Goal: Task Accomplishment & Management: Complete application form

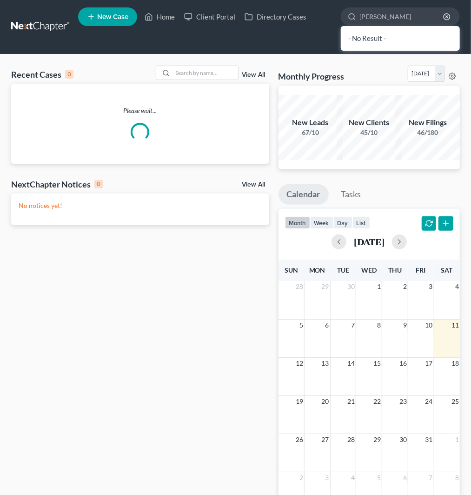
type input "[PERSON_NAME]"
click at [319, 42] on ul "New Case Home Client Portal Directory Cases [PERSON_NAME] - No Result - See all…" at bounding box center [269, 27] width 382 height 45
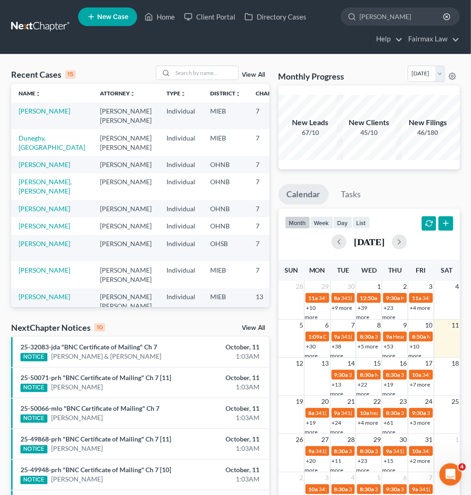
click at [117, 20] on span "New Case" at bounding box center [112, 16] width 31 height 7
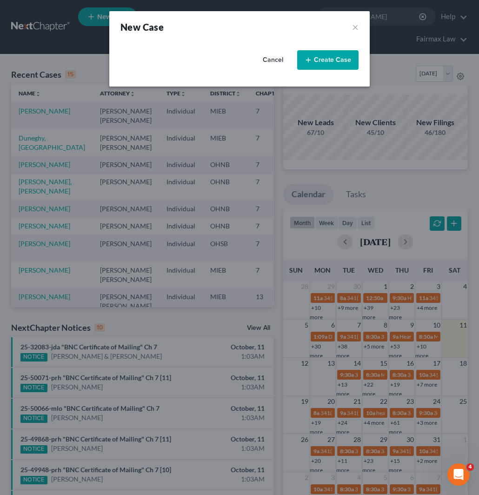
select select "40"
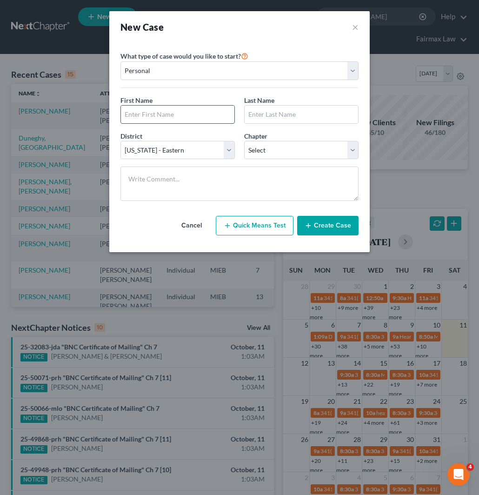
click at [186, 115] on input "text" at bounding box center [177, 115] width 113 height 18
type input "[PERSON_NAME]"
click at [282, 111] on input "text" at bounding box center [301, 115] width 113 height 18
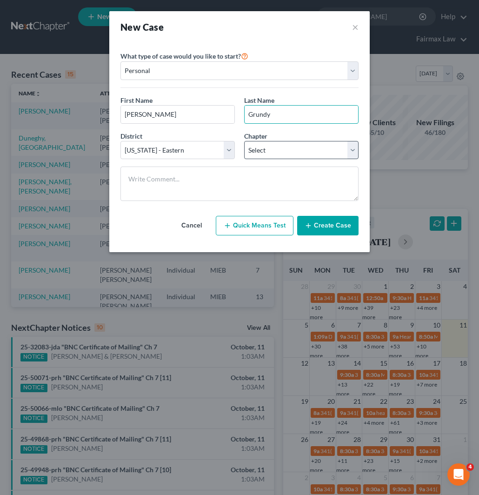
type input "Grundy"
click at [266, 149] on select "Select 7 11 12 13" at bounding box center [301, 150] width 114 height 19
select select "0"
click at [244, 141] on select "Select 7 11 12 13" at bounding box center [301, 150] width 114 height 19
click at [333, 222] on button "Create Case" at bounding box center [327, 226] width 61 height 20
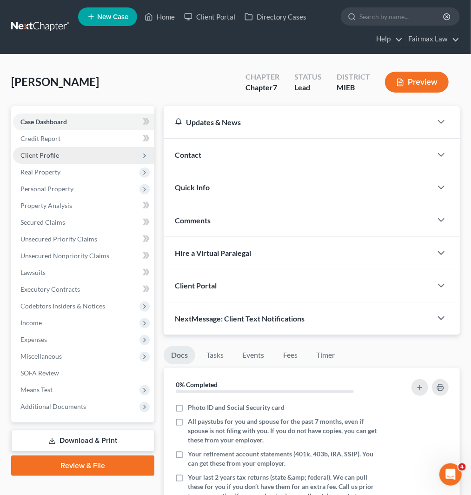
click at [49, 153] on span "Client Profile" at bounding box center [39, 155] width 39 height 8
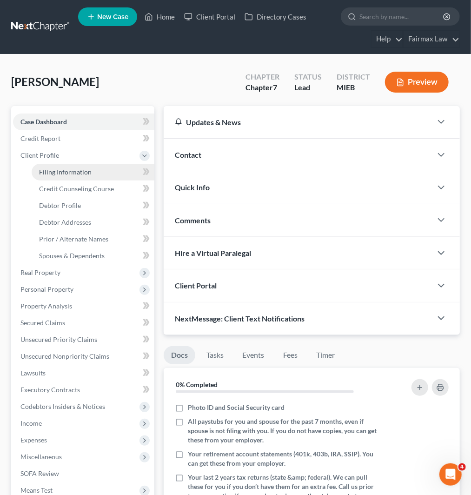
click at [72, 174] on span "Filing Information" at bounding box center [65, 172] width 53 height 8
select select "1"
select select "0"
select select "40"
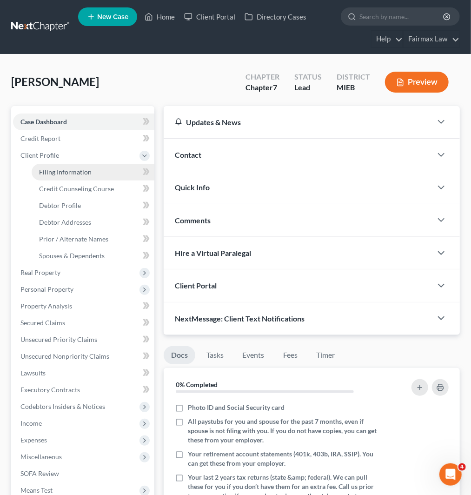
select select "23"
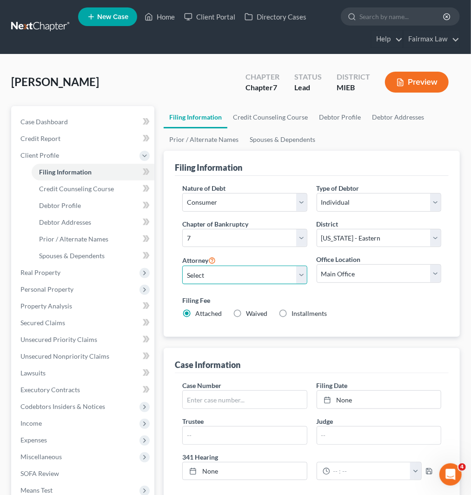
click at [234, 275] on select "Select [PERSON_NAME] [PERSON_NAME] [PERSON_NAME] [PERSON_NAME] [PERSON_NAME] [P…" at bounding box center [244, 275] width 125 height 19
select select "0"
click at [182, 266] on select "Select [PERSON_NAME] [PERSON_NAME] [PERSON_NAME] [PERSON_NAME] [PERSON_NAME] [P…" at bounding box center [244, 275] width 125 height 19
click at [365, 314] on div "Filing Fee Attached Waived Waived Installments Installments" at bounding box center [311, 306] width 259 height 23
click at [292, 313] on label "Installments Installments" at bounding box center [309, 313] width 35 height 9
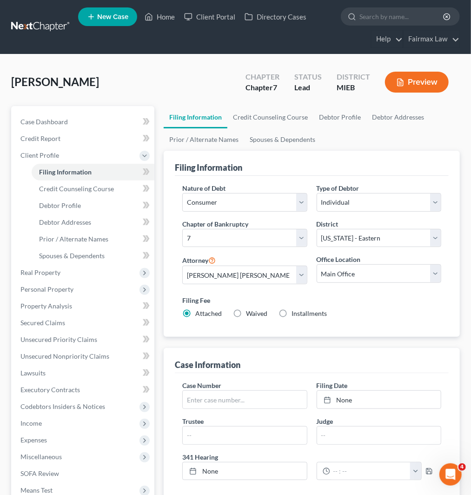
click at [295, 313] on input "Installments Installments" at bounding box center [298, 312] width 6 height 6
radio input "true"
radio input "false"
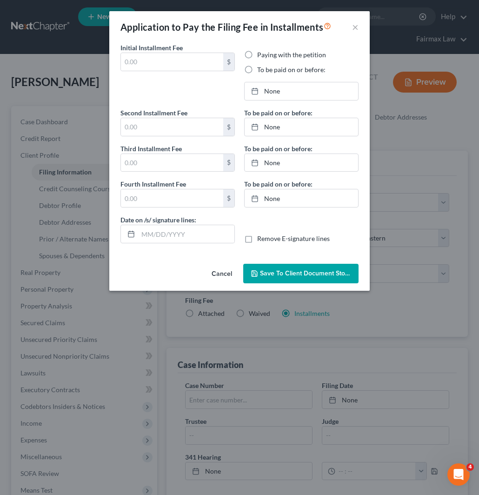
type input "0.00"
radio input "true"
type input "0.00"
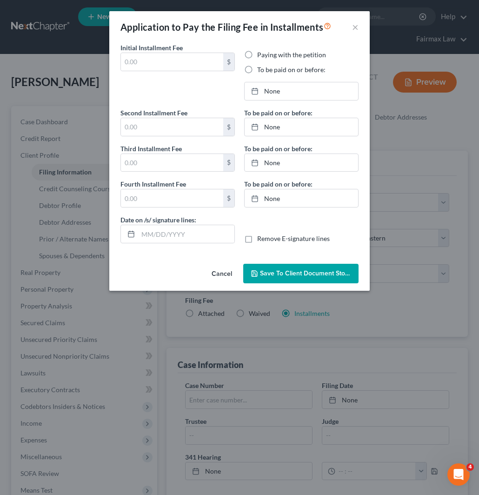
type input "[DATE]"
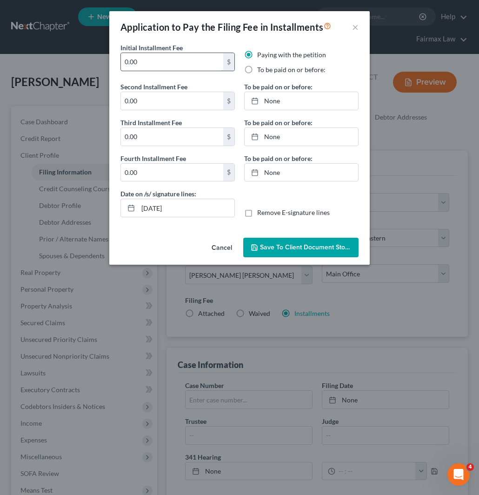
click at [142, 62] on input "0.00" at bounding box center [172, 62] width 102 height 18
drag, startPoint x: 129, startPoint y: 61, endPoint x: 108, endPoint y: 60, distance: 20.5
click at [108, 60] on div "Application to Pay the Filing Fee in Installments × Initial Installment Fee 0.0…" at bounding box center [239, 247] width 479 height 495
click at [106, 60] on div "Application to Pay the Filing Fee in Installments × Initial Installment Fee 84.…" at bounding box center [239, 247] width 479 height 495
type input "84.50"
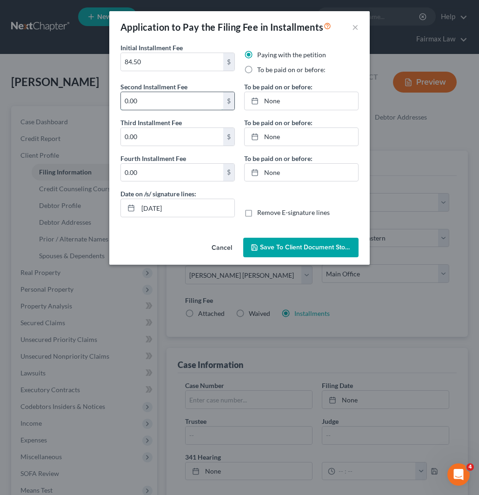
click at [128, 96] on input "0.00" at bounding box center [172, 101] width 102 height 18
paste input "84.5"
type input "84.50"
click at [122, 138] on input "0.00" at bounding box center [172, 137] width 102 height 18
paste input "84.5"
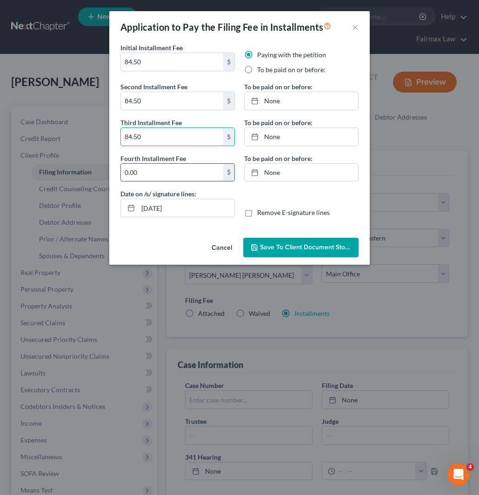
type input "84.50"
click at [132, 176] on input "0.00" at bounding box center [172, 173] width 102 height 18
paste input "84.5"
type input "84.50"
click at [153, 206] on input "[DATE]" at bounding box center [186, 208] width 96 height 18
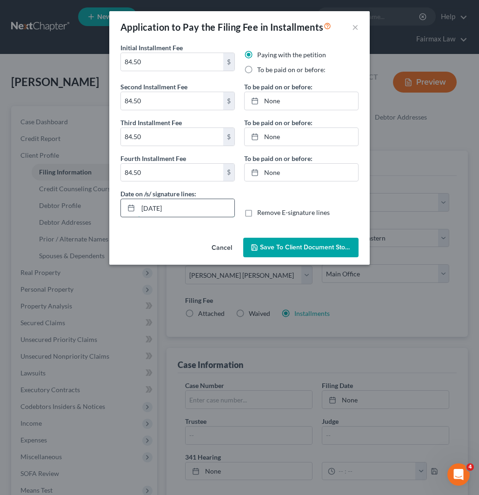
click at [160, 206] on input "[DATE]" at bounding box center [186, 208] width 96 height 18
type input "[DATE]"
click at [269, 66] on label "To be paid on or before:" at bounding box center [291, 69] width 68 height 9
click at [267, 66] on input "To be paid on or before:" at bounding box center [264, 68] width 6 height 6
radio input "true"
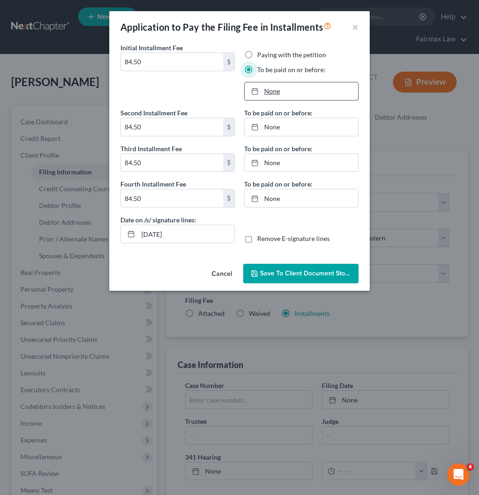
click at [264, 90] on link "None" at bounding box center [301, 91] width 113 height 18
type input "[DATE]"
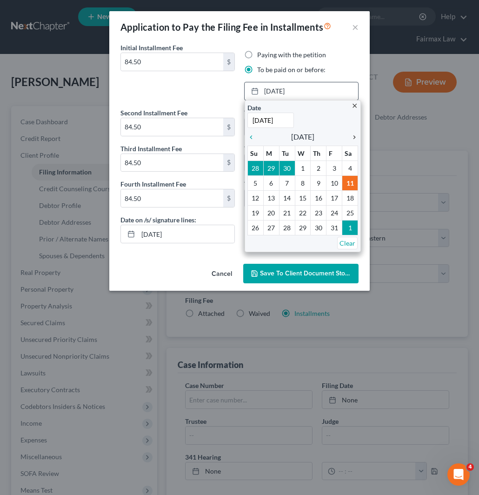
click at [355, 138] on icon "chevron_right" at bounding box center [352, 136] width 12 height 7
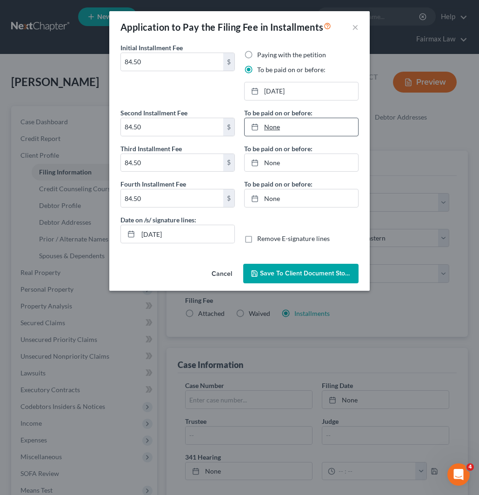
click at [267, 123] on link "None" at bounding box center [301, 127] width 113 height 18
type input "[DATE]"
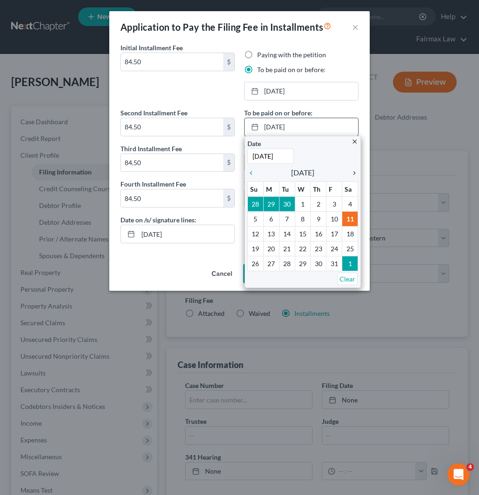
click at [353, 172] on icon "chevron_right" at bounding box center [352, 172] width 12 height 7
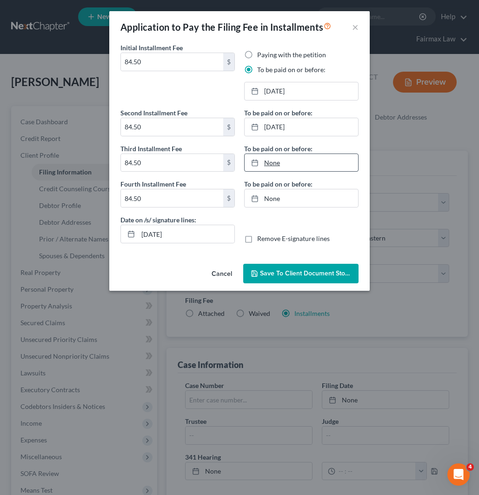
click at [269, 165] on link "None" at bounding box center [301, 163] width 113 height 18
type input "[DATE]"
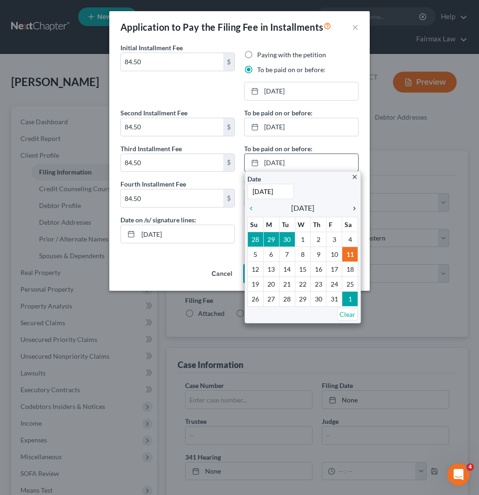
click at [352, 206] on icon "chevron_right" at bounding box center [352, 208] width 12 height 7
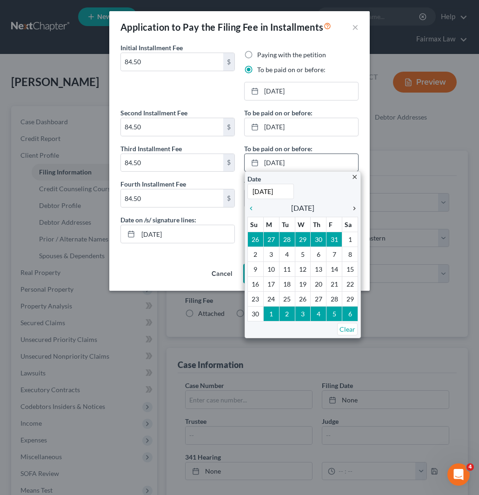
click at [352, 206] on icon "chevron_right" at bounding box center [352, 208] width 12 height 7
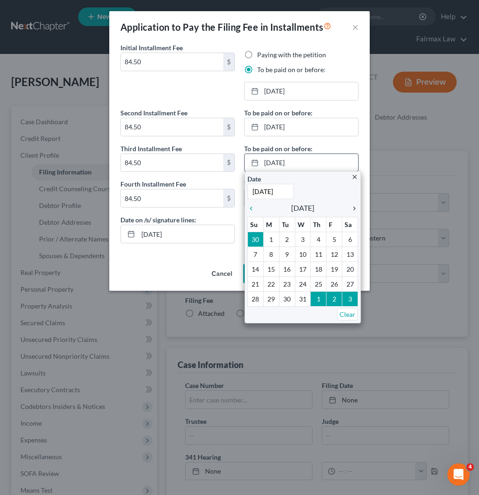
click at [352, 206] on icon "chevron_right" at bounding box center [352, 208] width 12 height 7
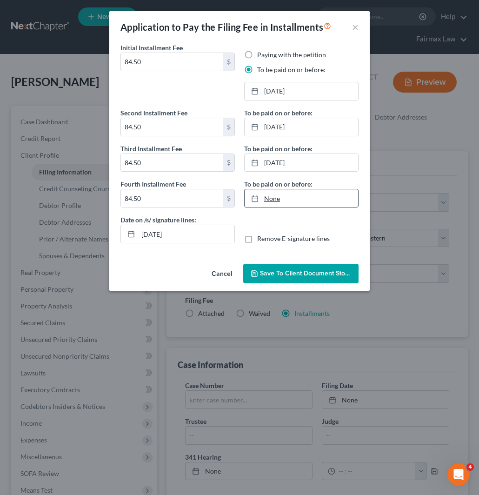
click at [271, 193] on link "None" at bounding box center [301, 198] width 113 height 18
type input "[DATE]"
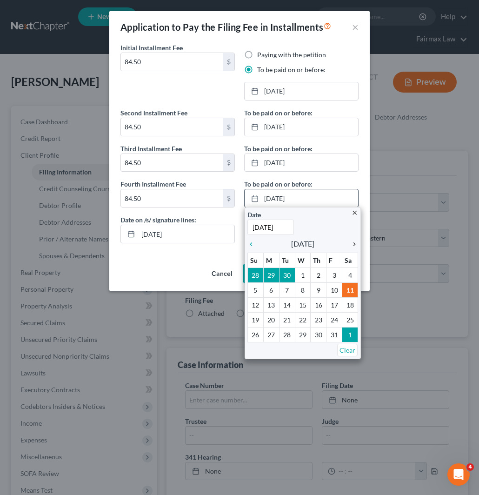
click at [354, 243] on icon "chevron_right" at bounding box center [352, 243] width 12 height 7
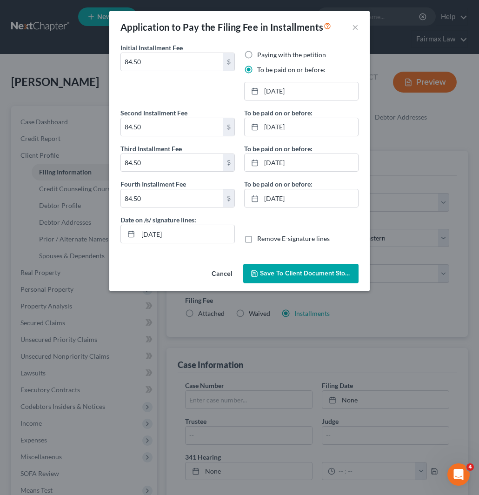
click at [289, 277] on span "Save to Client Document Storage" at bounding box center [309, 273] width 99 height 8
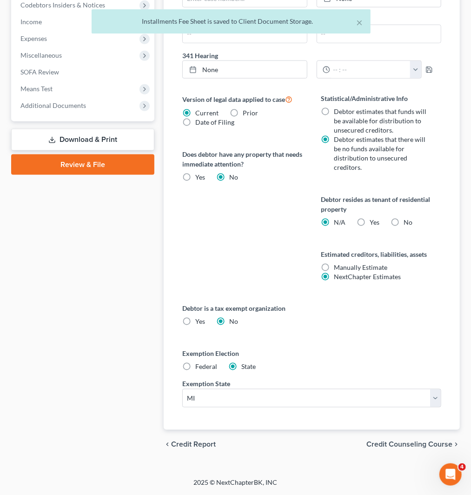
click at [195, 362] on label "Federal" at bounding box center [206, 366] width 22 height 9
click at [199, 362] on input "Federal" at bounding box center [202, 365] width 6 height 6
radio input "true"
radio input "false"
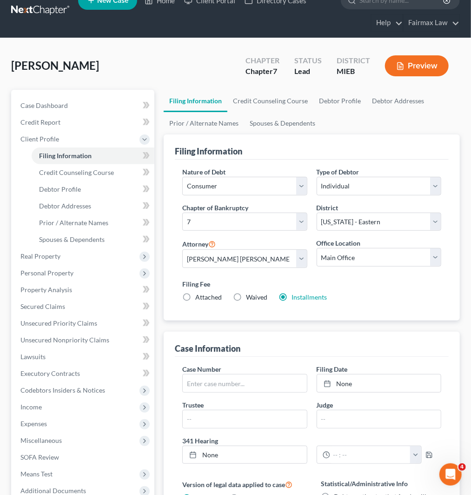
scroll to position [4, 0]
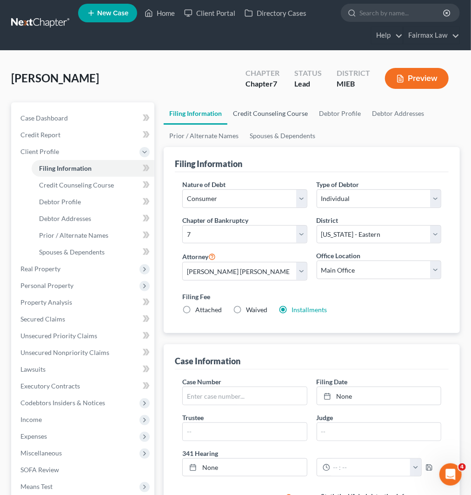
click at [278, 112] on link "Credit Counseling Course" at bounding box center [270, 113] width 86 height 22
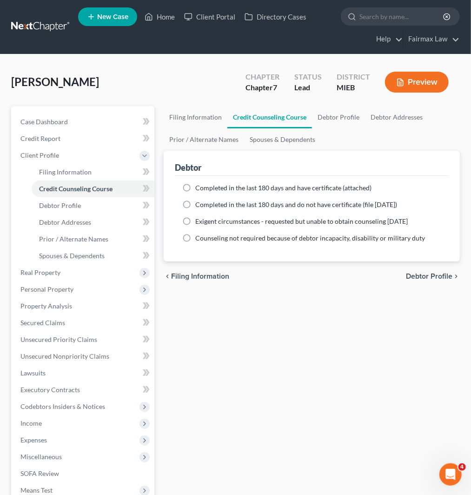
click at [207, 205] on span "Completed in the last 180 days and do not have certificate (file [DATE])" at bounding box center [296, 204] width 202 height 8
click at [205, 205] on input "Completed in the last 180 days and do not have certificate (file [DATE])" at bounding box center [202, 203] width 6 height 6
radio input "true"
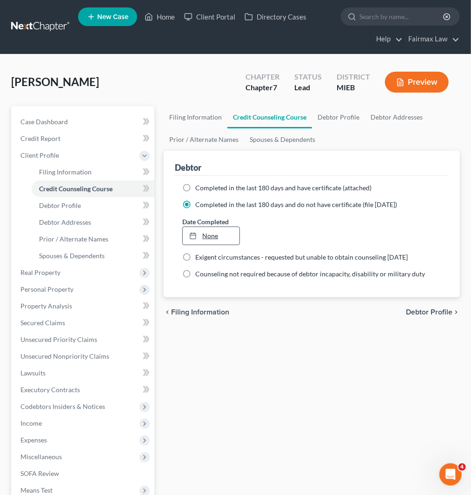
click at [203, 235] on link "None" at bounding box center [211, 236] width 57 height 18
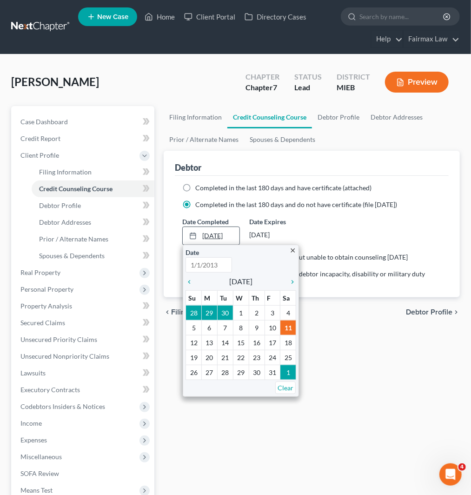
type input "[DATE]"
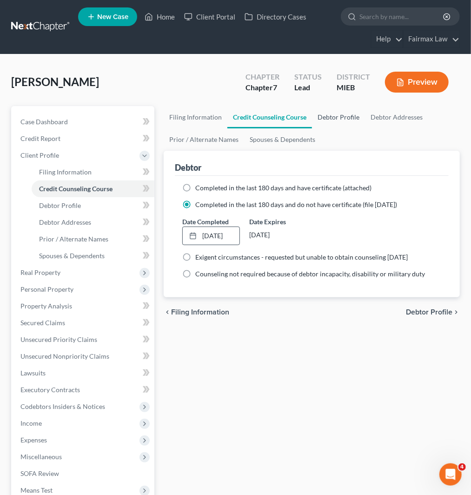
click at [342, 115] on link "Debtor Profile" at bounding box center [338, 117] width 53 height 22
select select "0"
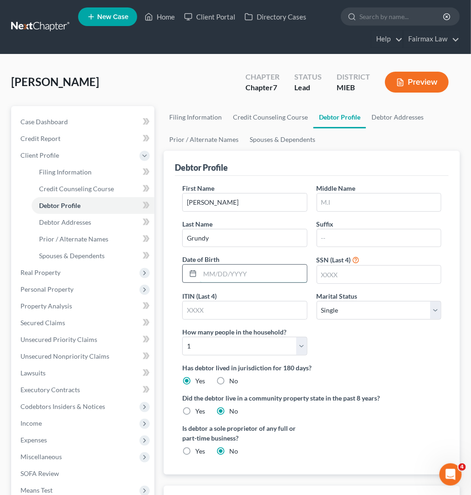
click at [242, 274] on input "text" at bounding box center [253, 274] width 106 height 18
type input "[DATE]"
click at [349, 270] on input "text" at bounding box center [379, 275] width 124 height 18
type input "6807"
click at [377, 119] on link "Debtor Addresses" at bounding box center [397, 117] width 63 height 22
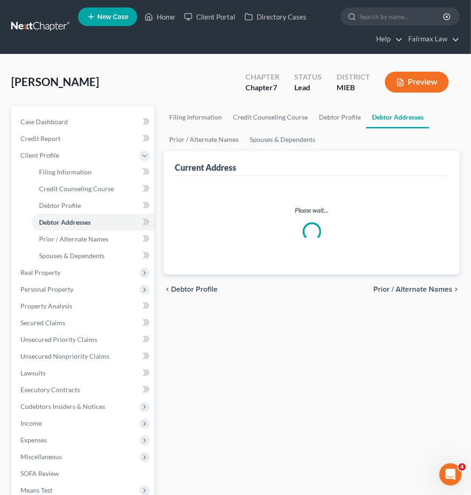
select select "0"
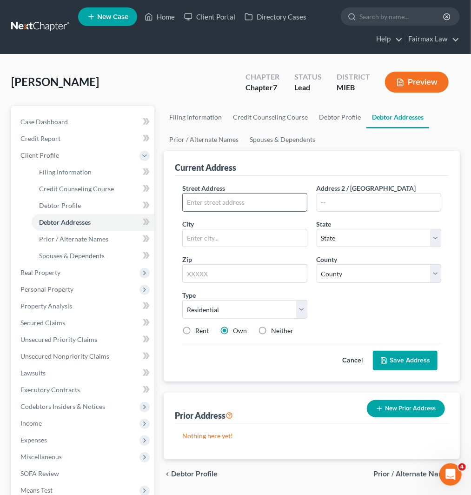
drag, startPoint x: 211, startPoint y: 200, endPoint x: 216, endPoint y: 198, distance: 5.6
click at [213, 198] on input "text" at bounding box center [245, 202] width 124 height 18
paste input "[STREET_ADDRESS][PERSON_NAME]"
type input "[STREET_ADDRESS][PERSON_NAME]"
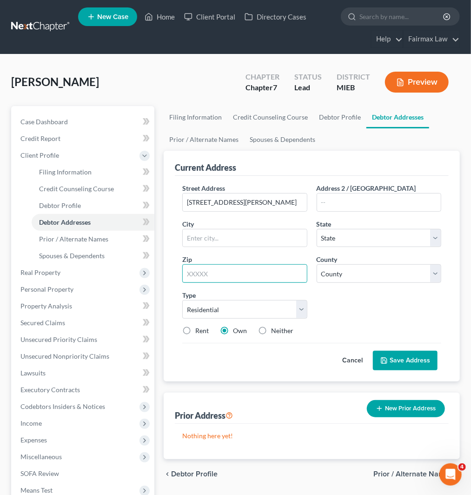
drag, startPoint x: 249, startPoint y: 276, endPoint x: 248, endPoint y: 268, distance: 8.0
click at [249, 273] on input "text" at bounding box center [244, 273] width 125 height 19
paste input "48135"
type input "48135"
type input "[GEOGRAPHIC_DATA]"
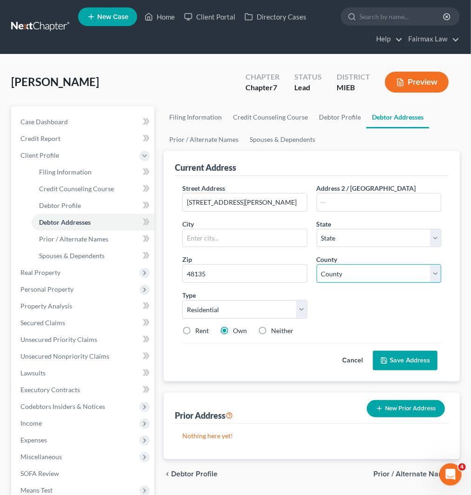
select select "23"
click at [347, 272] on select "[GEOGRAPHIC_DATA] [GEOGRAPHIC_DATA] [GEOGRAPHIC_DATA] [GEOGRAPHIC_DATA] [GEOGRA…" at bounding box center [379, 273] width 125 height 19
select select "81"
click at [317, 264] on select "[GEOGRAPHIC_DATA] [GEOGRAPHIC_DATA] [GEOGRAPHIC_DATA] [GEOGRAPHIC_DATA] [GEOGRA…" at bounding box center [379, 273] width 125 height 19
drag, startPoint x: 184, startPoint y: 328, endPoint x: 196, endPoint y: 337, distance: 15.0
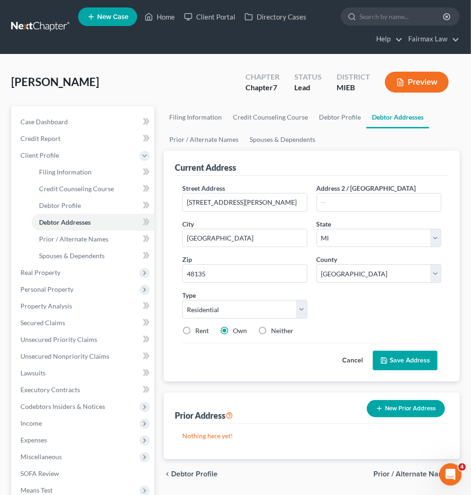
click at [195, 328] on label "Rent" at bounding box center [201, 330] width 13 height 9
click at [199, 328] on input "Rent" at bounding box center [202, 329] width 6 height 6
radio input "true"
click at [399, 361] on button "Save Address" at bounding box center [405, 361] width 65 height 20
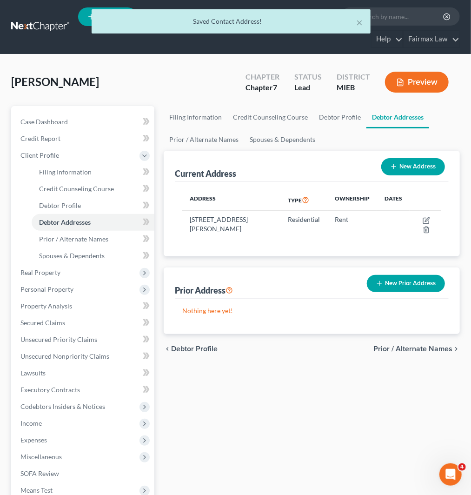
click at [397, 280] on button "New Prior Address" at bounding box center [406, 283] width 78 height 17
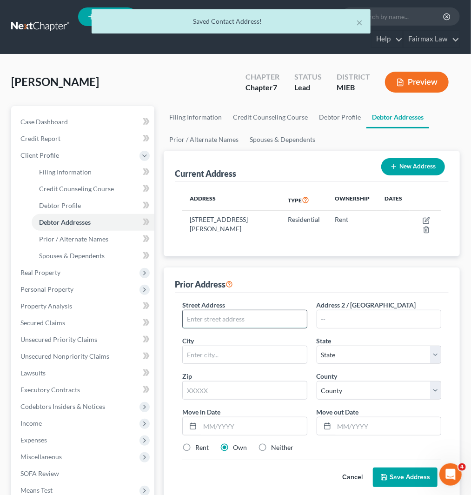
click at [256, 314] on input "text" at bounding box center [245, 319] width 124 height 18
paste input "[STREET_ADDRESS][PERSON_NAME]"
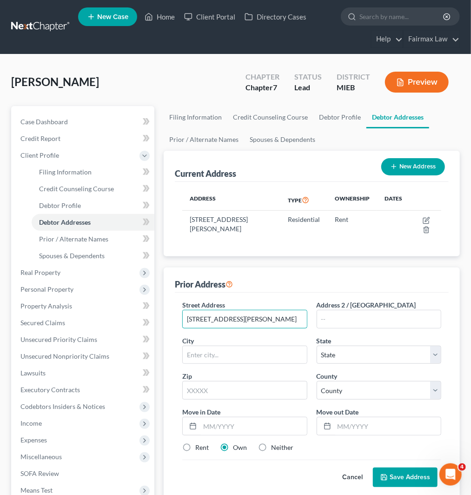
type input "[STREET_ADDRESS][PERSON_NAME]"
click at [242, 398] on div "Street Address * [STREET_ADDRESS][PERSON_NAME] * State * State [US_STATE] AK AR…" at bounding box center [312, 380] width 268 height 160
click at [242, 395] on input "text" at bounding box center [244, 390] width 125 height 19
paste input "48135"
type input "48135"
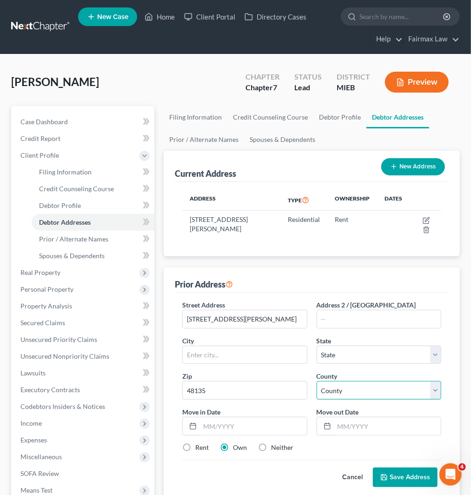
type input "[GEOGRAPHIC_DATA]"
select select "23"
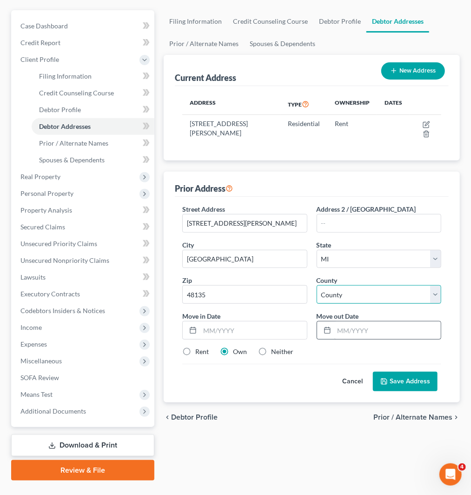
scroll to position [103, 0]
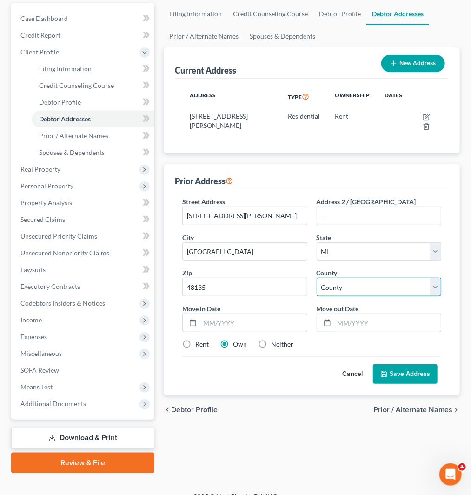
click at [373, 287] on select "County" at bounding box center [379, 287] width 125 height 19
select select "81"
click at [317, 278] on select "[GEOGRAPHIC_DATA] [GEOGRAPHIC_DATA] [GEOGRAPHIC_DATA] [GEOGRAPHIC_DATA] [GEOGRA…" at bounding box center [379, 287] width 125 height 19
click at [262, 324] on input "text" at bounding box center [253, 323] width 106 height 18
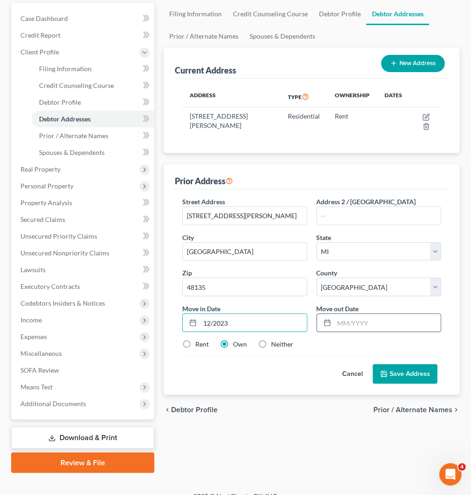
type input "12/2023"
click at [387, 319] on input "text" at bounding box center [387, 323] width 106 height 18
type input "12/2024"
click at [195, 343] on label "Rent" at bounding box center [201, 343] width 13 height 9
click at [199, 343] on input "Rent" at bounding box center [202, 342] width 6 height 6
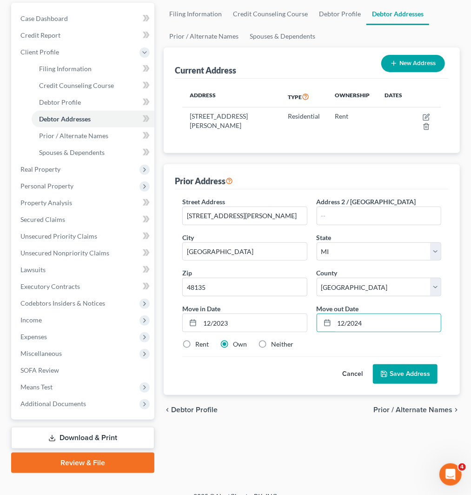
radio input "true"
click at [238, 343] on label "Own" at bounding box center [240, 343] width 14 height 9
click at [238, 343] on input "Own" at bounding box center [240, 342] width 6 height 6
radio input "true"
click at [408, 373] on button "Save Address" at bounding box center [405, 374] width 65 height 20
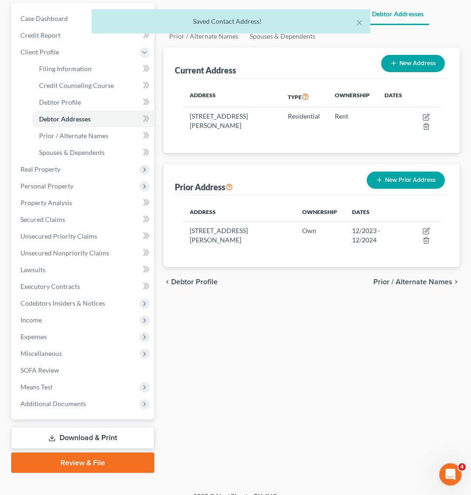
drag, startPoint x: 417, startPoint y: 179, endPoint x: 425, endPoint y: 186, distance: 10.9
click at [417, 179] on button "New Prior Address" at bounding box center [406, 180] width 78 height 17
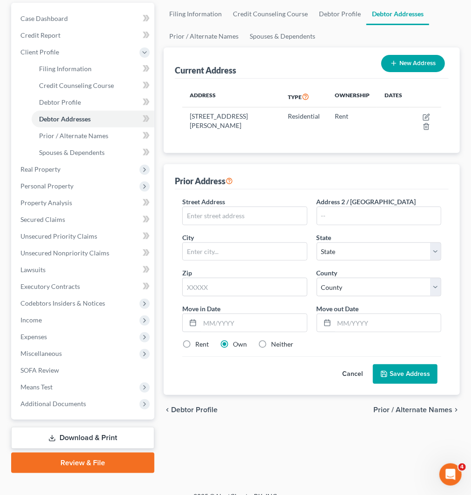
click at [245, 205] on div "Street Address *" at bounding box center [245, 211] width 134 height 28
drag, startPoint x: 240, startPoint y: 208, endPoint x: 238, endPoint y: 219, distance: 10.5
click at [240, 208] on input "text" at bounding box center [245, 216] width 124 height 18
click at [246, 213] on input "text" at bounding box center [245, 216] width 124 height 18
paste input "17423 [GEOGRAPHIC_DATA]"
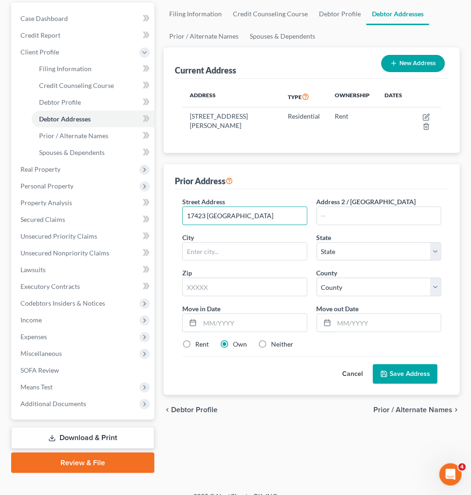
type input "17423 [GEOGRAPHIC_DATA]"
click at [254, 285] on input "text" at bounding box center [244, 287] width 125 height 19
paste input "48240"
type input "48240"
type input "[PERSON_NAME]"
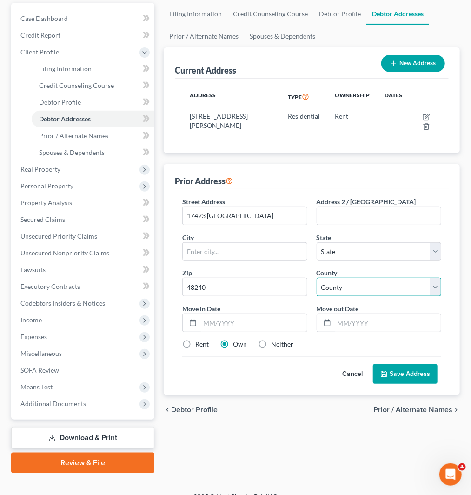
select select "23"
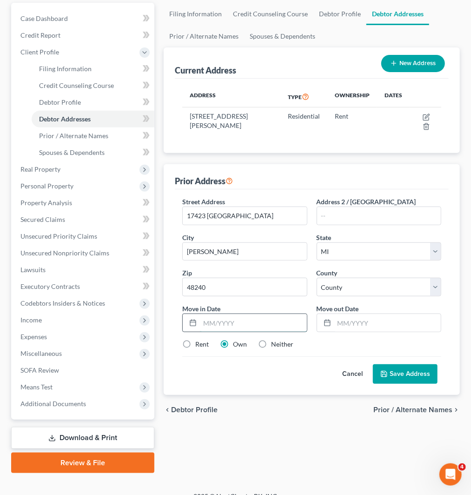
click at [267, 324] on input "text" at bounding box center [253, 323] width 106 height 18
click at [364, 291] on select "[GEOGRAPHIC_DATA] [GEOGRAPHIC_DATA] [GEOGRAPHIC_DATA] [GEOGRAPHIC_DATA] [GEOGRA…" at bounding box center [379, 287] width 125 height 19
select select "81"
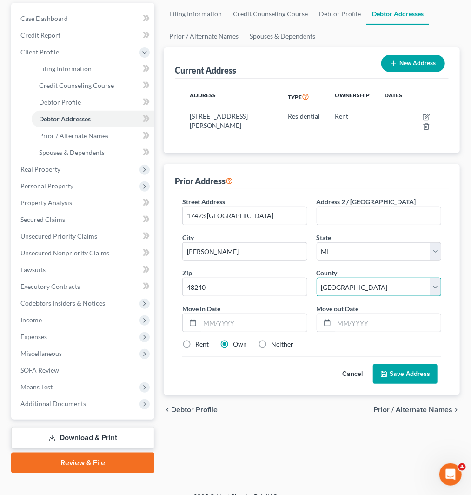
click at [317, 278] on select "[GEOGRAPHIC_DATA] [GEOGRAPHIC_DATA] [GEOGRAPHIC_DATA] [GEOGRAPHIC_DATA] [GEOGRA…" at bounding box center [379, 287] width 125 height 19
click at [229, 336] on div "Street Address * 17423 Centralia Address 2 / [GEOGRAPHIC_DATA] * [PERSON_NAME][…" at bounding box center [312, 277] width 268 height 160
click at [241, 326] on input "text" at bounding box center [253, 323] width 106 height 18
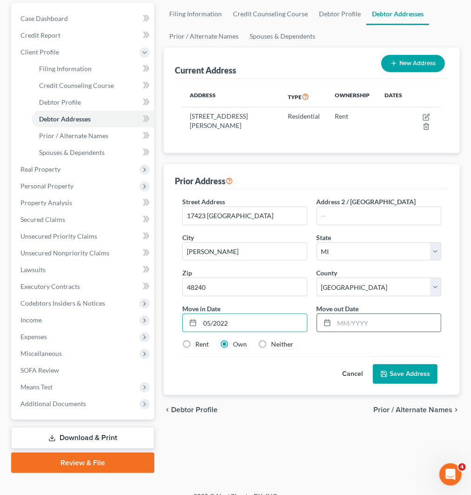
type input "05/2022"
click at [336, 323] on input "text" at bounding box center [387, 323] width 106 height 18
type input "12/2023"
click at [195, 343] on label "Rent" at bounding box center [201, 343] width 13 height 9
click at [199, 343] on input "Rent" at bounding box center [202, 342] width 6 height 6
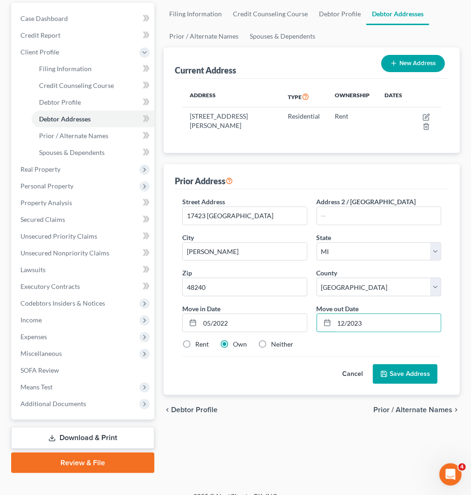
radio input "true"
click at [383, 373] on icon at bounding box center [383, 373] width 7 height 7
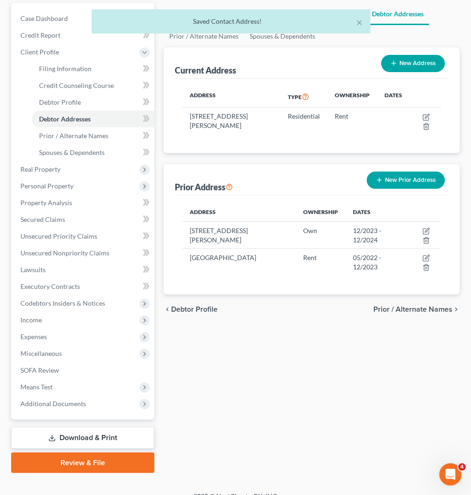
drag, startPoint x: 406, startPoint y: 184, endPoint x: 419, endPoint y: 193, distance: 16.0
click at [406, 184] on button "New Prior Address" at bounding box center [406, 180] width 78 height 17
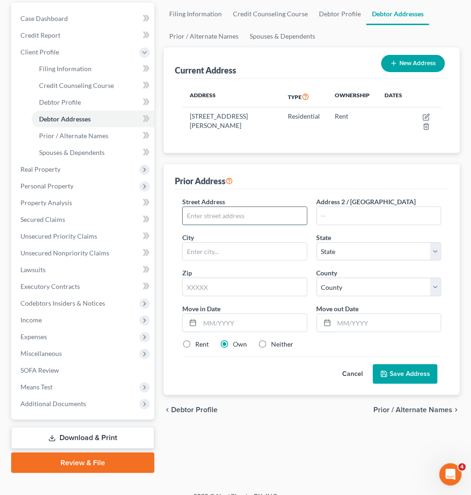
click at [221, 212] on input "text" at bounding box center [245, 216] width 124 height 18
paste input "[STREET_ADDRESS]"
type input "[STREET_ADDRESS]"
click at [248, 285] on input "text" at bounding box center [244, 287] width 125 height 19
paste input "24112"
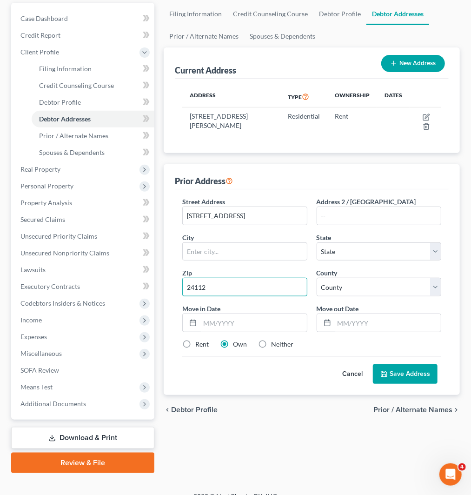
type input "24112"
type input "[GEOGRAPHIC_DATA]"
select select "48"
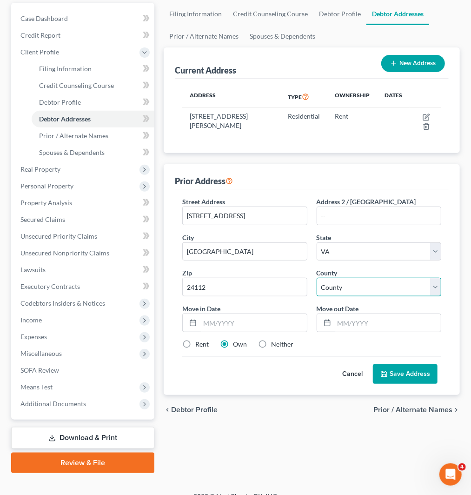
click at [352, 289] on select "County [GEOGRAPHIC_DATA] [GEOGRAPHIC_DATA] [GEOGRAPHIC_DATA] [GEOGRAPHIC_DATA] …" at bounding box center [379, 287] width 125 height 19
select select "78"
click at [317, 278] on select "County [GEOGRAPHIC_DATA] [GEOGRAPHIC_DATA] [GEOGRAPHIC_DATA] [GEOGRAPHIC_DATA] …" at bounding box center [379, 287] width 125 height 19
click at [233, 322] on input "text" at bounding box center [253, 323] width 106 height 18
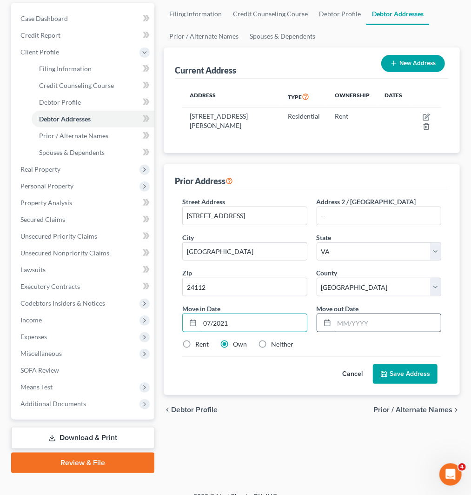
type input "07/2021"
click at [356, 325] on input "text" at bounding box center [387, 323] width 106 height 18
type input "05/2023"
click at [271, 343] on label "Neither" at bounding box center [282, 343] width 22 height 9
click at [275, 343] on input "Neither" at bounding box center [278, 342] width 6 height 6
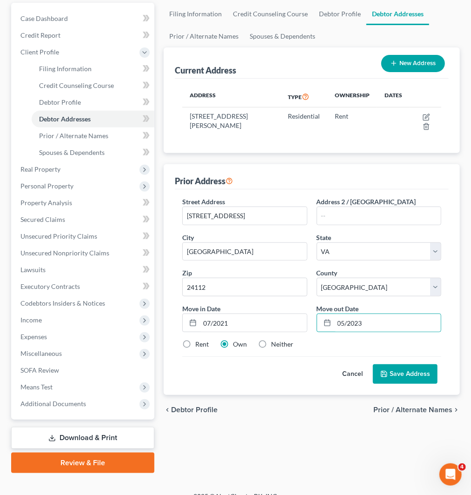
radio input "true"
click at [398, 370] on button "Save Address" at bounding box center [405, 374] width 65 height 20
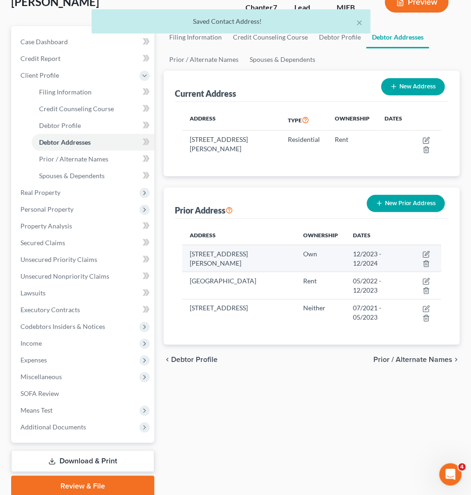
scroll to position [52, 0]
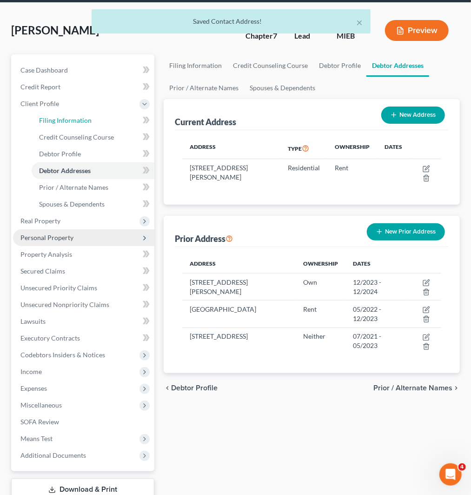
click at [61, 118] on span "Filing Information" at bounding box center [65, 120] width 53 height 8
select select "1"
select select "0"
select select "40"
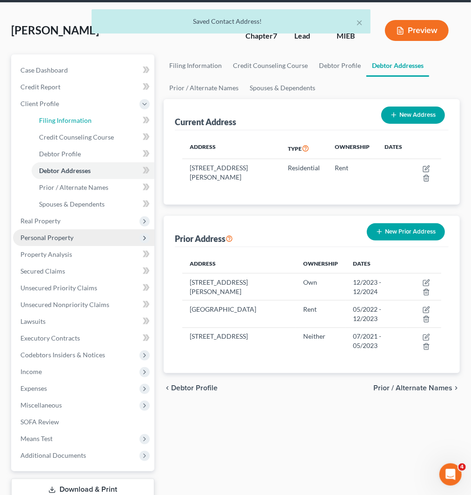
select select "0"
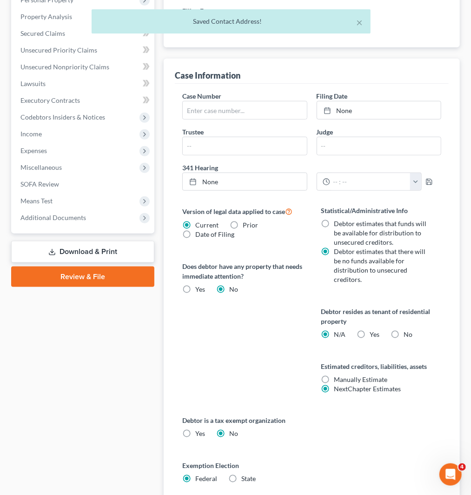
scroll to position [361, 0]
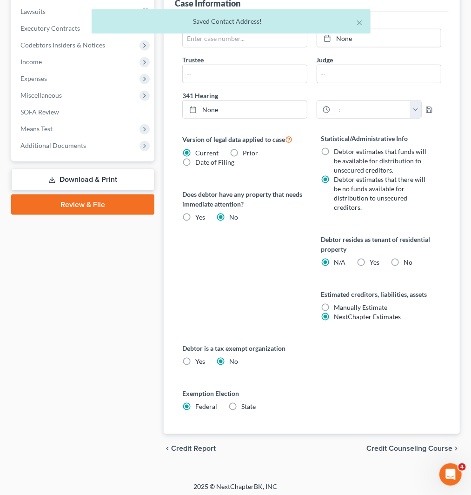
click at [370, 264] on label "Yes Yes" at bounding box center [375, 262] width 10 height 9
click at [374, 264] on input "Yes Yes" at bounding box center [377, 261] width 6 height 6
radio input "true"
radio input "false"
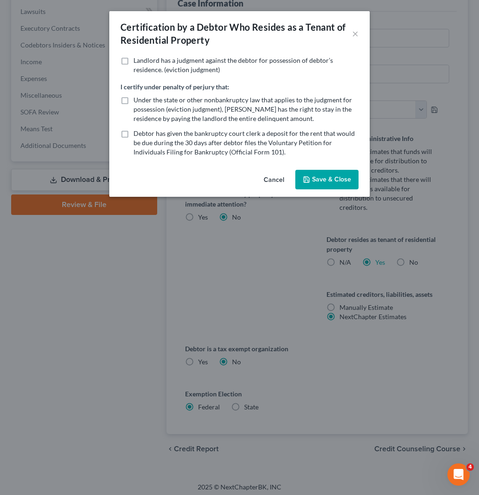
click at [318, 175] on button "Save & Close" at bounding box center [326, 180] width 63 height 20
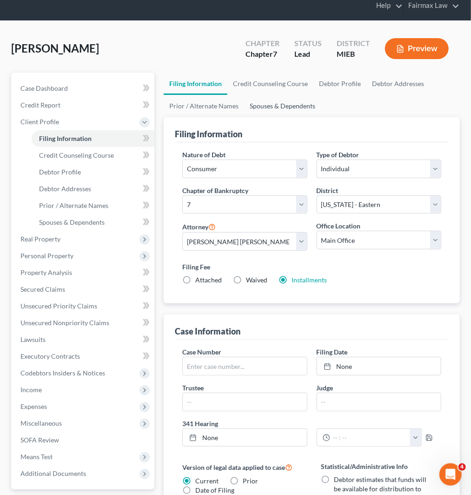
scroll to position [0, 0]
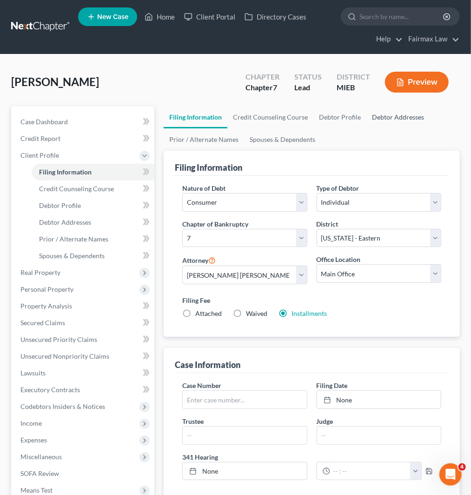
click at [386, 114] on link "Debtor Addresses" at bounding box center [397, 117] width 63 height 22
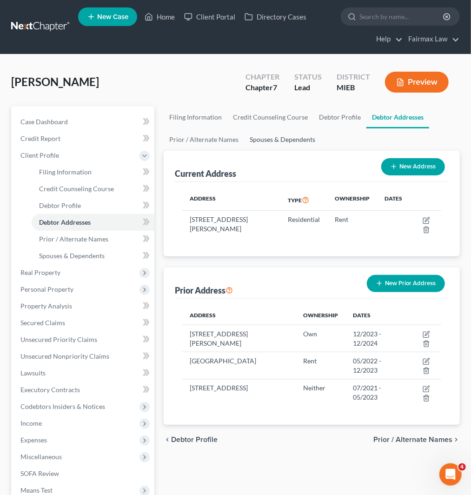
click at [272, 138] on link "Spouses & Dependents" at bounding box center [282, 139] width 77 height 22
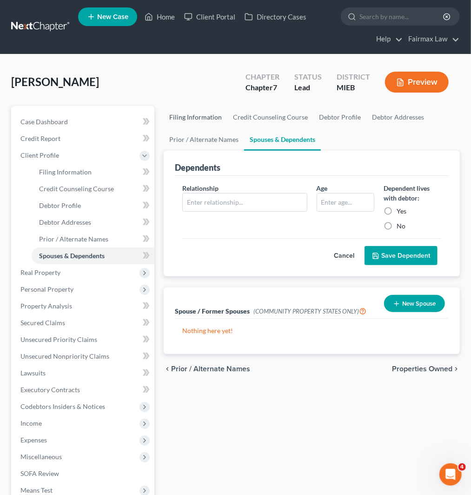
drag, startPoint x: 193, startPoint y: 117, endPoint x: 251, endPoint y: 129, distance: 59.0
click at [193, 117] on link "Filing Information" at bounding box center [196, 117] width 64 height 22
select select "1"
select select "0"
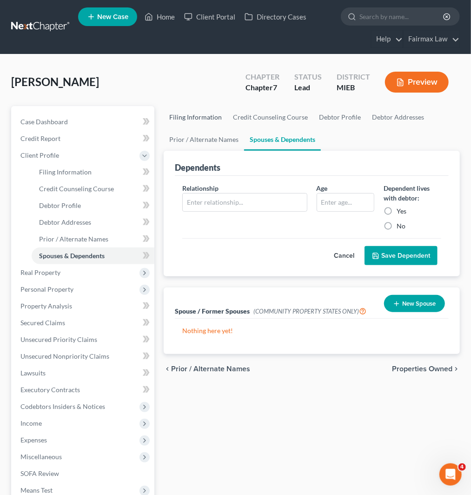
select select "40"
select select "0"
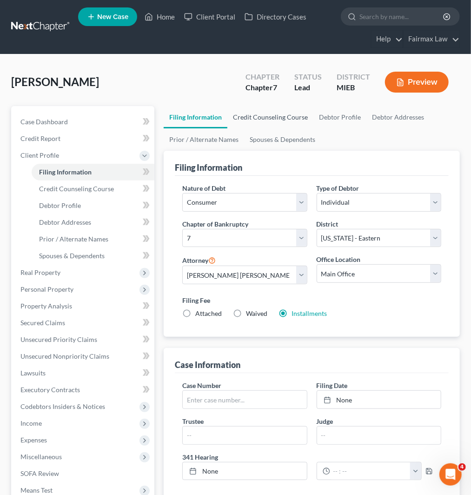
click at [279, 118] on link "Credit Counseling Course" at bounding box center [270, 117] width 86 height 22
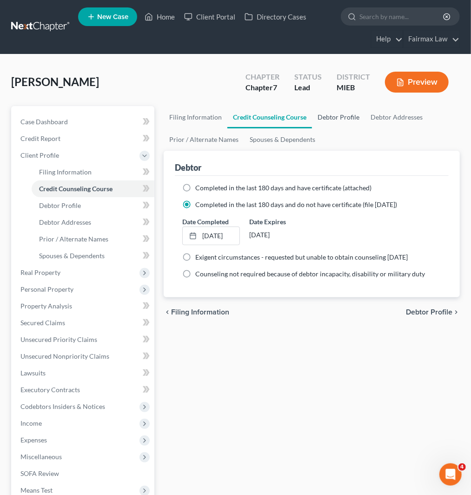
click at [333, 114] on link "Debtor Profile" at bounding box center [338, 117] width 53 height 22
select select "0"
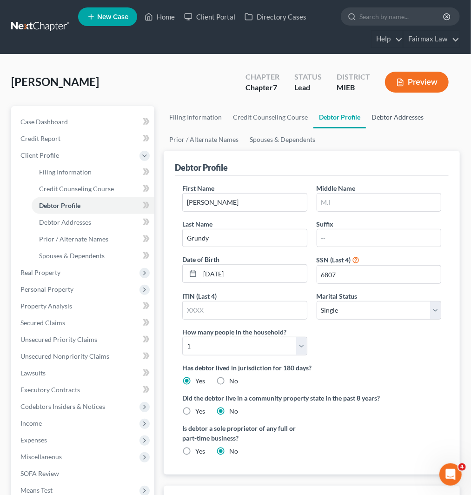
click at [382, 113] on link "Debtor Addresses" at bounding box center [397, 117] width 63 height 22
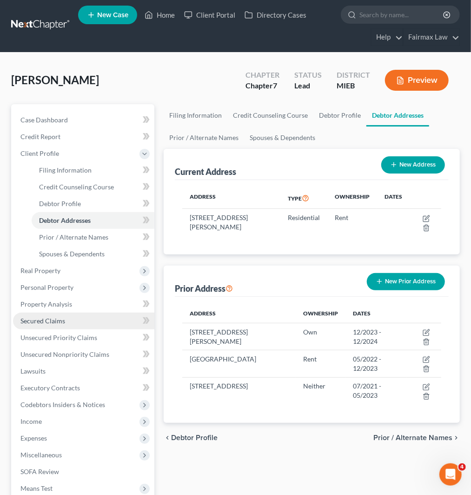
scroll to position [52, 0]
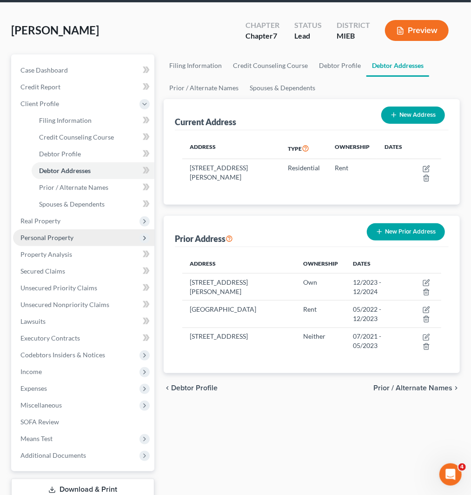
click at [53, 239] on span "Personal Property" at bounding box center [46, 237] width 53 height 8
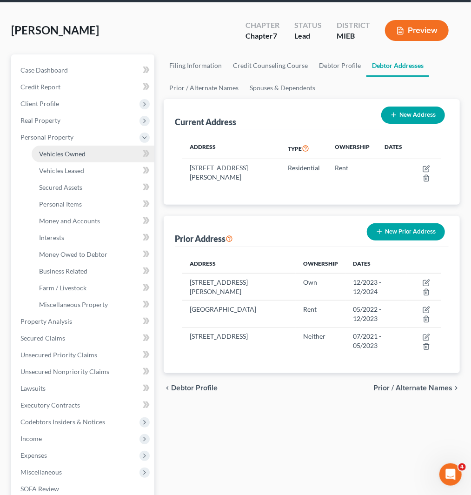
click at [56, 151] on span "Vehicles Owned" at bounding box center [62, 154] width 47 height 8
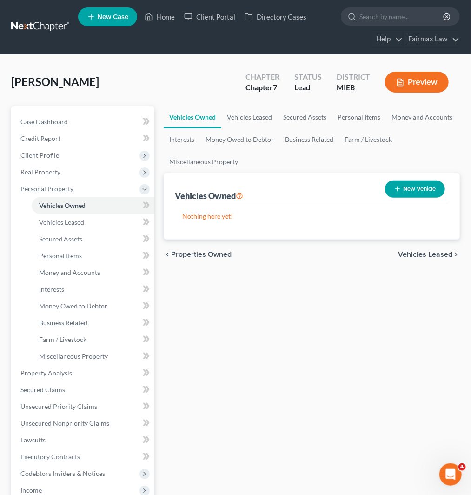
click at [415, 185] on button "New Vehicle" at bounding box center [415, 188] width 60 height 17
select select "0"
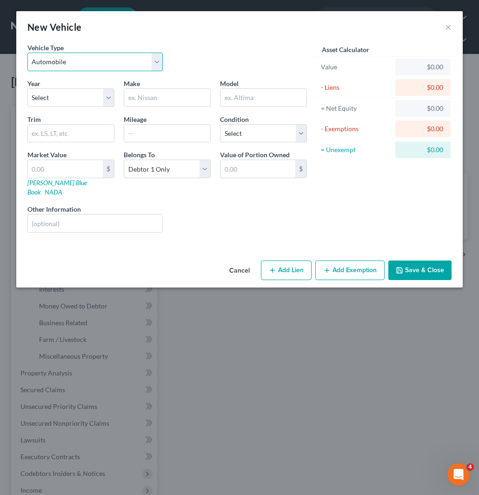
click at [79, 59] on select "Select Automobile Truck Trailer Watercraft Aircraft Motor Home Atv Other Vehicle" at bounding box center [94, 62] width 135 height 19
drag, startPoint x: 165, startPoint y: 38, endPoint x: 161, endPoint y: 42, distance: 5.3
click at [165, 38] on div "New Vehicle ×" at bounding box center [239, 27] width 446 height 32
click at [85, 97] on select "Select 2026 2025 2024 2023 2022 2021 2020 2019 2018 2017 2016 2015 2014 2013 20…" at bounding box center [70, 97] width 87 height 19
select select "3"
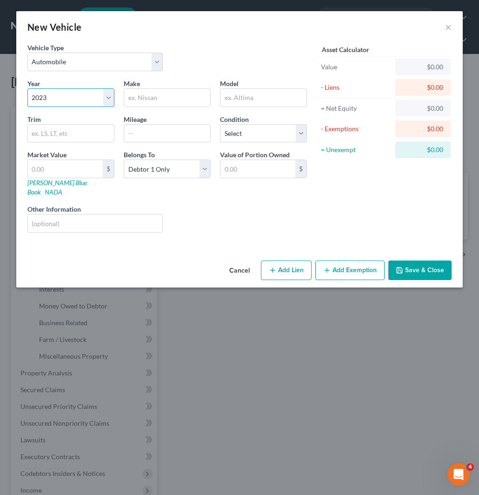
click at [27, 88] on select "Select 2026 2025 2024 2023 2022 2021 2020 2019 2018 2017 2016 2015 2014 2013 20…" at bounding box center [70, 97] width 87 height 19
click at [147, 102] on input "text" at bounding box center [167, 98] width 86 height 18
type input "Chevrolet"
click at [254, 95] on input "text" at bounding box center [263, 98] width 86 height 18
paste input "trailblazer"
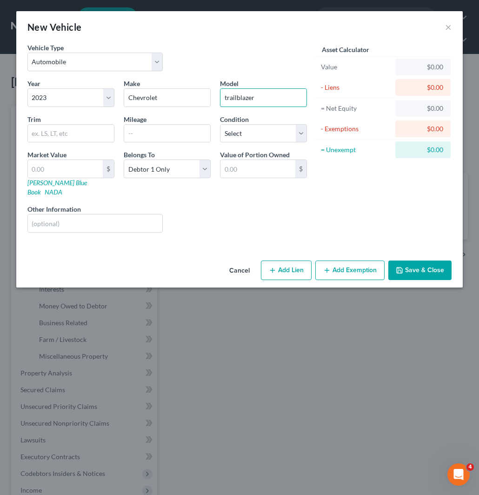
type input "trailblazer"
click at [159, 131] on input "text" at bounding box center [167, 134] width 86 height 18
paste input "52009"
type input "52009"
click at [245, 132] on select "Select Excellent Very Good Good Fair Poor" at bounding box center [263, 133] width 87 height 19
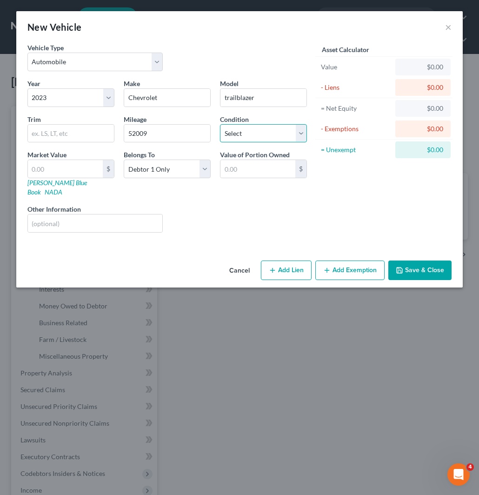
select select "2"
click at [220, 124] on select "Select Excellent Very Good Good Fair Poor" at bounding box center [263, 133] width 87 height 19
drag, startPoint x: 80, startPoint y: 162, endPoint x: 90, endPoint y: 164, distance: 9.9
click at [80, 162] on input "text" at bounding box center [65, 169] width 75 height 18
type input "1"
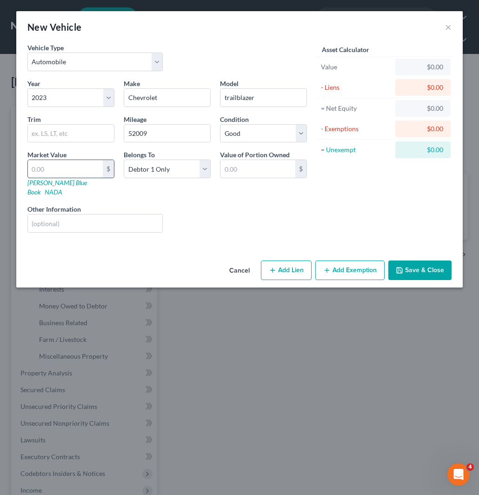
type input "1.00"
type input "16"
type input "16.00"
type input "161"
type input "161.00"
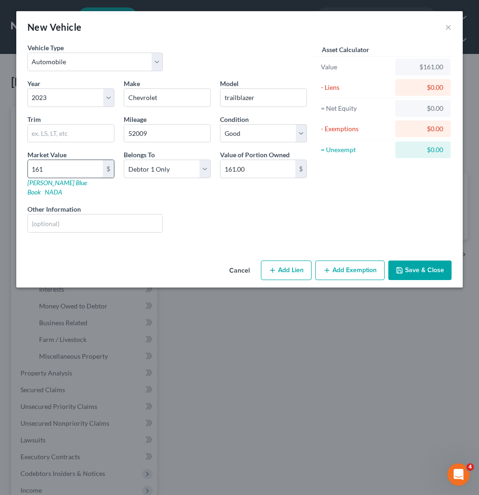
type input "1613"
type input "1,613.00"
type input "1,6130"
type input "16,130.00"
type input "16,130"
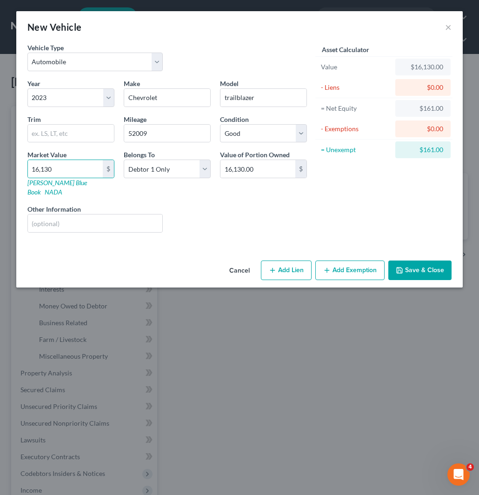
click at [363, 263] on button "Add Exemption" at bounding box center [349, 270] width 69 height 20
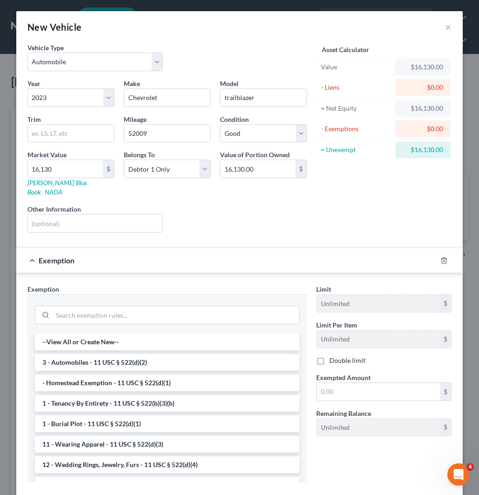
drag, startPoint x: 113, startPoint y: 351, endPoint x: 203, endPoint y: 350, distance: 89.3
click at [114, 354] on li "3 - Automobiles - 11 USC § 522(d)(2)" at bounding box center [167, 362] width 265 height 17
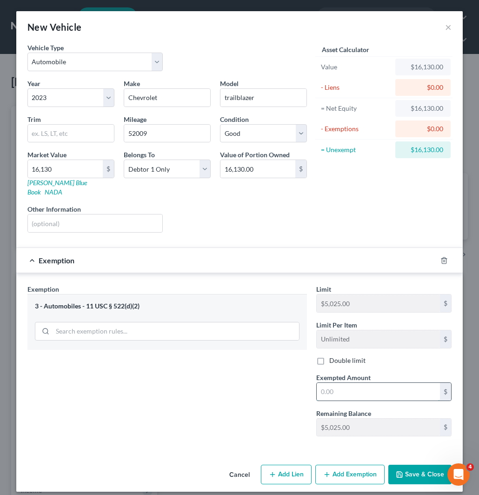
click at [348, 385] on input "text" at bounding box center [378, 392] width 123 height 18
paste input "5,025.00"
type input "5,025.00"
click at [425, 465] on button "Save & Close" at bounding box center [419, 475] width 63 height 20
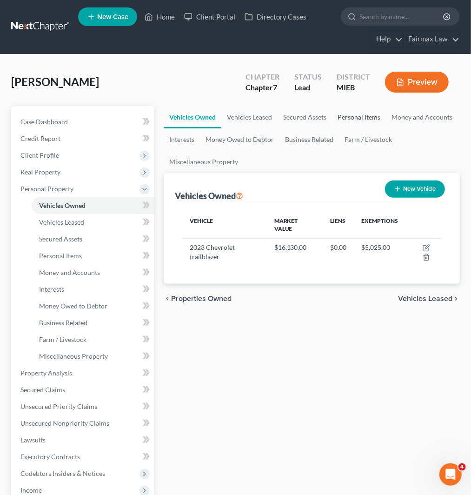
click at [368, 113] on link "Personal Items" at bounding box center [359, 117] width 54 height 22
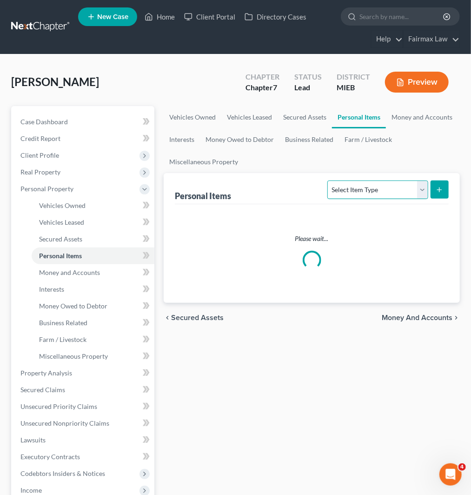
click at [391, 187] on select "Select Item Type Clothing Collectibles Of Value Electronics Firearms Household …" at bounding box center [377, 189] width 100 height 19
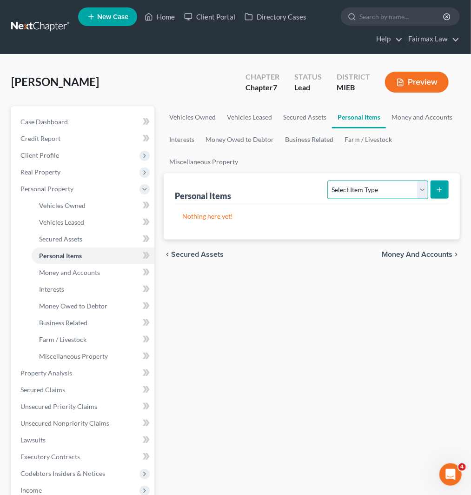
select select "clothing"
click at [328, 180] on select "Select Item Type Clothing Collectibles Of Value Electronics Firearms Household …" at bounding box center [377, 189] width 100 height 19
click at [439, 183] on button "submit" at bounding box center [440, 189] width 18 height 18
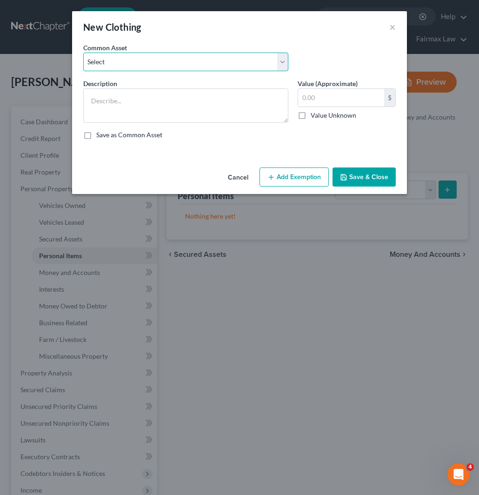
click at [187, 62] on select "Select Common clothing Common clothing Common clothing Everyday clothing Profes…" at bounding box center [185, 62] width 205 height 19
select select "6"
click at [83, 53] on select "Select Common clothing Common clothing Common clothing Everyday clothing Profes…" at bounding box center [185, 62] width 205 height 19
type textarea "Common clothing"
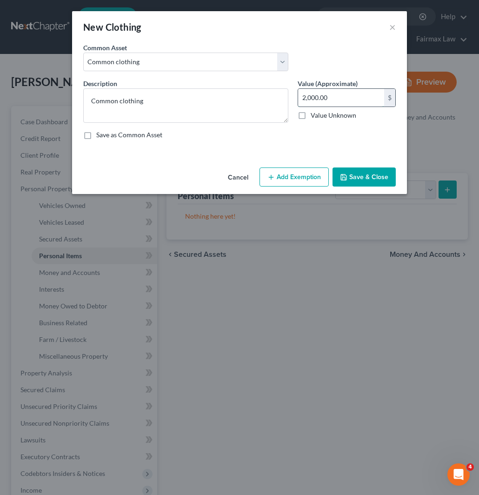
click at [327, 93] on input "2,000.00" at bounding box center [341, 98] width 86 height 18
type input "100"
click at [280, 179] on button "Add Exemption" at bounding box center [293, 177] width 69 height 20
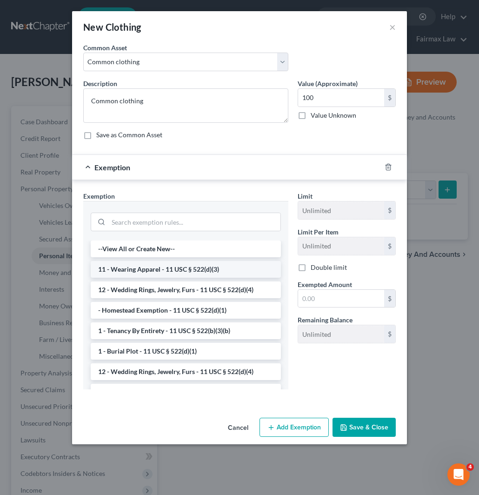
click at [151, 270] on li "11 - Wearing Apparel - 11 USC § 522(d)(3)" at bounding box center [186, 269] width 190 height 17
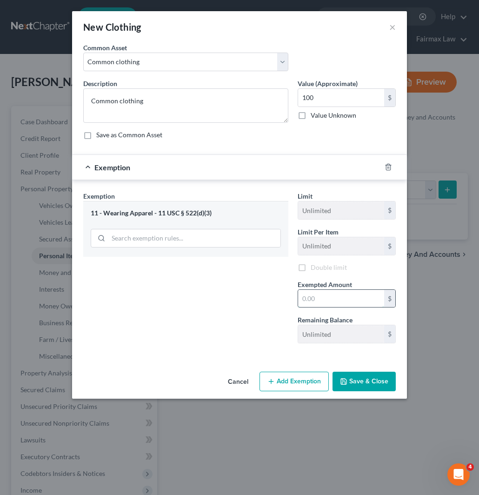
click at [343, 303] on input "text" at bounding box center [341, 299] width 86 height 18
type input "100"
click at [369, 382] on button "Save & Close" at bounding box center [364, 382] width 63 height 20
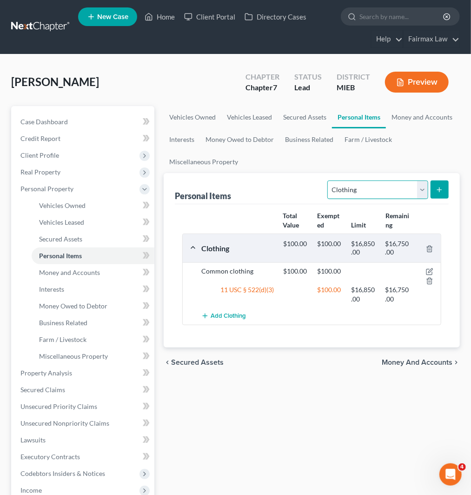
click at [411, 189] on select "Select Item Type Clothing Collectibles Of Value Electronics Firearms Household …" at bounding box center [377, 189] width 100 height 19
select select "jewelry"
click at [328, 180] on select "Select Item Type Clothing Collectibles Of Value Electronics Firearms Household …" at bounding box center [377, 189] width 100 height 19
click at [434, 192] on button "submit" at bounding box center [440, 189] width 18 height 18
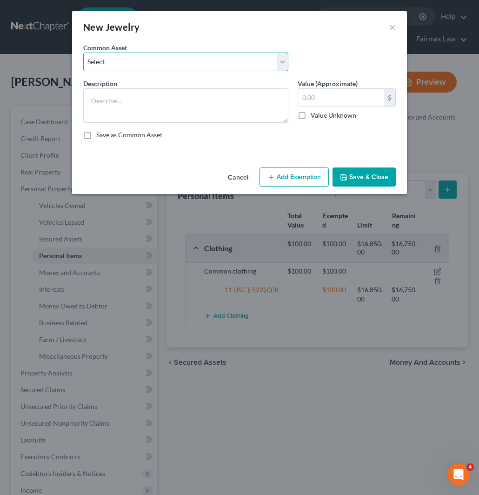
click at [152, 68] on select "Select Jewelry Wedding bands Costume Jewelry Watch Wedding ring and costume jew…" at bounding box center [185, 62] width 205 height 19
select select "5"
click at [83, 53] on select "Select Jewelry Wedding bands Costume Jewelry Watch Wedding ring and costume jew…" at bounding box center [185, 62] width 205 height 19
type textarea "Common jewelry"
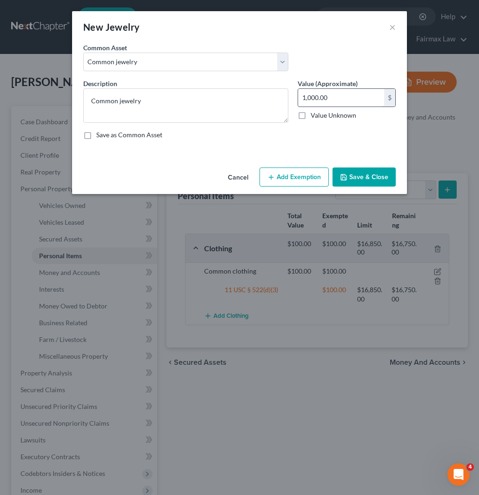
click at [337, 95] on input "1,000.00" at bounding box center [341, 98] width 86 height 18
type input "50"
click at [286, 166] on div "Cancel Add Exemption Save & Close" at bounding box center [239, 179] width 335 height 31
click at [283, 175] on button "Add Exemption" at bounding box center [293, 177] width 69 height 20
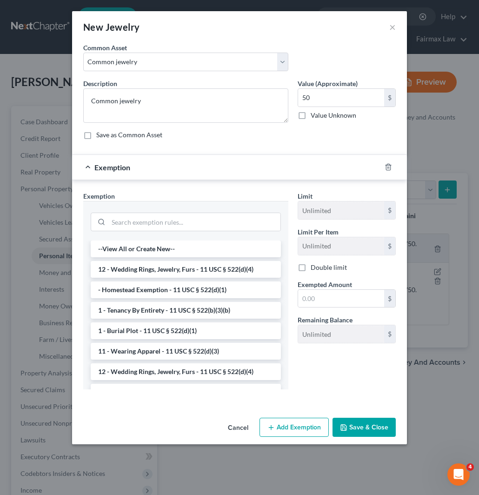
click at [185, 273] on li "12 - Wedding Rings, Jewelry, Furs - 11 USC § 522(d)(4)" at bounding box center [186, 269] width 190 height 17
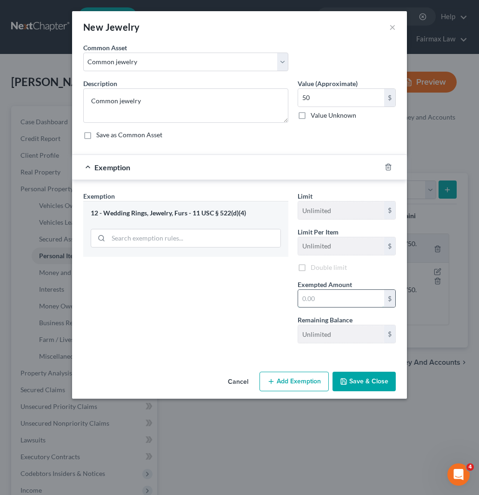
click at [326, 298] on input "text" at bounding box center [341, 299] width 86 height 18
type input "50"
click at [186, 301] on div "Exemption Set must be selected for CA. Exemption * 12 - Wedding Rings, Jewelry,…" at bounding box center [186, 271] width 214 height 160
click at [356, 381] on button "Save & Close" at bounding box center [364, 382] width 63 height 20
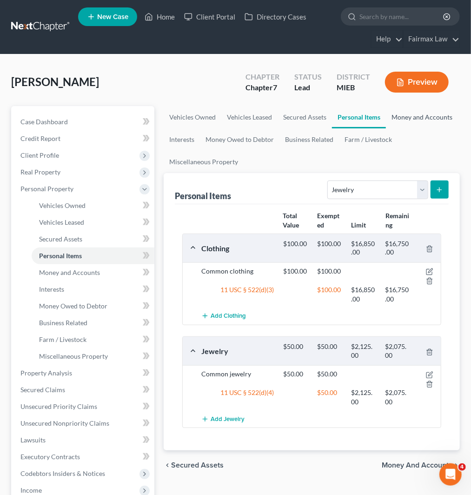
click at [412, 114] on link "Money and Accounts" at bounding box center [422, 117] width 72 height 22
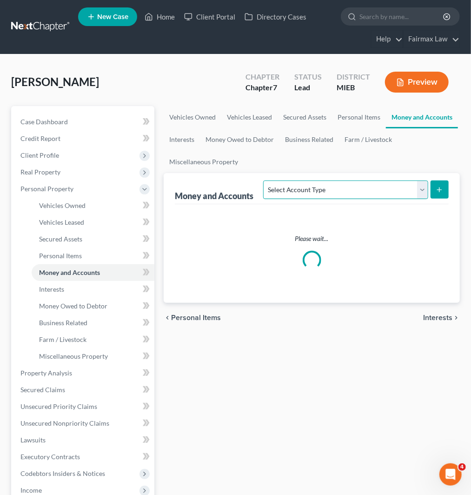
click at [359, 190] on select "Select Account Type Brokerage Cash on Hand Certificates of Deposit Checking Acc…" at bounding box center [345, 189] width 165 height 19
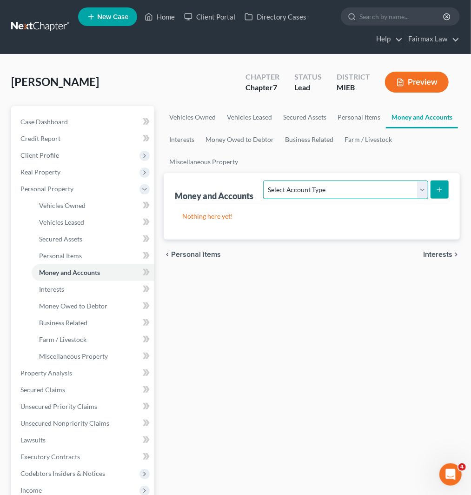
select select "checking"
click at [266, 180] on select "Select Account Type Brokerage Cash on Hand Certificates of Deposit Checking Acc…" at bounding box center [345, 189] width 165 height 19
click at [434, 188] on button "submit" at bounding box center [440, 189] width 18 height 18
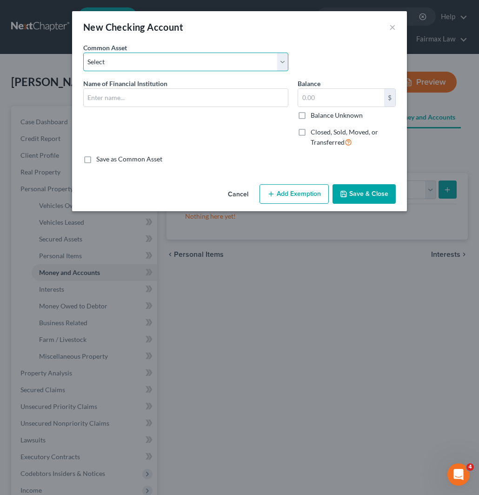
click at [180, 59] on select "Select Day Air FCU Daily Pay So-Fi Adventure Credit Union So-Fi Mountain Credit…" at bounding box center [185, 62] width 205 height 19
select select "12"
click at [83, 53] on select "Select Day Air FCU Daily Pay So-Fi Adventure Credit Union So-Fi Mountain Credit…" at bounding box center [185, 62] width 205 height 19
type input "Chase Bank"
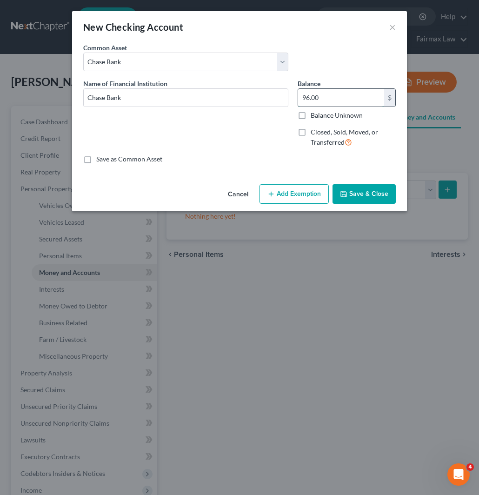
click at [326, 95] on input "96.00" at bounding box center [341, 98] width 86 height 18
type input "100"
click at [301, 197] on button "Add Exemption" at bounding box center [293, 194] width 69 height 20
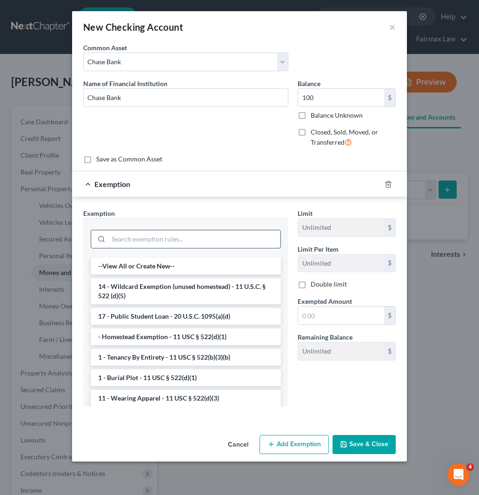
click at [210, 236] on input "search" at bounding box center [194, 239] width 172 height 18
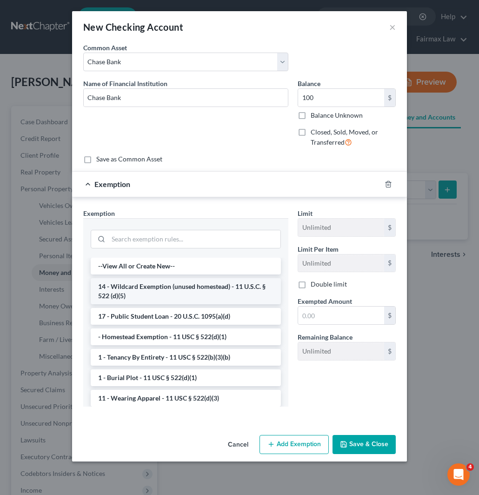
click at [192, 292] on li "14 - Wildcard Exemption (unused homestead) - 11 U.S.C. § 522 (d)(5)" at bounding box center [186, 291] width 190 height 26
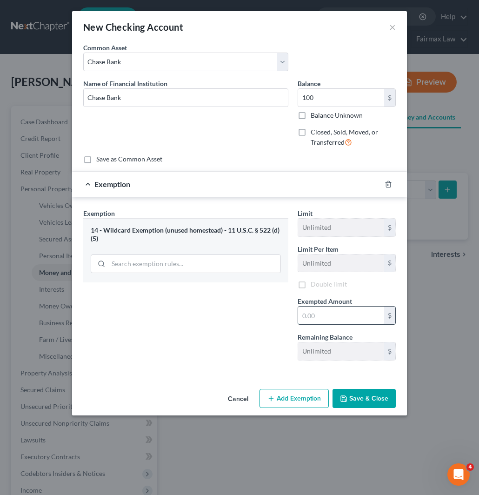
click at [329, 315] on input "text" at bounding box center [341, 315] width 86 height 18
type input "100"
click at [256, 314] on div "Exemption Set must be selected for CA. Exemption * 14 - Wildcard Exemption (unu…" at bounding box center [186, 288] width 214 height 160
click at [357, 398] on button "Save & Close" at bounding box center [364, 399] width 63 height 20
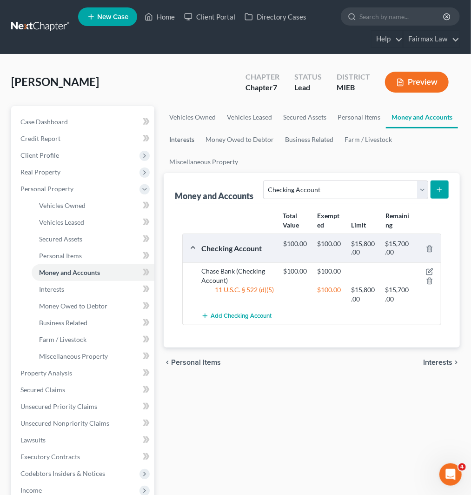
click at [177, 136] on link "Interests" at bounding box center [182, 139] width 36 height 22
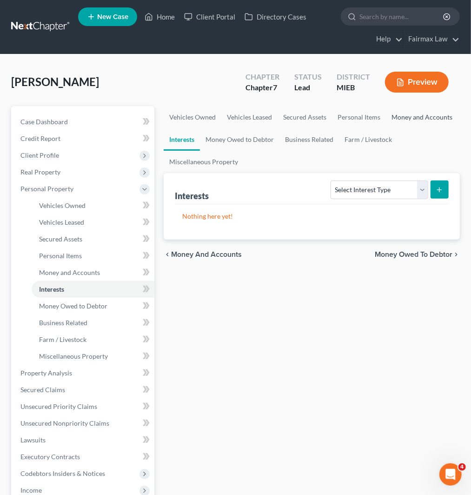
drag, startPoint x: 403, startPoint y: 116, endPoint x: 471, endPoint y: 66, distance: 84.7
click at [404, 116] on link "Money and Accounts" at bounding box center [422, 117] width 72 height 22
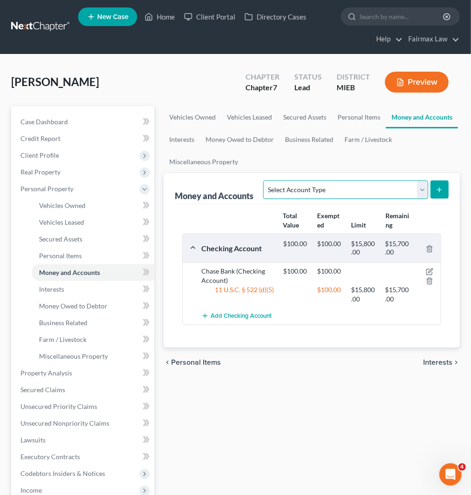
click at [342, 189] on select "Select Account Type Brokerage Cash on Hand Certificates of Deposit Checking Acc…" at bounding box center [345, 189] width 165 height 19
select select "checking"
click at [266, 180] on select "Select Account Type Brokerage Cash on Hand Certificates of Deposit Checking Acc…" at bounding box center [345, 189] width 165 height 19
click at [446, 191] on button "submit" at bounding box center [440, 189] width 18 height 18
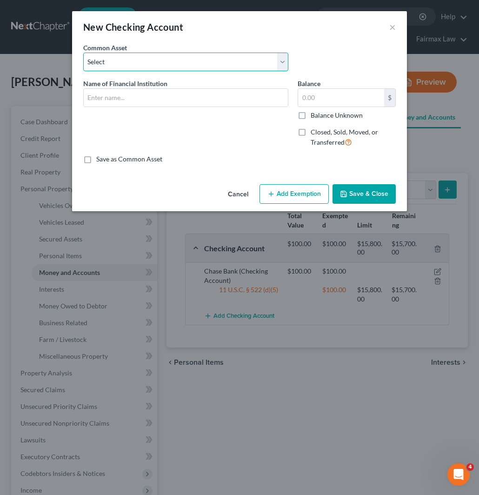
click at [205, 64] on select "Select Day Air FCU Daily Pay So-Fi Adventure Credit Union So-Fi Mountain Credit…" at bounding box center [185, 62] width 205 height 19
select select "10"
click at [83, 53] on select "Select Day Air FCU Daily Pay So-Fi Adventure Credit Union So-Fi Mountain Credit…" at bounding box center [185, 62] width 205 height 19
type input "Huntington Bank"
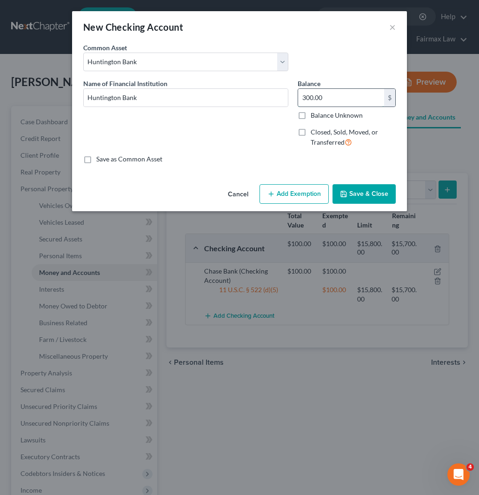
click at [323, 98] on input "300.00" at bounding box center [341, 98] width 86 height 18
type input "0"
drag, startPoint x: 374, startPoint y: 194, endPoint x: 391, endPoint y: 210, distance: 23.3
click at [375, 193] on button "Save & Close" at bounding box center [364, 194] width 63 height 20
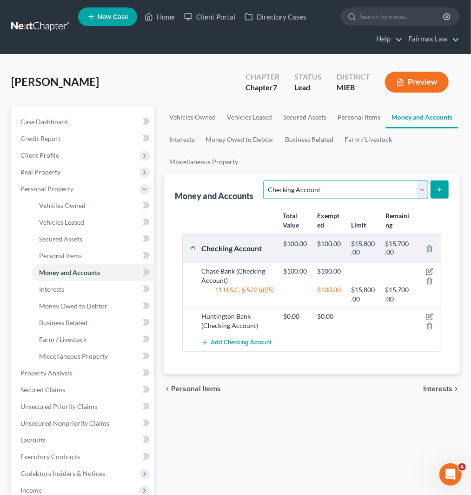
click at [379, 194] on select "Select Account Type Brokerage Cash on Hand Certificates of Deposit Checking Acc…" at bounding box center [345, 189] width 165 height 19
select select "other"
click at [266, 180] on select "Select Account Type Brokerage Cash on Hand Certificates of Deposit Checking Acc…" at bounding box center [345, 189] width 165 height 19
click at [437, 189] on icon "submit" at bounding box center [439, 189] width 7 height 7
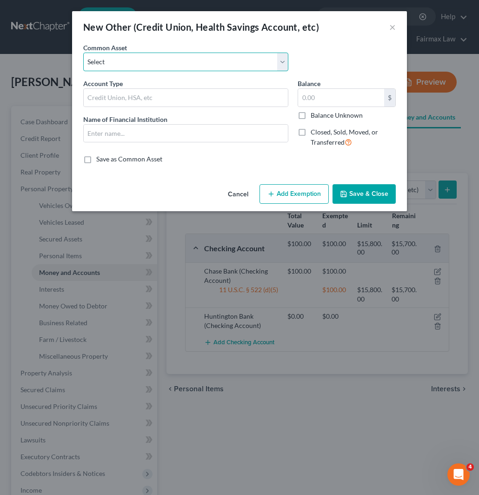
drag, startPoint x: 170, startPoint y: 61, endPoint x: 166, endPoint y: 68, distance: 7.9
click at [170, 60] on select "Select Prepaid Debit Card - Chime Credit Builder Way2Go Prepaid Debit Card - Ne…" at bounding box center [185, 62] width 205 height 19
select select "8"
click at [83, 53] on select "Select Prepaid Debit Card - Chime Credit Builder Way2Go Prepaid Debit Card - Ne…" at bounding box center [185, 62] width 205 height 19
type input "Prepaid Debit Card - CashApp"
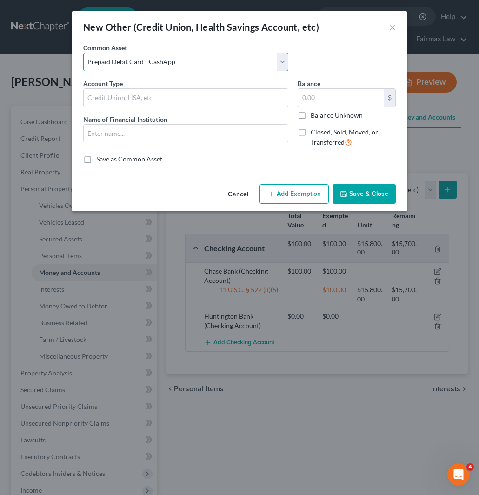
type input "Cashapp"
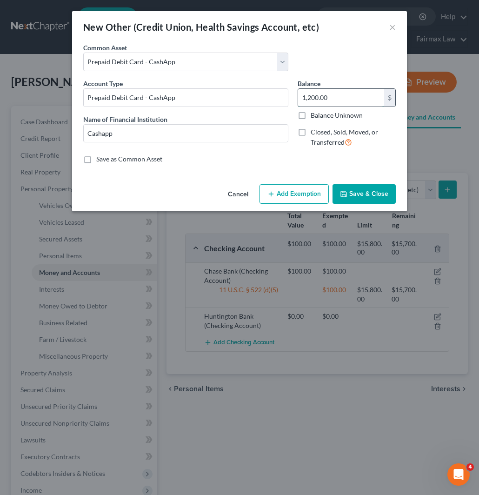
click at [320, 95] on input "1,200.00" at bounding box center [341, 98] width 86 height 18
type input "0"
drag, startPoint x: 363, startPoint y: 193, endPoint x: 355, endPoint y: 191, distance: 8.5
click at [363, 192] on button "Save & Close" at bounding box center [364, 194] width 63 height 20
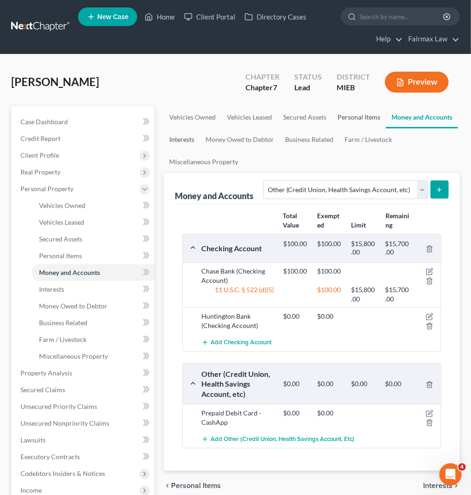
click at [181, 135] on link "Interests" at bounding box center [182, 139] width 36 height 22
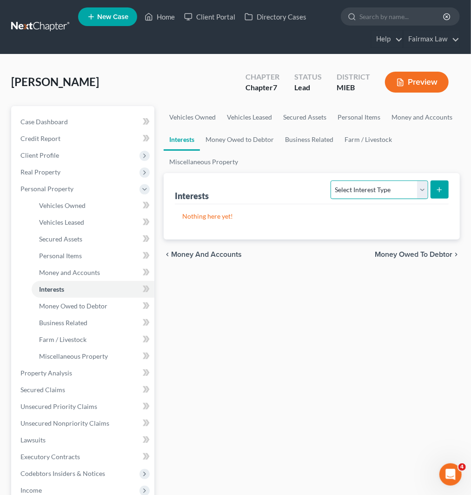
click at [354, 192] on select "Select Interest Type 401K Annuity Bond Education IRA Government Bond Government…" at bounding box center [379, 189] width 97 height 19
select select "401k"
click at [332, 180] on select "Select Interest Type 401K Annuity Bond Education IRA Government Bond Government…" at bounding box center [379, 189] width 97 height 19
click at [432, 190] on button "submit" at bounding box center [440, 189] width 18 height 18
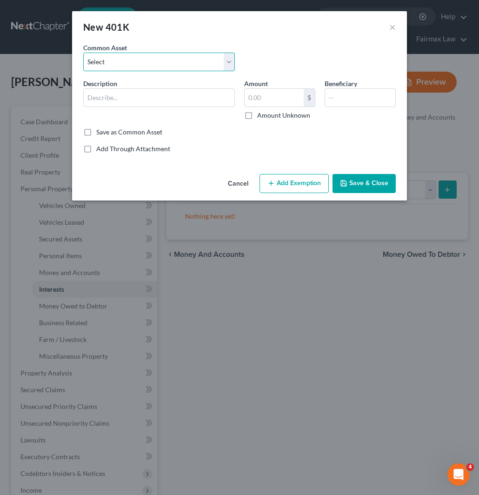
click at [159, 63] on select "Select Mission Square State of [US_STATE] Empower Paychex Flex Alight OPERS Sen…" at bounding box center [159, 62] width 152 height 19
click at [257, 48] on div "Common Asset Select Mission Square State of [US_STATE] Empower Paychex Flex Ali…" at bounding box center [240, 61] width 322 height 36
click at [153, 92] on input "text" at bounding box center [159, 98] width 151 height 18
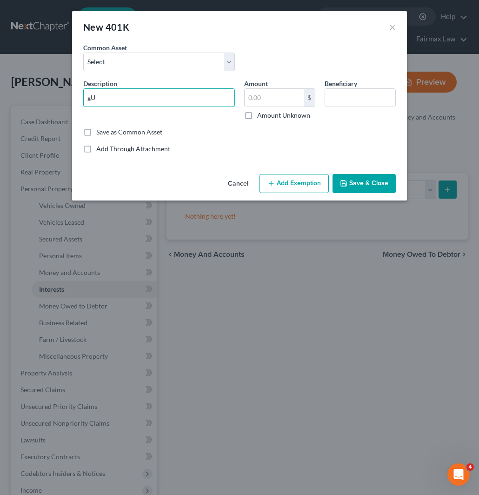
type input "g"
type input "Guideline"
click at [96, 131] on label "Save as Common Asset" at bounding box center [129, 131] width 66 height 9
click at [100, 131] on input "Save as Common Asset" at bounding box center [103, 130] width 6 height 6
checkbox input "true"
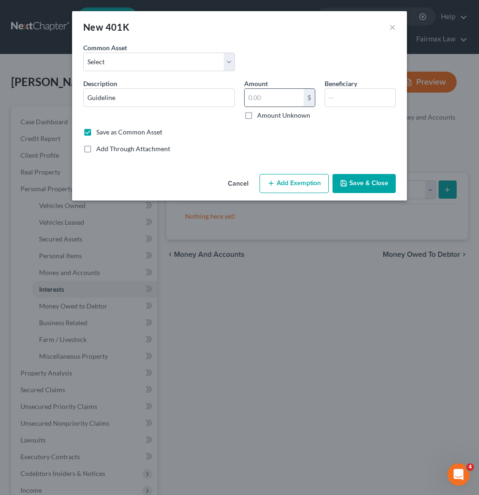
drag, startPoint x: 267, startPoint y: 98, endPoint x: 278, endPoint y: 105, distance: 13.4
click at [267, 95] on input "text" at bounding box center [274, 98] width 59 height 18
paste input "1273"
type input "1,273"
click at [293, 187] on button "Add Exemption" at bounding box center [293, 184] width 69 height 20
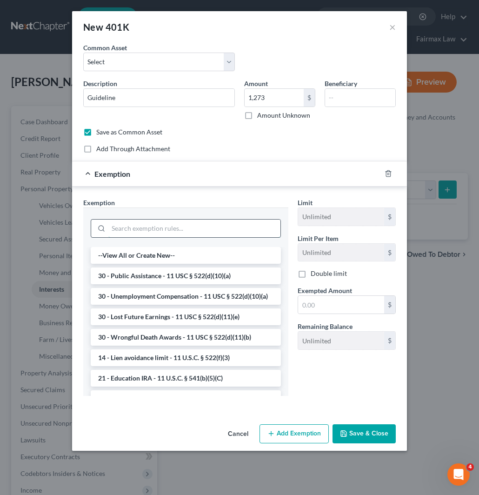
click at [172, 229] on input "search" at bounding box center [194, 229] width 172 height 18
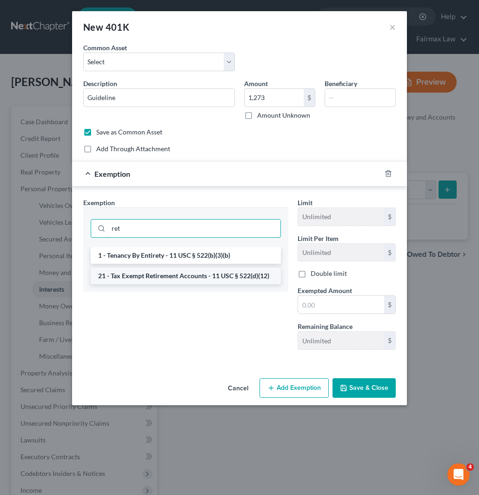
type input "ret"
click at [158, 277] on li "21 - Tax Exempt Retirement Accounts - 11 USC § 522(d)(12)" at bounding box center [186, 275] width 190 height 17
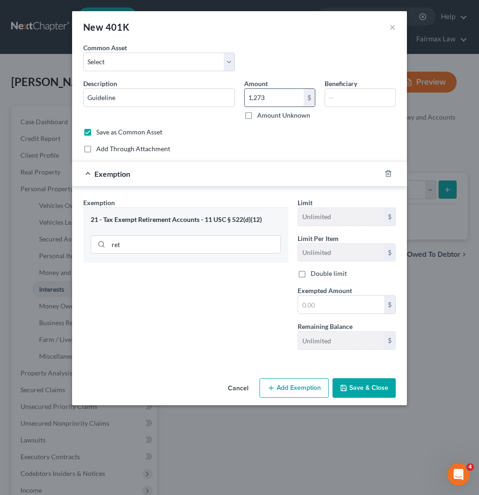
click at [273, 89] on input "1,273" at bounding box center [274, 98] width 59 height 18
click at [345, 300] on input "text" at bounding box center [341, 305] width 86 height 18
paste input "1,273"
type input "1,273"
click at [348, 391] on button "Save & Close" at bounding box center [364, 388] width 63 height 20
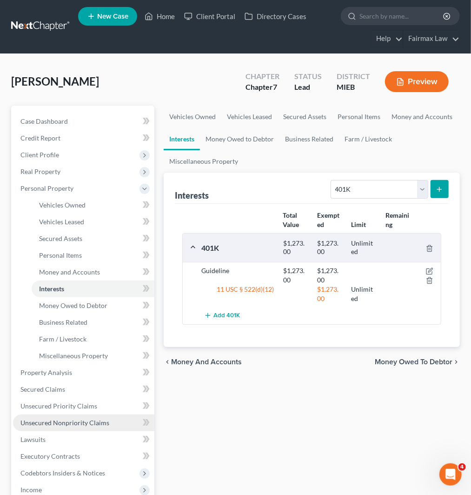
scroll to position [52, 0]
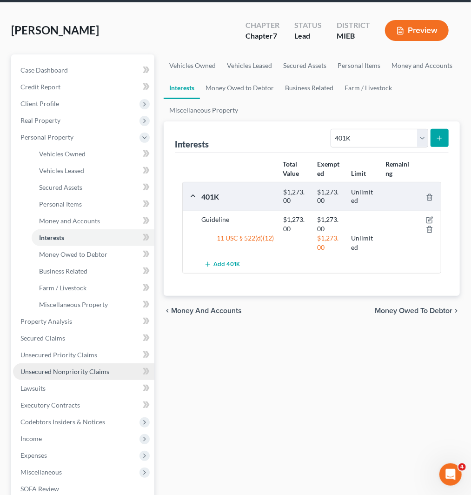
drag, startPoint x: 50, startPoint y: 368, endPoint x: 80, endPoint y: 365, distance: 29.9
click at [50, 368] on span "Unsecured Nonpriority Claims" at bounding box center [64, 371] width 89 height 8
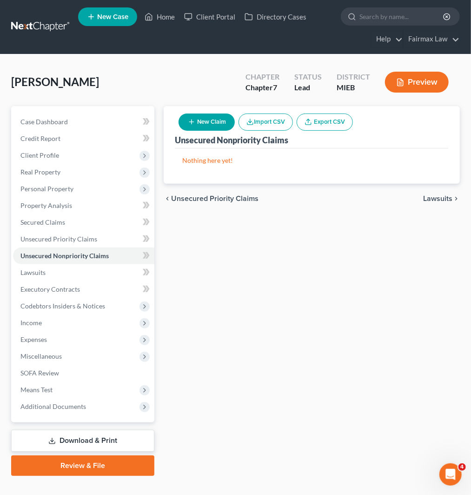
click at [258, 122] on button "Import CSV" at bounding box center [266, 121] width 54 height 17
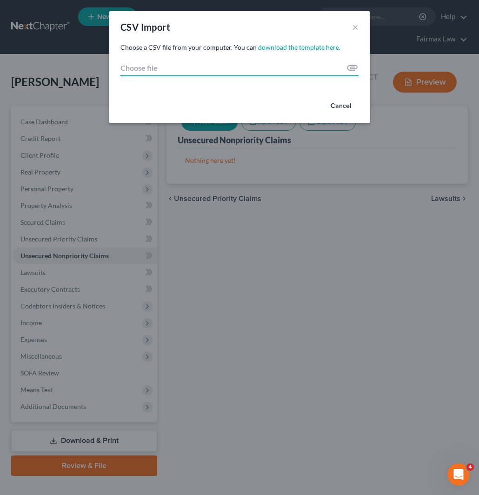
click at [356, 65] on input "Choose file" at bounding box center [239, 68] width 238 height 17
type input "C:\fakepath\CreditCounselCert.pdf"
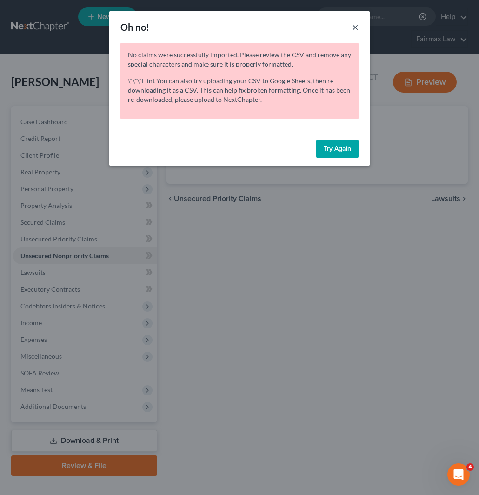
click at [355, 26] on button "×" at bounding box center [355, 26] width 7 height 11
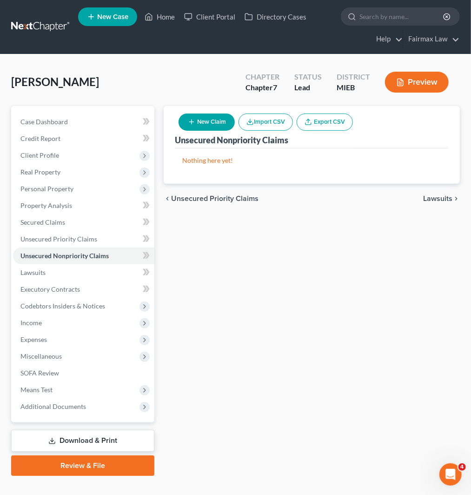
click at [257, 123] on button "Import CSV" at bounding box center [266, 121] width 54 height 17
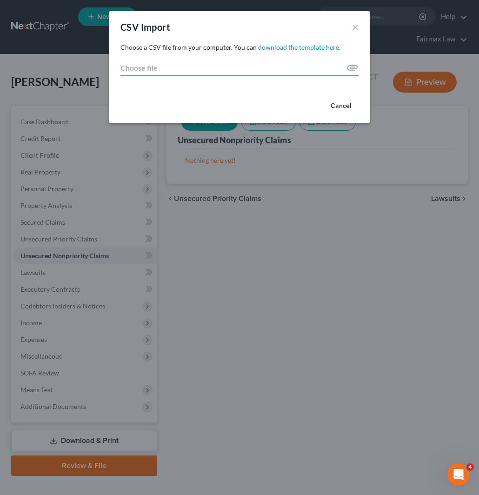
click at [349, 66] on input "Choose file" at bounding box center [239, 68] width 238 height 17
type input "C:\fakepath\2025.csv"
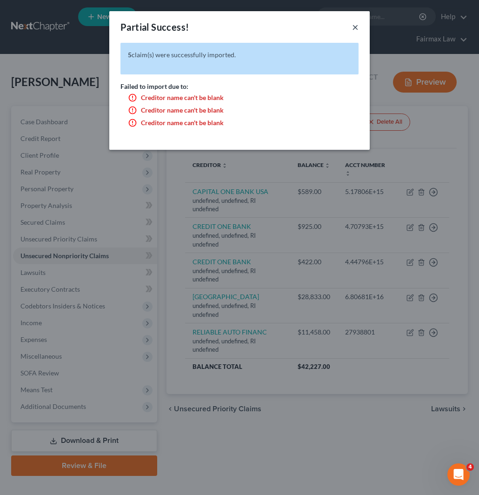
click at [354, 24] on button "×" at bounding box center [355, 26] width 7 height 11
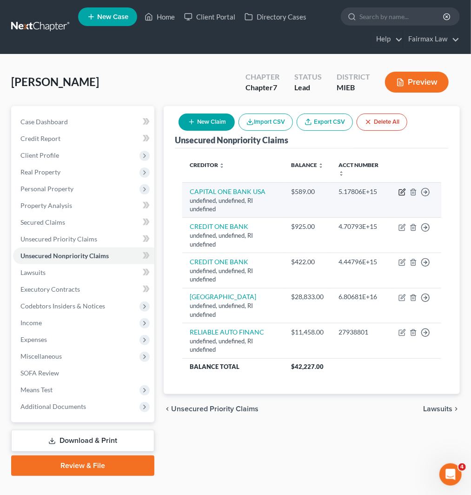
click at [399, 191] on icon "button" at bounding box center [402, 191] width 7 height 7
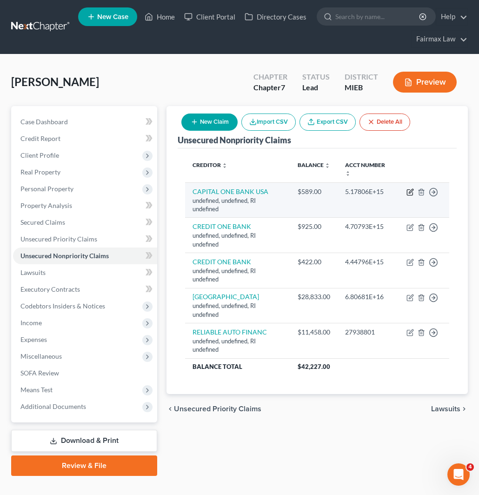
select select "41"
select select "14"
select select "0"
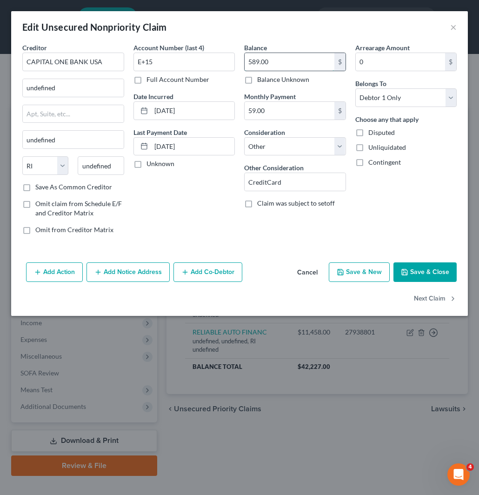
click at [280, 57] on input "589.00" at bounding box center [290, 62] width 90 height 18
click at [175, 59] on input "E+15" at bounding box center [184, 62] width 102 height 19
paste input "text"
drag, startPoint x: 157, startPoint y: 62, endPoint x: 128, endPoint y: 76, distance: 31.8
click at [118, 62] on div "Creditor * CAPITAL ONE BANK [GEOGRAPHIC_DATA] undefined undefined State [US_STA…" at bounding box center [240, 142] width 444 height 199
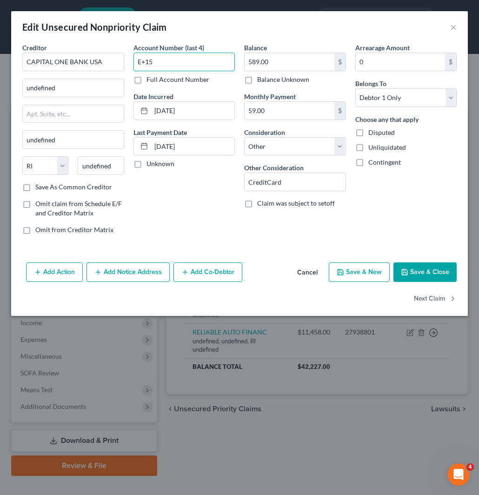
paste input "8367"
type input "8367"
click at [71, 54] on input "CAPITAL ONE BANK USA" at bounding box center [73, 62] width 102 height 19
drag, startPoint x: 115, startPoint y: 59, endPoint x: -1, endPoint y: 58, distance: 116.3
click at [0, 58] on html "Home New Case Client Portal Directory Cases Fairmax Law [EMAIL_ADDRESS][DOMAIN_…" at bounding box center [239, 255] width 479 height 511
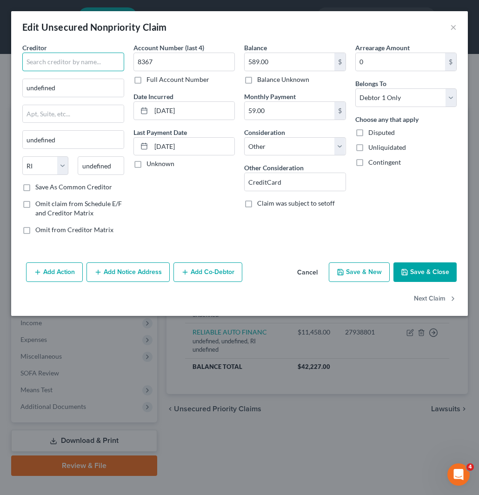
paste input "CAPITAL ONE BANK USA"
type input "CAPITAL ONE BANK USA"
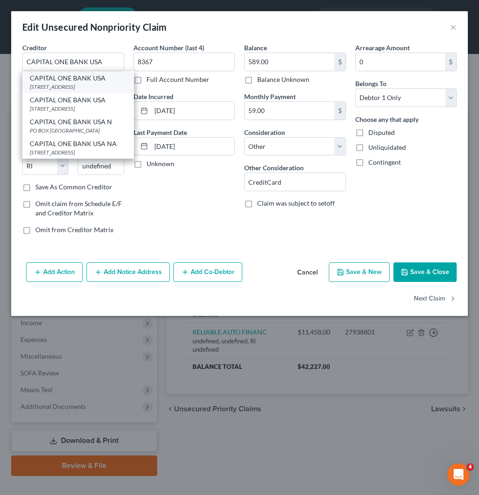
click at [57, 84] on div "[STREET_ADDRESS]" at bounding box center [78, 87] width 97 height 8
type input "PO BOX 31293"
type input "[GEOGRAPHIC_DATA]"
select select "46"
type input "84131"
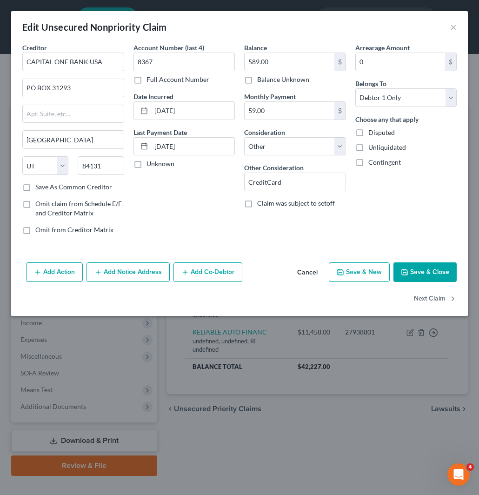
click at [420, 266] on button "Save & Close" at bounding box center [424, 272] width 63 height 20
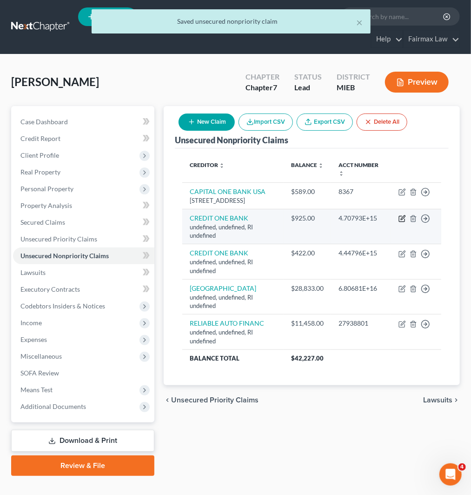
click at [401, 222] on icon "button" at bounding box center [402, 218] width 7 height 7
select select "41"
select select "14"
select select "0"
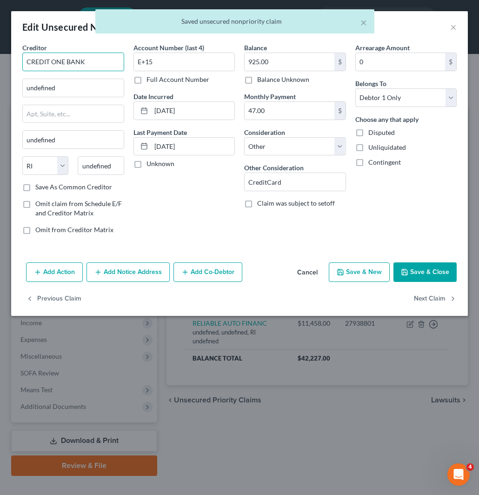
drag, startPoint x: 112, startPoint y: 63, endPoint x: -1, endPoint y: 59, distance: 112.6
click at [0, 59] on html "Home New Case Client Portal Directory Cases Fairmax Law [EMAIL_ADDRESS][DOMAIN_…" at bounding box center [239, 255] width 479 height 511
paste input "CREDIT ONE BANK"
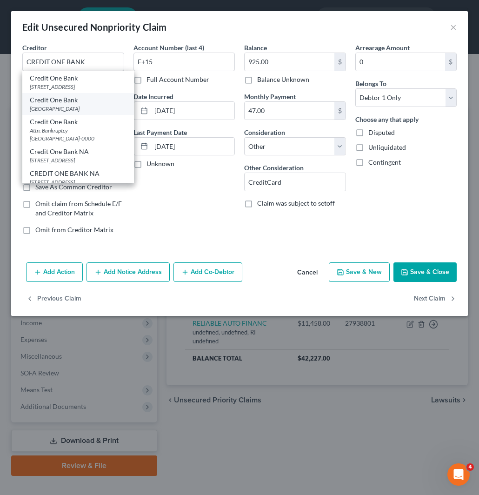
click at [62, 113] on div "[GEOGRAPHIC_DATA]" at bounding box center [78, 109] width 97 height 8
type input "Credit One Bank"
type input "PO Box 60500"
type input "City Of Industry"
select select "4"
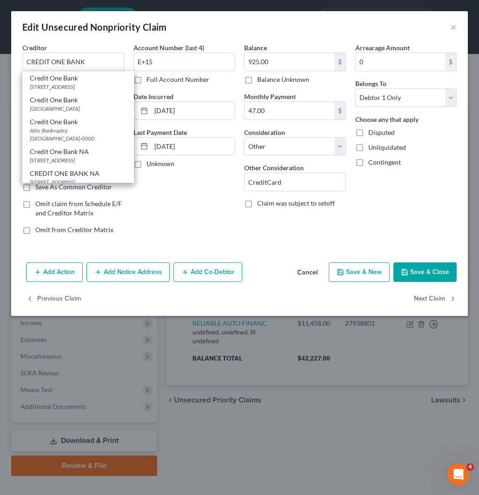
type input "91716"
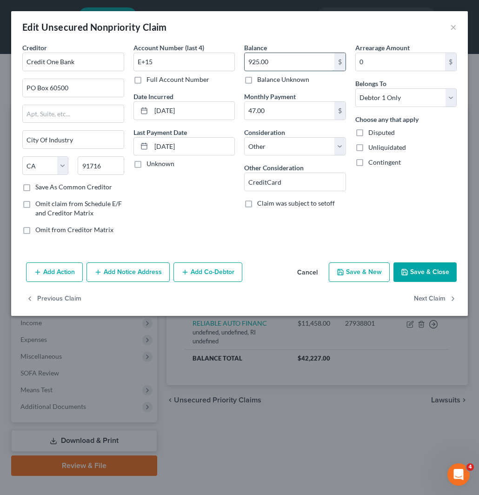
click at [279, 64] on input "925.00" at bounding box center [290, 62] width 90 height 18
drag, startPoint x: 164, startPoint y: 60, endPoint x: 178, endPoint y: 120, distance: 61.2
click at [102, 62] on div "Creditor * Credit One Bank [GEOGRAPHIC_DATA] [US_STATE][GEOGRAPHIC_DATA] AZ CA …" at bounding box center [240, 142] width 444 height 199
paste input "2984"
type input "2984"
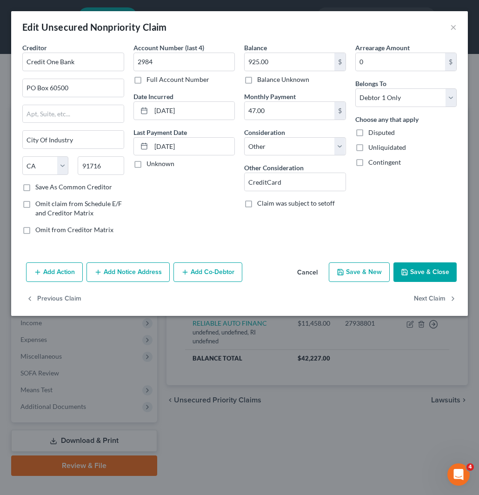
click at [419, 271] on button "Save & Close" at bounding box center [424, 272] width 63 height 20
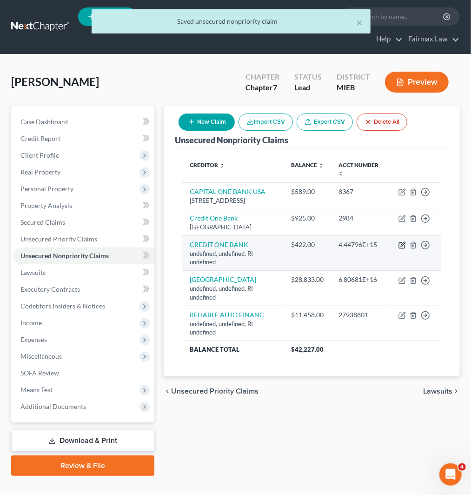
click at [399, 249] on icon "button" at bounding box center [402, 244] width 7 height 7
select select "41"
select select "14"
select select "0"
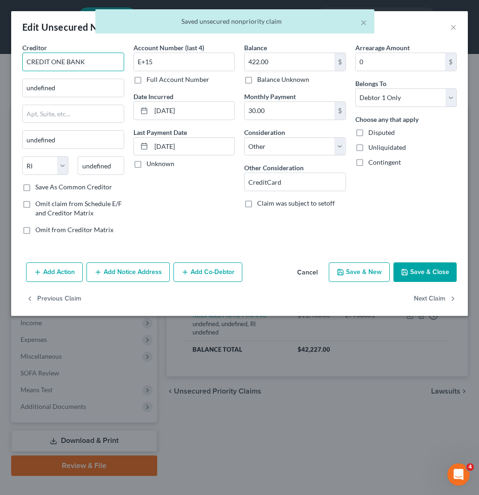
drag, startPoint x: 89, startPoint y: 63, endPoint x: -1, endPoint y: 63, distance: 90.2
click at [0, 63] on html "Home New Case Client Portal Directory Cases Fairmax Law [EMAIL_ADDRESS][DOMAIN_…" at bounding box center [239, 255] width 479 height 511
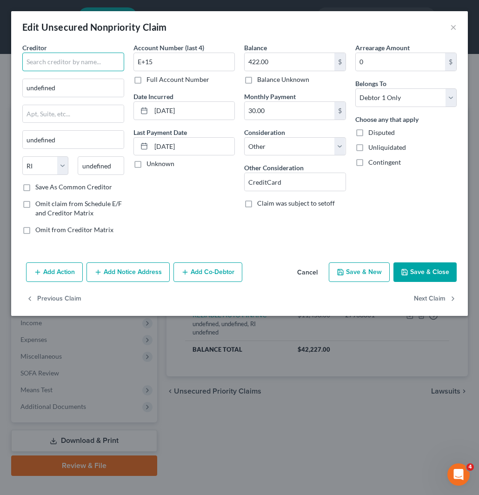
paste input "CREDIT ONE BANK"
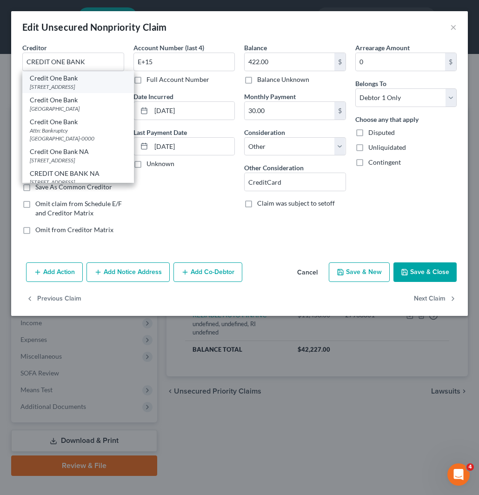
click at [67, 84] on div "[STREET_ADDRESS]" at bounding box center [78, 87] width 97 height 8
type input "Credit One Bank"
type input "PO Box 98873"
type input "[GEOGRAPHIC_DATA]"
select select "31"
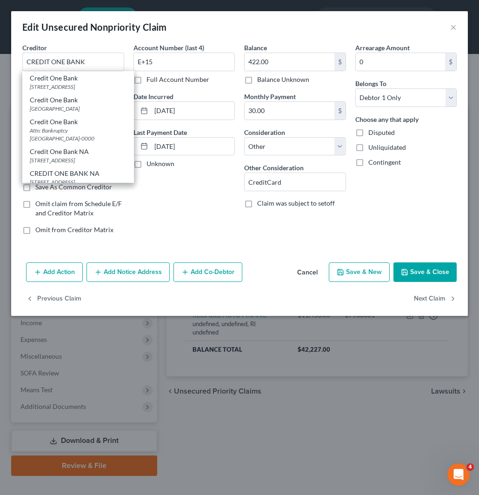
type input "89193"
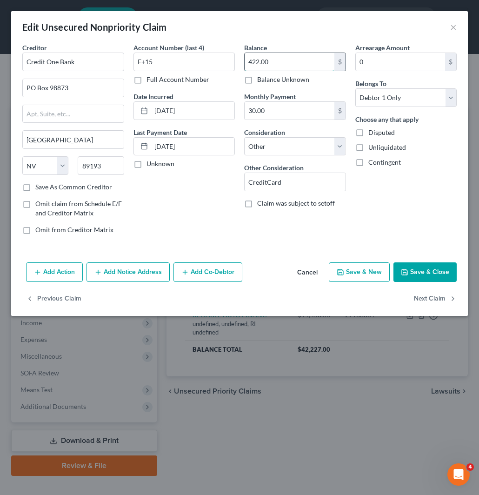
click at [272, 61] on input "422.00" at bounding box center [290, 62] width 90 height 18
drag, startPoint x: 126, startPoint y: 58, endPoint x: 83, endPoint y: 59, distance: 43.3
click at [87, 58] on div "Creditor * Credit One Bank PO Box 98873 [GEOGRAPHIC_DATA] [US_STATE][GEOGRAPHIC…" at bounding box center [240, 142] width 444 height 199
paste input "7071"
type input "7071"
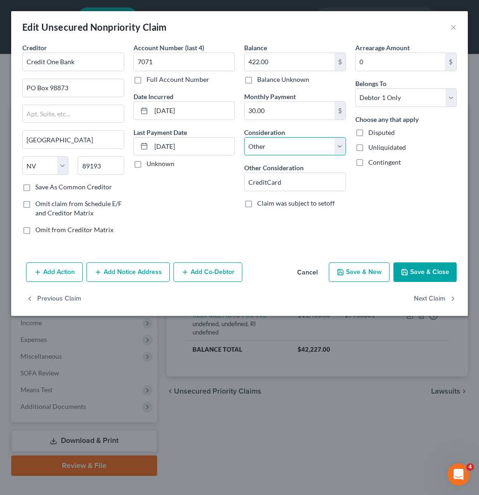
click at [278, 145] on select "Select Cable / Satellite Services Collection Agency Credit Card Debt Debt Couns…" at bounding box center [295, 146] width 102 height 19
click at [191, 189] on div "Account Number (last 4) 7071 Full Account Number Date Incurred [DATE] Last Paym…" at bounding box center [184, 142] width 111 height 199
click at [424, 268] on button "Save & Close" at bounding box center [424, 272] width 63 height 20
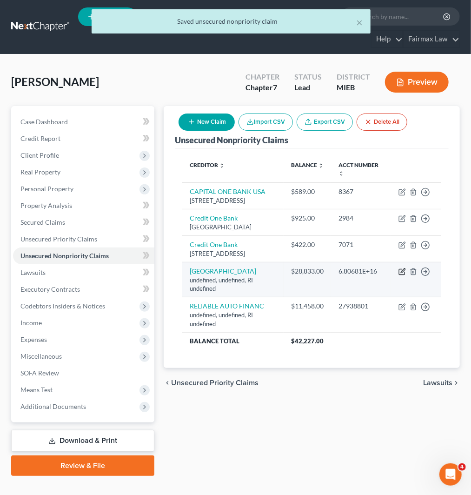
click at [403, 275] on icon "button" at bounding box center [402, 271] width 7 height 7
select select "41"
select select "14"
select select "0"
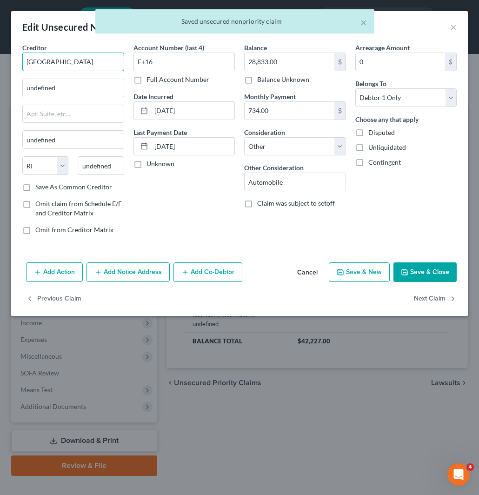
drag, startPoint x: 64, startPoint y: 63, endPoint x: -1, endPoint y: 61, distance: 64.7
click at [0, 61] on html "Home New Case Client Portal Directory Cases Fairmax Law [EMAIL_ADDRESS][DOMAIN_…" at bounding box center [239, 255] width 479 height 511
paste input "[GEOGRAPHIC_DATA]"
type input "[GEOGRAPHIC_DATA]"
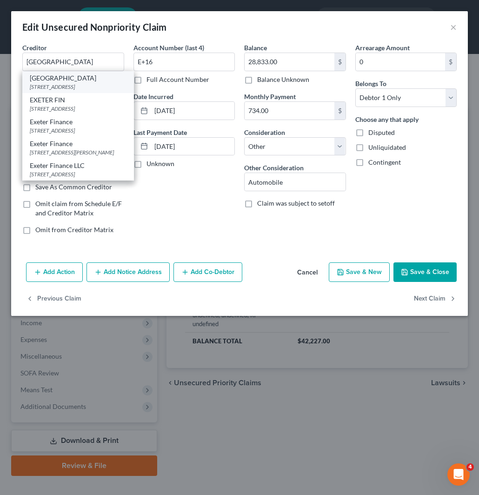
click at [51, 84] on div "[STREET_ADDRESS]" at bounding box center [78, 87] width 97 height 8
type input "PO BOX 166097"
type input "[PERSON_NAME]"
select select "45"
type input "75016"
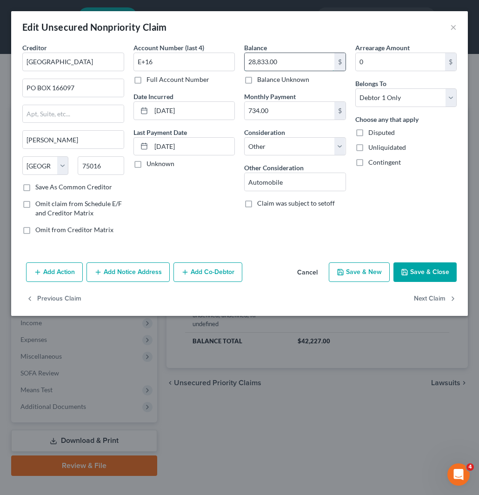
click at [286, 61] on input "28,833.00" at bounding box center [290, 62] width 90 height 18
type input "28,833.00"
drag, startPoint x: 165, startPoint y: 59, endPoint x: 90, endPoint y: 73, distance: 76.2
click at [96, 66] on div "Creditor * EXETER PO BOX 166097 Irving State [US_STATE] AK AR AZ CA CO CT DE DC…" at bounding box center [240, 142] width 444 height 199
paste input "1001"
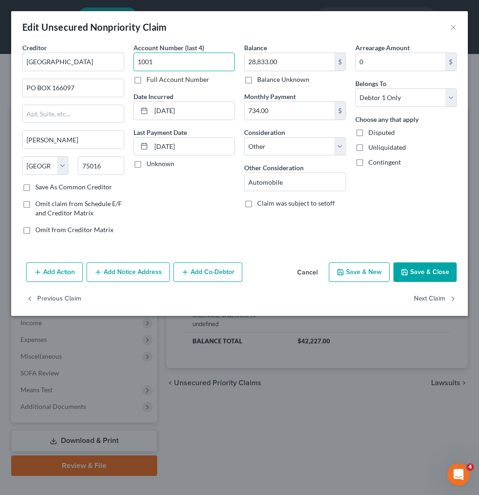
type input "1001"
click at [423, 272] on button "Save & Close" at bounding box center [424, 272] width 63 height 20
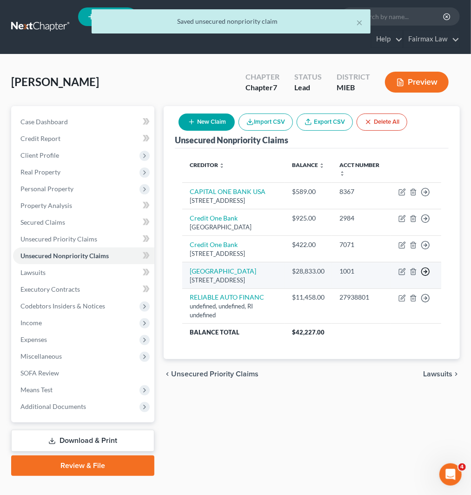
click at [425, 272] on line "button" at bounding box center [425, 272] width 3 height 0
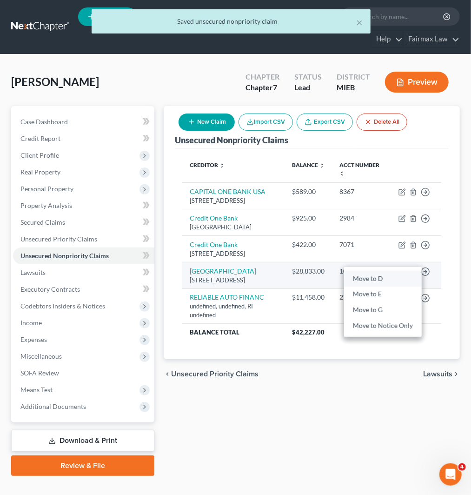
click at [385, 286] on link "Move to D" at bounding box center [383, 279] width 78 height 16
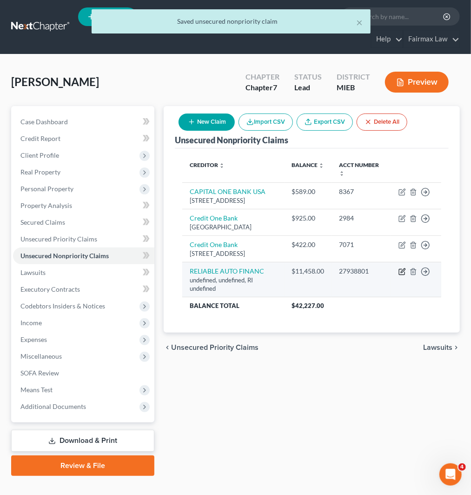
click at [402, 275] on icon "button" at bounding box center [402, 271] width 7 height 7
select select "41"
select select "14"
select select "0"
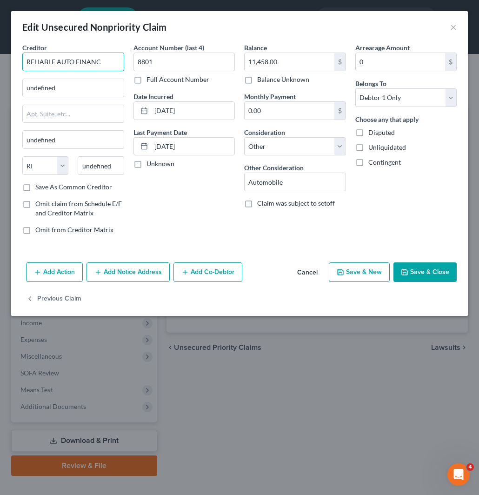
drag, startPoint x: 107, startPoint y: 61, endPoint x: -1, endPoint y: 58, distance: 108.4
click at [0, 58] on html "Home New Case Client Portal Directory Cases Fairmax Law [EMAIL_ADDRESS][DOMAIN_…" at bounding box center [239, 255] width 479 height 511
paste input "RELIABLE AUTO FINANC"
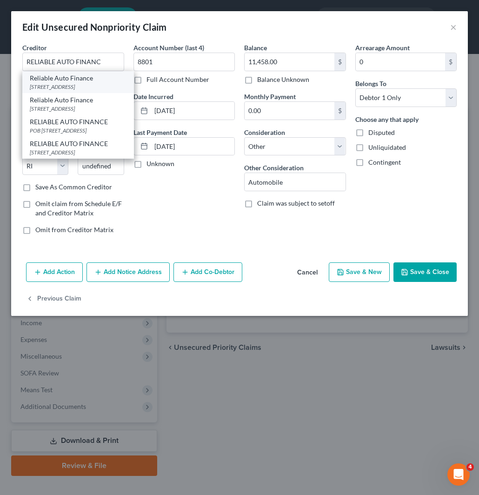
click at [36, 85] on div "[STREET_ADDRESS]" at bounding box center [78, 87] width 97 height 8
type input "Reliable Auto Finance"
type input "PO BOX 9700"
type input "[GEOGRAPHIC_DATA]"
select select "23"
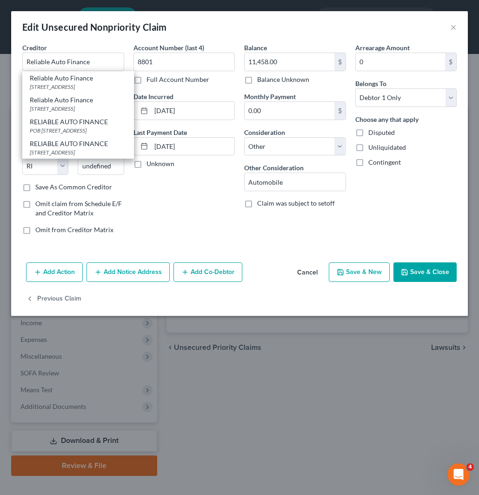
type input "49509"
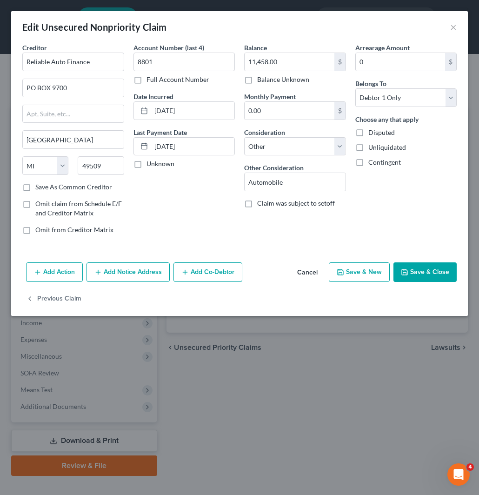
click at [421, 275] on button "Save & Close" at bounding box center [424, 272] width 63 height 20
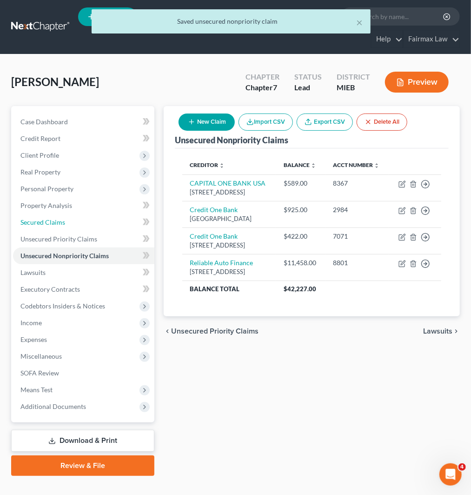
click at [50, 223] on span "Secured Claims" at bounding box center [42, 222] width 45 height 8
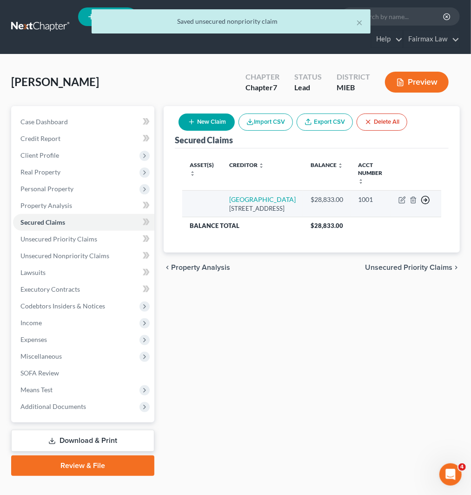
click at [422, 195] on icon "button" at bounding box center [425, 199] width 9 height 9
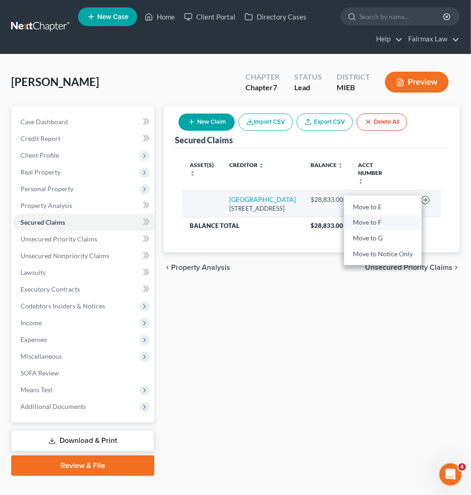
click at [371, 214] on link "Move to F" at bounding box center [383, 222] width 78 height 16
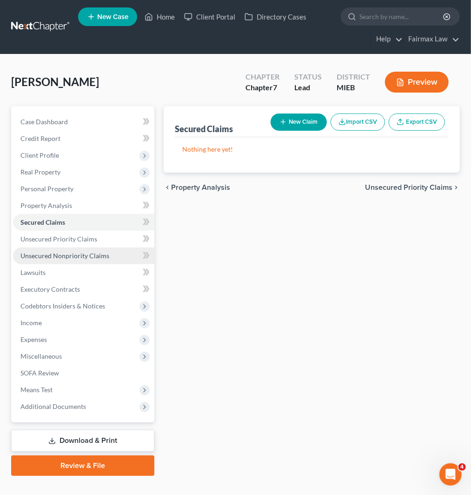
click at [49, 252] on span "Unsecured Nonpriority Claims" at bounding box center [64, 256] width 89 height 8
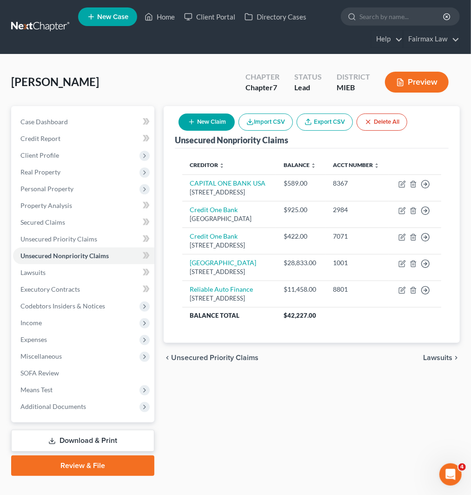
scroll to position [15, 0]
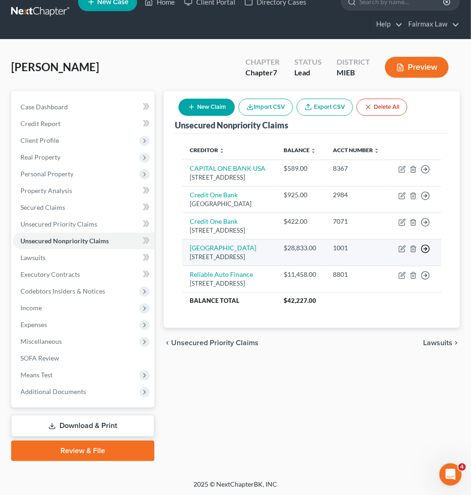
click at [422, 253] on circle "button" at bounding box center [426, 249] width 8 height 8
click at [384, 263] on link "Move to D" at bounding box center [383, 255] width 78 height 16
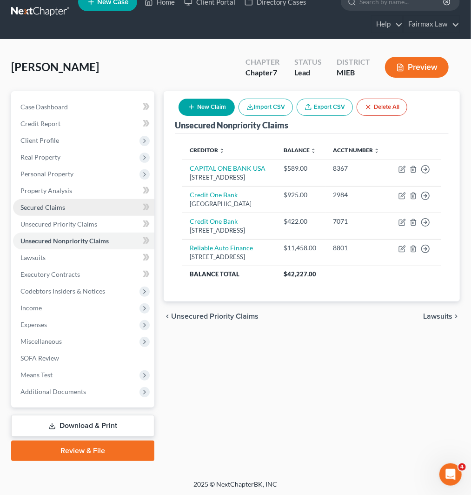
click at [53, 210] on span "Secured Claims" at bounding box center [42, 207] width 45 height 8
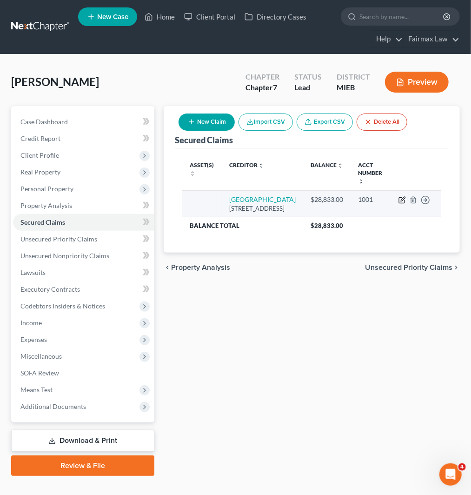
click at [401, 196] on icon "button" at bounding box center [402, 199] width 7 height 7
select select "45"
select select "0"
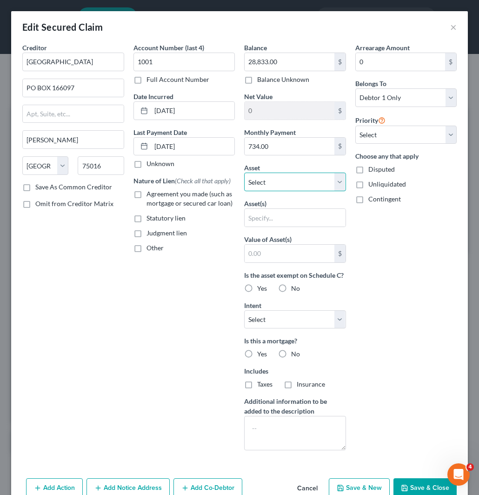
click at [278, 178] on select "Select Other Multiple Assets 2023 Chevrolet trailblazer - $16130.0 Clothing - C…" at bounding box center [295, 182] width 102 height 19
select select "2"
click at [244, 173] on select "Select Other Multiple Assets 2023 Chevrolet trailblazer - $16130.0 Clothing - C…" at bounding box center [295, 182] width 102 height 19
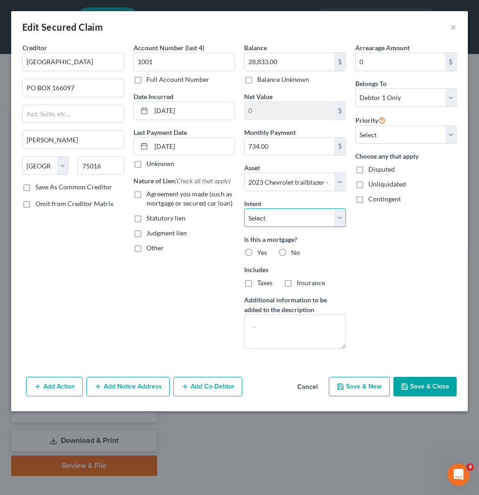
drag, startPoint x: 291, startPoint y: 218, endPoint x: 287, endPoint y: 226, distance: 8.5
click at [291, 218] on select "Select Surrender Redeem Reaffirm Avoid Other" at bounding box center [295, 217] width 102 height 19
select select "2"
click at [244, 208] on select "Select Surrender Redeem Reaffirm Avoid Other" at bounding box center [295, 217] width 102 height 19
click at [419, 384] on button "Save & Close" at bounding box center [424, 387] width 63 height 20
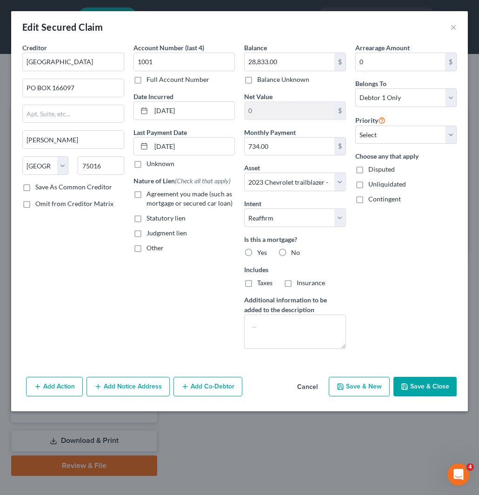
select select
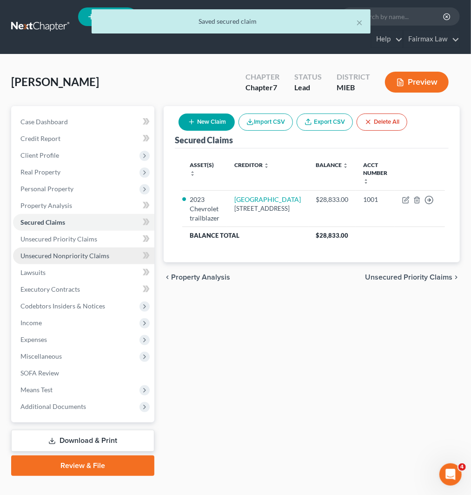
click at [74, 254] on span "Unsecured Nonpriority Claims" at bounding box center [64, 256] width 89 height 8
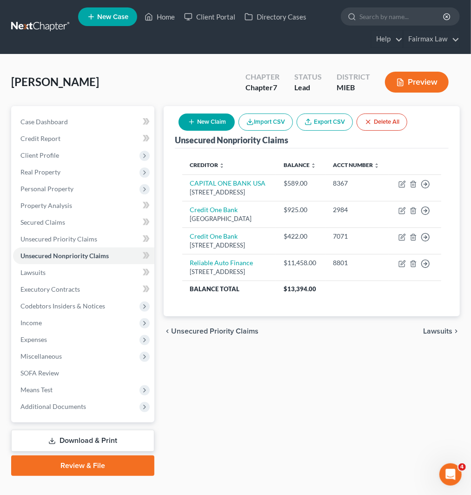
click at [205, 118] on button "New Claim" at bounding box center [207, 121] width 56 height 17
select select "0"
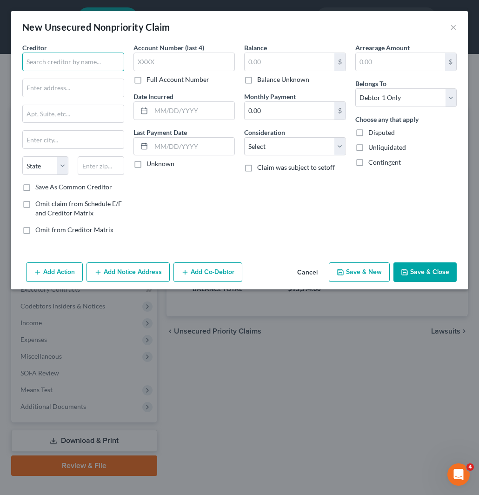
click at [69, 60] on input "text" at bounding box center [73, 62] width 102 height 19
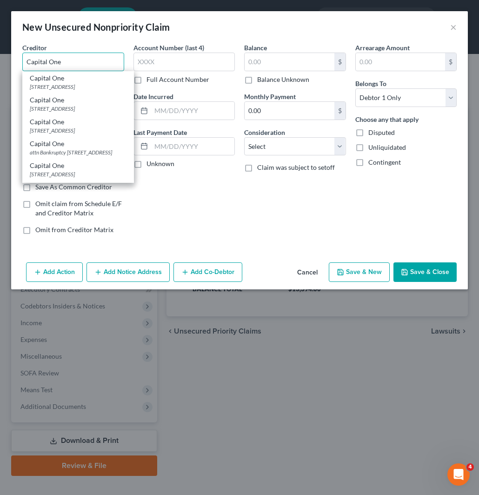
type input "Capital One"
click at [69, 88] on div "[STREET_ADDRESS]" at bounding box center [78, 87] width 97 height 8
type input "15000 Capital One Dr"
type input "[GEOGRAPHIC_DATA]"
select select "48"
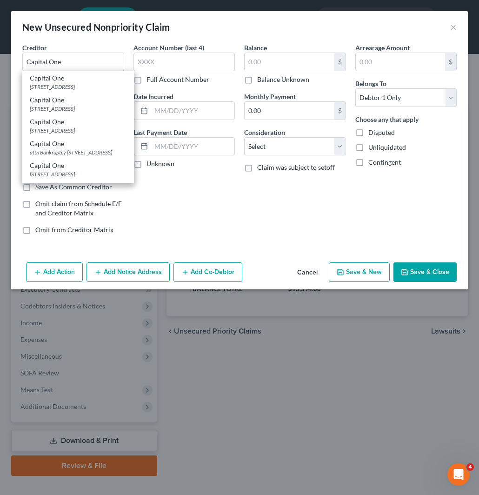
type input "23238"
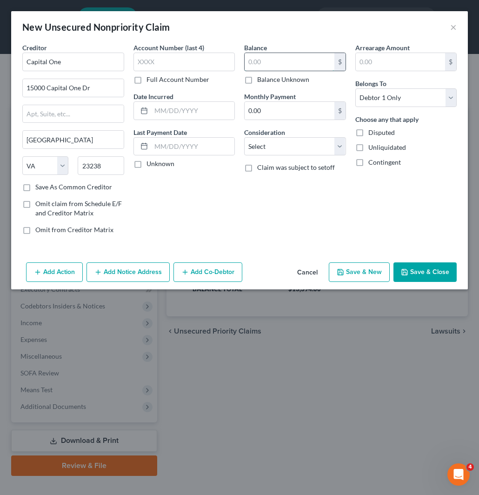
click at [306, 56] on input "text" at bounding box center [290, 62] width 90 height 18
type input "589.77"
click at [170, 59] on input "text" at bounding box center [184, 62] width 102 height 19
click at [189, 59] on input "text" at bounding box center [184, 62] width 102 height 19
type input "8367"
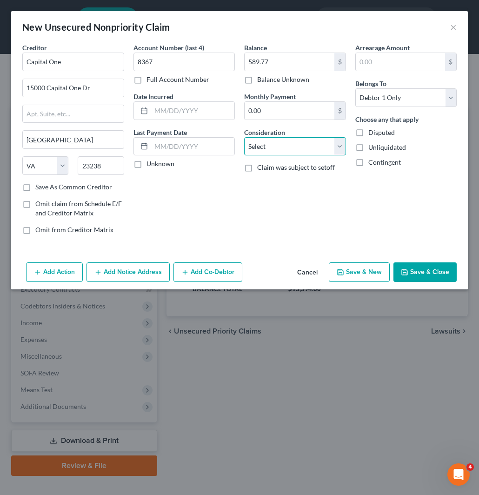
drag, startPoint x: 302, startPoint y: 145, endPoint x: 299, endPoint y: 155, distance: 10.2
click at [302, 145] on select "Select Cable / Satellite Services Collection Agency Credit Card Debt Debt Couns…" at bounding box center [295, 146] width 102 height 19
click at [244, 137] on select "Select Cable / Satellite Services Collection Agency Credit Card Debt Debt Couns…" at bounding box center [295, 146] width 102 height 19
click at [268, 132] on label "Consideration" at bounding box center [264, 132] width 41 height 10
drag, startPoint x: 266, startPoint y: 145, endPoint x: 266, endPoint y: 155, distance: 10.3
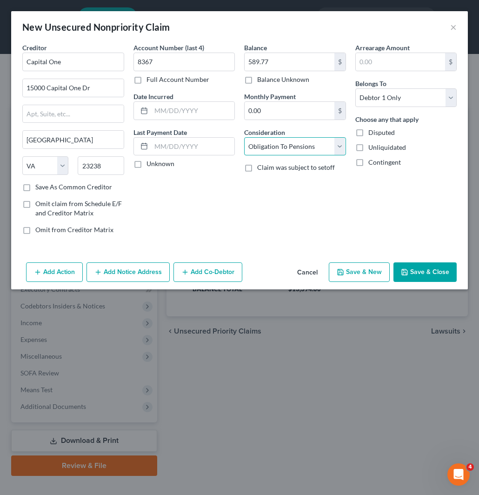
click at [266, 143] on select "Select Cable / Satellite Services Collection Agency Credit Card Debt Debt Couns…" at bounding box center [295, 146] width 102 height 19
select select "14"
click at [244, 137] on select "Select Cable / Satellite Services Collection Agency Credit Card Debt Debt Couns…" at bounding box center [295, 146] width 102 height 19
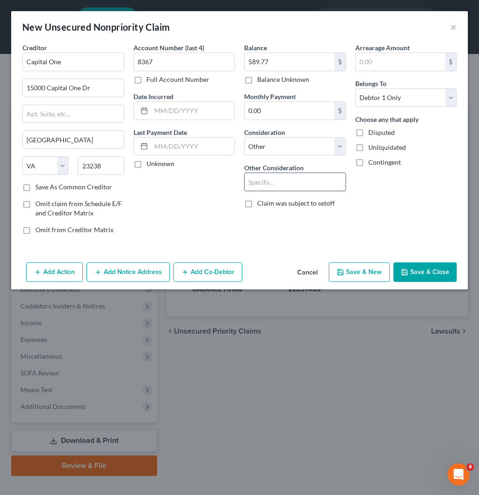
drag, startPoint x: 262, startPoint y: 177, endPoint x: 421, endPoint y: 146, distance: 161.4
click at [263, 177] on input "text" at bounding box center [295, 182] width 101 height 18
type input "Collections"
click at [417, 266] on button "Save & Close" at bounding box center [424, 272] width 63 height 20
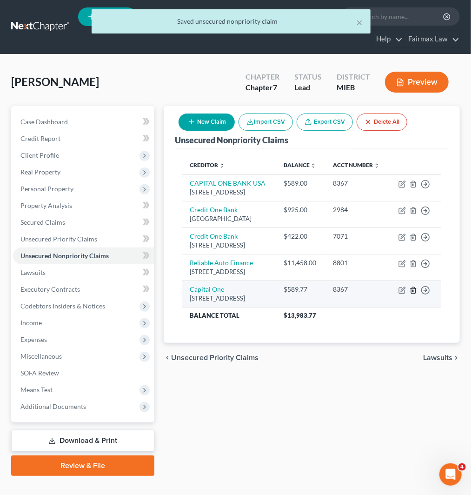
click at [412, 294] on icon "button" at bounding box center [413, 289] width 7 height 7
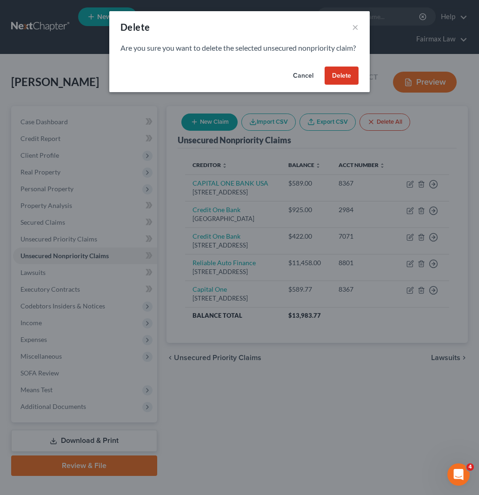
click at [335, 85] on button "Delete" at bounding box center [342, 76] width 34 height 19
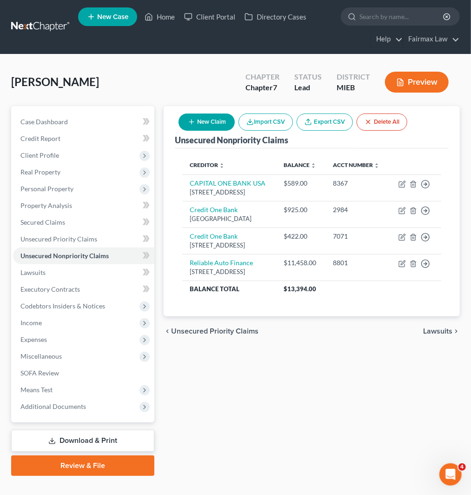
click at [202, 122] on button "New Claim" at bounding box center [207, 121] width 56 height 17
select select "0"
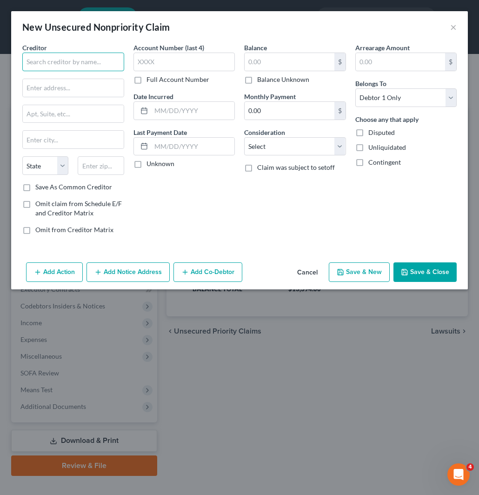
click at [77, 58] on input "text" at bounding box center [73, 62] width 102 height 19
paste input "[PERSON_NAME] APARTMENTS"
drag, startPoint x: 40, startPoint y: 62, endPoint x: 81, endPoint y: 70, distance: 42.5
click at [40, 62] on input "[PERSON_NAME] APARTMENTS" at bounding box center [73, 62] width 102 height 19
click at [81, 62] on input "DEL MAR APARTMENTS" at bounding box center [73, 62] width 102 height 19
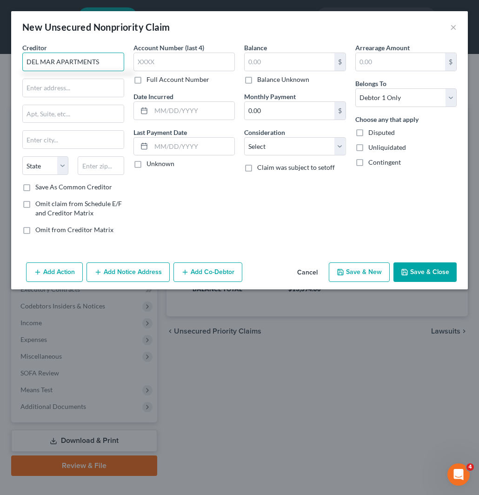
click at [81, 62] on input "DEL MAR APARTMENTS" at bounding box center [73, 62] width 102 height 19
click at [41, 62] on input "DEL MAR APARTMENTS" at bounding box center [73, 62] width 102 height 19
type input "[PERSON_NAME] APARTMENTS"
drag, startPoint x: 107, startPoint y: 92, endPoint x: 168, endPoint y: 117, distance: 65.3
click at [107, 92] on input "text" at bounding box center [73, 88] width 101 height 18
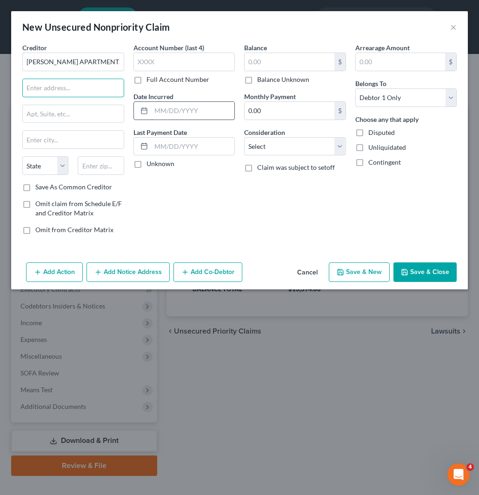
paste input "[STREET_ADDRESS][PERSON_NAME]"
type input "[STREET_ADDRESS][PERSON_NAME]"
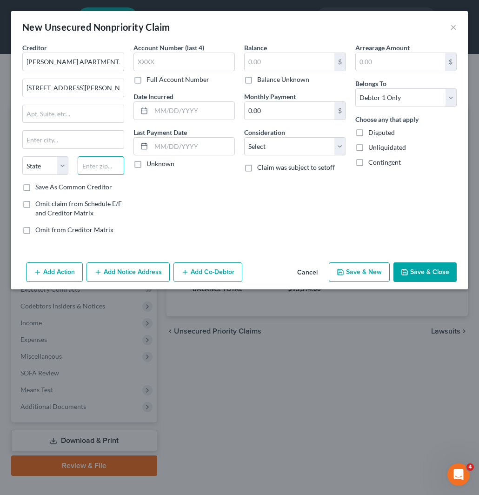
click at [106, 166] on input "text" at bounding box center [101, 165] width 46 height 19
paste input "48911"
type input "48911"
click at [189, 60] on input "text" at bounding box center [184, 62] width 102 height 19
paste input "40OB"
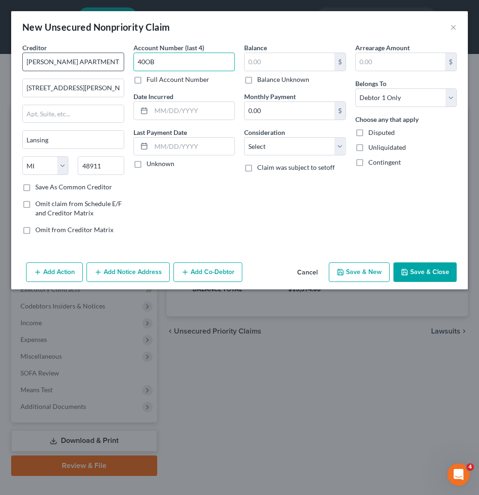
click at [99, 63] on div "Creditor * [PERSON_NAME] APARTMENTS [GEOGRAPHIC_DATA] [US_STATE][GEOGRAPHIC_DAT…" at bounding box center [240, 142] width 444 height 199
drag, startPoint x: 264, startPoint y: 62, endPoint x: 336, endPoint y: 145, distance: 109.8
click at [264, 62] on input "text" at bounding box center [290, 62] width 90 height 18
paste input "2,082.00"
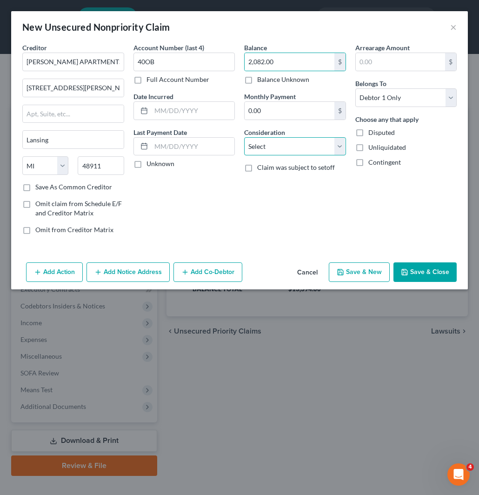
drag, startPoint x: 305, startPoint y: 151, endPoint x: 302, endPoint y: 155, distance: 5.0
click at [305, 151] on select "Select Cable / Satellite Services Collection Agency Credit Card Debt Debt Couns…" at bounding box center [295, 146] width 102 height 19
click at [244, 137] on select "Select Cable / Satellite Services Collection Agency Credit Card Debt Debt Couns…" at bounding box center [295, 146] width 102 height 19
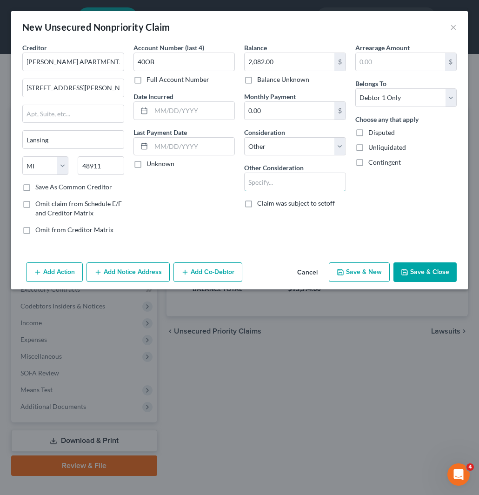
click at [280, 177] on input "text" at bounding box center [295, 182] width 101 height 18
click at [427, 276] on button "Save & Close" at bounding box center [424, 272] width 63 height 20
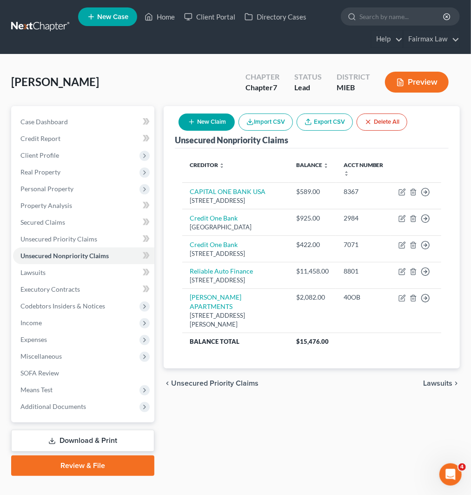
click at [194, 121] on icon "button" at bounding box center [191, 121] width 7 height 7
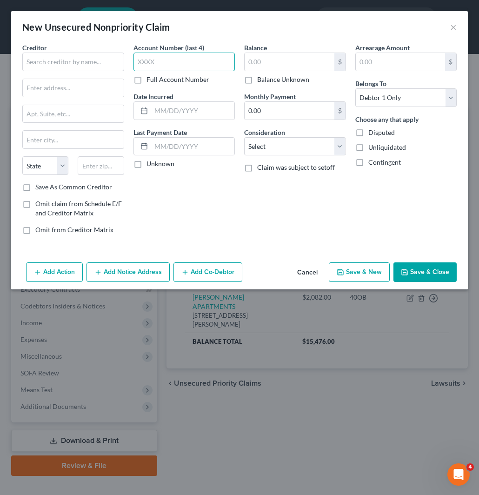
drag, startPoint x: 173, startPoint y: 63, endPoint x: 171, endPoint y: 78, distance: 15.5
click at [173, 62] on input "text" at bounding box center [184, 62] width 102 height 19
paste input "0449"
drag, startPoint x: 98, startPoint y: 63, endPoint x: 108, endPoint y: 72, distance: 13.9
click at [98, 63] on input "text" at bounding box center [73, 62] width 102 height 19
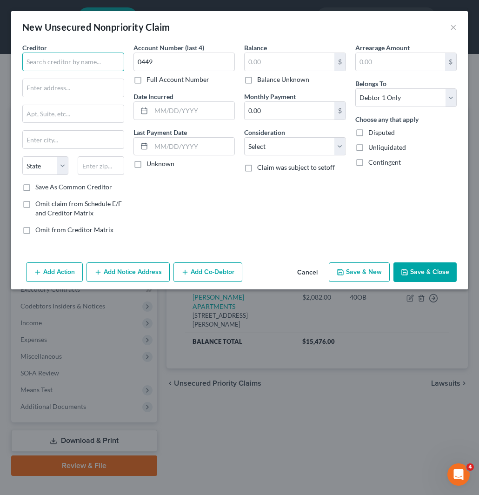
paste input "PROGRESSIVE"
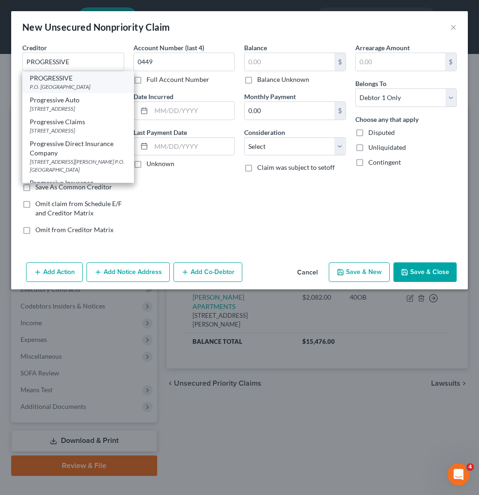
click at [73, 86] on div "P.O. [GEOGRAPHIC_DATA]" at bounding box center [78, 87] width 97 height 8
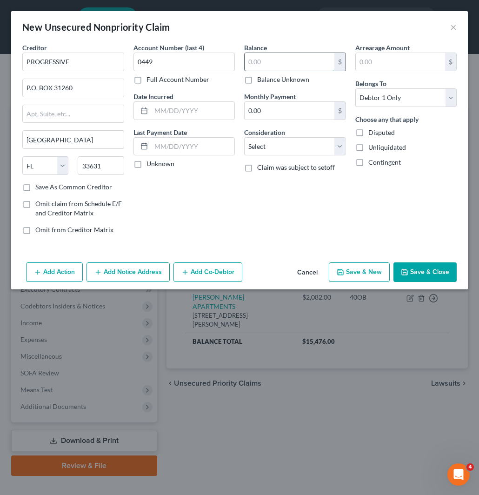
click at [281, 57] on input "text" at bounding box center [290, 62] width 90 height 18
paste input "2,012.00"
click at [309, 146] on select "Select Cable / Satellite Services Collection Agency Credit Card Debt Debt Couns…" at bounding box center [295, 146] width 102 height 19
click at [244, 137] on select "Select Cable / Satellite Services Collection Agency Credit Card Debt Debt Couns…" at bounding box center [295, 146] width 102 height 19
click at [281, 184] on input "text" at bounding box center [295, 182] width 101 height 18
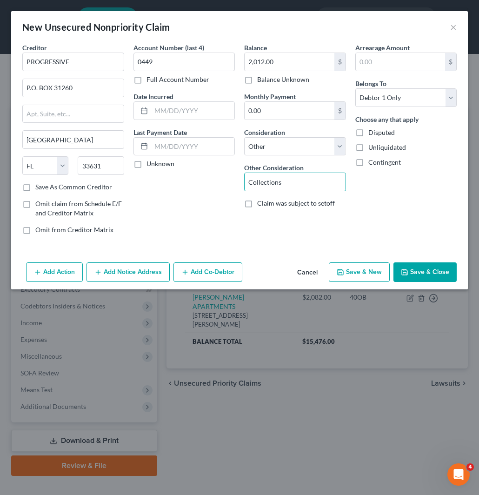
drag, startPoint x: 433, startPoint y: 274, endPoint x: 335, endPoint y: 214, distance: 115.6
click at [433, 273] on button "Save & Close" at bounding box center [424, 272] width 63 height 20
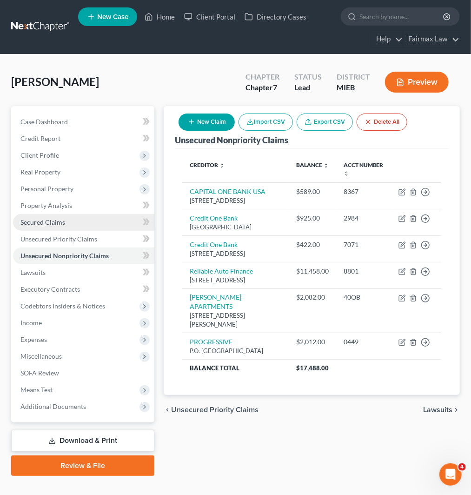
click at [80, 225] on link "Secured Claims" at bounding box center [83, 222] width 141 height 17
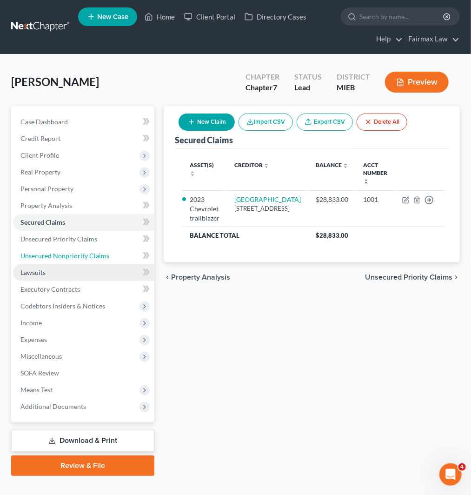
click at [45, 252] on span "Unsecured Nonpriority Claims" at bounding box center [64, 256] width 89 height 8
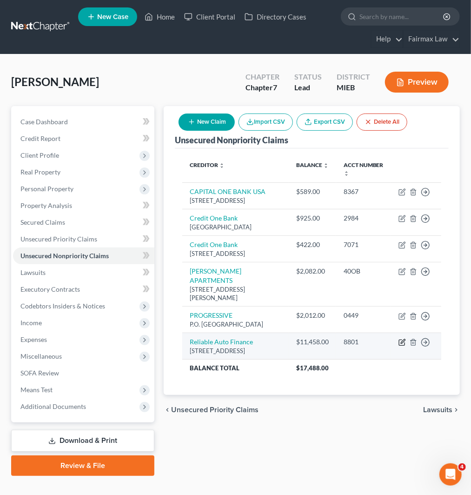
click at [401, 346] on icon "button" at bounding box center [402, 342] width 7 height 7
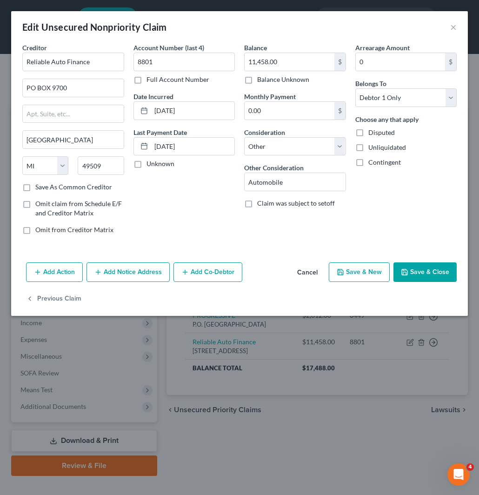
click at [140, 224] on div "Account Number (last 4) 8801 Full Account Number Date Incurred [DATE] Last Paym…" at bounding box center [184, 142] width 111 height 199
drag, startPoint x: 42, startPoint y: 272, endPoint x: 99, endPoint y: 193, distance: 97.3
click at [42, 271] on button "Add Action" at bounding box center [54, 272] width 57 height 20
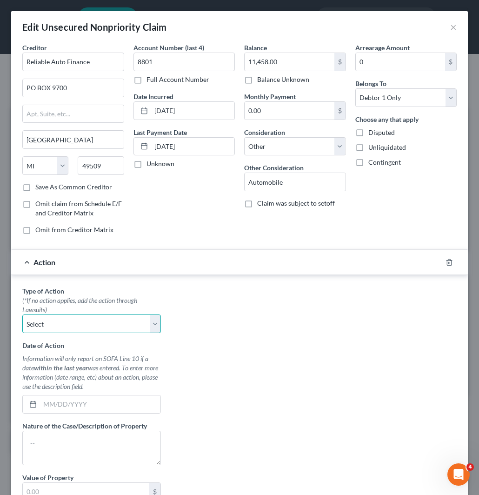
click at [82, 324] on select "Select Repossession Garnishment Foreclosure Personal Injury Attached, Seized, O…" at bounding box center [91, 323] width 139 height 19
click at [22, 315] on select "Select Repossession Garnishment Foreclosure Personal Injury Attached, Seized, O…" at bounding box center [91, 323] width 139 height 19
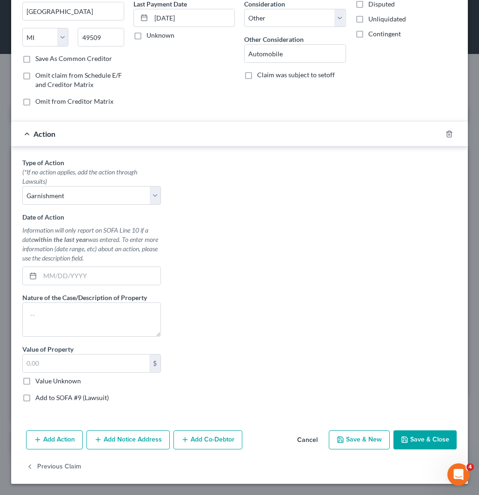
drag, startPoint x: 37, startPoint y: 392, endPoint x: 45, endPoint y: 381, distance: 13.4
click at [37, 392] on div "Type of Action * (*If no action applies, add the action through Lawsuits) Selec…" at bounding box center [92, 284] width 148 height 252
click at [45, 381] on label "Value Unknown" at bounding box center [58, 380] width 46 height 9
click at [45, 381] on input "Value Unknown" at bounding box center [42, 379] width 6 height 6
click at [56, 395] on label "Add to SOFA #9 (Lawsuit)" at bounding box center [71, 397] width 73 height 9
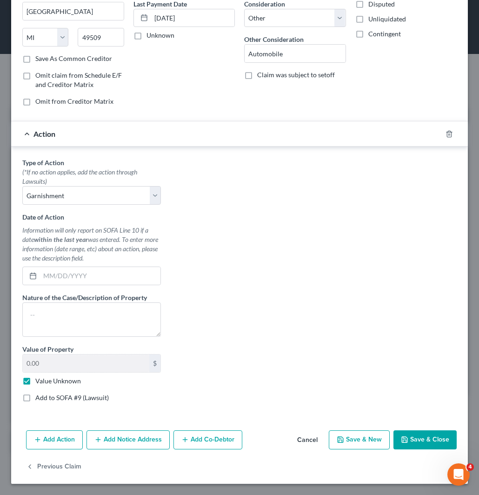
click at [45, 395] on input "Add to SOFA #9 (Lawsuit)" at bounding box center [42, 396] width 6 height 6
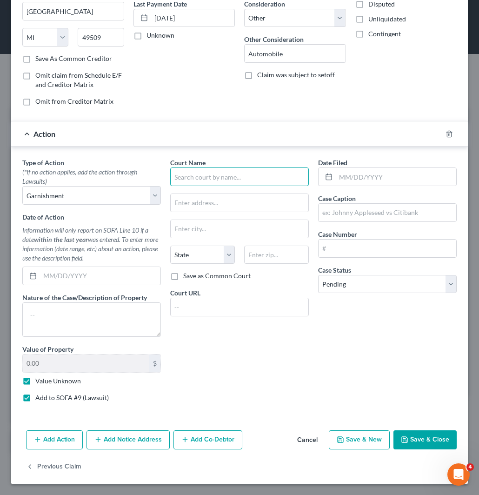
click at [228, 185] on input "text" at bounding box center [239, 176] width 139 height 19
click at [236, 191] on div "21st District Court" at bounding box center [226, 192] width 97 height 9
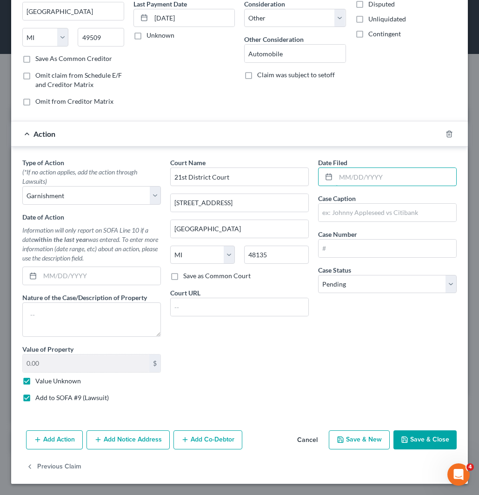
drag, startPoint x: 370, startPoint y: 173, endPoint x: 377, endPoint y: 190, distance: 18.1
click at [371, 171] on input "text" at bounding box center [396, 177] width 120 height 18
paste input "[DATE]"
click at [381, 210] on input "text" at bounding box center [388, 213] width 138 height 18
paste input "RELIABLE AUTO FINANCE INC V GRUNDY"
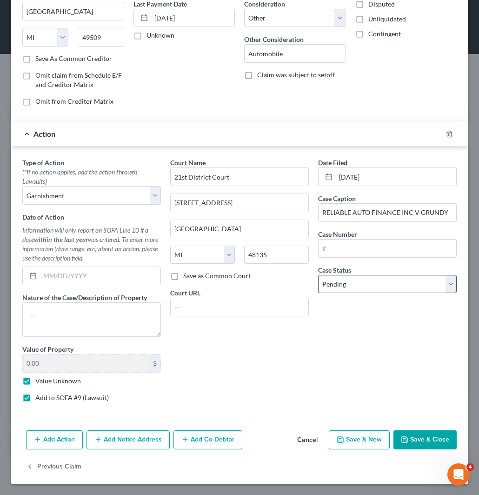
click at [360, 246] on input "text" at bounding box center [388, 248] width 138 height 18
paste input "[DATE]"
click at [385, 285] on select "Select Pending On Appeal Concluded" at bounding box center [387, 284] width 139 height 19
click at [318, 275] on select "Select Pending On Appeal Concluded" at bounding box center [387, 284] width 139 height 19
click at [416, 440] on button "Save & Close" at bounding box center [424, 440] width 63 height 20
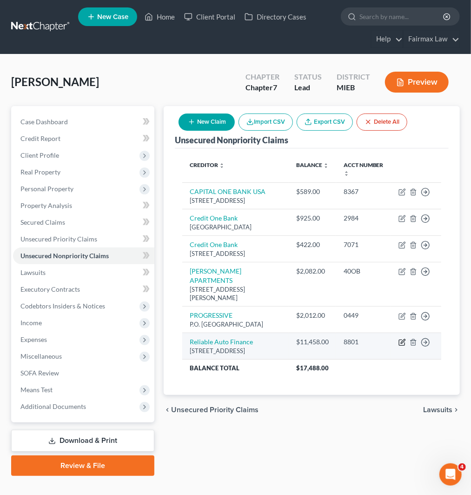
click at [399, 346] on icon "button" at bounding box center [402, 343] width 6 height 6
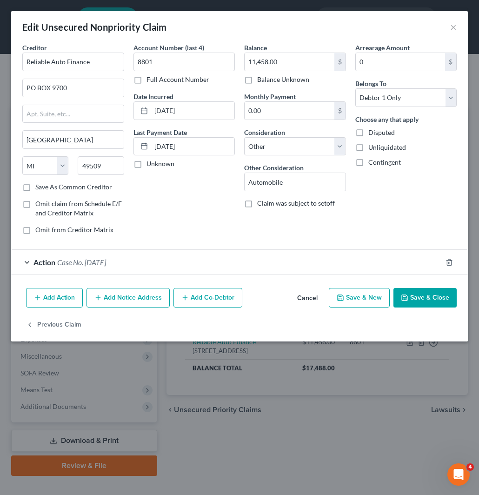
click at [239, 257] on div "Action Case No. [DATE]" at bounding box center [226, 262] width 431 height 25
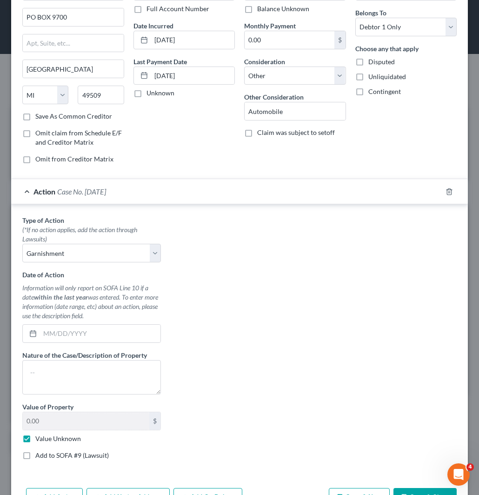
scroll to position [0, 0]
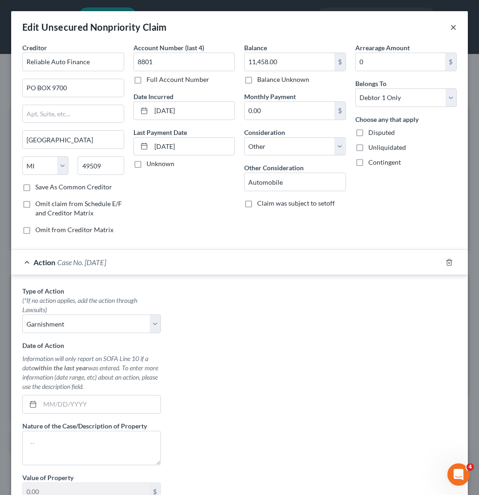
click at [450, 27] on button "×" at bounding box center [453, 26] width 7 height 11
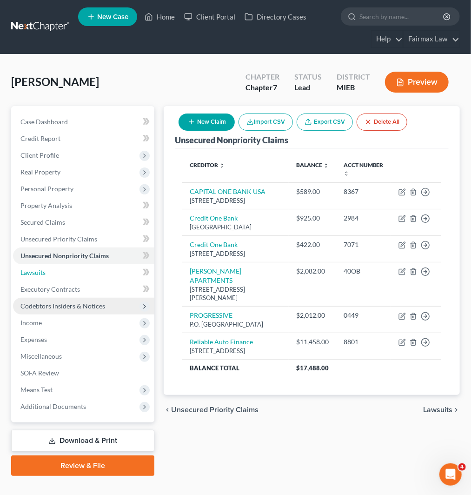
click at [61, 271] on link "Lawsuits" at bounding box center [83, 272] width 141 height 17
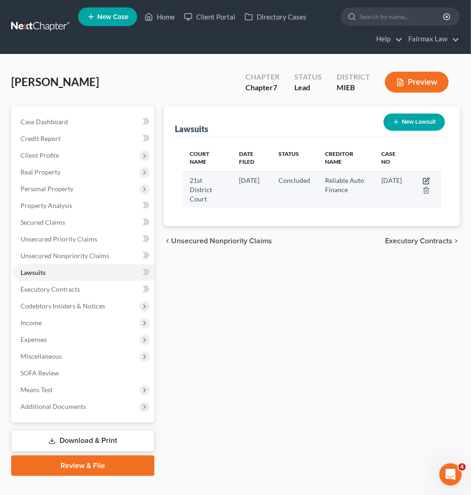
click at [425, 178] on icon "button" at bounding box center [426, 180] width 7 height 7
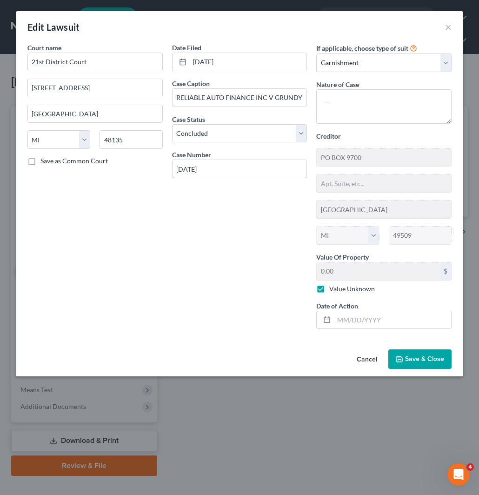
drag, startPoint x: 215, startPoint y: 168, endPoint x: 181, endPoint y: 196, distance: 44.2
click at [124, 174] on div "Court name * [GEOGRAPHIC_DATA] [GEOGRAPHIC_DATA] [US_STATE][GEOGRAPHIC_DATA] CA…" at bounding box center [239, 189] width 433 height 293
paste input "2025-25-00752-GC"
drag, startPoint x: 412, startPoint y: 355, endPoint x: 314, endPoint y: 279, distance: 124.0
click at [412, 354] on button "Save & Close" at bounding box center [419, 359] width 63 height 20
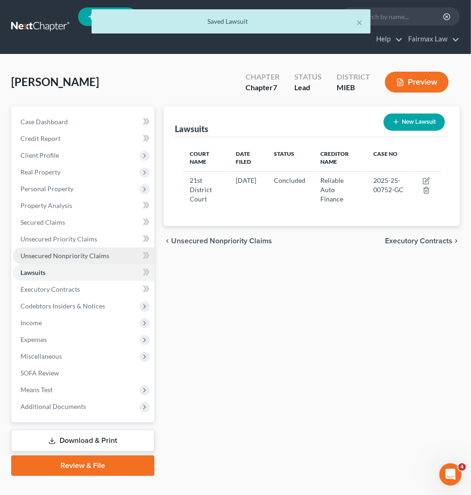
click at [54, 257] on span "Unsecured Nonpriority Claims" at bounding box center [64, 256] width 89 height 8
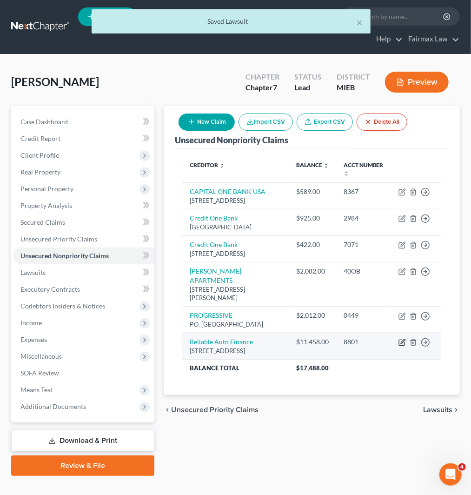
click at [399, 346] on icon "button" at bounding box center [402, 342] width 7 height 7
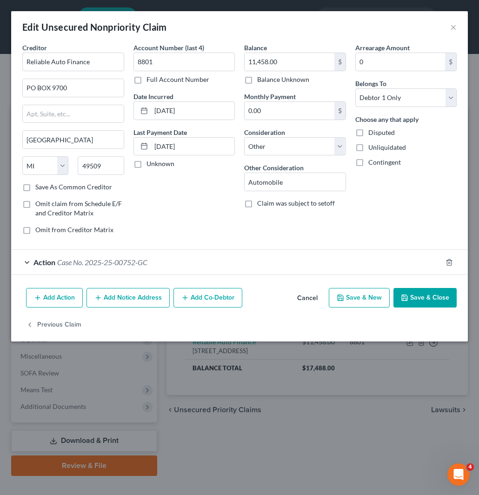
click at [138, 267] on div "Action Case No. 2025-25-00752-GC" at bounding box center [226, 262] width 431 height 25
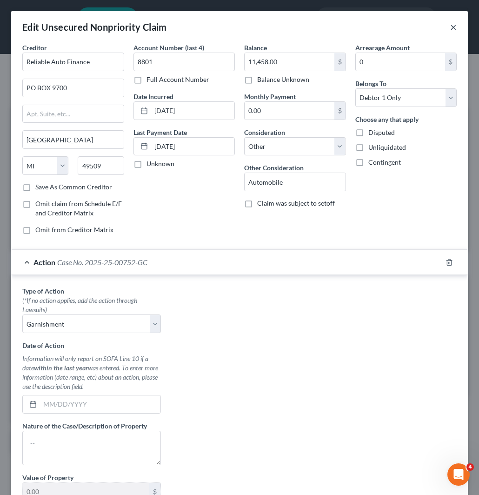
click at [450, 27] on button "×" at bounding box center [453, 26] width 7 height 11
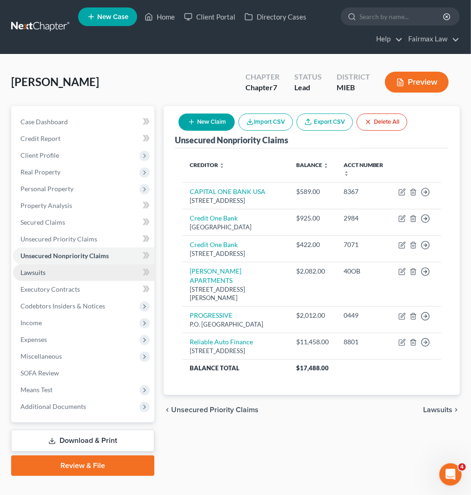
click at [67, 271] on link "Lawsuits" at bounding box center [83, 272] width 141 height 17
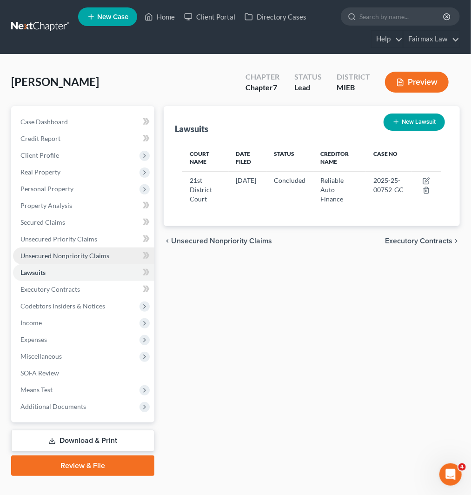
drag, startPoint x: 48, startPoint y: 256, endPoint x: 109, endPoint y: 252, distance: 61.1
click at [49, 256] on span "Unsecured Nonpriority Claims" at bounding box center [64, 256] width 89 height 8
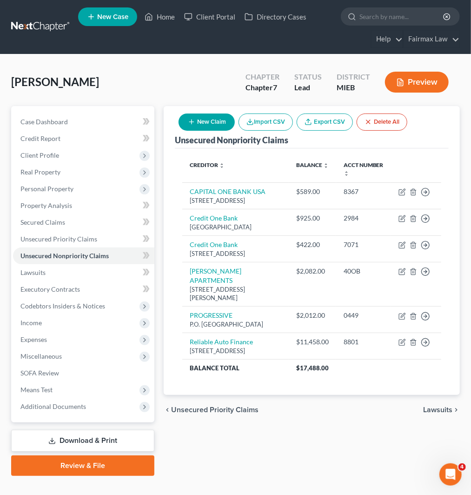
click at [200, 122] on button "New Claim" at bounding box center [207, 121] width 56 height 17
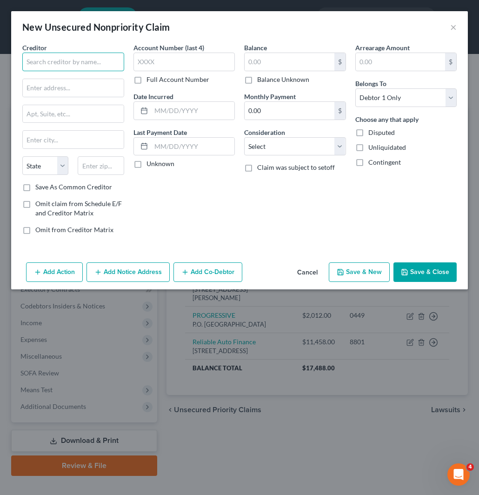
click at [92, 57] on input "text" at bounding box center [73, 62] width 102 height 19
paste input "Rocky Mountain Recovery Systems"
drag, startPoint x: 95, startPoint y: 85, endPoint x: 175, endPoint y: 95, distance: 80.7
click at [95, 82] on input "text" at bounding box center [73, 88] width 101 height 18
paste input "101 Hastings Horseshoe"
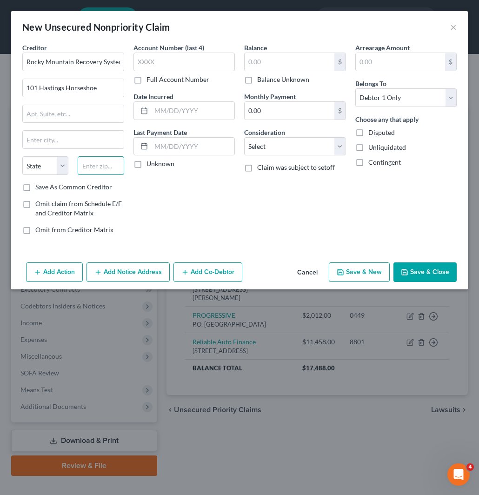
click at [106, 165] on input "text" at bounding box center [101, 165] width 46 height 19
paste input "82435"
click at [291, 58] on input "text" at bounding box center [290, 62] width 90 height 18
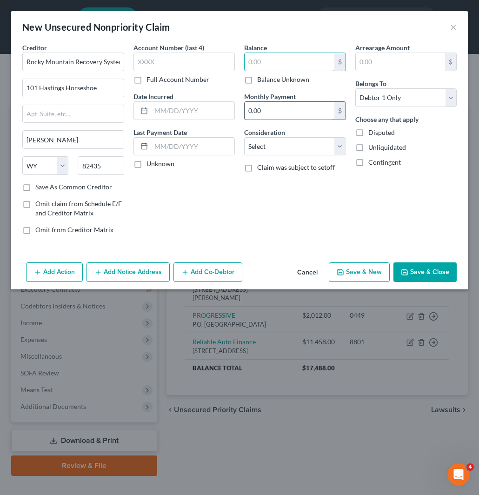
paste input "233"
click at [284, 145] on select "Select Cable / Satellite Services Collection Agency Credit Card Debt Debt Couns…" at bounding box center [295, 146] width 102 height 19
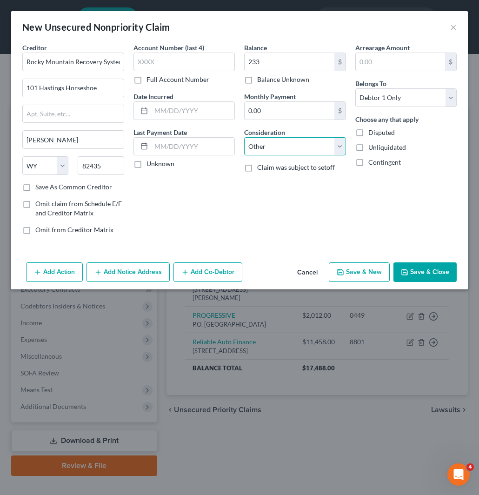
click at [244, 137] on select "Select Cable / Satellite Services Collection Agency Credit Card Debt Debt Couns…" at bounding box center [295, 146] width 102 height 19
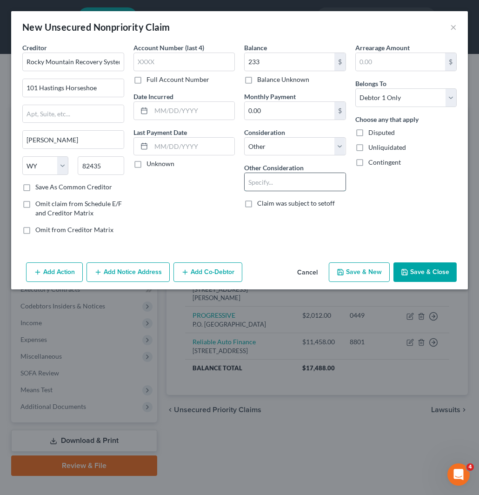
click at [284, 183] on input "text" at bounding box center [295, 182] width 101 height 18
click at [60, 274] on button "Add Action" at bounding box center [54, 272] width 57 height 20
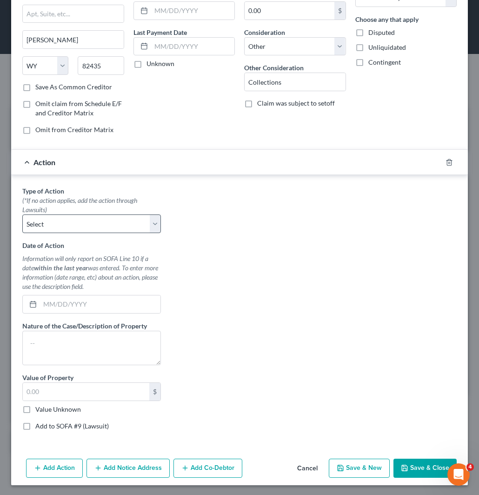
scroll to position [102, 0]
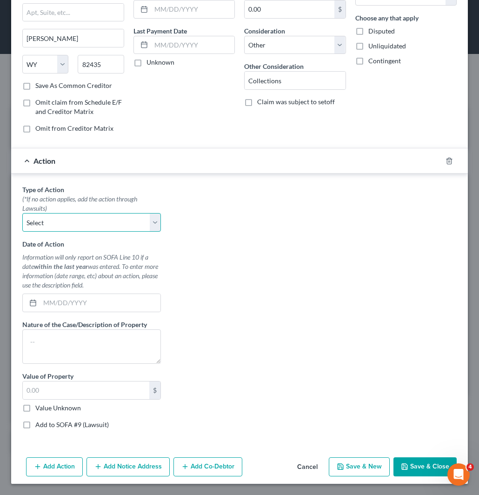
drag, startPoint x: 89, startPoint y: 224, endPoint x: 86, endPoint y: 231, distance: 7.5
click at [89, 224] on select "Select Repossession Garnishment Foreclosure Personal Injury Attached, Seized, O…" at bounding box center [91, 222] width 139 height 19
click at [22, 213] on select "Select Repossession Garnishment Foreclosure Personal Injury Attached, Seized, O…" at bounding box center [91, 222] width 139 height 19
drag, startPoint x: 63, startPoint y: 421, endPoint x: 66, endPoint y: 409, distance: 12.0
click at [63, 420] on label "Add to SOFA #9 (Lawsuit)" at bounding box center [71, 424] width 73 height 9
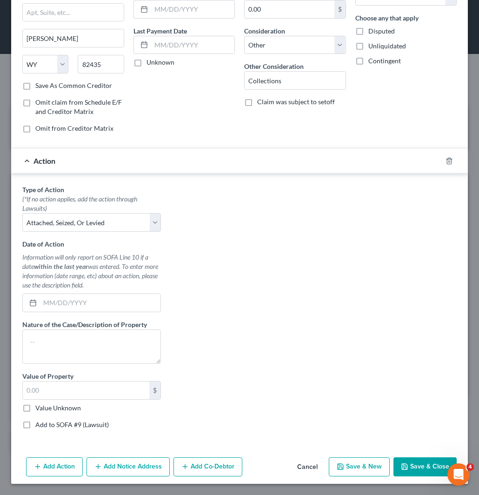
click at [45, 420] on input "Add to SOFA #9 (Lawsuit)" at bounding box center [42, 423] width 6 height 6
click at [66, 409] on label "Value Unknown" at bounding box center [58, 407] width 46 height 9
click at [45, 409] on input "Value Unknown" at bounding box center [42, 406] width 6 height 6
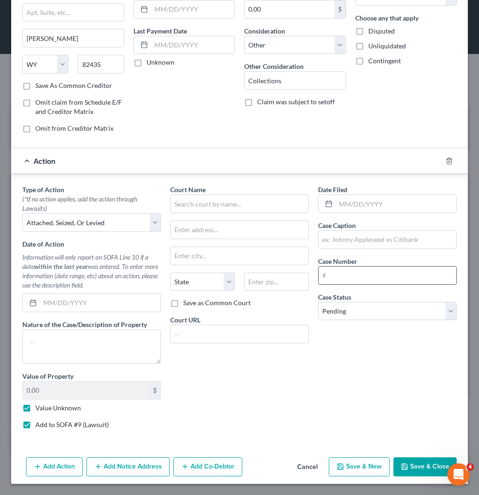
drag, startPoint x: 353, startPoint y: 276, endPoint x: 361, endPoint y: 273, distance: 7.9
click at [353, 276] on input "text" at bounding box center [388, 275] width 138 height 18
paste input "CV20210000530"
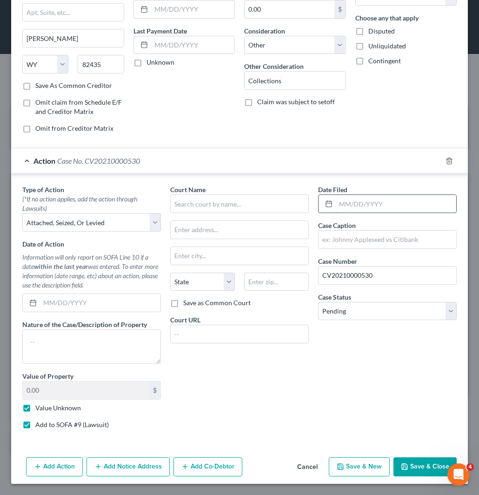
click at [364, 195] on input "text" at bounding box center [396, 204] width 120 height 18
paste input "[DATE]"
click at [364, 243] on input "text" at bounding box center [388, 240] width 138 height 18
paste input "Rocky Mountain Recovery Systems"
click at [439, 238] on input "Rocky Mountain Recovery Systems v" at bounding box center [388, 240] width 138 height 18
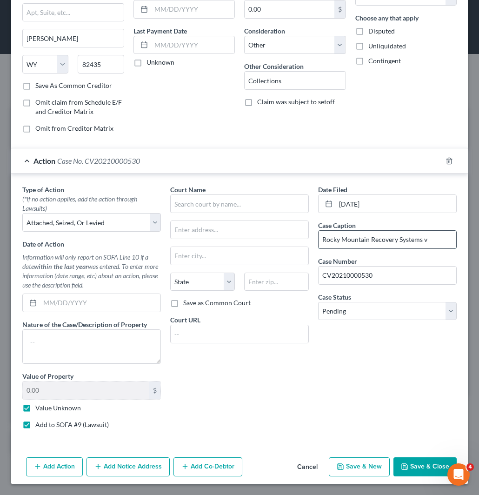
paste input "[PERSON_NAME]"
click at [247, 206] on input "text" at bounding box center [239, 203] width 139 height 19
paste input "[PERSON_NAME] Circuit Court"
drag, startPoint x: 252, startPoint y: 205, endPoint x: 339, endPoint y: 159, distance: 97.8
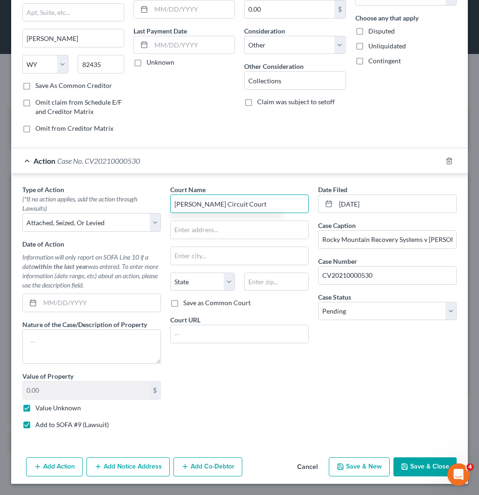
click at [137, 204] on div "Type of Action * (*If no action applies, add the action through Lawsuits) Selec…" at bounding box center [240, 311] width 444 height 252
click at [206, 228] on input "text" at bounding box center [240, 230] width 138 height 18
paste input "[STREET_ADDRESS]"
drag, startPoint x: 246, startPoint y: 254, endPoint x: 289, endPoint y: 247, distance: 43.8
click at [246, 254] on input "text" at bounding box center [240, 256] width 138 height 18
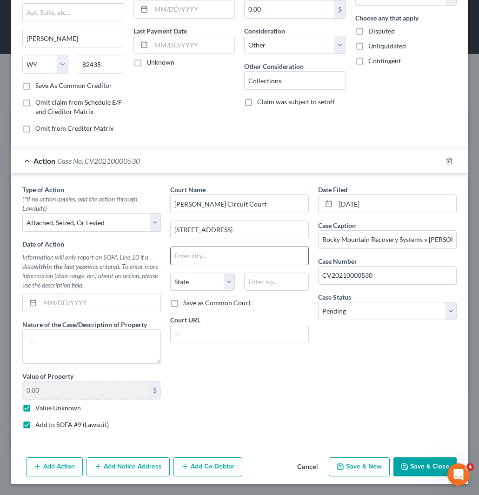
paste input "#8"
drag, startPoint x: 216, startPoint y: 229, endPoint x: 187, endPoint y: 234, distance: 29.3
click at [138, 226] on div "Type of Action * (*If no action applies, add the action through Lawsuits) Selec…" at bounding box center [240, 311] width 444 height 252
paste input "#8"
click at [270, 279] on input "text" at bounding box center [276, 282] width 65 height 19
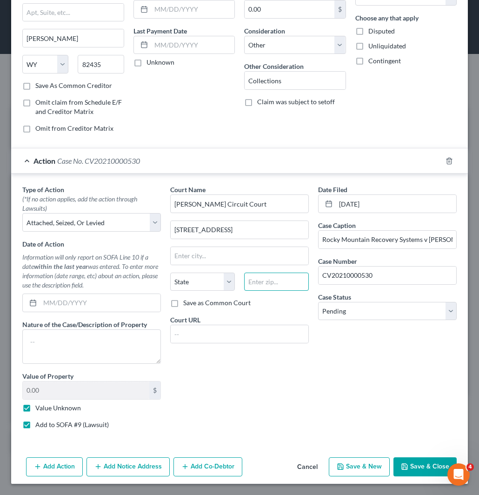
paste input "41071"
click at [183, 301] on label "Save as Common Court" at bounding box center [216, 302] width 67 height 9
click at [187, 301] on input "Save as Common Court" at bounding box center [190, 301] width 6 height 6
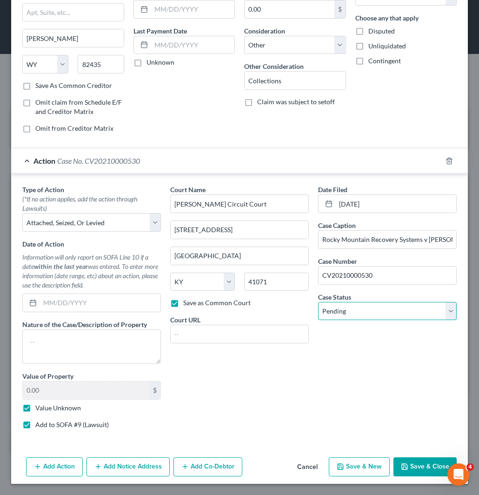
drag, startPoint x: 373, startPoint y: 313, endPoint x: 372, endPoint y: 319, distance: 5.7
click at [373, 313] on select "Select Pending On Appeal Concluded" at bounding box center [387, 311] width 139 height 19
click at [318, 302] on select "Select Pending On Appeal Concluded" at bounding box center [387, 311] width 139 height 19
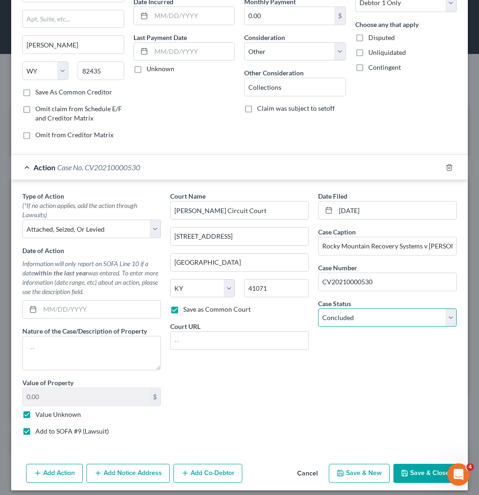
scroll to position [102, 0]
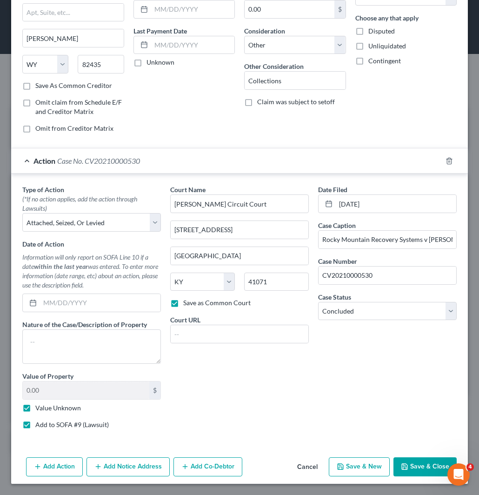
click at [420, 462] on button "Save & Close" at bounding box center [424, 467] width 63 height 20
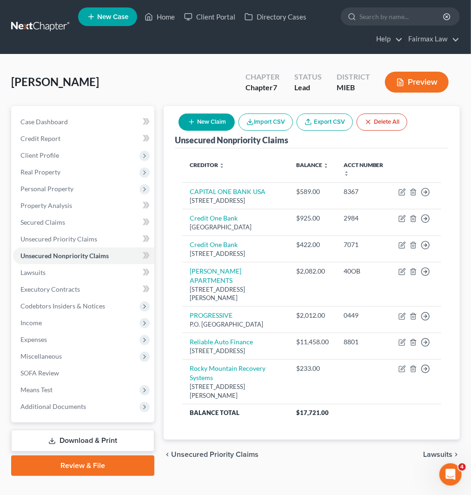
click at [198, 121] on button "New Claim" at bounding box center [207, 121] width 56 height 17
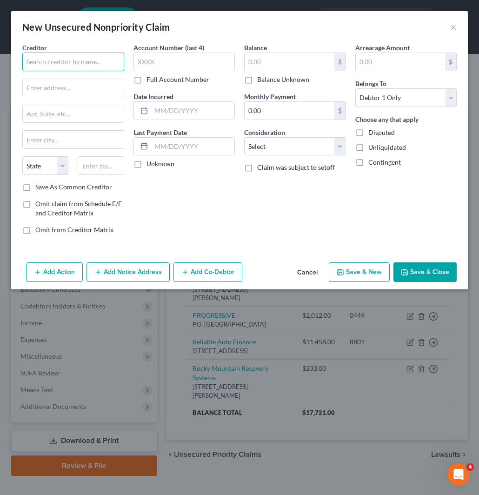
click at [86, 67] on input "text" at bounding box center [73, 62] width 102 height 19
paste input "Collection Professionals Inc"
drag, startPoint x: 77, startPoint y: 85, endPoint x: 310, endPoint y: 156, distance: 244.2
click at [77, 85] on input "text" at bounding box center [73, 88] width 101 height 18
paste input "[STREET_ADDRESS]"
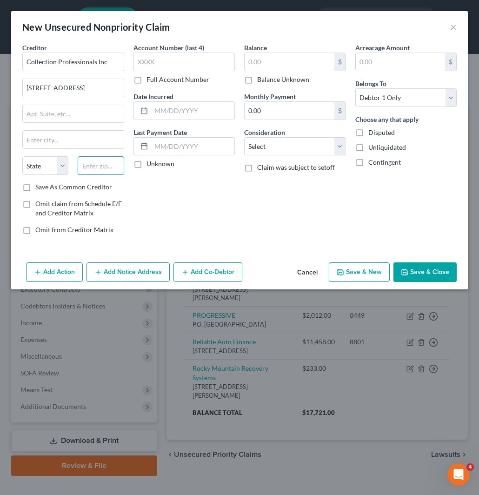
drag, startPoint x: 106, startPoint y: 170, endPoint x: 107, endPoint y: 164, distance: 5.7
click at [107, 166] on input "text" at bounding box center [101, 165] width 46 height 19
paste input "61301"
click at [273, 56] on input "text" at bounding box center [290, 62] width 90 height 18
paste input "2162"
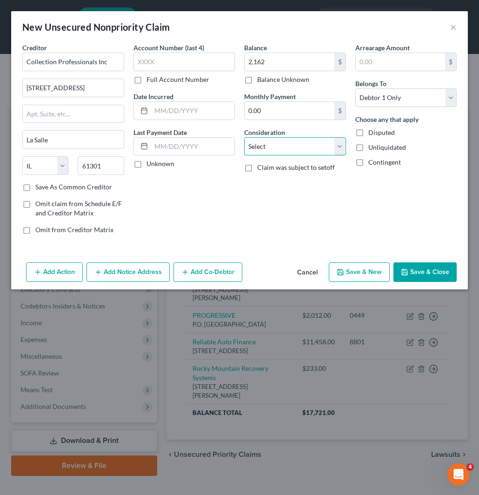
drag, startPoint x: 275, startPoint y: 141, endPoint x: 273, endPoint y: 155, distance: 13.6
click at [275, 141] on select "Select Cable / Satellite Services Collection Agency Credit Card Debt Debt Couns…" at bounding box center [295, 146] width 102 height 19
click at [244, 137] on select "Select Cable / Satellite Services Collection Agency Credit Card Debt Debt Couns…" at bounding box center [295, 146] width 102 height 19
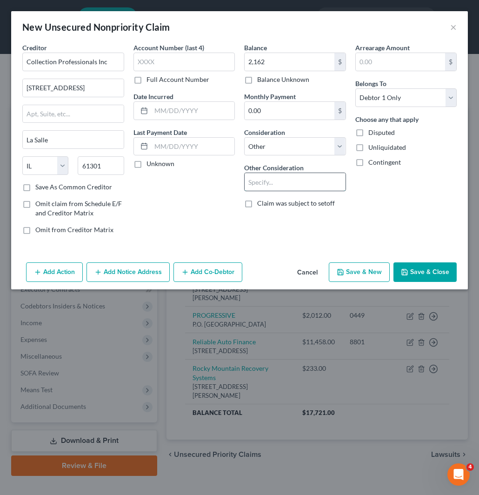
click at [274, 180] on input "text" at bounding box center [295, 182] width 101 height 18
click at [48, 271] on button "Add Action" at bounding box center [54, 272] width 57 height 20
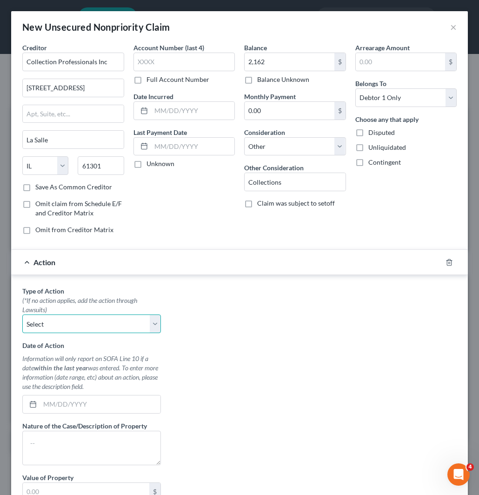
drag, startPoint x: 59, startPoint y: 323, endPoint x: 58, endPoint y: 333, distance: 9.8
click at [60, 322] on select "Select Repossession Garnishment Foreclosure Personal Injury Attached, Seized, O…" at bounding box center [91, 323] width 139 height 19
click at [22, 315] on select "Select Repossession Garnishment Foreclosure Personal Injury Attached, Seized, O…" at bounding box center [91, 323] width 139 height 19
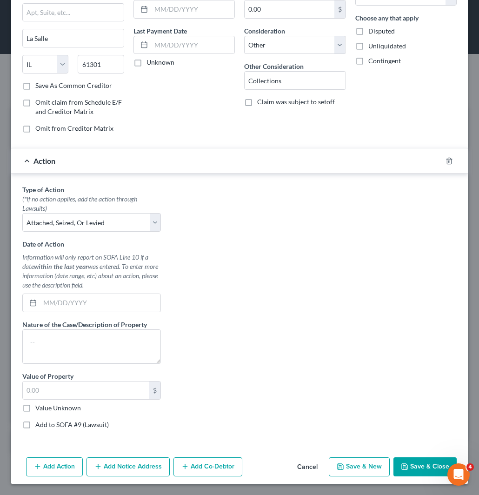
click at [47, 420] on label "Add to SOFA #9 (Lawsuit)" at bounding box center [71, 424] width 73 height 9
click at [45, 420] on input "Add to SOFA #9 (Lawsuit)" at bounding box center [42, 423] width 6 height 6
click at [49, 406] on label "Value Unknown" at bounding box center [58, 407] width 46 height 9
click at [45, 406] on input "Value Unknown" at bounding box center [42, 406] width 6 height 6
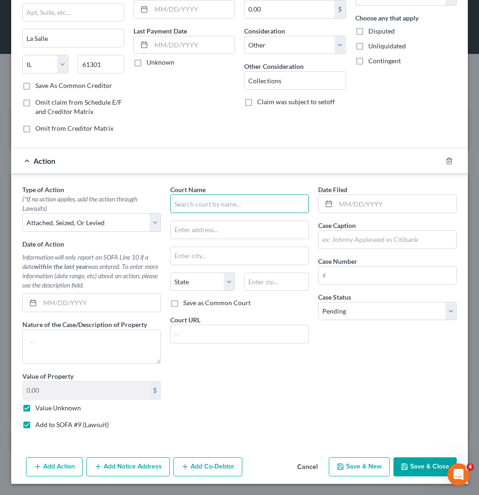
click at [201, 206] on input "text" at bounding box center [239, 203] width 139 height 19
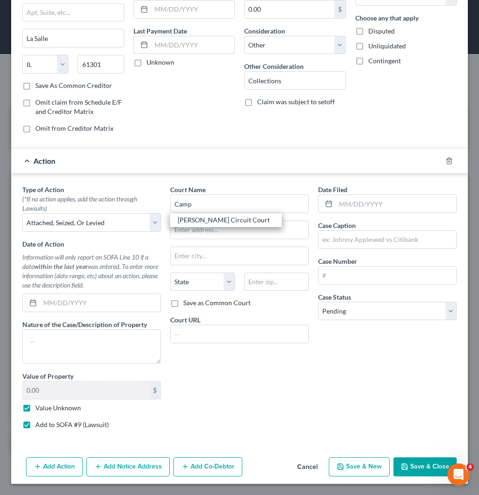
drag, startPoint x: 215, startPoint y: 220, endPoint x: 239, endPoint y: 239, distance: 30.5
click at [215, 220] on div "[PERSON_NAME] Circuit Court" at bounding box center [226, 219] width 97 height 9
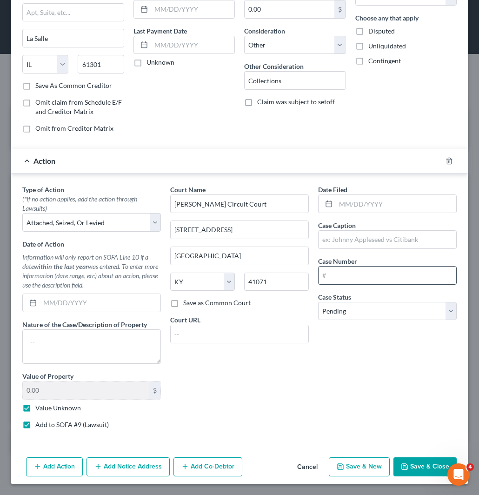
drag, startPoint x: 351, startPoint y: 284, endPoint x: 413, endPoint y: 273, distance: 63.2
click at [353, 278] on input "text" at bounding box center [388, 275] width 138 height 18
paste input "CV20180000378"
click at [343, 238] on input "text" at bounding box center [388, 240] width 138 height 18
paste input "Collection Professionals Inc"
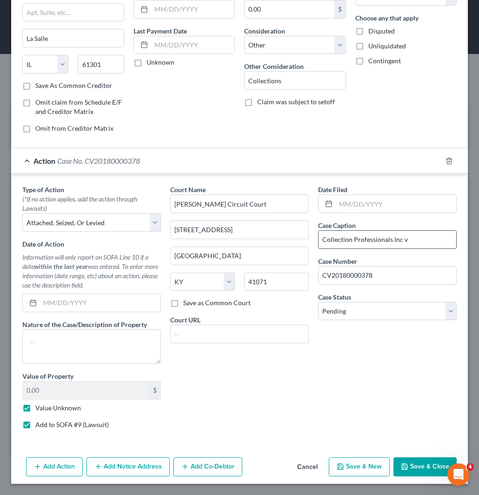
click at [417, 238] on input "Collection Professionals Inc v" at bounding box center [388, 240] width 138 height 18
paste input "[PERSON_NAME]"
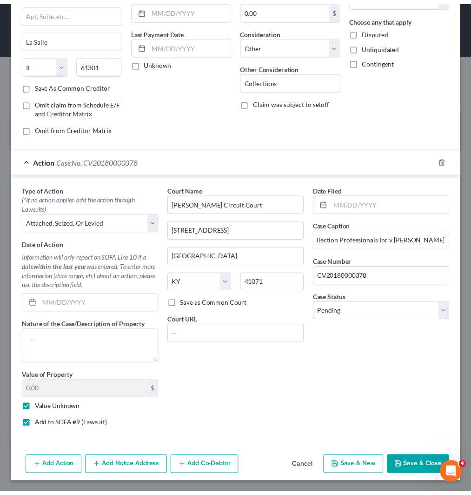
scroll to position [0, 0]
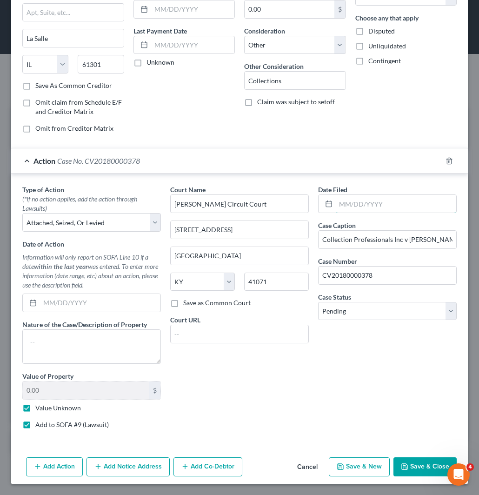
drag, startPoint x: 370, startPoint y: 202, endPoint x: 380, endPoint y: 249, distance: 48.2
click at [370, 201] on input "text" at bounding box center [396, 204] width 120 height 18
paste input "[DATE]"
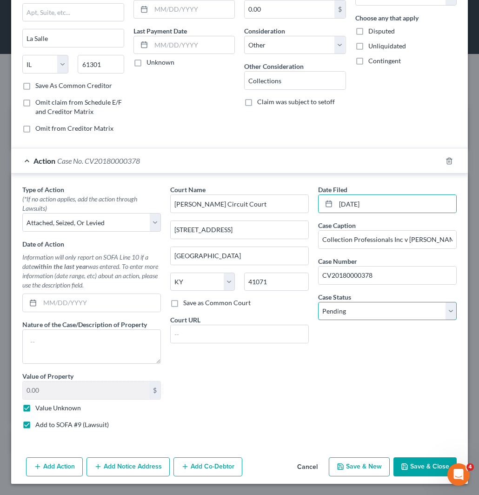
click at [363, 312] on select "Select Pending On Appeal Concluded" at bounding box center [387, 311] width 139 height 19
click at [318, 302] on select "Select Pending On Appeal Concluded" at bounding box center [387, 311] width 139 height 19
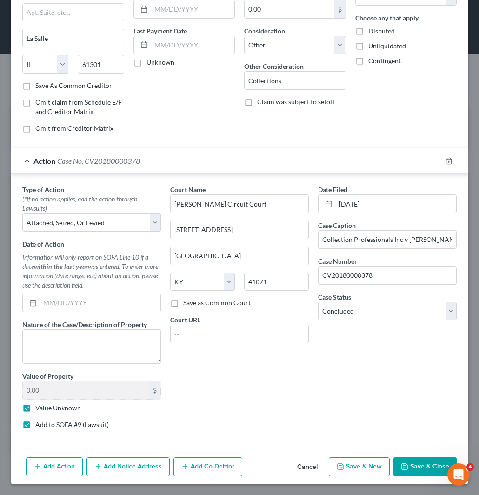
click at [420, 468] on button "Save & Close" at bounding box center [424, 467] width 63 height 20
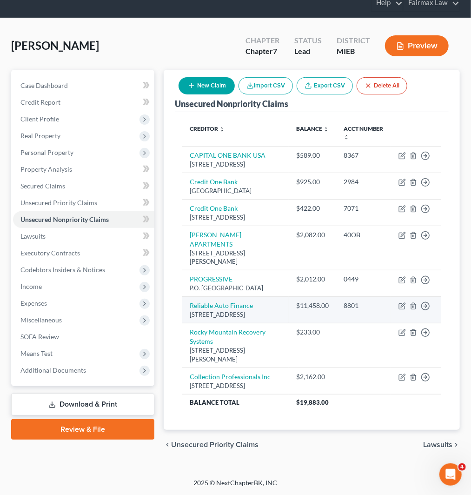
scroll to position [61, 0]
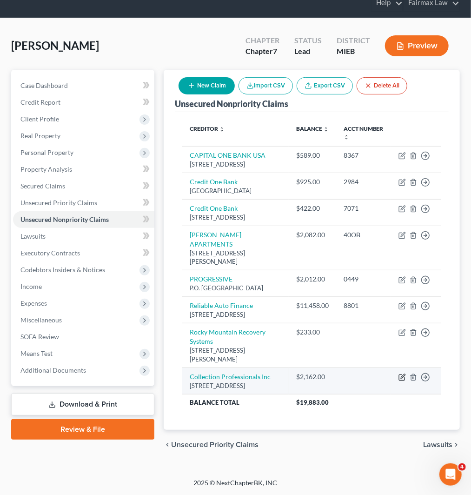
click at [400, 378] on icon "button" at bounding box center [402, 376] width 7 height 7
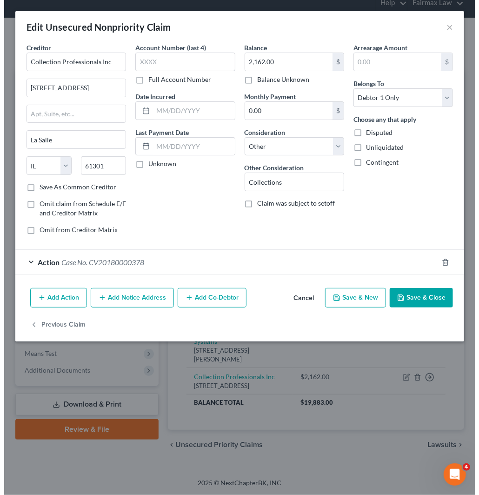
scroll to position [53, 0]
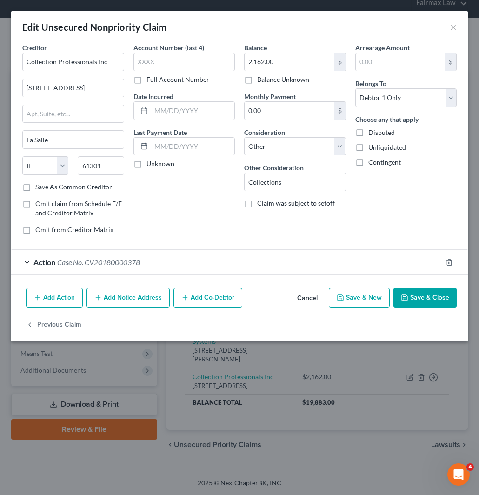
click at [62, 301] on button "Add Action" at bounding box center [54, 298] width 57 height 20
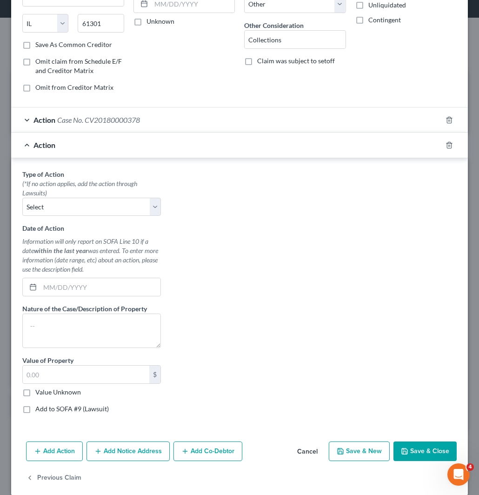
scroll to position [154, 0]
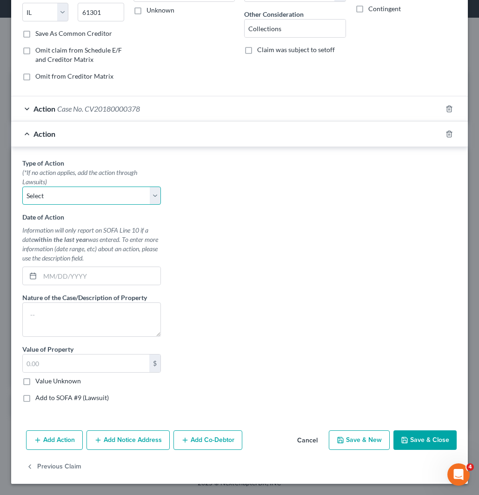
click at [96, 193] on select "Select Repossession Garnishment Foreclosure Personal Injury Attached, Seized, O…" at bounding box center [91, 195] width 139 height 19
click at [22, 186] on select "Select Repossession Garnishment Foreclosure Personal Injury Attached, Seized, O…" at bounding box center [91, 195] width 139 height 19
click at [52, 398] on label "Add to SOFA #9 (Lawsuit)" at bounding box center [71, 397] width 73 height 9
click at [45, 398] on input "Add to SOFA #9 (Lawsuit)" at bounding box center [42, 396] width 6 height 6
click at [47, 380] on label "Value Unknown" at bounding box center [58, 380] width 46 height 9
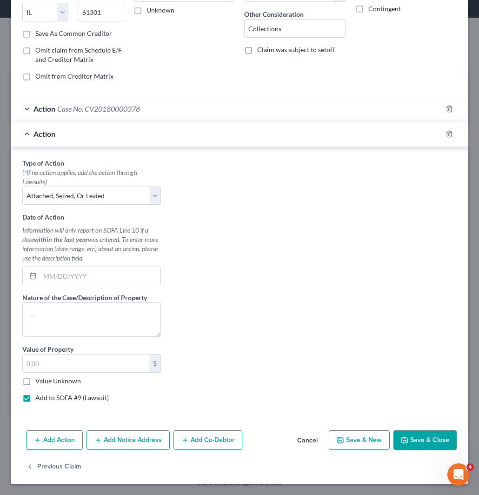
click at [45, 380] on input "Value Unknown" at bounding box center [42, 379] width 6 height 6
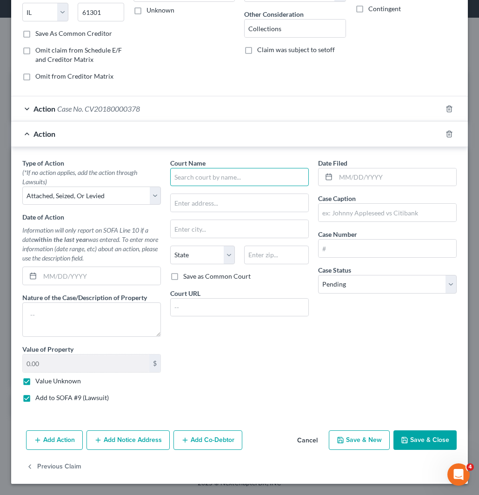
click at [242, 177] on input "text" at bounding box center [239, 177] width 139 height 19
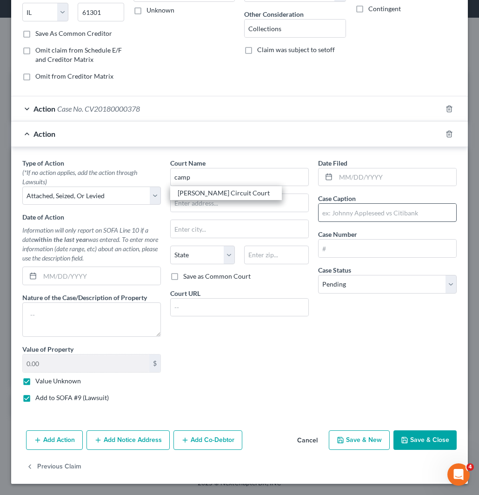
click at [221, 192] on div "[PERSON_NAME] Circuit Court" at bounding box center [226, 192] width 97 height 9
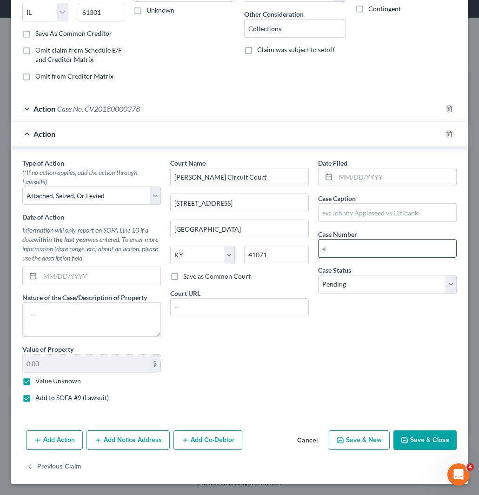
click at [354, 247] on input "text" at bounding box center [388, 248] width 138 height 18
paste input "CV20091615"
click at [354, 211] on input "text" at bounding box center [388, 213] width 138 height 18
paste input "Collection Professionals"
click at [395, 215] on input "Collection Professionals" at bounding box center [388, 213] width 138 height 18
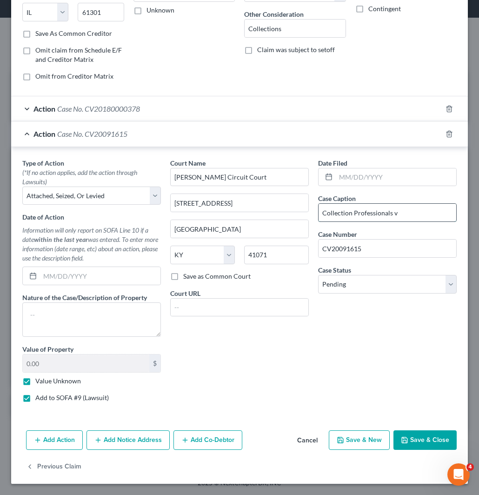
paste input "[PERSON_NAME]"
drag, startPoint x: 397, startPoint y: 175, endPoint x: 371, endPoint y: 227, distance: 58.4
click at [397, 174] on input "text" at bounding box center [396, 177] width 120 height 18
paste input "[DATE]"
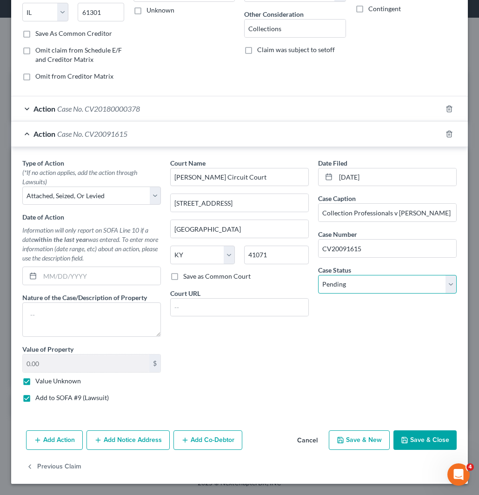
click at [359, 293] on select "Select Pending On Appeal Concluded" at bounding box center [387, 284] width 139 height 19
click at [318, 275] on select "Select Pending On Appeal Concluded" at bounding box center [387, 284] width 139 height 19
click at [420, 440] on button "Save & Close" at bounding box center [424, 440] width 63 height 20
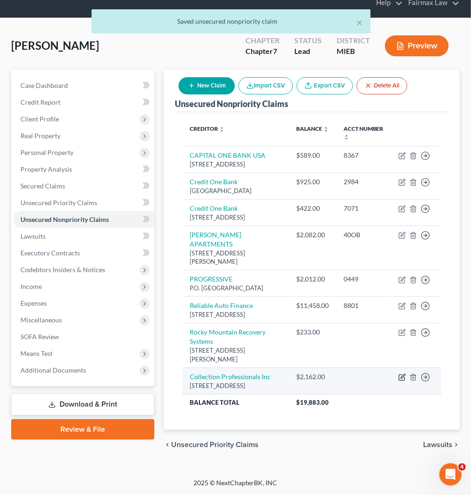
click at [400, 381] on icon "button" at bounding box center [402, 376] width 7 height 7
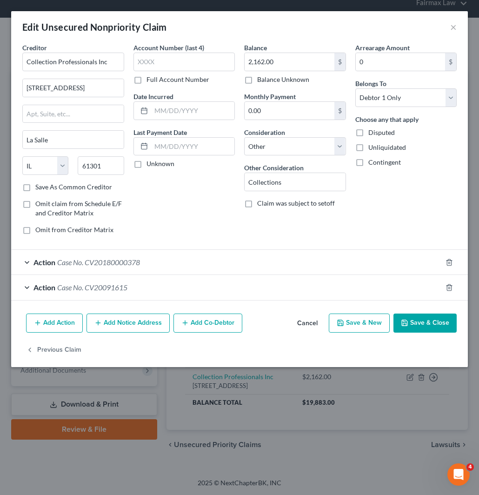
click at [449, 24] on div "Edit Unsecured Nonpriority Claim ×" at bounding box center [239, 27] width 457 height 32
click at [454, 27] on button "×" at bounding box center [453, 26] width 7 height 11
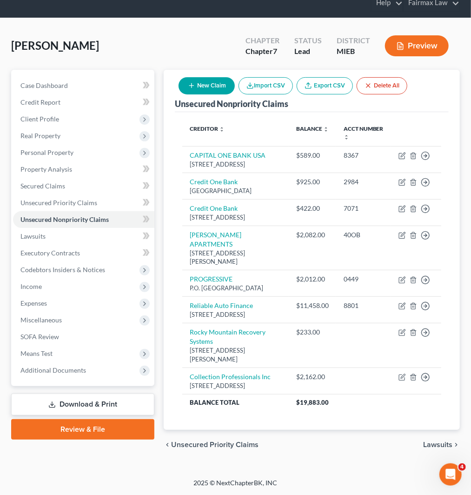
click at [210, 77] on button "New Claim" at bounding box center [207, 85] width 56 height 17
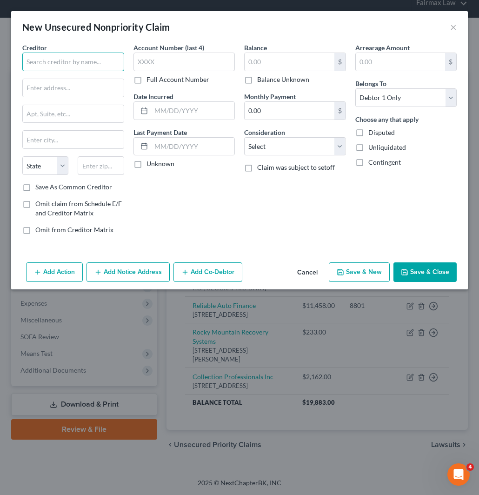
click at [62, 60] on input "text" at bounding box center [73, 62] width 102 height 19
paste input "State Of [US_STATE]"
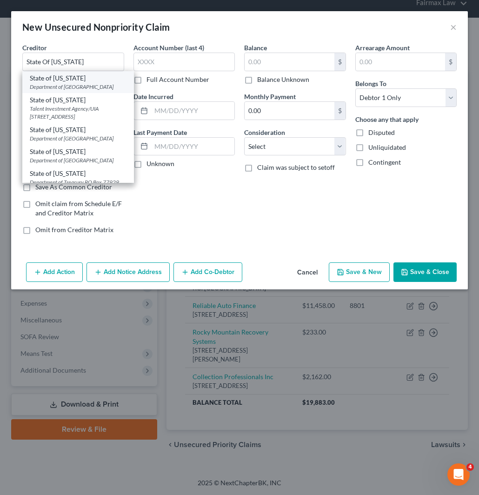
click at [86, 89] on div "Department of [GEOGRAPHIC_DATA]" at bounding box center [78, 87] width 97 height 8
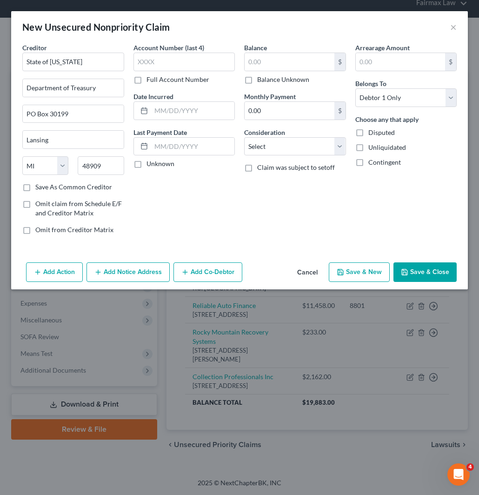
click at [275, 49] on div "Balance $ Balance Unknown Balance Undetermined $ Balance Unknown" at bounding box center [295, 63] width 102 height 41
drag, startPoint x: 277, startPoint y: 60, endPoint x: 282, endPoint y: 141, distance: 81.1
click at [278, 60] on input "text" at bounding box center [290, 62] width 90 height 18
paste input "660"
click at [284, 143] on select "Select Cable / Satellite Services Collection Agency Credit Card Debt Debt Couns…" at bounding box center [295, 146] width 102 height 19
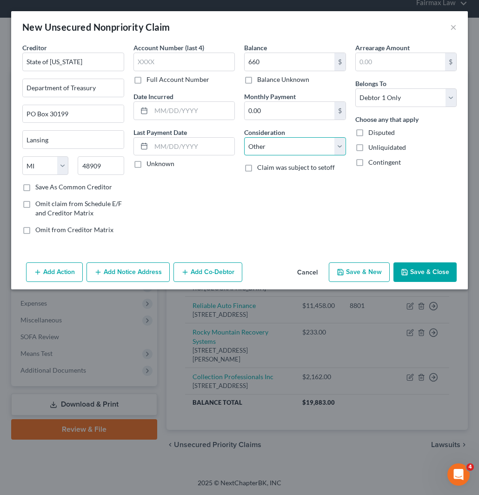
click at [244, 137] on select "Select Cable / Satellite Services Collection Agency Credit Card Debt Debt Couns…" at bounding box center [295, 146] width 102 height 19
click at [263, 180] on input "text" at bounding box center [295, 182] width 101 height 18
click at [52, 272] on button "Add Action" at bounding box center [54, 272] width 57 height 20
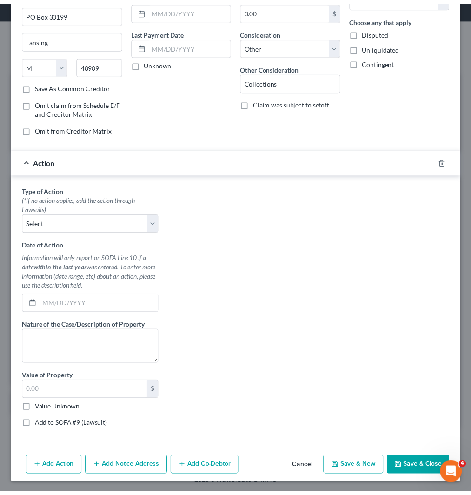
scroll to position [102, 0]
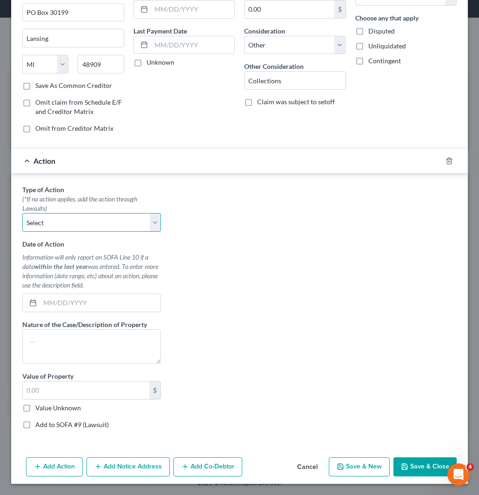
click at [75, 219] on select "Select Repossession Garnishment Foreclosure Personal Injury Attached, Seized, O…" at bounding box center [91, 222] width 139 height 19
click at [22, 213] on select "Select Repossession Garnishment Foreclosure Personal Injury Attached, Seized, O…" at bounding box center [91, 222] width 139 height 19
click at [48, 421] on label "Add to SOFA #9 (Lawsuit)" at bounding box center [71, 424] width 73 height 9
click at [45, 421] on input "Add to SOFA #9 (Lawsuit)" at bounding box center [42, 423] width 6 height 6
click at [52, 404] on label "Value Unknown" at bounding box center [58, 407] width 46 height 9
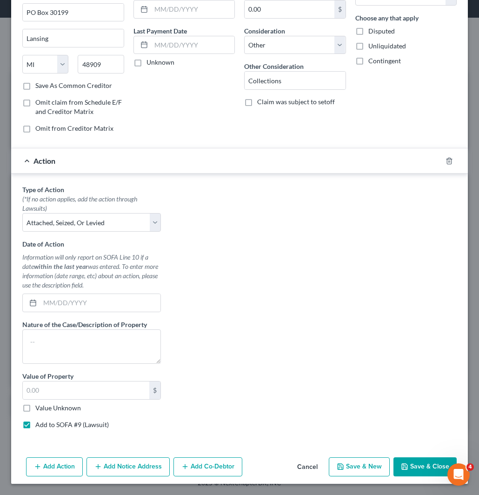
click at [45, 404] on input "Value Unknown" at bounding box center [42, 406] width 6 height 6
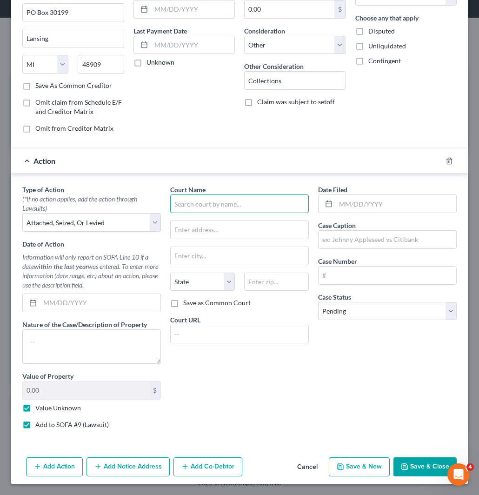
click at [218, 203] on input "text" at bounding box center [239, 203] width 139 height 19
drag, startPoint x: 200, startPoint y: 208, endPoint x: 213, endPoint y: 206, distance: 12.4
click at [201, 204] on input "text" at bounding box center [239, 203] width 139 height 19
paste input "[PERSON_NAME]"
click at [186, 202] on input "[PERSON_NAME]" at bounding box center [239, 203] width 139 height 19
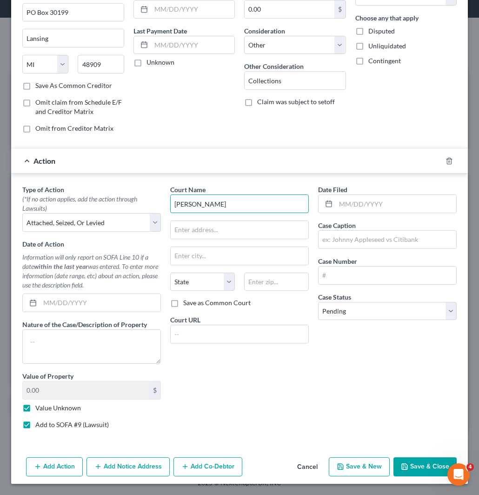
click at [187, 202] on input "[PERSON_NAME]" at bounding box center [239, 203] width 139 height 19
paste input "County Register Of Deeds"
drag, startPoint x: 347, startPoint y: 276, endPoint x: 478, endPoint y: 235, distance: 137.5
click at [347, 276] on input "text" at bounding box center [388, 275] width 138 height 18
paste input "2009025229"
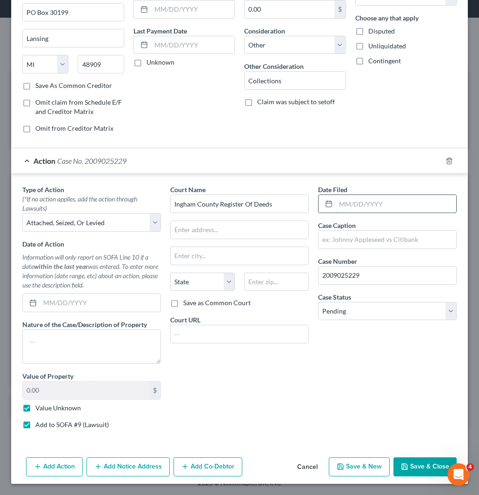
click at [377, 201] on input "text" at bounding box center [396, 204] width 120 height 18
paste input "[DATE]"
drag, startPoint x: 339, startPoint y: 238, endPoint x: 343, endPoint y: 236, distance: 5.0
click at [339, 237] on input "text" at bounding box center [388, 240] width 138 height 18
paste input "State Of [US_STATE]"
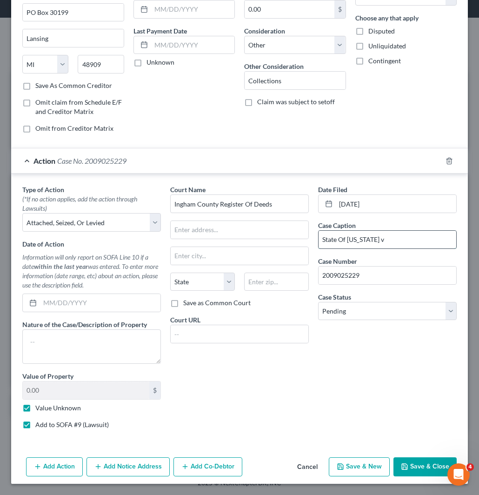
click at [401, 233] on input "State Of [US_STATE] v" at bounding box center [388, 240] width 138 height 18
paste input "[PERSON_NAME]"
click at [392, 312] on select "Select Pending On Appeal Concluded" at bounding box center [387, 311] width 139 height 19
click at [318, 302] on select "Select Pending On Appeal Concluded" at bounding box center [387, 311] width 139 height 19
click at [257, 229] on input "text" at bounding box center [240, 230] width 138 height 18
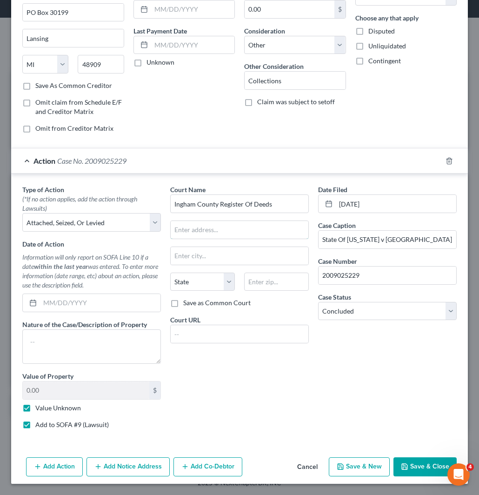
paste input "[STREET_ADDRESS]"
click at [260, 281] on input "text" at bounding box center [276, 282] width 65 height 19
paste input "48854"
click at [425, 462] on button "Save & Close" at bounding box center [424, 467] width 63 height 20
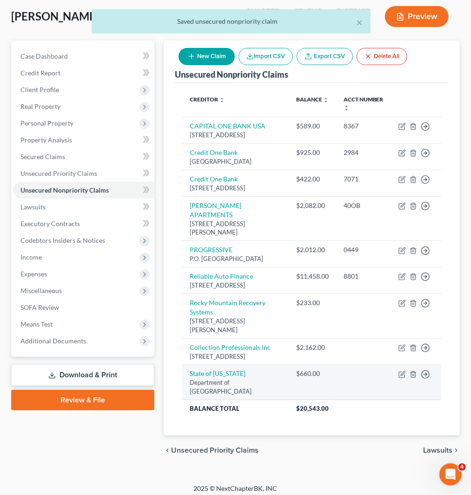
scroll to position [80, 0]
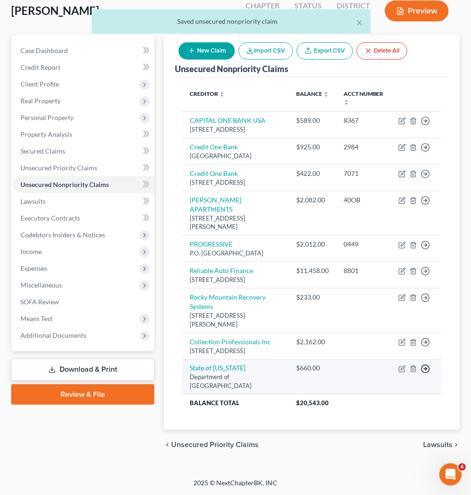
click at [425, 369] on icon "button" at bounding box center [425, 368] width 9 height 9
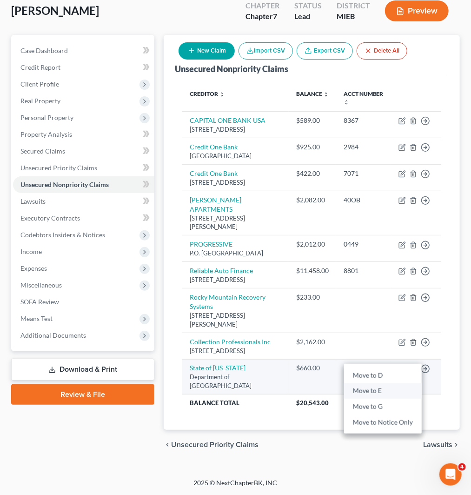
drag, startPoint x: 367, startPoint y: 389, endPoint x: 387, endPoint y: 389, distance: 19.5
click at [367, 389] on link "Move to E" at bounding box center [383, 391] width 78 height 16
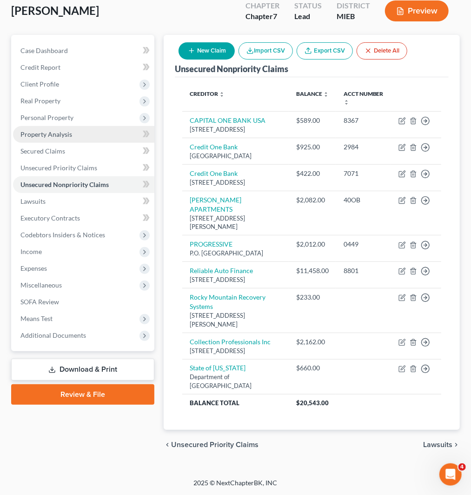
scroll to position [61, 0]
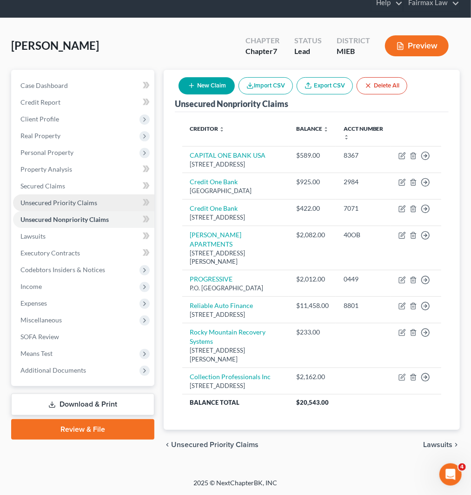
click at [48, 194] on link "Unsecured Priority Claims" at bounding box center [83, 202] width 141 height 17
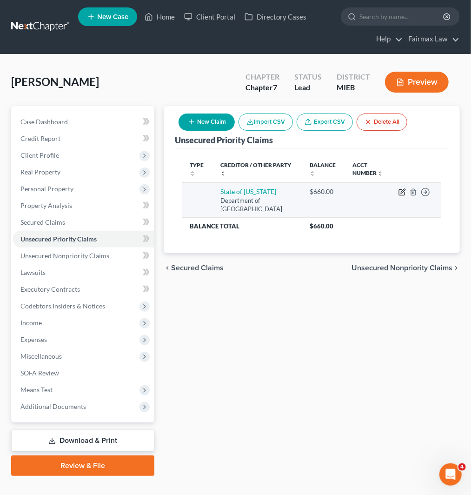
click at [401, 191] on icon "button" at bounding box center [402, 191] width 7 height 7
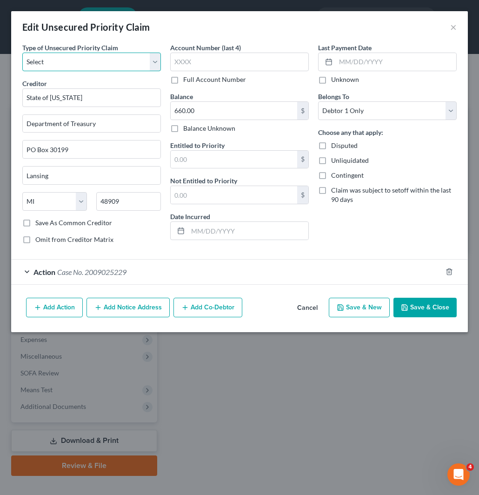
drag, startPoint x: 99, startPoint y: 59, endPoint x: 98, endPoint y: 70, distance: 11.2
click at [99, 59] on select "Select Taxes & Other Government Units Domestic Support Obligations Extensions o…" at bounding box center [91, 62] width 139 height 19
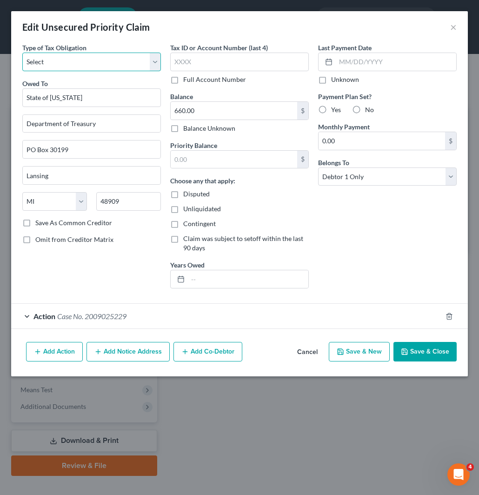
click at [86, 64] on select "Select Federal City State Franchise Tax Board Other" at bounding box center [91, 62] width 139 height 19
click at [22, 53] on select "Select Federal City State Franchise Tax Board Other" at bounding box center [91, 62] width 139 height 19
drag, startPoint x: 426, startPoint y: 354, endPoint x: 280, endPoint y: 221, distance: 197.2
click at [426, 354] on button "Save & Close" at bounding box center [424, 352] width 63 height 20
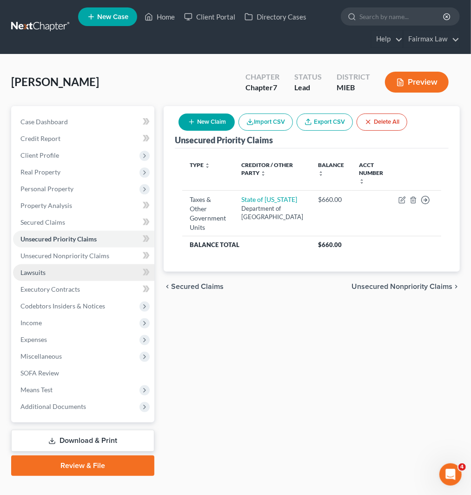
click at [47, 271] on link "Lawsuits" at bounding box center [83, 272] width 141 height 17
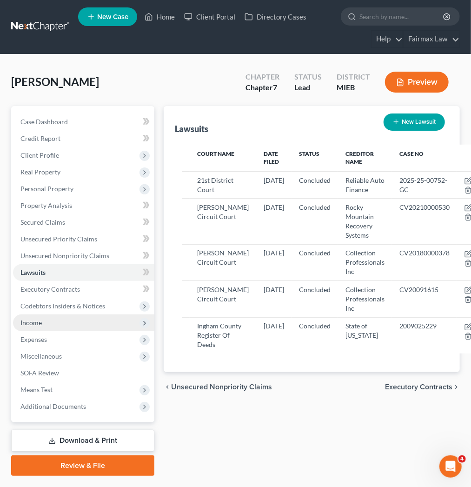
click at [59, 320] on span "Income" at bounding box center [83, 322] width 141 height 17
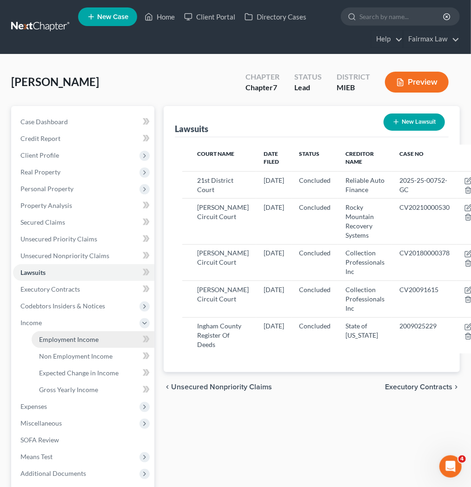
click at [54, 335] on span "Employment Income" at bounding box center [69, 339] width 60 height 8
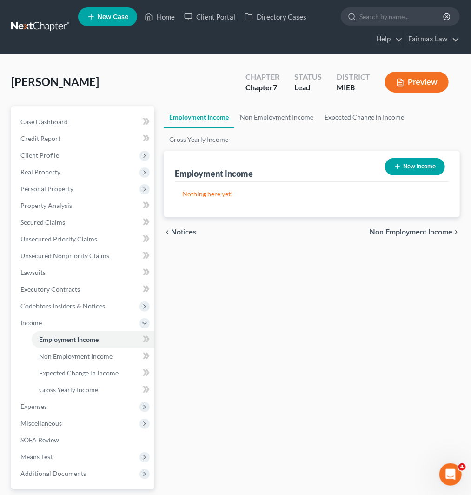
click at [416, 169] on button "New Income" at bounding box center [415, 166] width 60 height 17
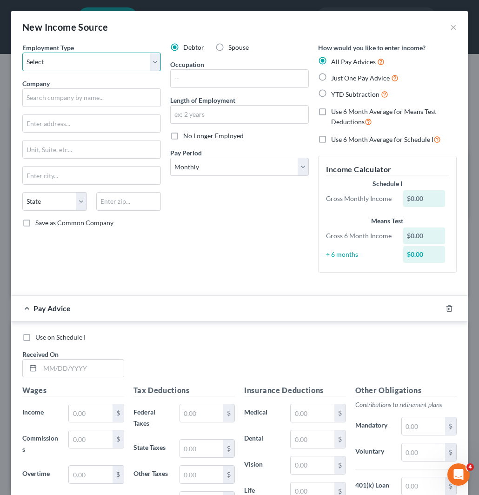
drag, startPoint x: 84, startPoint y: 62, endPoint x: 82, endPoint y: 71, distance: 8.5
click at [84, 62] on select "Select Full or [DEMOGRAPHIC_DATA] Employment Self Employment" at bounding box center [91, 62] width 139 height 19
click at [22, 53] on select "Select Full or [DEMOGRAPHIC_DATA] Employment Self Employment" at bounding box center [91, 62] width 139 height 19
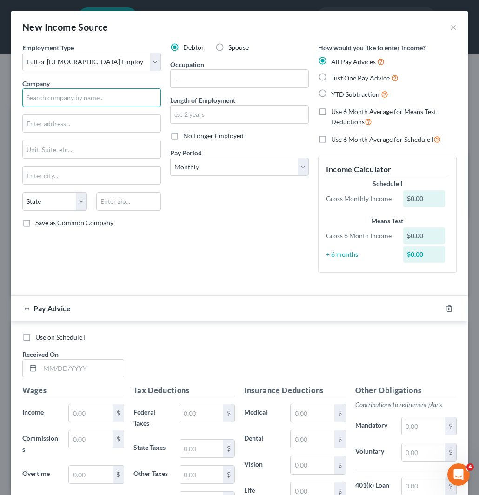
click at [80, 97] on input "text" at bounding box center [91, 97] width 139 height 19
paste input "A Caring Home Of [US_STATE]"
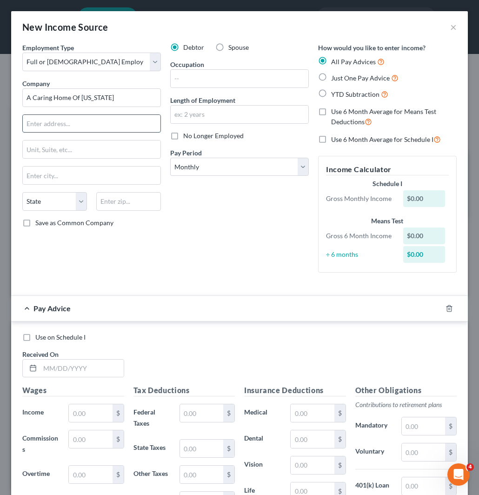
click at [83, 116] on input "text" at bounding box center [92, 124] width 138 height 18
paste input "[STREET_ADDRESS]"
drag, startPoint x: 97, startPoint y: 142, endPoint x: 91, endPoint y: 144, distance: 6.5
click at [96, 142] on input "text" at bounding box center [92, 149] width 138 height 18
paste input "101"
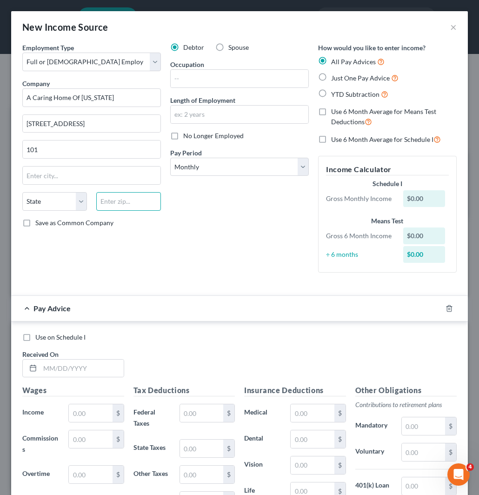
click at [127, 199] on input "text" at bounding box center [128, 201] width 65 height 19
paste input "48335"
drag, startPoint x: 209, startPoint y: 86, endPoint x: 216, endPoint y: 90, distance: 8.1
click at [209, 86] on input "text" at bounding box center [240, 79] width 138 height 18
paste input "Group HoMe Manager"
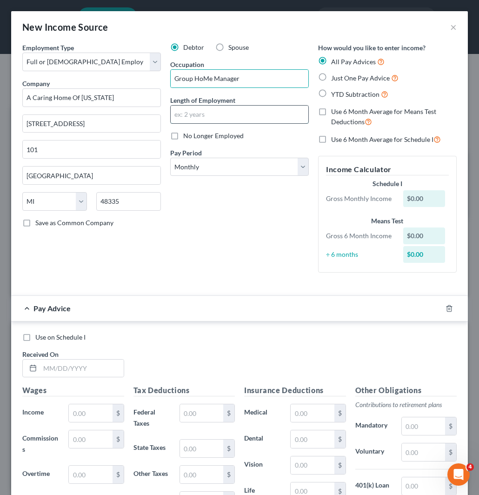
click at [222, 114] on input "text" at bounding box center [240, 115] width 138 height 18
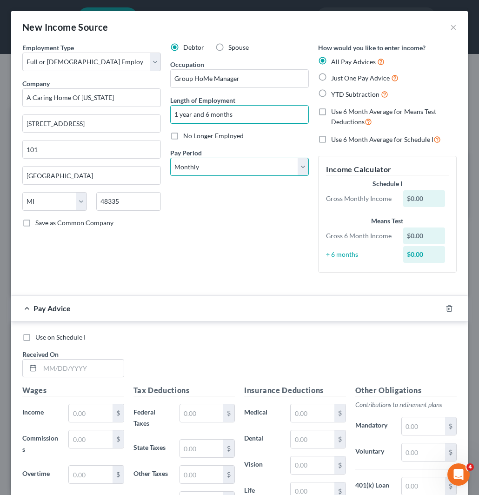
click at [231, 165] on select "Select Monthly Twice Monthly Every Other Week Weekly" at bounding box center [239, 167] width 139 height 19
click at [170, 158] on select "Select Monthly Twice Monthly Every Other Week Weekly" at bounding box center [239, 167] width 139 height 19
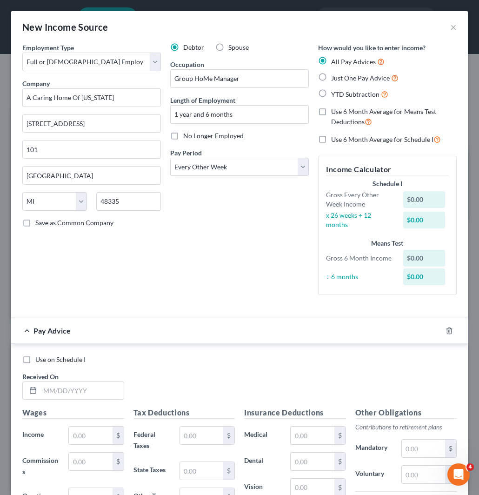
click at [331, 92] on label "YTD Subtraction" at bounding box center [359, 94] width 57 height 11
click at [335, 92] on input "YTD Subtraction" at bounding box center [338, 92] width 6 height 6
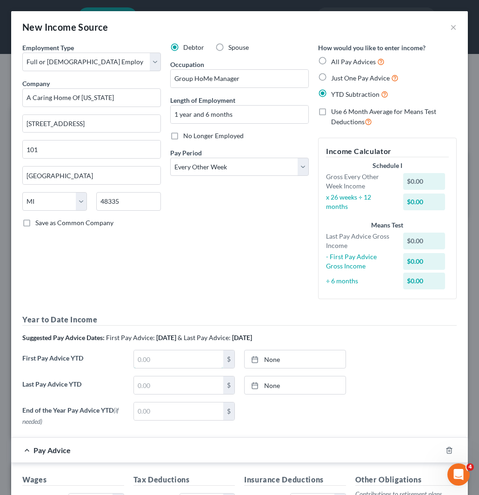
drag, startPoint x: 170, startPoint y: 356, endPoint x: 231, endPoint y: 356, distance: 60.9
click at [169, 356] on input "text" at bounding box center [179, 359] width 90 height 18
paste input "14,157.36"
click at [256, 360] on div at bounding box center [257, 359] width 13 height 8
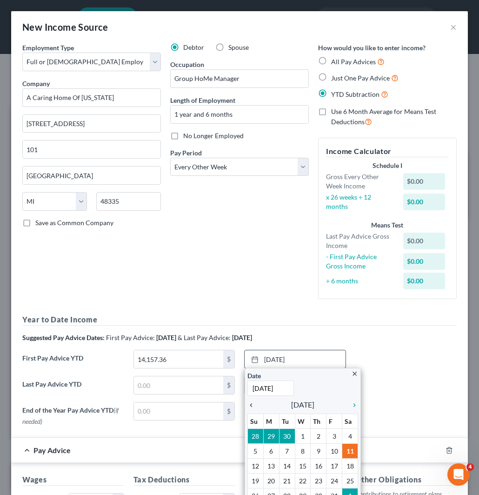
click at [247, 406] on icon "chevron_left" at bounding box center [253, 404] width 12 height 7
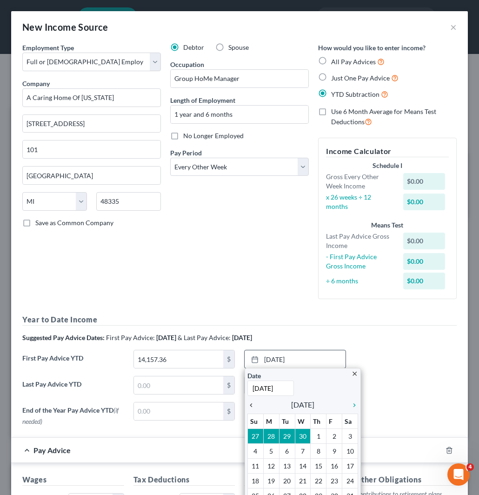
click at [247, 406] on icon "chevron_left" at bounding box center [253, 404] width 12 height 7
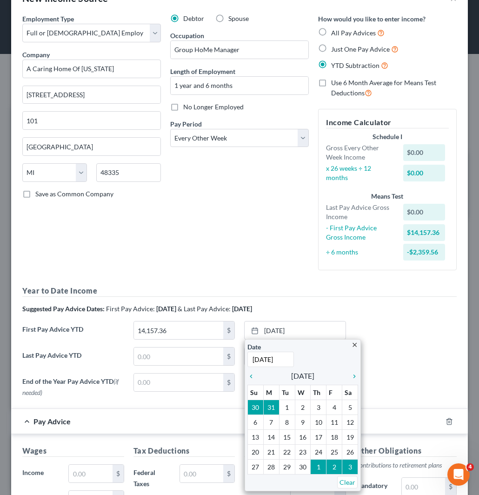
scroll to position [52, 0]
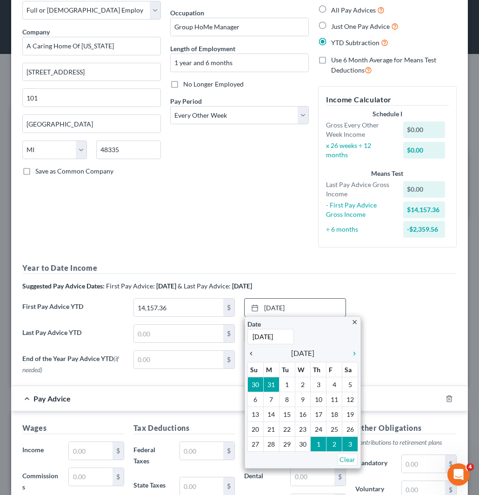
click at [247, 353] on icon "chevron_left" at bounding box center [253, 353] width 12 height 7
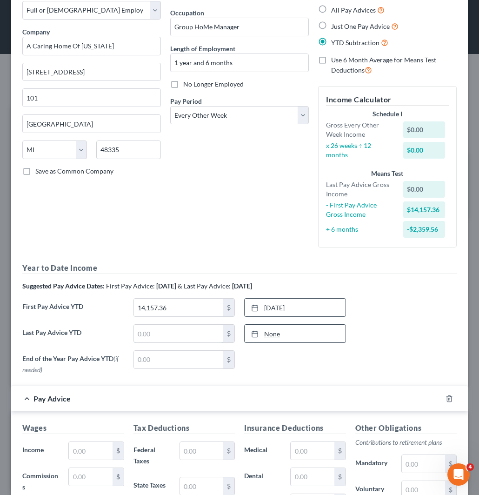
click at [166, 332] on input "text" at bounding box center [179, 334] width 90 height 18
paste input "39,383.73"
click at [260, 333] on link "None" at bounding box center [295, 334] width 101 height 18
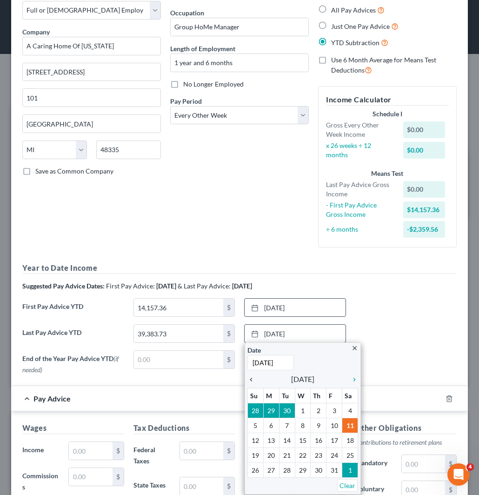
click at [247, 382] on icon "chevron_left" at bounding box center [253, 379] width 12 height 7
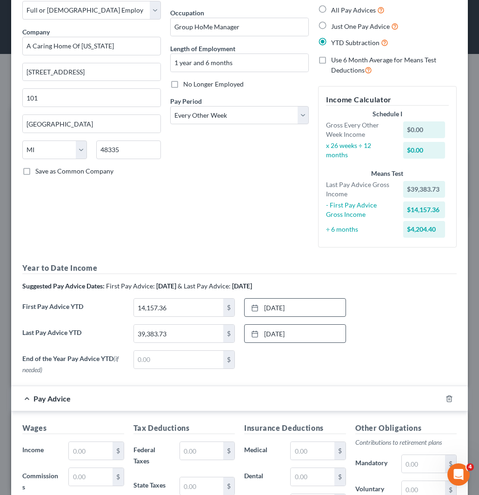
drag, startPoint x: 346, startPoint y: 366, endPoint x: 375, endPoint y: 347, distance: 34.5
click at [346, 364] on div "End of the Year Pay Advice YTD (if needed) $ None close Date Time chevron_left …" at bounding box center [240, 364] width 444 height 28
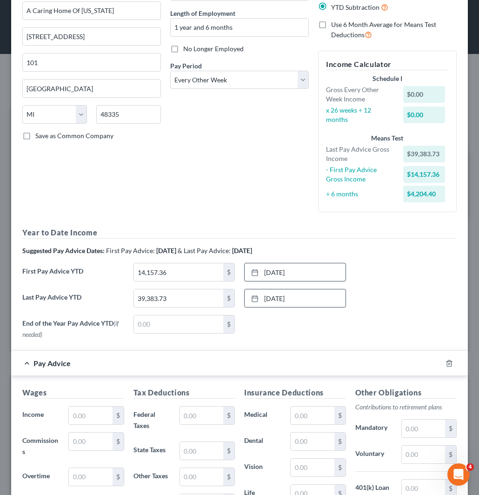
scroll to position [155, 0]
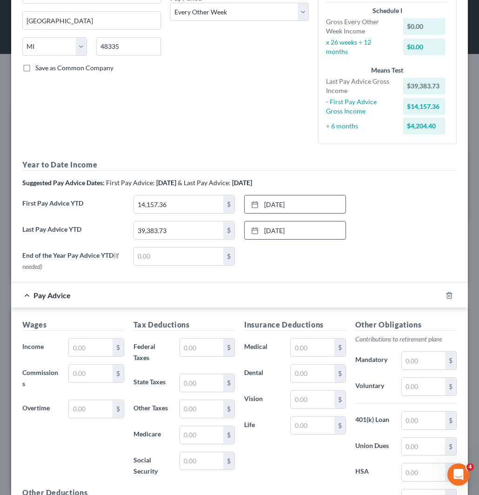
click at [73, 324] on h5 "Wages" at bounding box center [73, 325] width 102 height 12
drag, startPoint x: 87, startPoint y: 347, endPoint x: 99, endPoint y: 339, distance: 14.1
click at [89, 346] on input "text" at bounding box center [90, 348] width 43 height 18
paste input "2,063.97"
paste input "1,871.46"
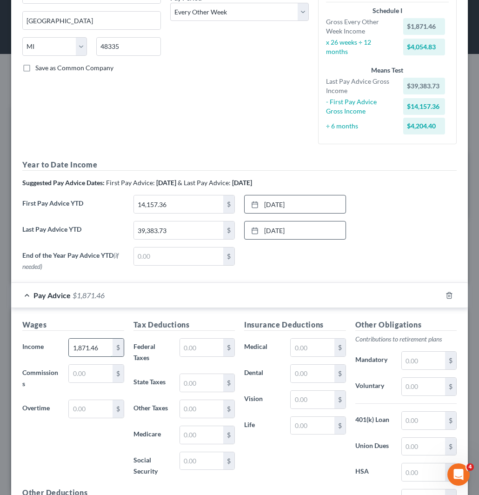
click at [98, 350] on input "1,871.46" at bounding box center [90, 348] width 43 height 18
paste input "956.78"
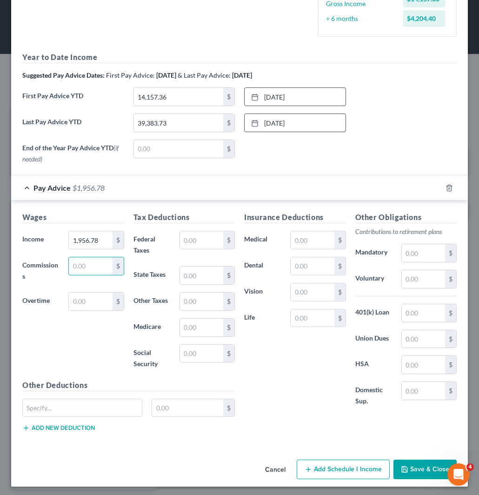
scroll to position [266, 0]
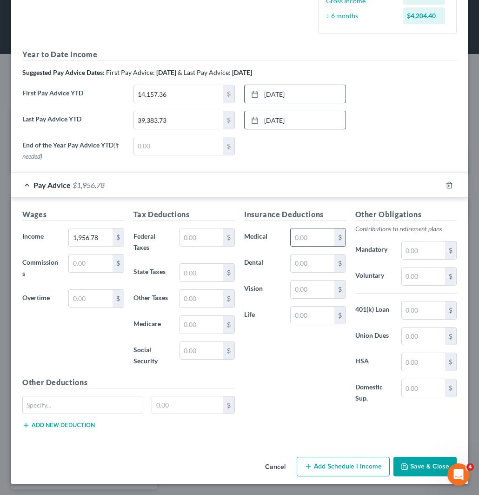
drag, startPoint x: 180, startPoint y: 236, endPoint x: 327, endPoint y: 229, distance: 147.6
click at [183, 234] on input "text" at bounding box center [201, 237] width 43 height 18
paste input "147.02"
drag, startPoint x: 196, startPoint y: 347, endPoint x: 356, endPoint y: 309, distance: 164.4
click at [198, 346] on input "text" at bounding box center [201, 351] width 43 height 18
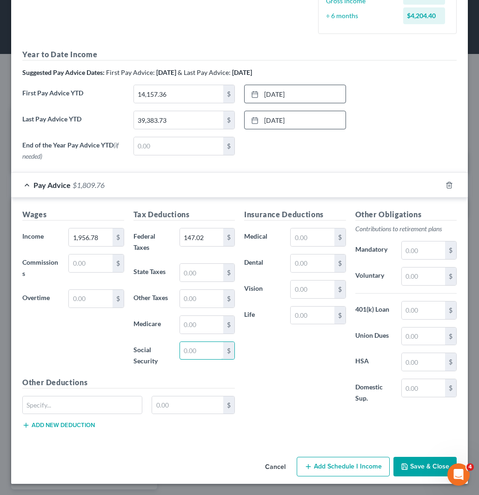
paste input "$121.32"
drag, startPoint x: 205, startPoint y: 323, endPoint x: 370, endPoint y: 295, distance: 167.1
click at [207, 321] on input "text" at bounding box center [201, 325] width 43 height 18
paste input "28.37"
drag, startPoint x: 213, startPoint y: 273, endPoint x: 225, endPoint y: 270, distance: 12.5
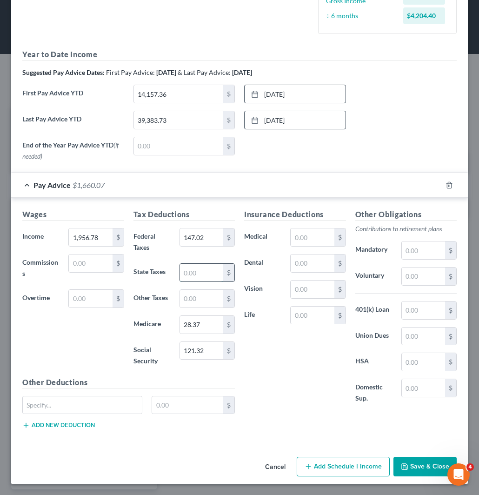
click at [216, 272] on input "text" at bounding box center [201, 273] width 43 height 18
paste input "79.84"
click at [412, 311] on input "text" at bounding box center [423, 310] width 43 height 18
paste input "78.27"
drag, startPoint x: 422, startPoint y: 309, endPoint x: 384, endPoint y: 313, distance: 38.3
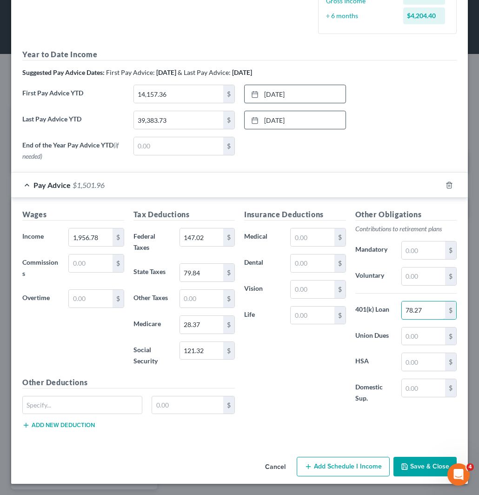
click at [385, 313] on div "401(k) Loan 78.27 $" at bounding box center [406, 310] width 111 height 19
click at [410, 274] on input "text" at bounding box center [423, 276] width 43 height 18
paste input "78.27"
drag, startPoint x: 412, startPoint y: 463, endPoint x: 370, endPoint y: 430, distance: 53.8
click at [412, 463] on button "Save & Close" at bounding box center [424, 467] width 63 height 20
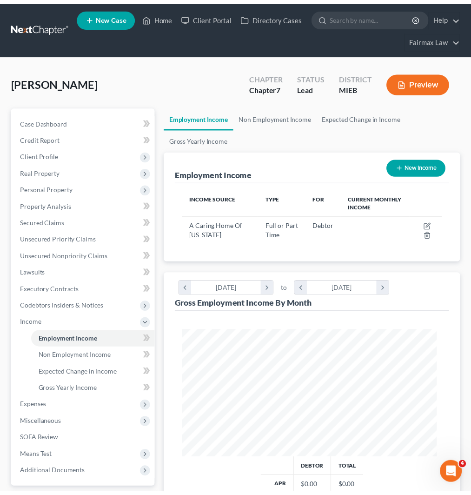
scroll to position [464916, 464767]
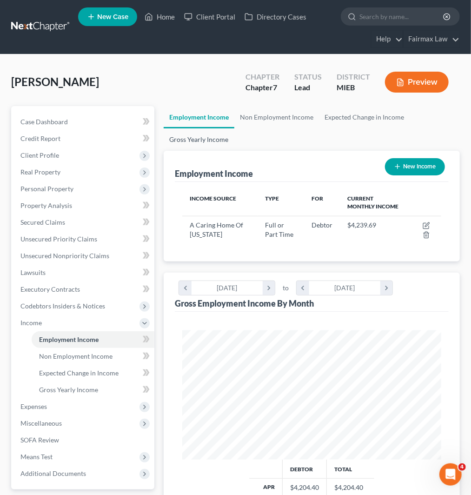
drag, startPoint x: 182, startPoint y: 137, endPoint x: 213, endPoint y: 142, distance: 30.7
click at [182, 137] on link "Gross Yearly Income" at bounding box center [199, 139] width 70 height 22
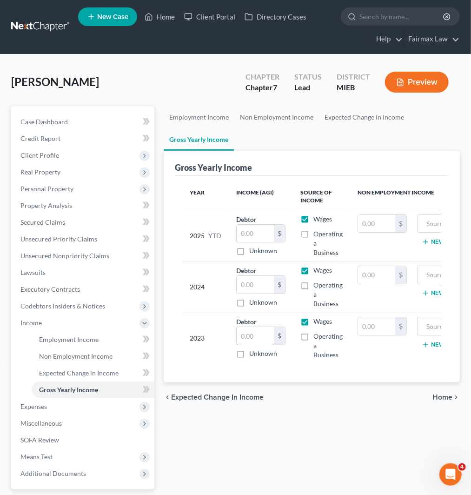
drag, startPoint x: 264, startPoint y: 337, endPoint x: 295, endPoint y: 326, distance: 33.3
click at [264, 337] on input "text" at bounding box center [255, 336] width 37 height 18
paste input "31,538."
click at [253, 282] on input "text" at bounding box center [255, 285] width 37 height 18
paste input "34,399"
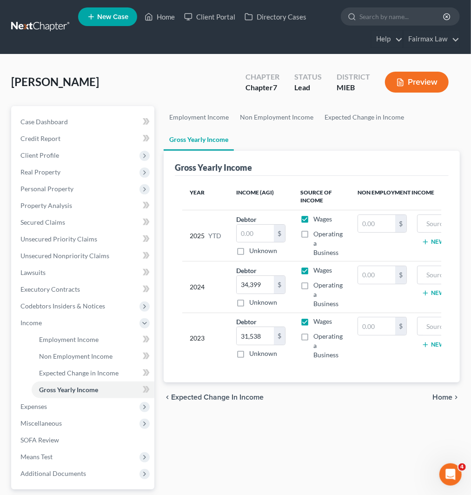
click at [213, 86] on div "[PERSON_NAME] Upgraded Chapter Chapter 7 Status Lead District MIEB Preview" at bounding box center [235, 86] width 449 height 40
click at [52, 187] on span "Personal Property" at bounding box center [46, 189] width 53 height 8
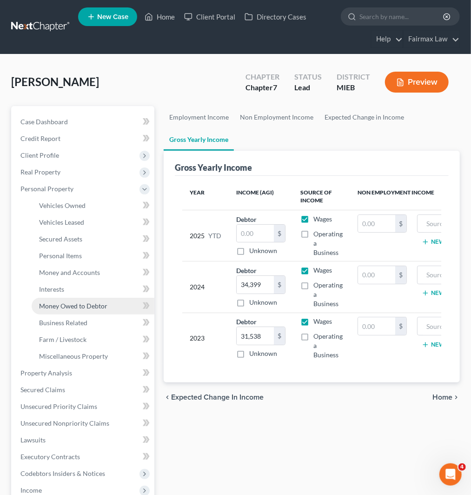
click at [63, 306] on span "Money Owed to Debtor" at bounding box center [73, 306] width 68 height 8
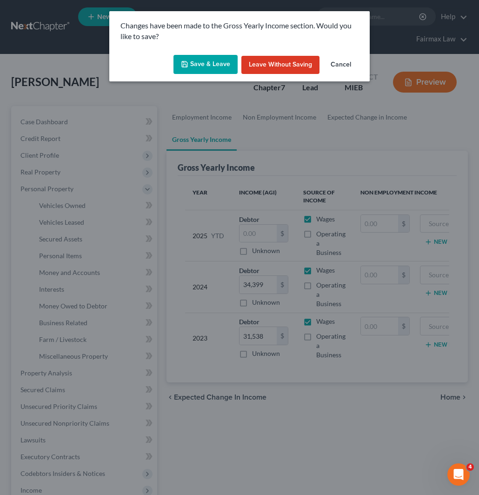
click at [213, 62] on button "Save & Leave" at bounding box center [205, 65] width 64 height 20
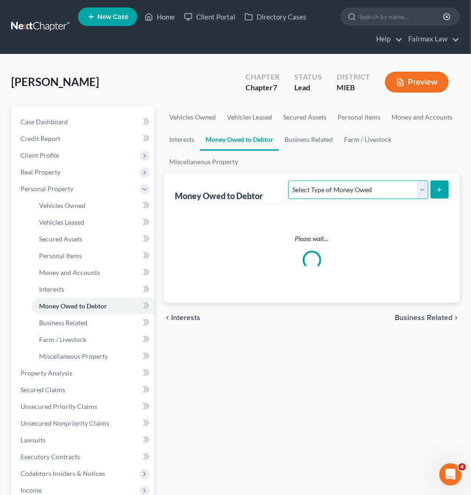
click at [391, 189] on select "Select Type of Money Owed Accounts Receivable Alimony Child Support Claims Agai…" at bounding box center [358, 189] width 140 height 19
click at [288, 180] on select "Select Type of Money Owed Accounts Receivable Alimony Child Support Claims Agai…" at bounding box center [358, 189] width 140 height 19
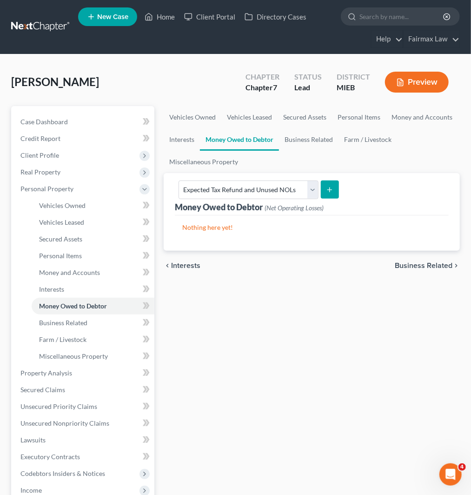
click at [322, 190] on button "submit" at bounding box center [330, 189] width 18 height 18
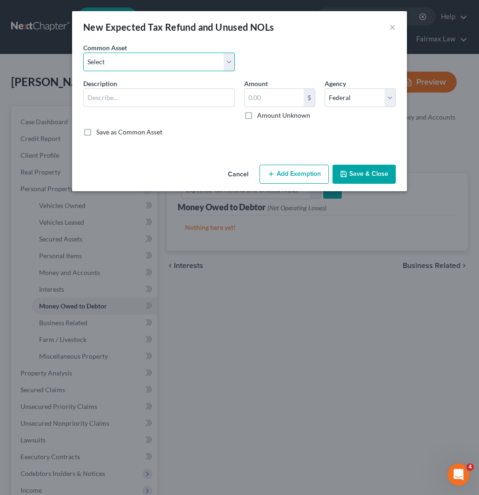
drag, startPoint x: 160, startPoint y: 58, endPoint x: 156, endPoint y: 65, distance: 7.9
click at [160, 58] on select "Select Potential 2025 tax refunds - estimated and prorated for September Potent…" at bounding box center [159, 62] width 152 height 19
click at [83, 53] on select "Select Potential 2025 tax refunds - estimated and prorated for September Potent…" at bounding box center [159, 62] width 152 height 19
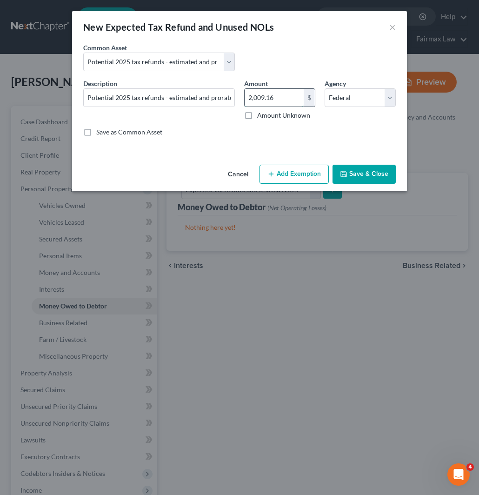
click at [265, 98] on input "2,009.16" at bounding box center [274, 98] width 59 height 18
paste input "3,430"
click at [303, 168] on button "Add Exemption" at bounding box center [293, 175] width 69 height 20
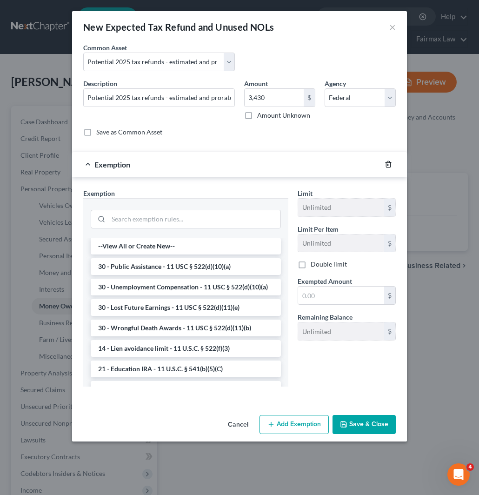
click at [387, 163] on icon "button" at bounding box center [388, 163] width 7 height 7
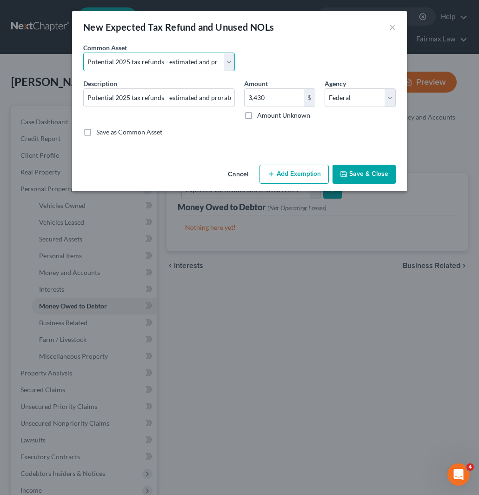
click at [201, 58] on select "Select Potential 2025 tax refunds - estimated and prorated for September Potent…" at bounding box center [159, 62] width 152 height 19
drag, startPoint x: 287, startPoint y: 43, endPoint x: 286, endPoint y: 50, distance: 7.6
click at [289, 41] on div "New Expected Tax Refund and Unused NOLs × An exemption set must first be select…" at bounding box center [239, 101] width 335 height 180
click at [291, 165] on button "Add Exemption" at bounding box center [293, 175] width 69 height 20
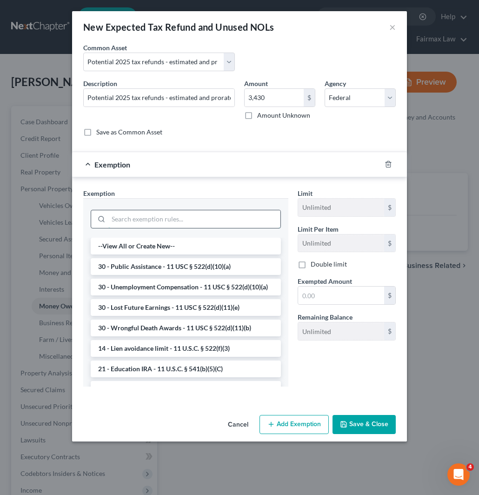
click at [160, 219] on input "search" at bounding box center [194, 219] width 172 height 18
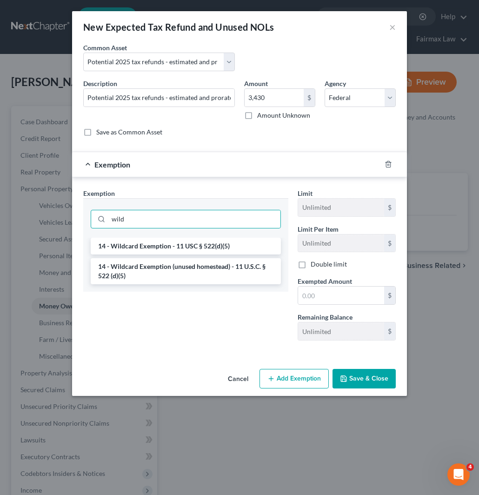
click at [173, 268] on li "14 - Wildcard Exemption (unused homestead) - 11 U.S.C. § 522 (d)(5)" at bounding box center [186, 271] width 190 height 26
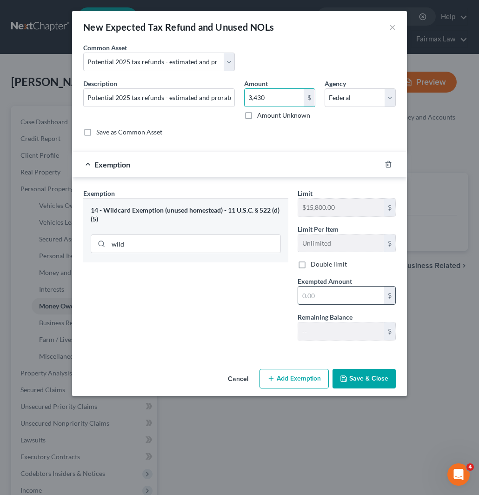
click at [335, 296] on input "text" at bounding box center [341, 295] width 86 height 18
paste input "3,430"
drag, startPoint x: 364, startPoint y: 379, endPoint x: 304, endPoint y: 291, distance: 106.3
click at [364, 378] on button "Save & Close" at bounding box center [364, 379] width 63 height 20
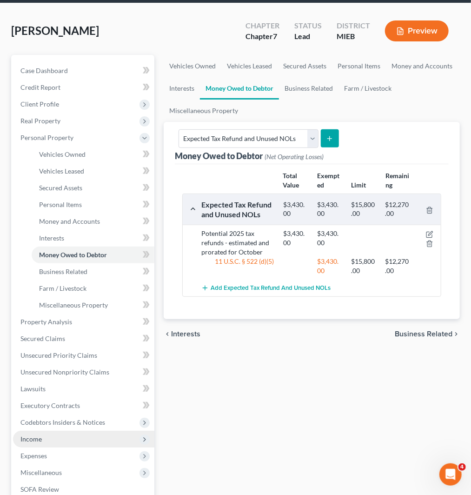
scroll to position [52, 0]
click at [56, 440] on span "Income" at bounding box center [83, 438] width 141 height 17
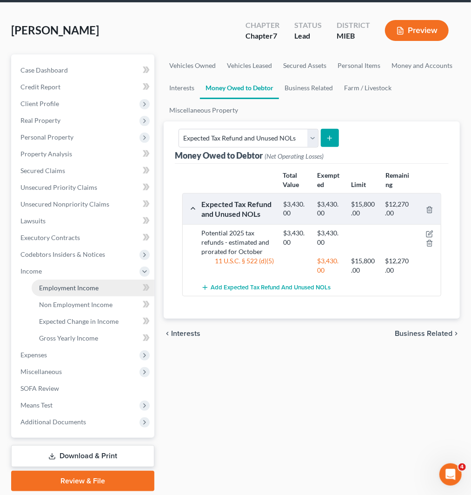
click at [63, 286] on span "Employment Income" at bounding box center [69, 288] width 60 height 8
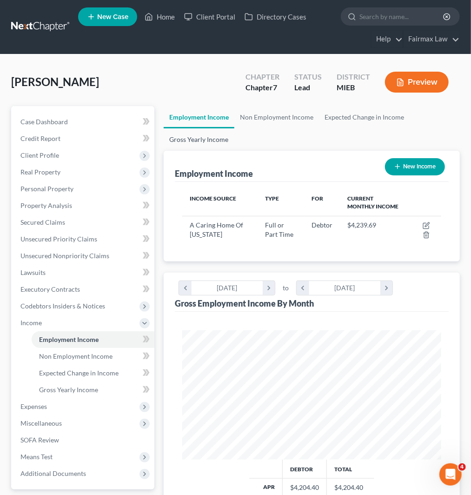
scroll to position [129, 277]
click at [201, 139] on link "Gross Yearly Income" at bounding box center [199, 139] width 70 height 22
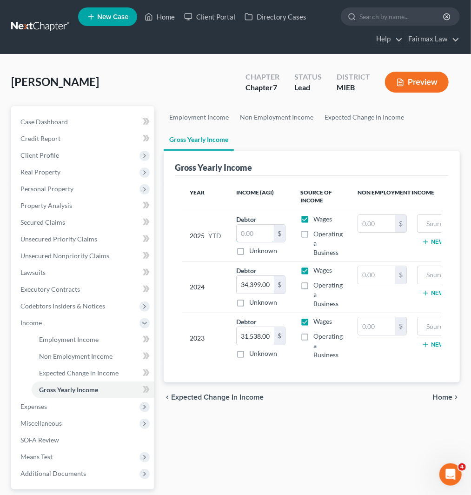
drag, startPoint x: 262, startPoint y: 233, endPoint x: 429, endPoint y: 256, distance: 168.1
click at [264, 231] on input "text" at bounding box center [255, 234] width 37 height 18
paste input "39,383.73"
click at [67, 406] on span "Expenses" at bounding box center [83, 406] width 141 height 17
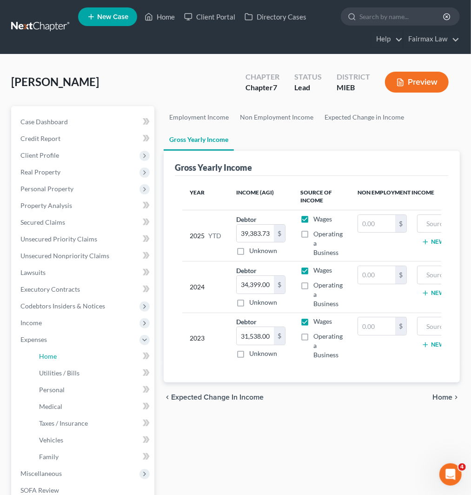
drag, startPoint x: 73, startPoint y: 350, endPoint x: 210, endPoint y: 309, distance: 143.5
click at [73, 349] on link "Home" at bounding box center [93, 356] width 123 height 17
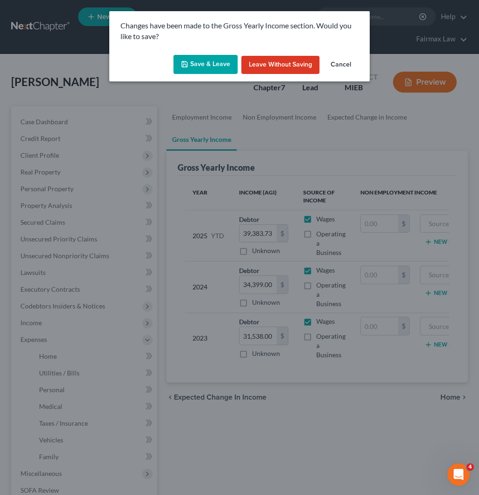
click at [200, 62] on button "Save & Leave" at bounding box center [205, 65] width 64 height 20
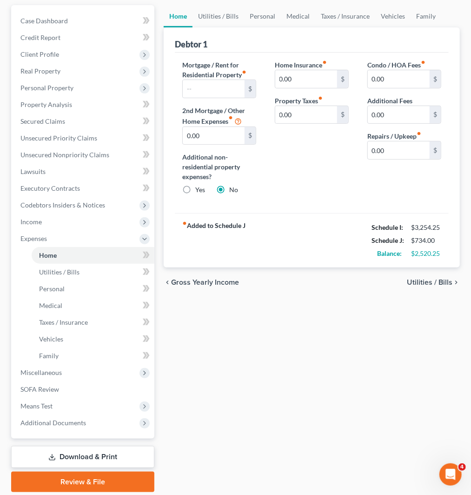
scroll to position [103, 0]
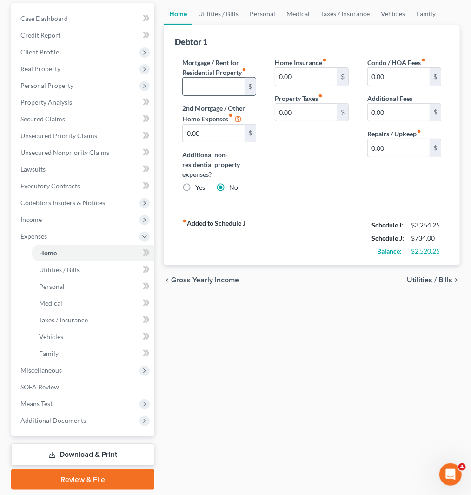
click at [204, 82] on input "text" at bounding box center [214, 87] width 62 height 18
click at [394, 12] on link "Vehicles" at bounding box center [392, 14] width 35 height 22
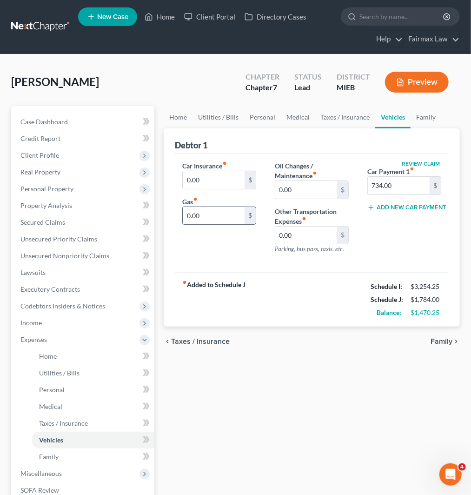
click at [208, 217] on input "0.00" at bounding box center [214, 216] width 62 height 18
drag, startPoint x: 217, startPoint y: 113, endPoint x: 214, endPoint y: 138, distance: 25.2
click at [217, 113] on link "Utilities / Bills" at bounding box center [219, 117] width 52 height 22
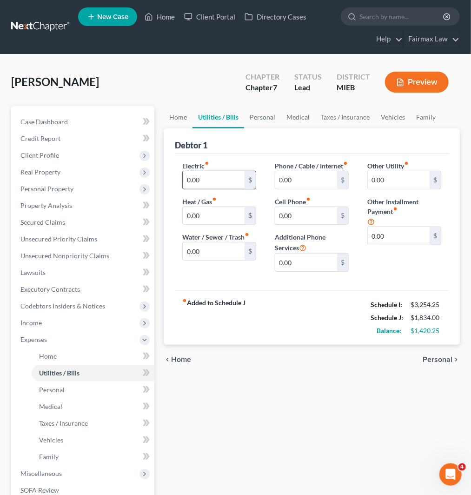
click at [210, 181] on input "0.00" at bounding box center [214, 180] width 62 height 18
click at [218, 214] on input "0.00" at bounding box center [214, 216] width 62 height 18
click at [211, 248] on input "0.00" at bounding box center [214, 251] width 62 height 18
click at [296, 225] on input "0.00" at bounding box center [306, 216] width 62 height 18
click at [284, 184] on input "0.00" at bounding box center [306, 180] width 62 height 18
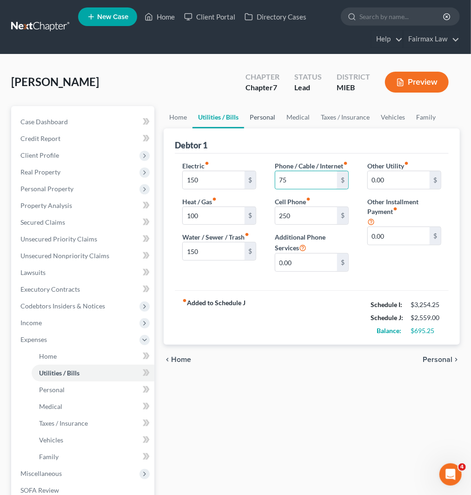
click at [264, 118] on link "Personal" at bounding box center [262, 117] width 37 height 22
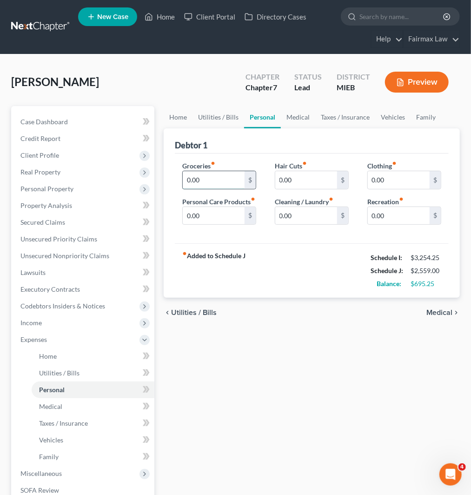
click at [216, 179] on input "0.00" at bounding box center [214, 180] width 62 height 18
click at [312, 216] on input "0.00" at bounding box center [306, 216] width 62 height 18
click at [407, 181] on input "0.00" at bounding box center [399, 180] width 62 height 18
click at [230, 221] on input "0.00" at bounding box center [214, 216] width 62 height 18
click at [394, 216] on input "0.00" at bounding box center [399, 216] width 62 height 18
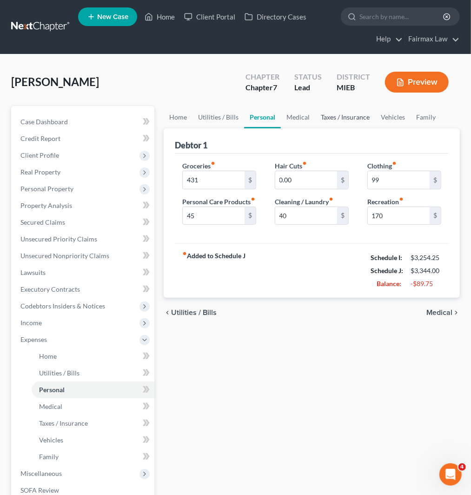
click at [347, 118] on link "Taxes / Insurance" at bounding box center [345, 117] width 60 height 22
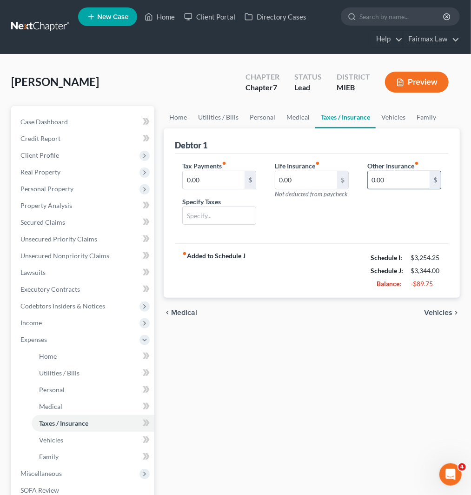
click at [407, 182] on input "0.00" at bounding box center [399, 180] width 62 height 18
click at [399, 177] on input "130" at bounding box center [399, 180] width 62 height 18
drag, startPoint x: 397, startPoint y: 175, endPoint x: 366, endPoint y: 175, distance: 30.7
click at [366, 175] on div "Other Insurance fiber_manual_record 130 $" at bounding box center [404, 197] width 93 height 72
click at [392, 206] on input "text" at bounding box center [404, 206] width 73 height 18
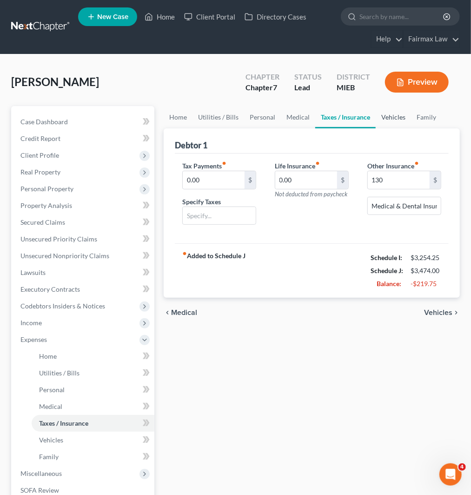
click at [382, 113] on link "Vehicles" at bounding box center [393, 117] width 35 height 22
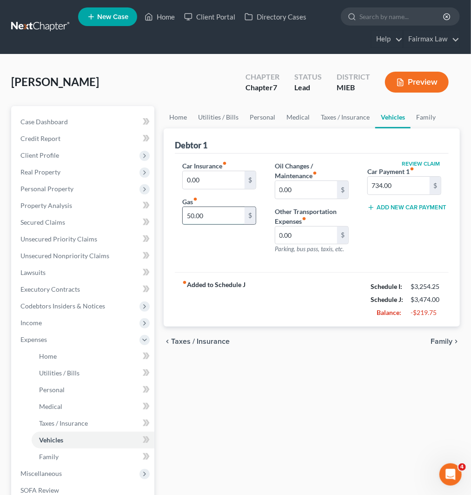
click at [210, 215] on input "50.00" at bounding box center [214, 216] width 62 height 18
click at [215, 176] on input "0.00" at bounding box center [214, 180] width 62 height 18
click at [329, 113] on link "Taxes / Insurance" at bounding box center [345, 117] width 60 height 22
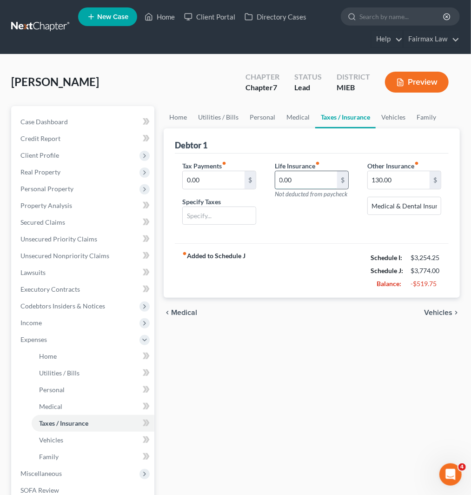
click at [301, 185] on input "0.00" at bounding box center [306, 180] width 62 height 18
click at [293, 122] on link "Medical" at bounding box center [298, 117] width 34 height 22
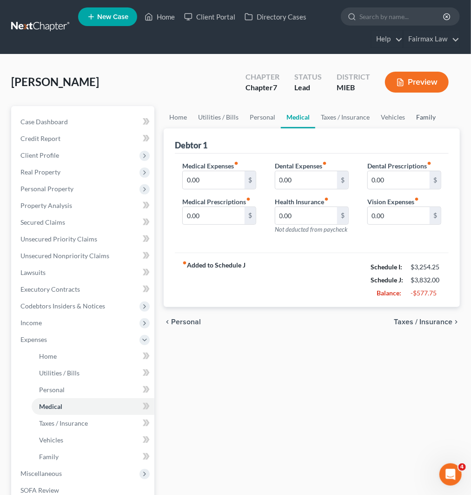
click at [416, 115] on link "Family" at bounding box center [426, 117] width 31 height 22
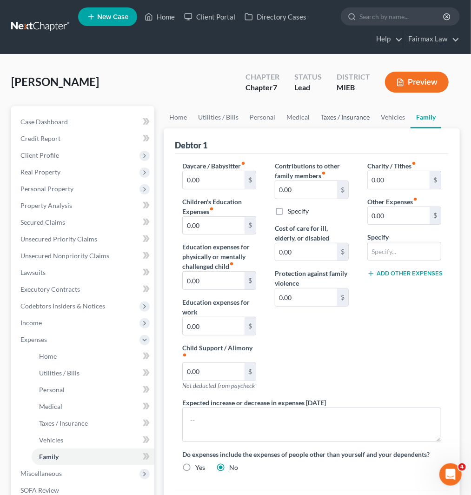
click at [342, 120] on link "Taxes / Insurance" at bounding box center [345, 117] width 60 height 22
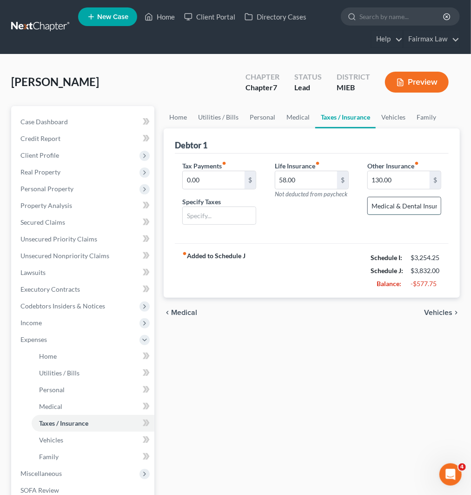
click at [408, 204] on input "Medical & Dental Insurance" at bounding box center [404, 206] width 73 height 18
click at [409, 206] on input "Medical & Dental Insurance and Other Insurance" at bounding box center [404, 206] width 73 height 18
click at [294, 226] on div "Life Insurance fiber_manual_record 58.00 $ Not deducted from paycheck" at bounding box center [312, 197] width 93 height 72
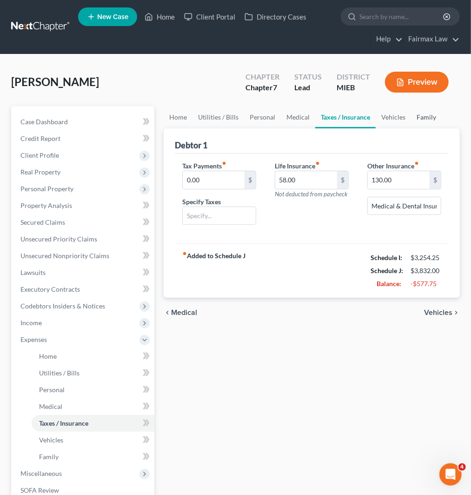
click at [424, 118] on link "Family" at bounding box center [426, 117] width 31 height 22
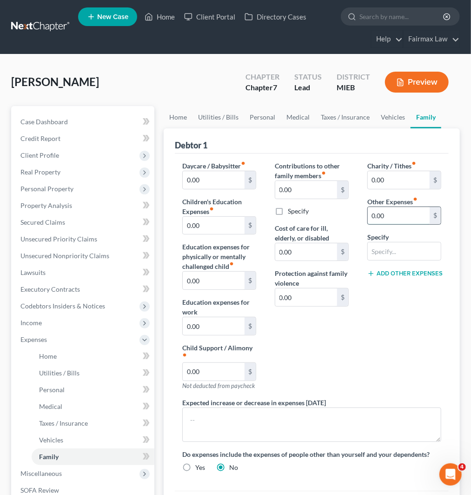
click at [395, 220] on input "0.00" at bounding box center [399, 216] width 62 height 18
drag, startPoint x: 403, startPoint y: 247, endPoint x: 400, endPoint y: 260, distance: 13.4
click at [403, 247] on input "text" at bounding box center [404, 251] width 73 height 18
click at [412, 275] on button "Add Other Expenses" at bounding box center [404, 273] width 74 height 7
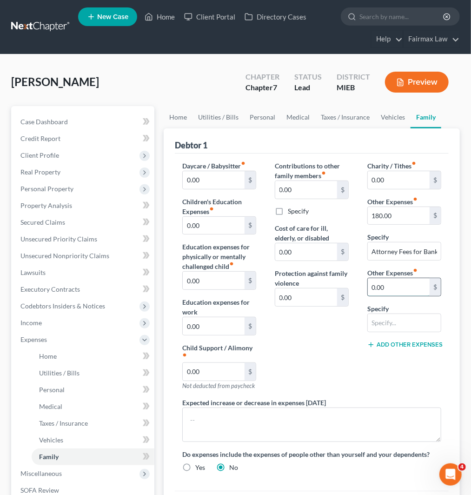
click at [398, 293] on input "0.00" at bounding box center [399, 287] width 62 height 18
click at [399, 327] on input "text" at bounding box center [404, 323] width 73 height 18
drag, startPoint x: 410, startPoint y: 321, endPoint x: 368, endPoint y: 328, distance: 42.4
click at [410, 321] on input "text" at bounding box center [404, 323] width 73 height 18
paste input "Health Insurance"
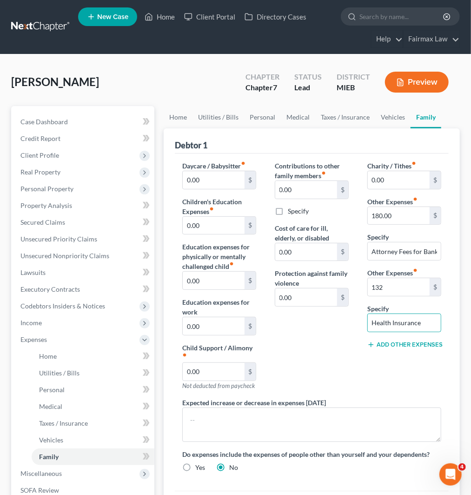
click at [343, 371] on div "Contributions to other family members fiber_manual_record 0.00 $ Specify Cost o…" at bounding box center [312, 279] width 93 height 237
click at [325, 345] on div "Contributions to other family members fiber_manual_record 0.00 $ Specify Cost o…" at bounding box center [312, 279] width 93 height 237
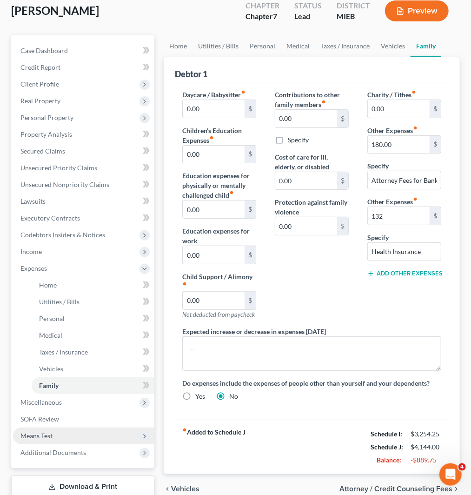
scroll to position [132, 0]
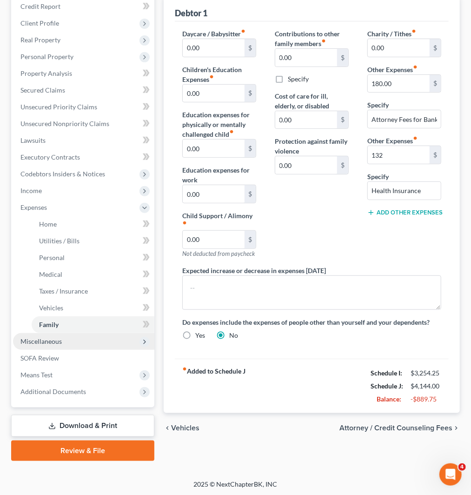
click at [61, 343] on span "Miscellaneous" at bounding box center [83, 341] width 141 height 17
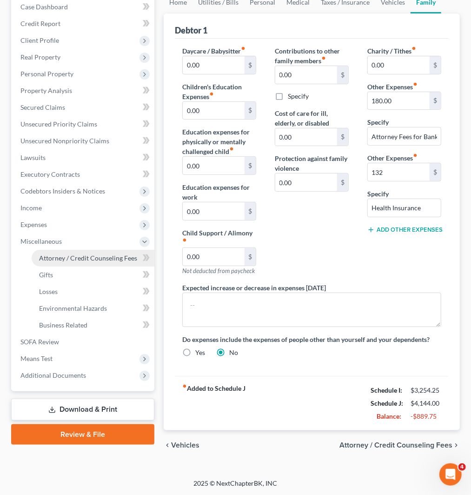
click at [82, 258] on span "Attorney / Credit Counseling Fees" at bounding box center [88, 258] width 98 height 8
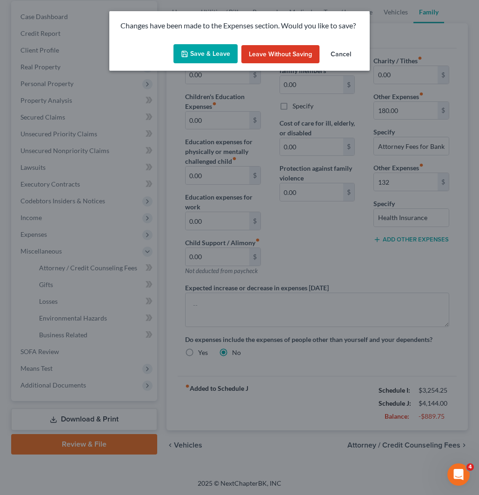
click at [199, 53] on button "Save & Leave" at bounding box center [205, 54] width 64 height 20
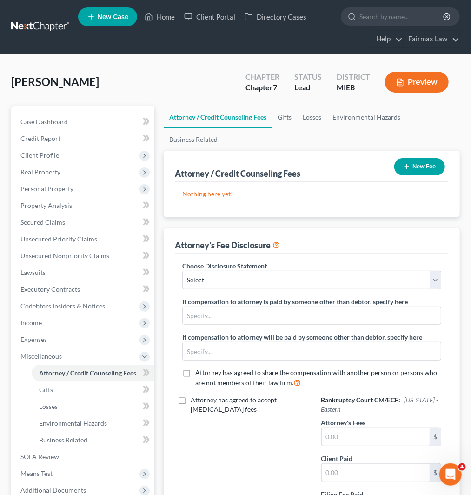
click at [409, 166] on icon "button" at bounding box center [406, 166] width 7 height 7
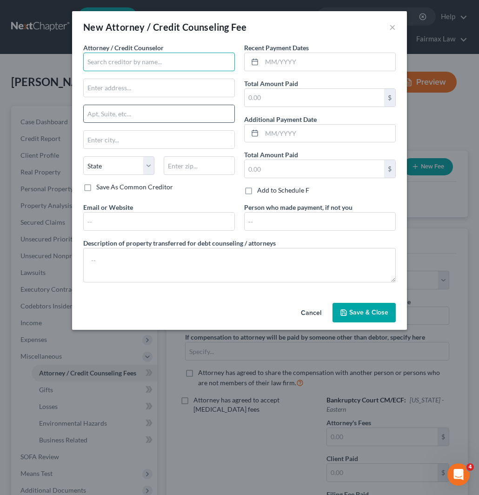
drag, startPoint x: 183, startPoint y: 60, endPoint x: 220, endPoint y: 110, distance: 61.2
click at [183, 60] on input "text" at bounding box center [159, 62] width 152 height 19
paste input "Summit Financial Education"
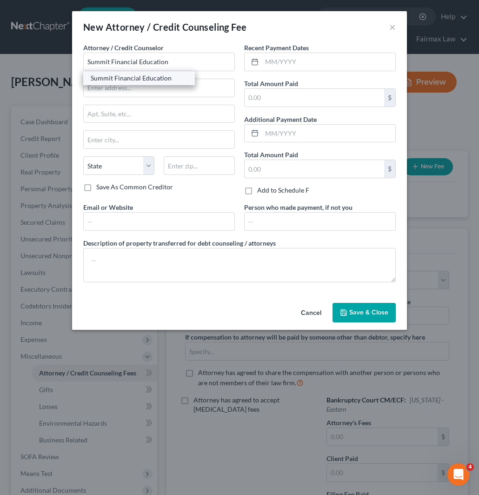
click at [141, 78] on div "Summit Financial Education" at bounding box center [139, 77] width 97 height 9
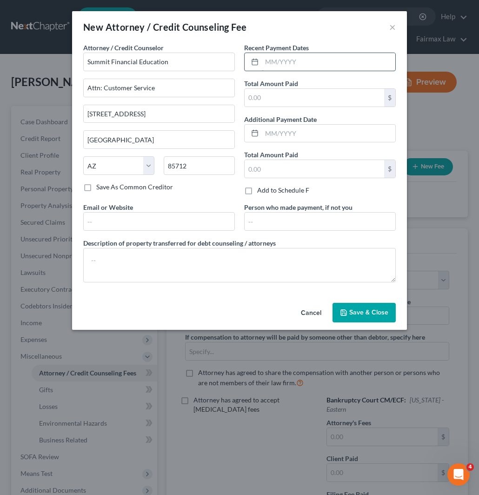
click at [306, 60] on input "text" at bounding box center [328, 62] width 133 height 18
drag, startPoint x: 308, startPoint y: 100, endPoint x: 306, endPoint y: 106, distance: 6.0
click at [308, 100] on input "text" at bounding box center [315, 98] width 140 height 18
click at [373, 326] on div "Cancel Save & Close" at bounding box center [239, 314] width 335 height 31
drag, startPoint x: 373, startPoint y: 320, endPoint x: 362, endPoint y: 292, distance: 30.7
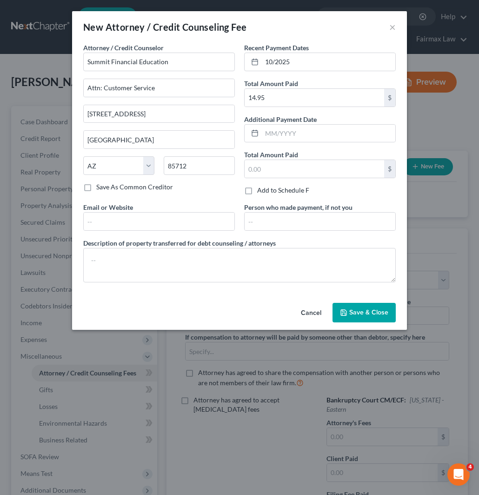
click at [373, 319] on button "Save & Close" at bounding box center [364, 313] width 63 height 20
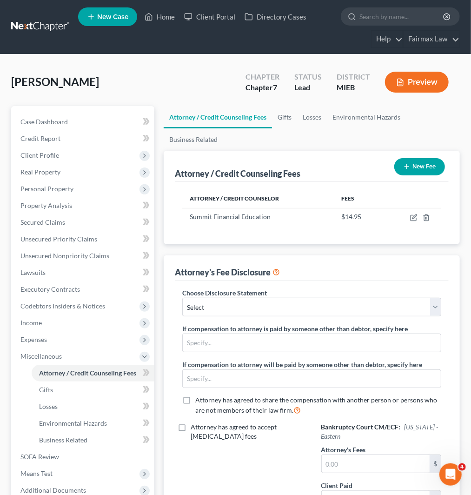
click at [414, 160] on button "New Fee" at bounding box center [419, 166] width 51 height 17
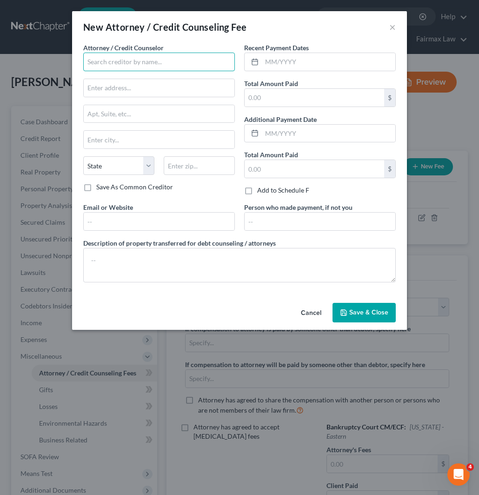
click at [164, 67] on input "text" at bounding box center [159, 62] width 152 height 19
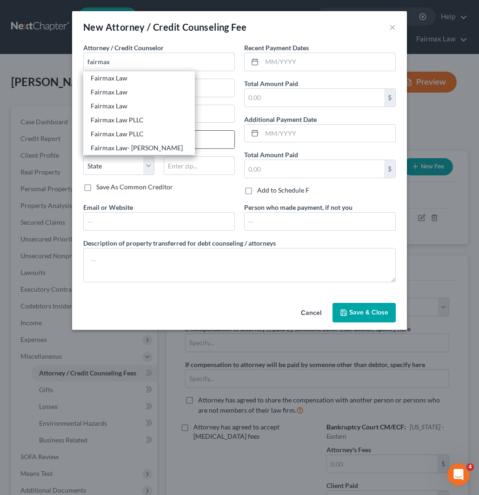
click at [133, 135] on div "Fairmax Law PLLC" at bounding box center [139, 133] width 97 height 9
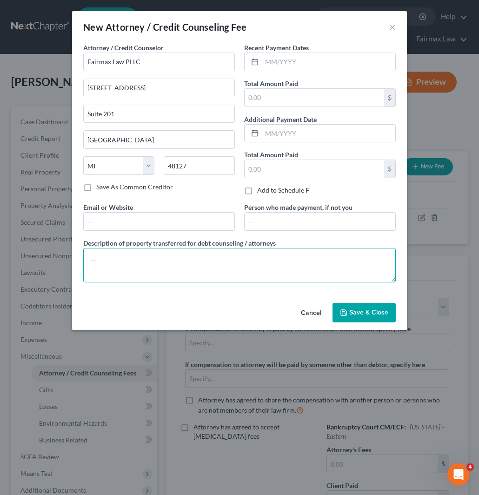
drag, startPoint x: 143, startPoint y: 265, endPoint x: 246, endPoint y: 260, distance: 102.9
click at [143, 263] on textarea at bounding box center [239, 265] width 313 height 34
paste textarea "Due to the debtor’s limited monthly budget surplus, they are unable to reasonab…"
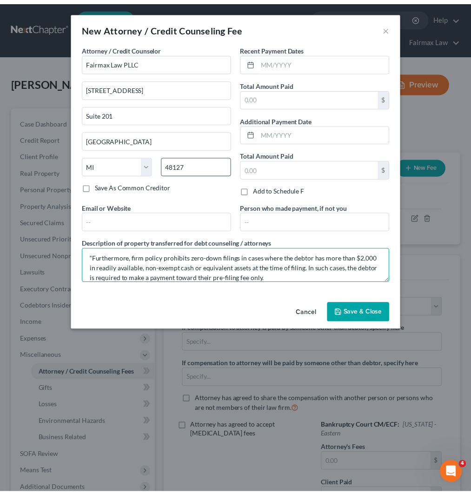
scroll to position [60, 0]
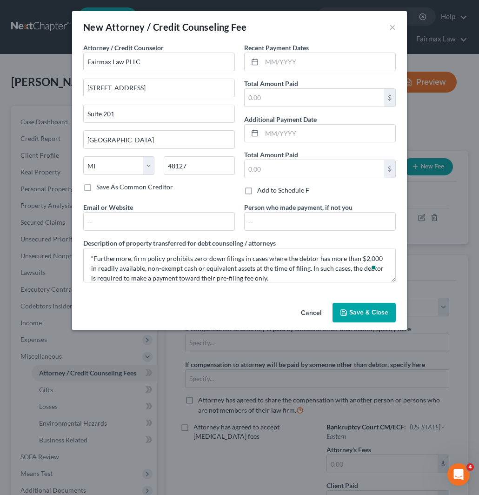
click at [369, 309] on span "Save & Close" at bounding box center [368, 312] width 39 height 8
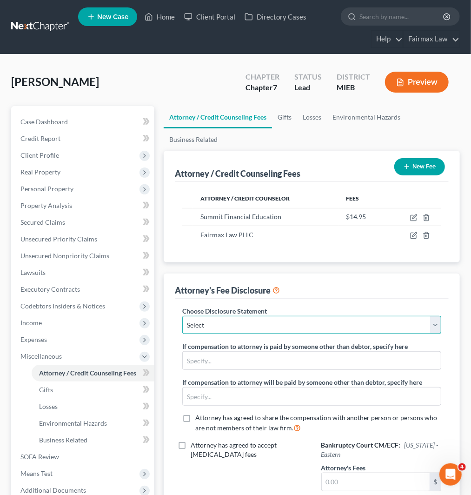
click at [291, 328] on select "Select WDMI - Chapter 13 - Disclosure of Attorney Compensation OHNB & MIWB Disc…" at bounding box center [311, 325] width 259 height 19
click at [182, 316] on select "Select WDMI - Chapter 13 - Disclosure of Attorney Compensation OHNB & MIWB Disc…" at bounding box center [311, 325] width 259 height 19
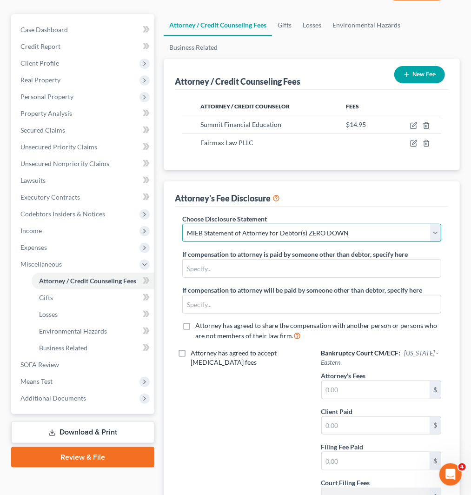
scroll to position [103, 0]
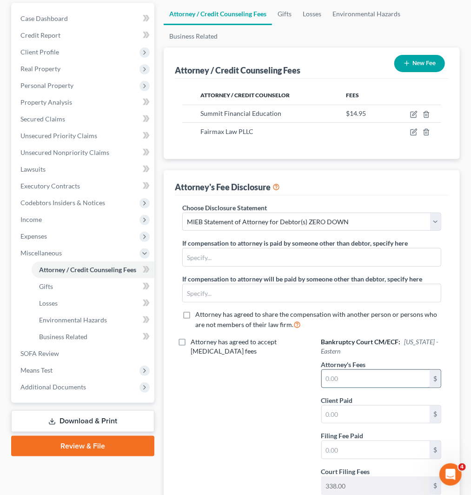
click at [365, 377] on input "text" at bounding box center [376, 379] width 108 height 18
click at [295, 419] on div "Attorney has agreed to accept [MEDICAL_DATA] fees" at bounding box center [242, 419] width 139 height 165
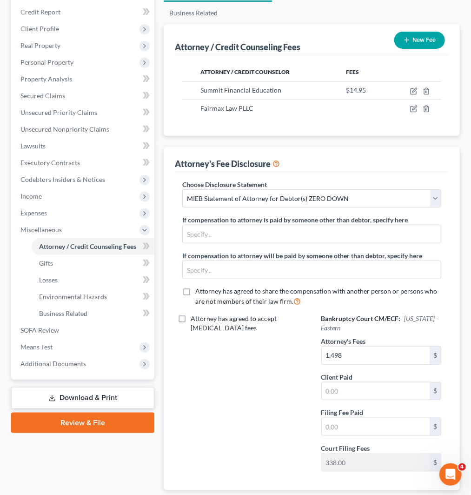
scroll to position [187, 0]
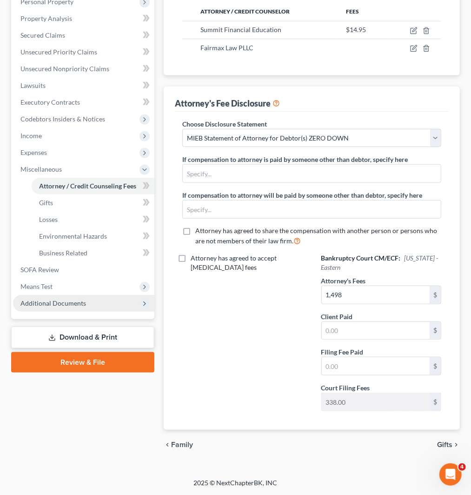
click at [71, 303] on span "Additional Documents" at bounding box center [53, 303] width 66 height 8
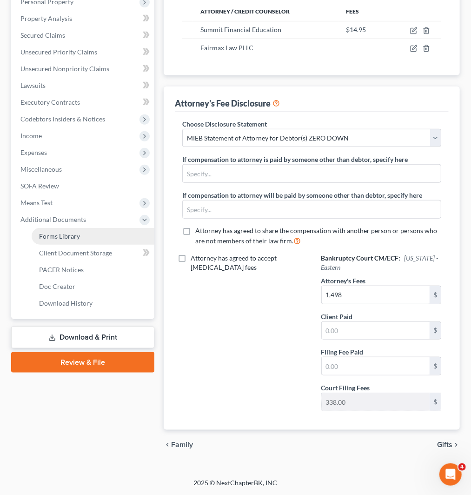
click at [66, 230] on link "Forms Library" at bounding box center [93, 236] width 123 height 17
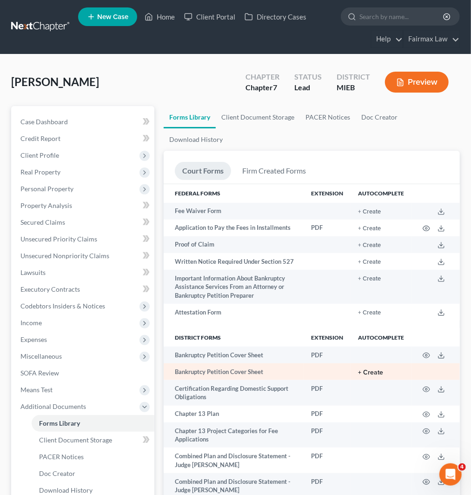
click at [372, 372] on button "+ Create" at bounding box center [370, 372] width 25 height 7
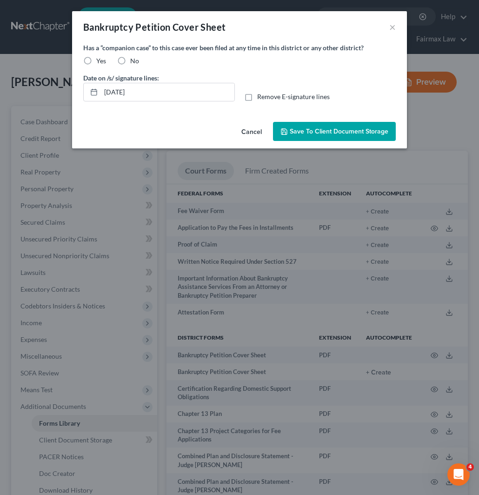
click at [96, 59] on label "Yes" at bounding box center [101, 60] width 10 height 9
click at [100, 59] on input "Yes" at bounding box center [103, 59] width 6 height 6
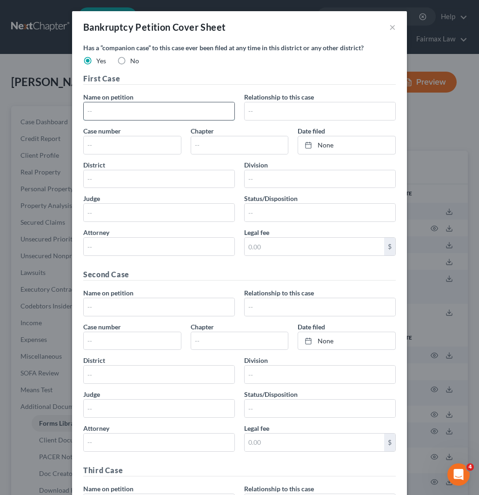
drag, startPoint x: 141, startPoint y: 109, endPoint x: 131, endPoint y: 112, distance: 10.2
click at [141, 106] on input "text" at bounding box center [159, 111] width 151 height 18
paste input "[PERSON_NAME]"
click at [281, 113] on input "text" at bounding box center [320, 111] width 151 height 18
click at [266, 112] on input "text" at bounding box center [320, 111] width 151 height 18
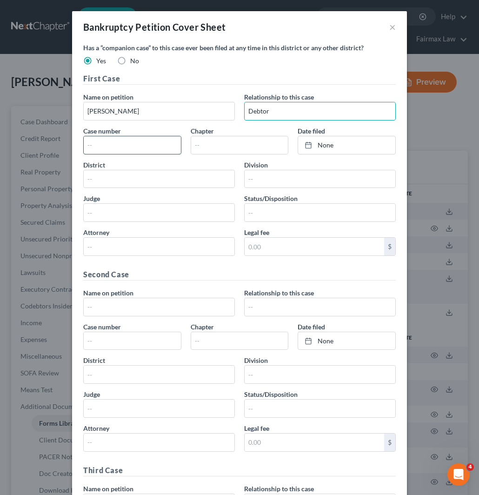
click at [133, 146] on input "text" at bounding box center [132, 145] width 97 height 18
paste input "2010bk20285"
click at [221, 146] on input "text" at bounding box center [239, 145] width 97 height 18
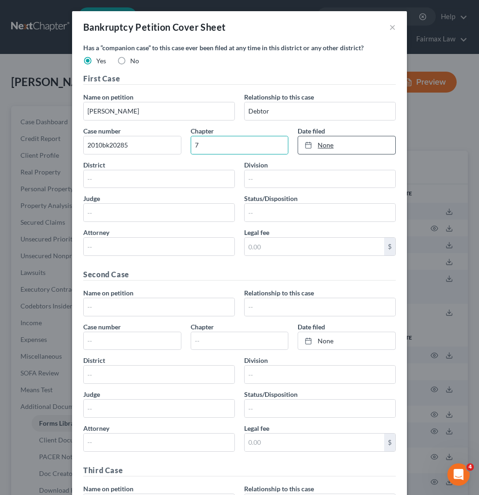
click at [305, 144] on link "None" at bounding box center [346, 145] width 97 height 18
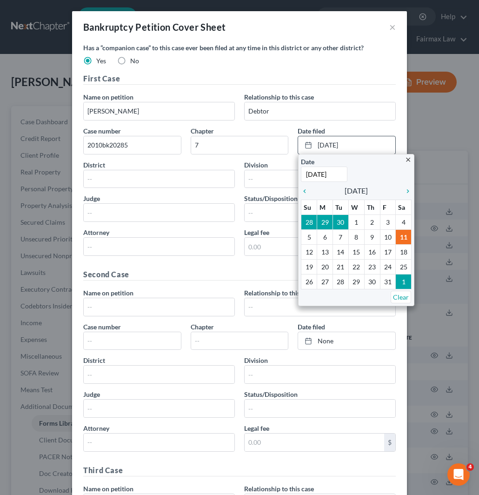
paste input "[DATE]"
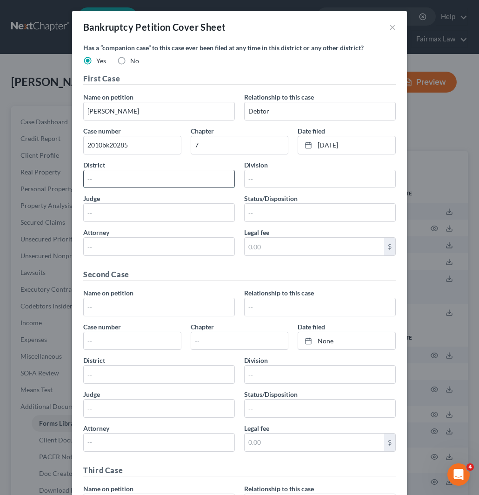
click at [112, 180] on input "text" at bounding box center [159, 179] width 151 height 18
click at [258, 183] on input "text" at bounding box center [320, 179] width 151 height 18
click at [146, 209] on input "text" at bounding box center [159, 213] width 151 height 18
paste
click at [267, 209] on input "text" at bounding box center [320, 213] width 151 height 18
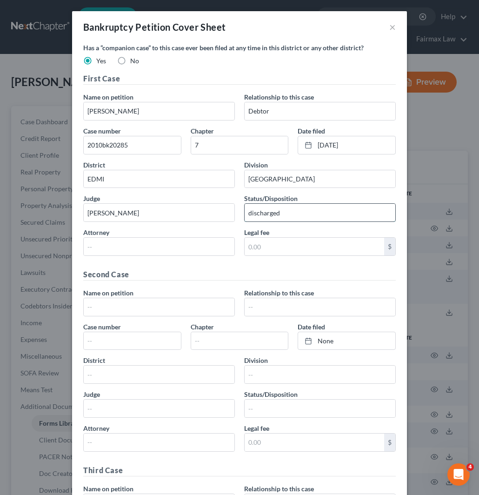
click at [247, 213] on input "discharged" at bounding box center [320, 213] width 151 height 18
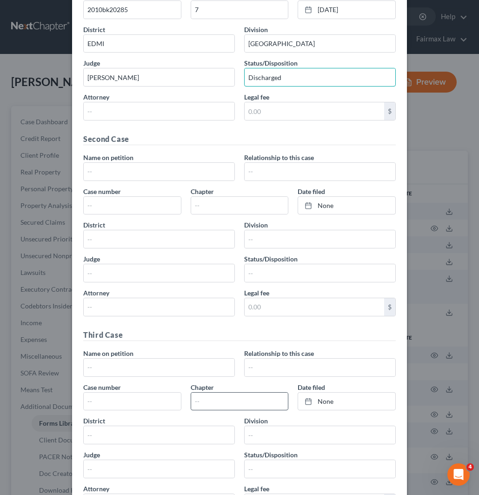
scroll to position [33, 0]
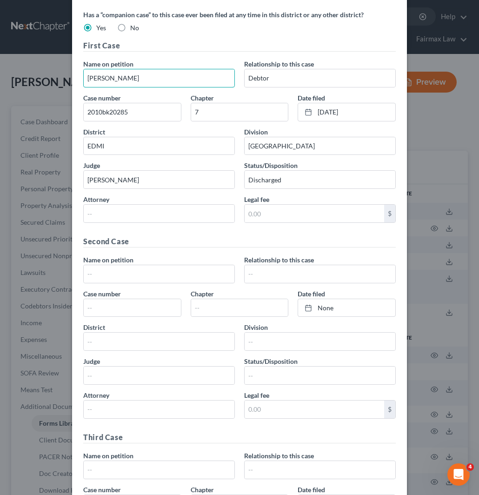
drag, startPoint x: 146, startPoint y: 80, endPoint x: 62, endPoint y: 92, distance: 85.4
click at [60, 86] on div "Bankruptcy Petition Cover Sheet × Has a “companion case” to this case ever been…" at bounding box center [239, 247] width 479 height 495
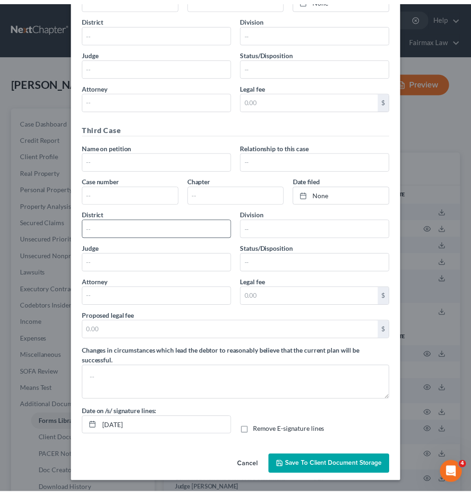
scroll to position [343, 0]
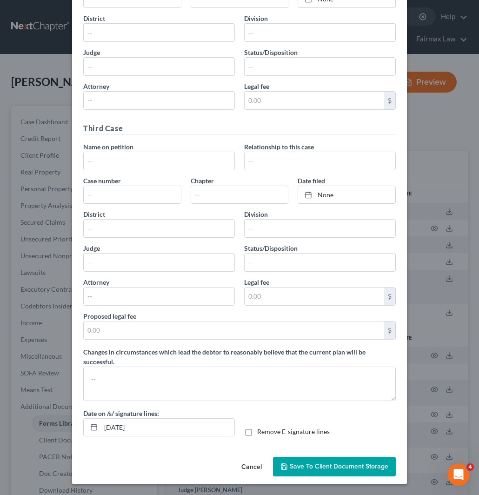
click at [308, 466] on span "Save to Client Document Storage" at bounding box center [339, 466] width 99 height 8
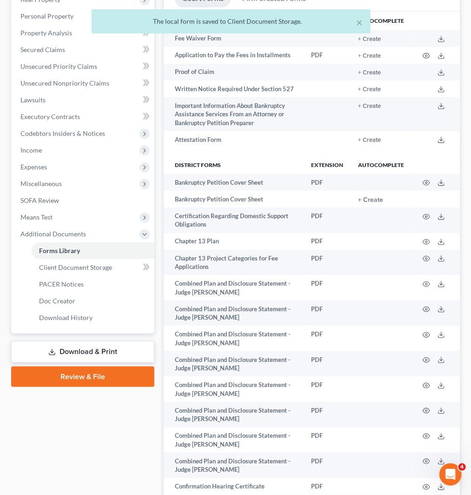
scroll to position [206, 0]
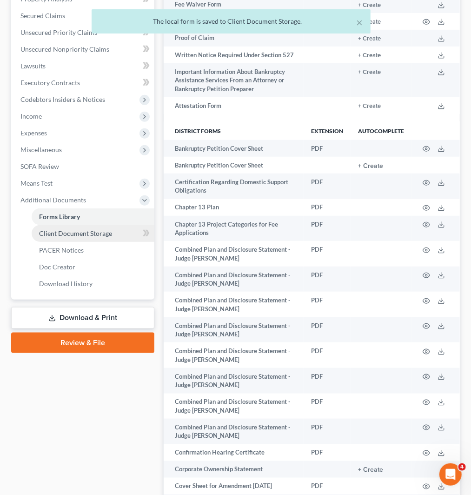
click at [95, 228] on link "Client Document Storage" at bounding box center [93, 233] width 123 height 17
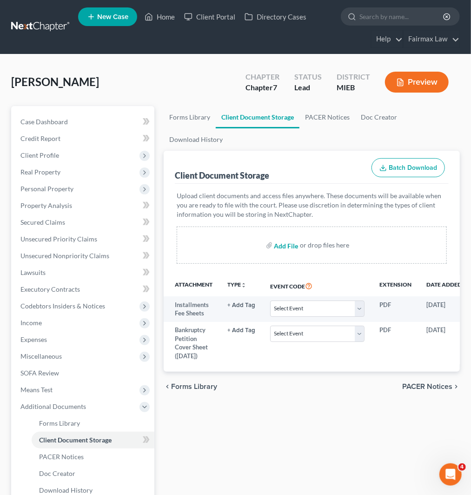
click at [286, 242] on input "file" at bounding box center [285, 245] width 22 height 17
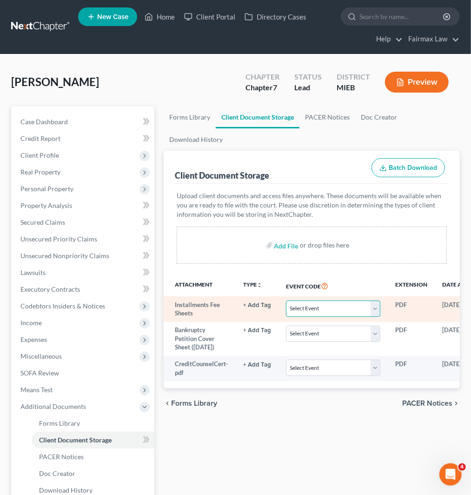
click at [318, 308] on select "Select Event 20 Largest Unsecured Creditors Amended Chapter 11 Plan Amended Cha…" at bounding box center [333, 308] width 94 height 16
click at [286, 300] on select "Select Event 20 Largest Unsecured Creditors Amended Chapter 11 Plan Amended Cha…" at bounding box center [333, 308] width 94 height 16
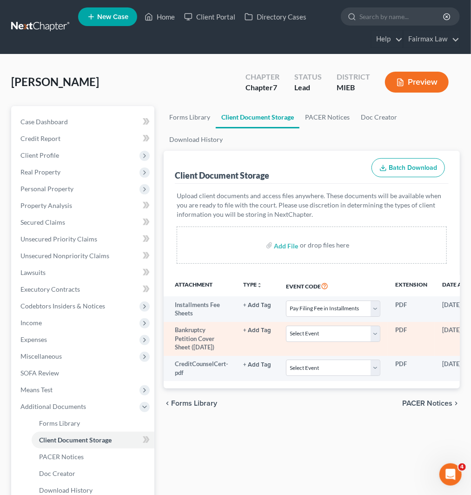
click at [309, 343] on td "Select Event 20 Largest Unsecured Creditors Amended Chapter 11 Plan Amended Cha…" at bounding box center [333, 339] width 109 height 34
click at [309, 336] on select "Select Event 20 Largest Unsecured Creditors Amended Chapter 11 Plan Amended Cha…" at bounding box center [333, 334] width 94 height 16
click at [286, 326] on select "Select Event 20 Largest Unsecured Creditors Amended Chapter 11 Plan Amended Cha…" at bounding box center [333, 334] width 94 height 16
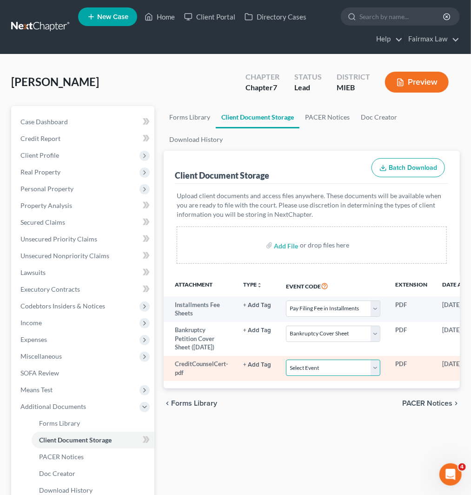
click at [315, 374] on select "Select Event 20 Largest Unsecured Creditors Amended Chapter 11 Plan Amended Cha…" at bounding box center [333, 367] width 94 height 16
click at [286, 359] on select "Select Event 20 Largest Unsecured Creditors Amended Chapter 11 Plan Amended Cha…" at bounding box center [333, 367] width 94 height 16
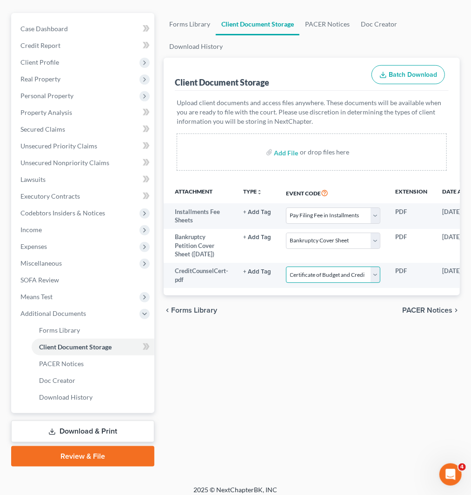
scroll to position [99, 0]
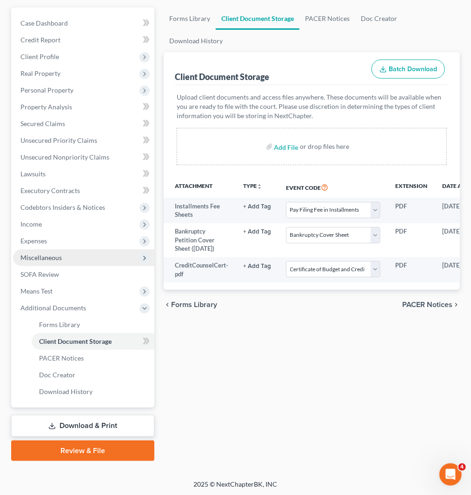
click at [47, 259] on span "Miscellaneous" at bounding box center [40, 257] width 41 height 8
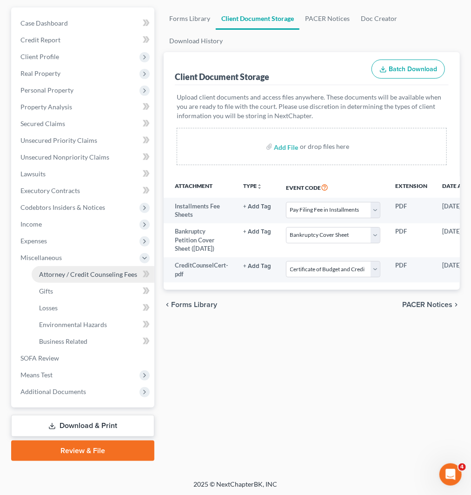
click at [85, 273] on span "Attorney / Credit Counseling Fees" at bounding box center [88, 274] width 98 height 8
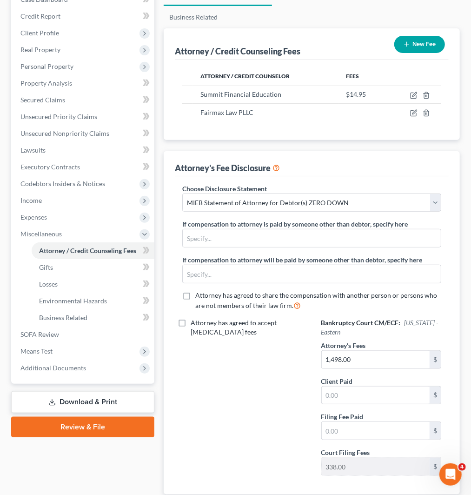
scroll to position [84, 0]
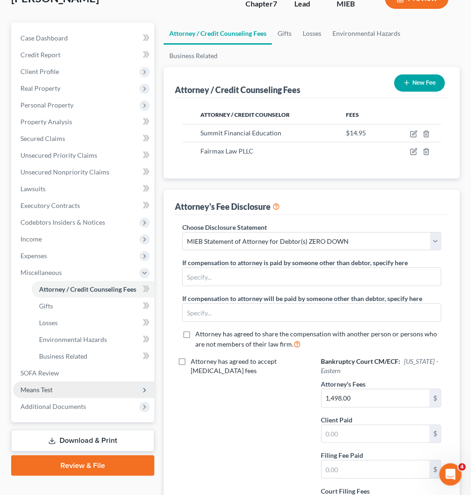
click at [51, 393] on span "Means Test" at bounding box center [83, 389] width 141 height 17
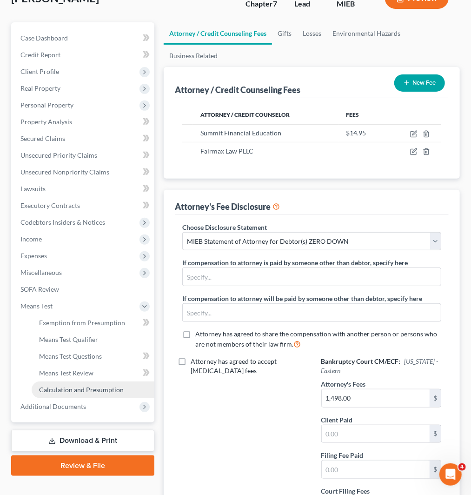
click at [66, 386] on span "Calculation and Presumption" at bounding box center [81, 390] width 85 height 8
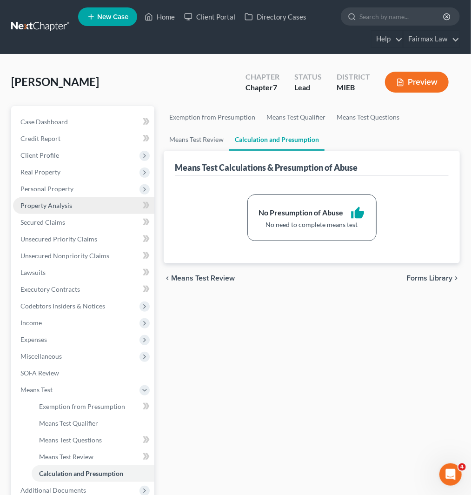
click at [49, 206] on span "Property Analysis" at bounding box center [46, 205] width 52 height 8
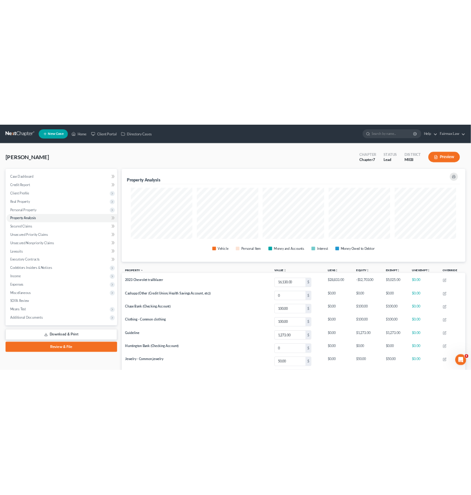
scroll to position [138, 296]
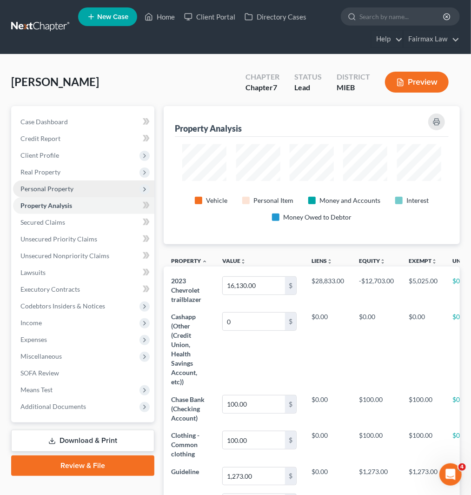
click at [49, 189] on span "Personal Property" at bounding box center [46, 189] width 53 height 8
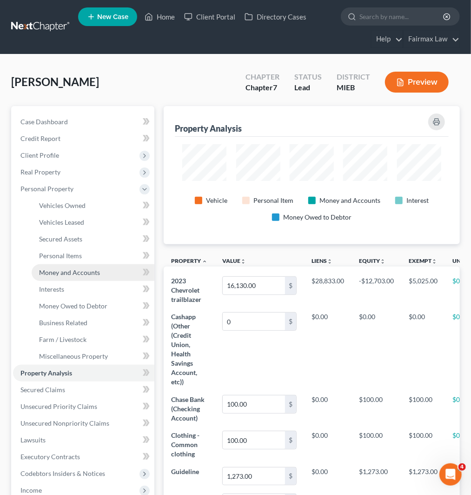
click at [76, 269] on span "Money and Accounts" at bounding box center [69, 272] width 61 height 8
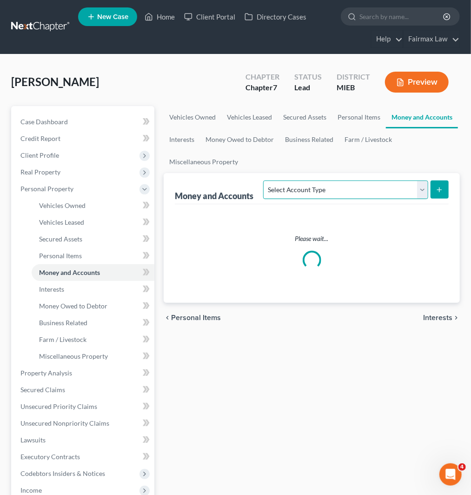
drag, startPoint x: 382, startPoint y: 187, endPoint x: 366, endPoint y: 196, distance: 17.9
click at [382, 187] on select "Select Account Type Brokerage Cash on Hand Certificates of Deposit Checking Acc…" at bounding box center [345, 189] width 165 height 19
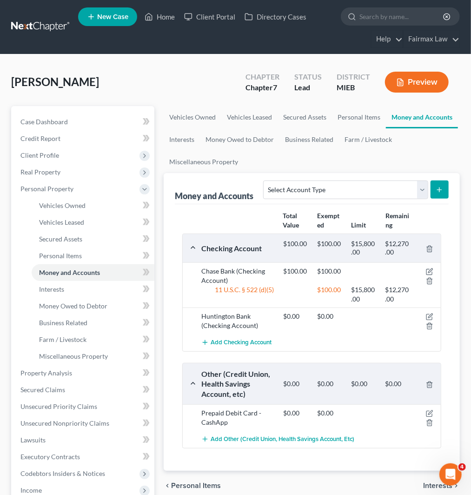
click at [186, 206] on div "Total Value Exempted Limit Remaining Checking Account $100.00 $100.00 $15,800.0…" at bounding box center [312, 337] width 274 height 266
click at [429, 315] on icon "button" at bounding box center [429, 316] width 7 height 7
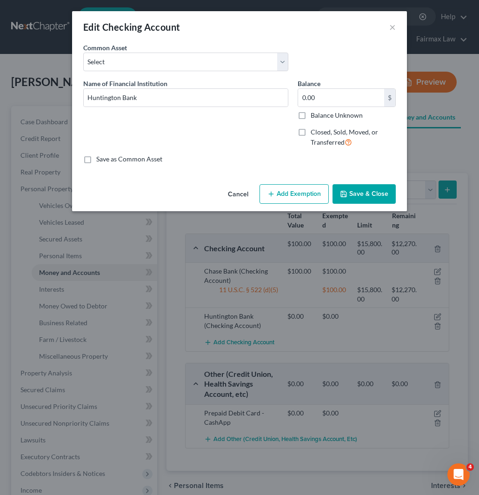
click at [311, 129] on label "Closed, Sold, Moved, or Transferred" at bounding box center [353, 137] width 85 height 20
click at [314, 129] on input "Closed, Sold, Moved, or Transferred" at bounding box center [317, 130] width 6 height 6
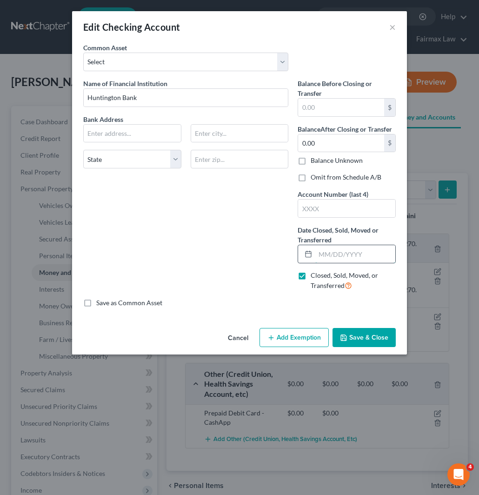
click at [345, 255] on input "text" at bounding box center [355, 254] width 80 height 18
click at [268, 185] on div "Name of Financial Institution * Huntington Bank Bank Address State [US_STATE][G…" at bounding box center [186, 189] width 214 height 220
drag, startPoint x: 346, startPoint y: 206, endPoint x: 477, endPoint y: 221, distance: 131.0
click at [346, 206] on input "text" at bounding box center [346, 209] width 97 height 18
click at [346, 210] on input "text" at bounding box center [346, 209] width 97 height 18
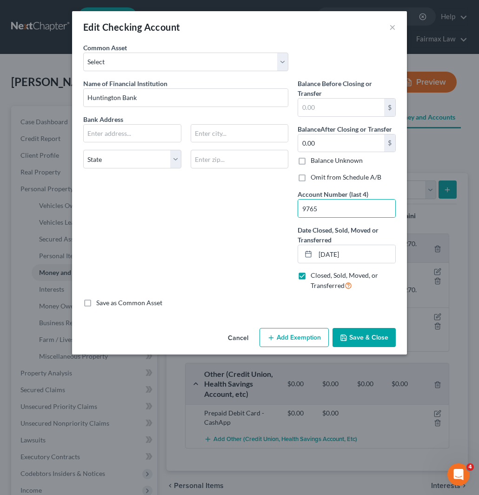
drag, startPoint x: 366, startPoint y: 333, endPoint x: 301, endPoint y: 323, distance: 65.8
click at [366, 333] on button "Save & Close" at bounding box center [364, 338] width 63 height 20
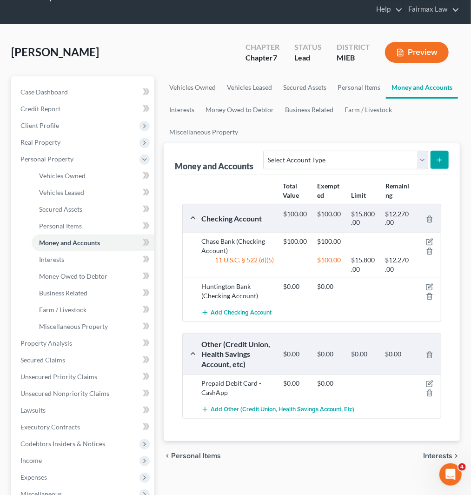
scroll to position [52, 0]
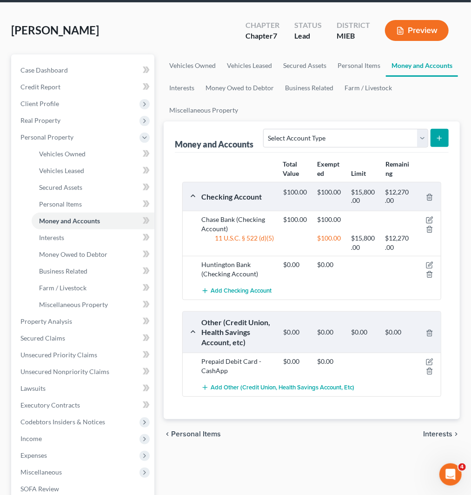
drag, startPoint x: 165, startPoint y: 34, endPoint x: 164, endPoint y: 182, distance: 148.4
click at [165, 34] on div "[PERSON_NAME] Upgraded Chapter Chapter 7 Status Lead District MIEB Preview" at bounding box center [235, 34] width 449 height 40
click at [67, 236] on link "Interests" at bounding box center [93, 237] width 123 height 17
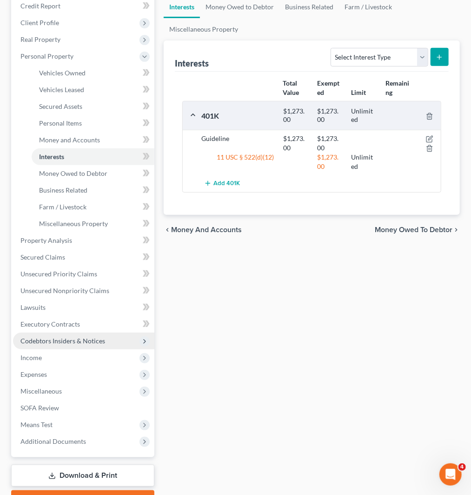
scroll to position [182, 0]
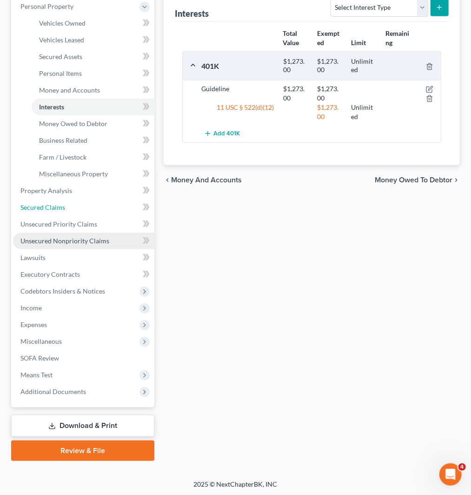
click at [61, 208] on span "Secured Claims" at bounding box center [42, 207] width 45 height 8
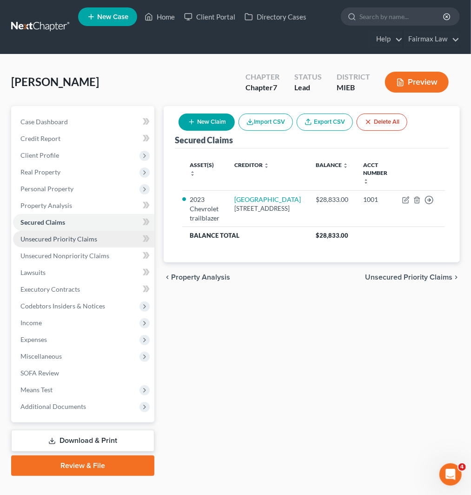
click at [72, 237] on span "Unsecured Priority Claims" at bounding box center [58, 239] width 77 height 8
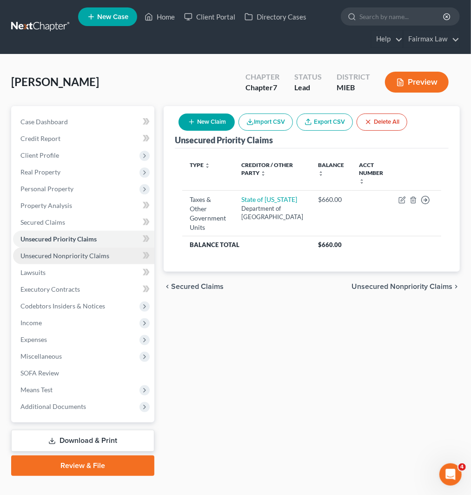
click at [81, 253] on span "Unsecured Nonpriority Claims" at bounding box center [64, 256] width 89 height 8
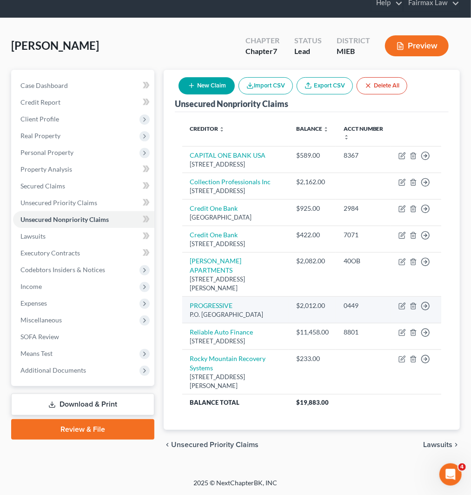
scroll to position [61, 0]
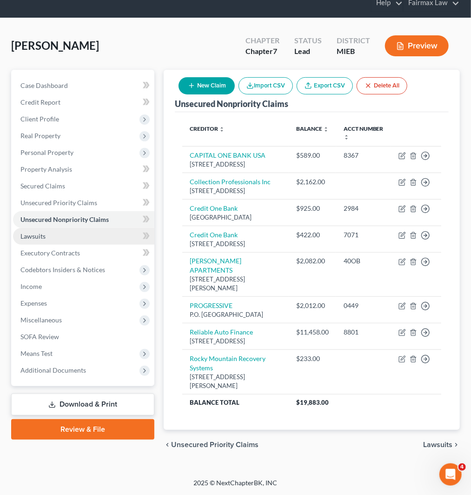
click at [53, 228] on link "Lawsuits" at bounding box center [83, 236] width 141 height 17
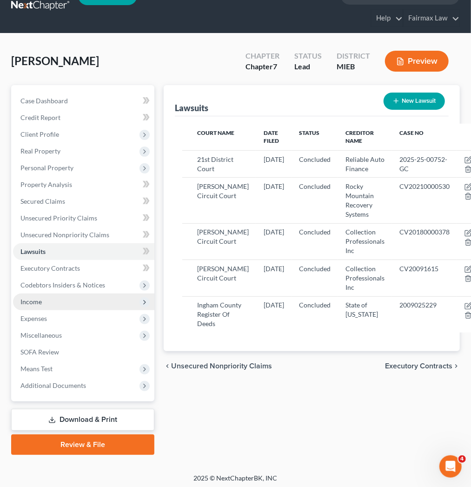
scroll to position [22, 0]
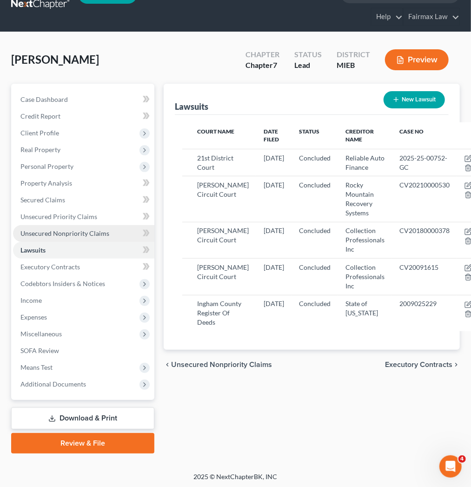
click at [49, 232] on span "Unsecured Nonpriority Claims" at bounding box center [64, 233] width 89 height 8
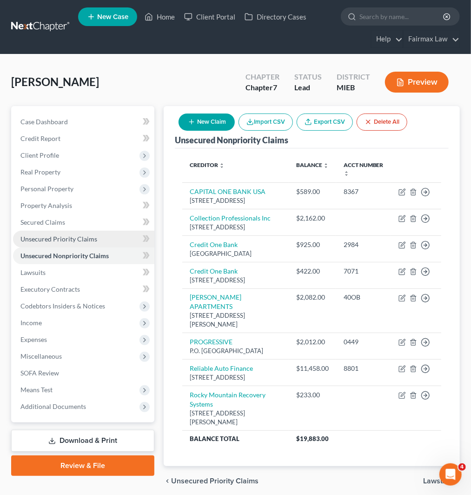
click at [48, 240] on span "Unsecured Priority Claims" at bounding box center [58, 239] width 77 height 8
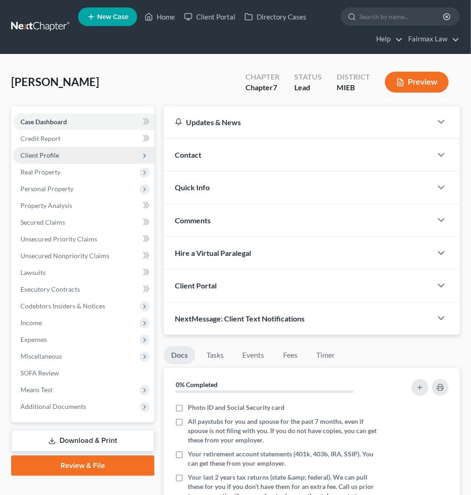
click at [39, 152] on span "Client Profile" at bounding box center [39, 155] width 39 height 8
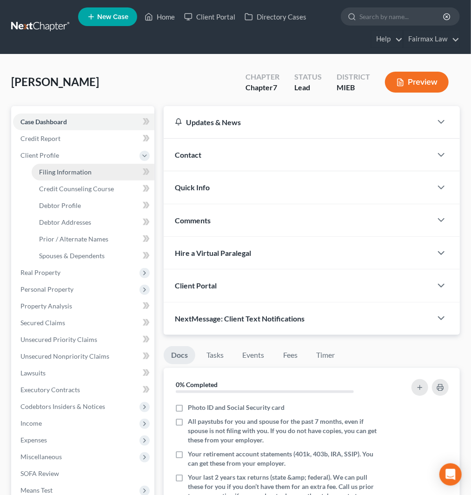
click at [66, 171] on span "Filing Information" at bounding box center [65, 172] width 53 height 8
select select "1"
select select "0"
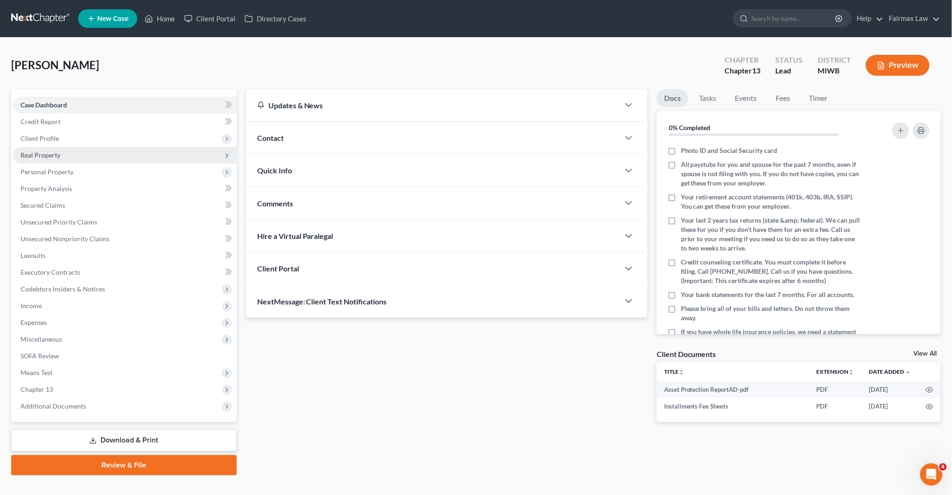
click at [81, 147] on span "Real Property" at bounding box center [125, 155] width 224 height 17
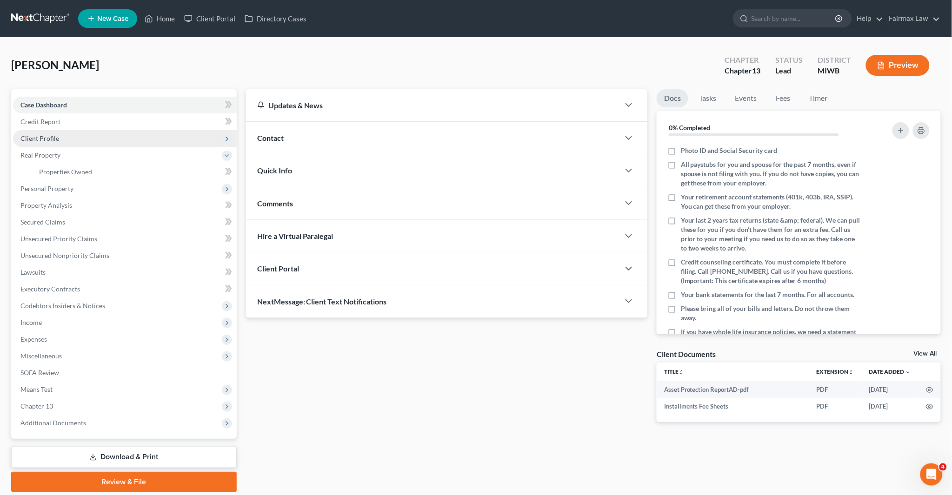
click at [82, 137] on span "Client Profile" at bounding box center [125, 138] width 224 height 17
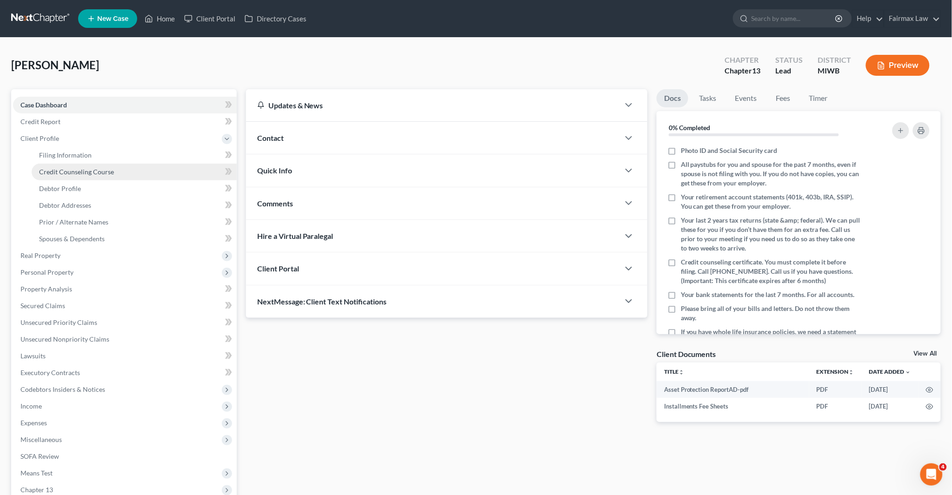
click at [97, 170] on span "Credit Counseling Course" at bounding box center [76, 172] width 75 height 8
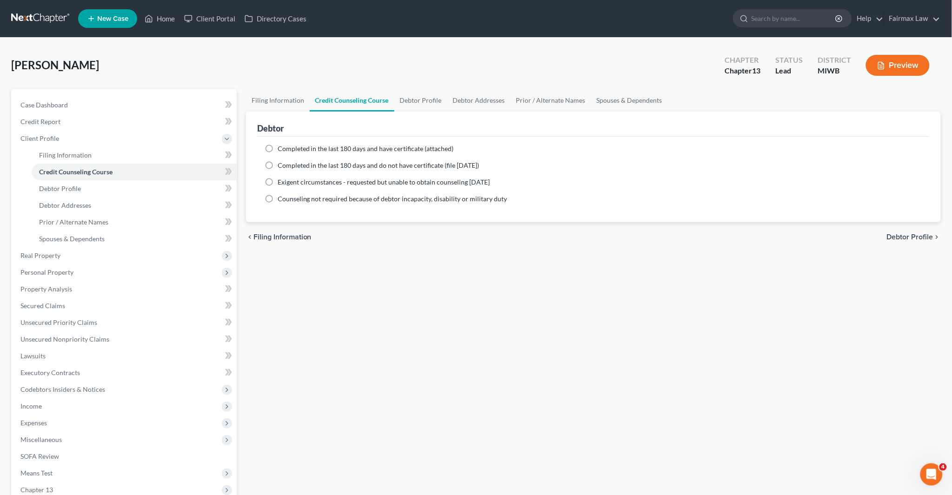
click at [289, 161] on span "Completed in the last 180 days and do not have certificate (file [DATE])" at bounding box center [379, 165] width 202 height 8
click at [287, 161] on input "Completed in the last 180 days and do not have certificate (file [DATE])" at bounding box center [284, 164] width 6 height 6
radio input "true"
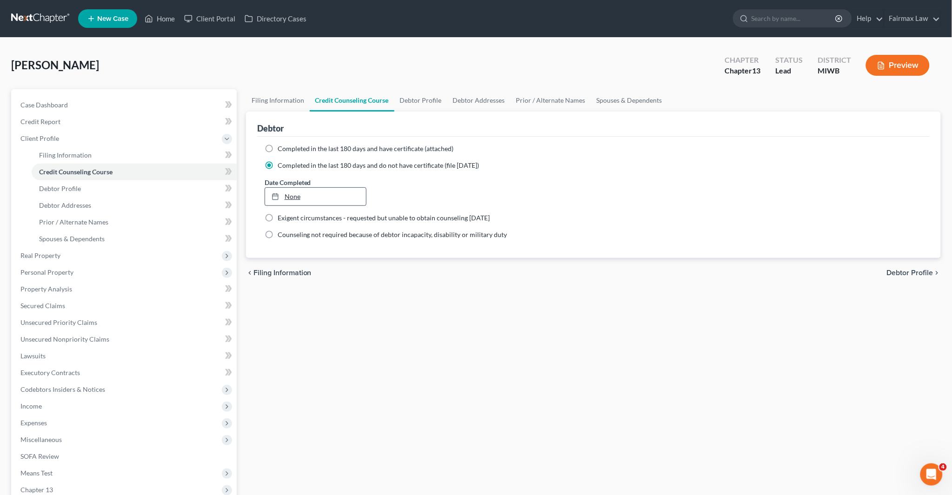
click at [291, 193] on link "None" at bounding box center [315, 197] width 101 height 18
type input "[DATE]"
click at [467, 259] on div "chevron_left Filing Information Debtor Profile chevron_right" at bounding box center [593, 273] width 695 height 30
click at [422, 95] on link "Debtor Profile" at bounding box center [420, 100] width 53 height 22
select select "0"
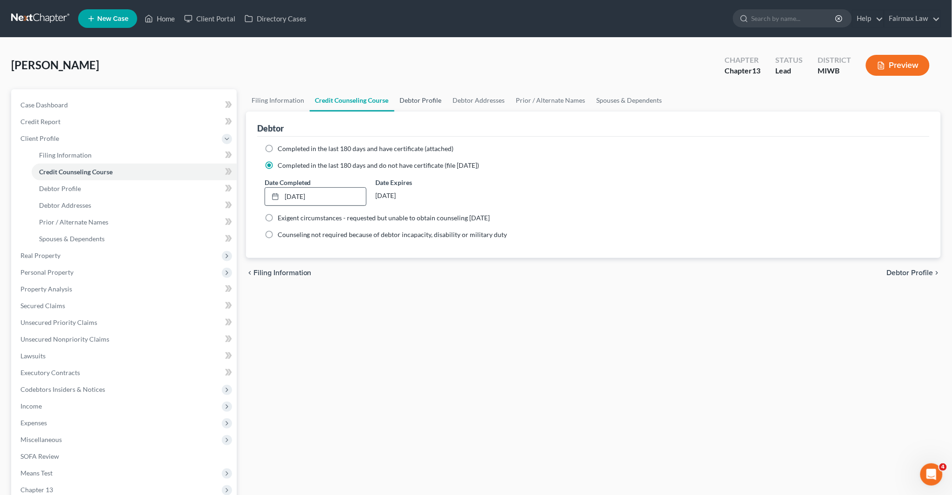
select select "3"
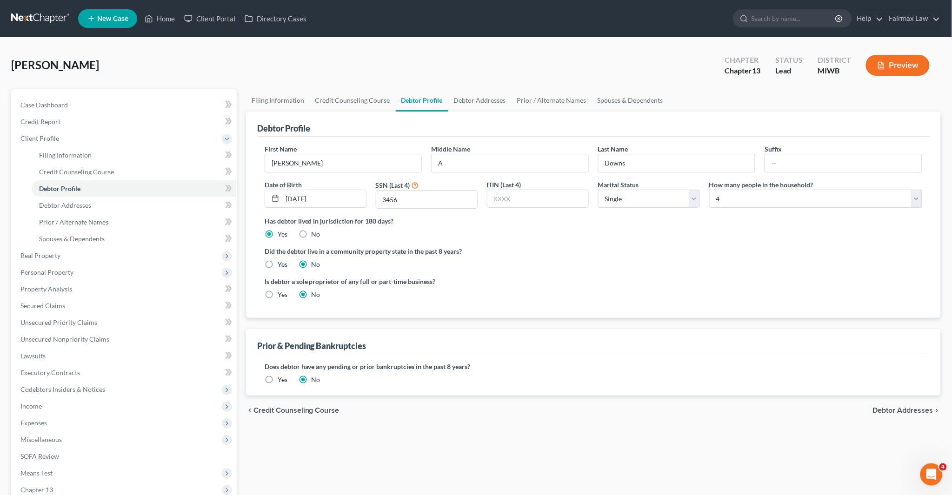
radio input "true"
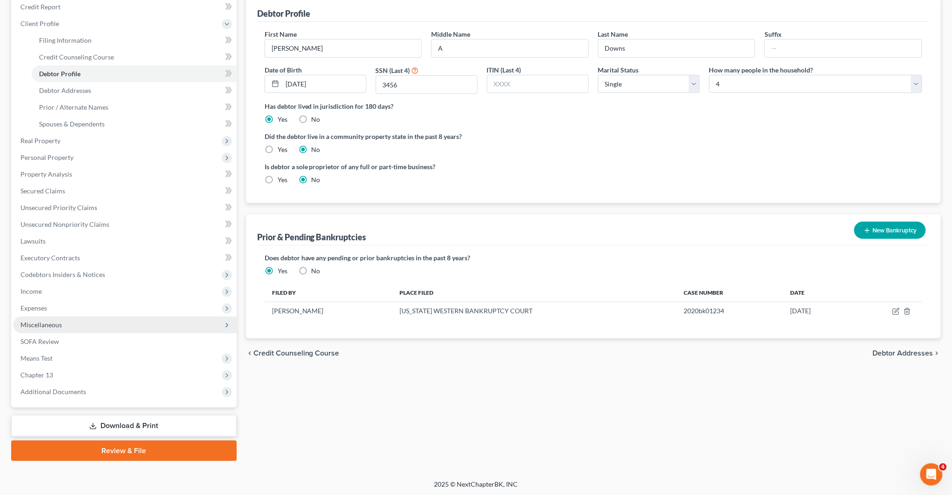
click at [66, 324] on span "Miscellaneous" at bounding box center [125, 325] width 224 height 17
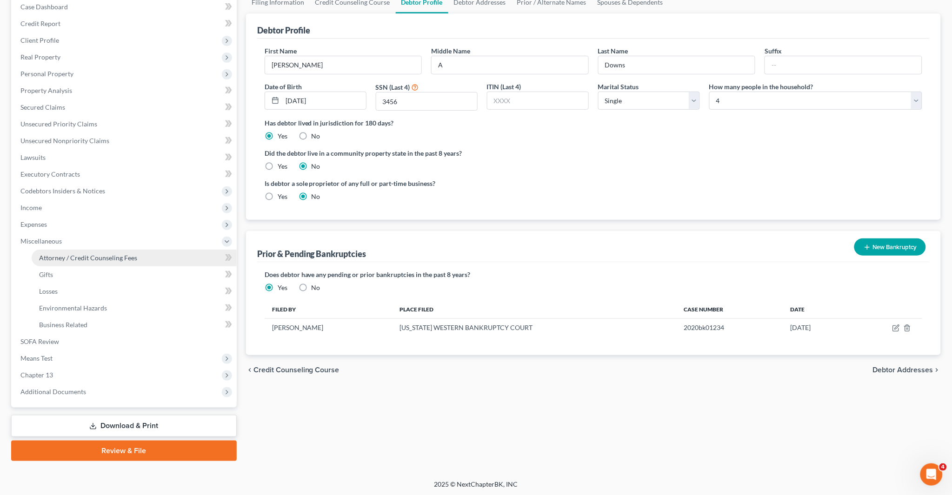
click at [110, 256] on span "Attorney / Credit Counseling Fees" at bounding box center [88, 258] width 98 height 8
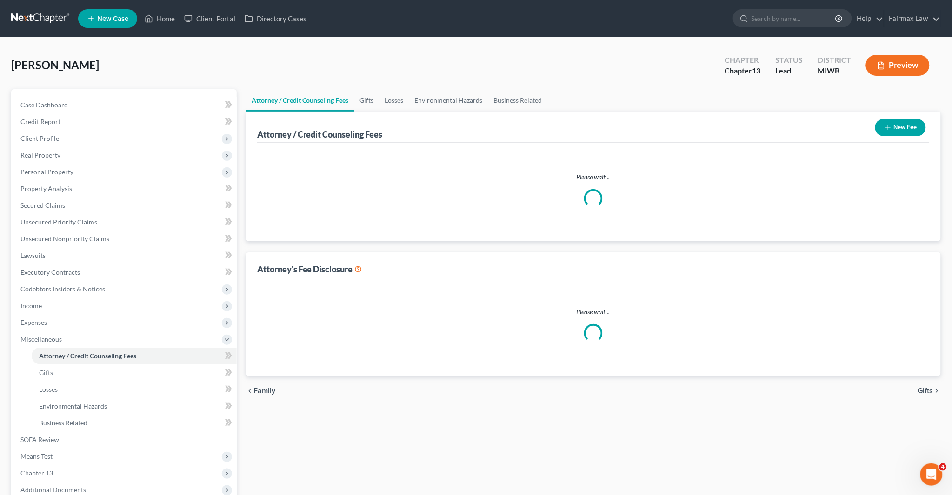
select select "0"
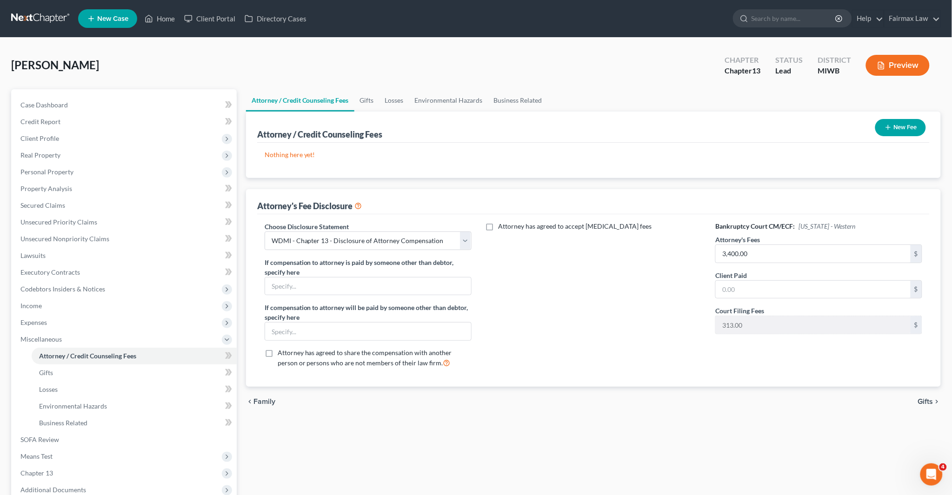
click at [471, 122] on button "New Fee" at bounding box center [900, 127] width 51 height 17
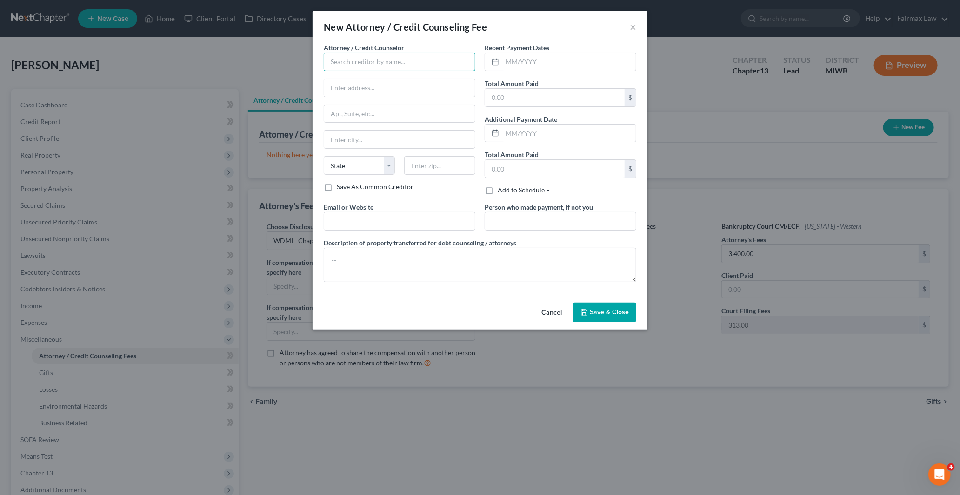
click at [374, 60] on input "text" at bounding box center [400, 62] width 152 height 19
paste input "Summit Financial Education"
type input "Summit Financial Education"
click at [357, 77] on div "Summit Financial Education" at bounding box center [379, 77] width 97 height 9
type input "Attn: Customer Service"
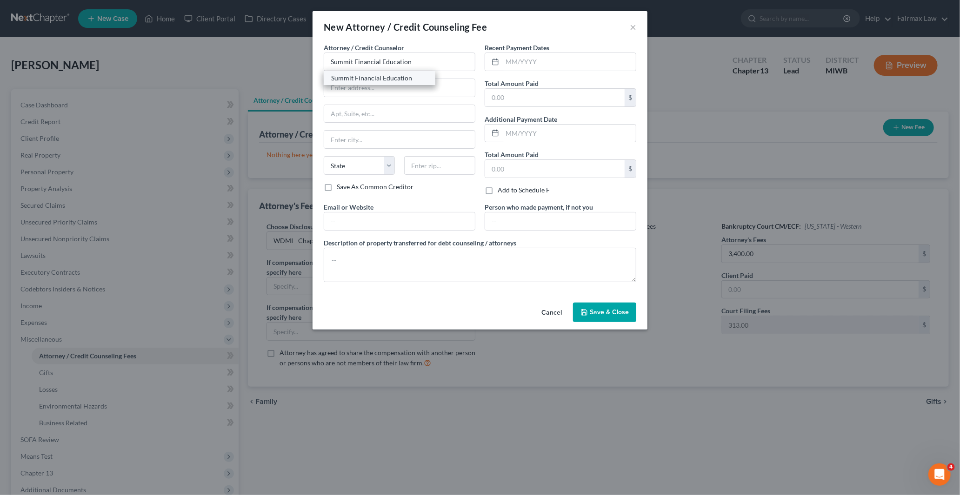
type input "[STREET_ADDRESS]"
type input "[GEOGRAPHIC_DATA]"
select select "3"
type input "85712"
click at [471, 60] on input "text" at bounding box center [568, 62] width 133 height 18
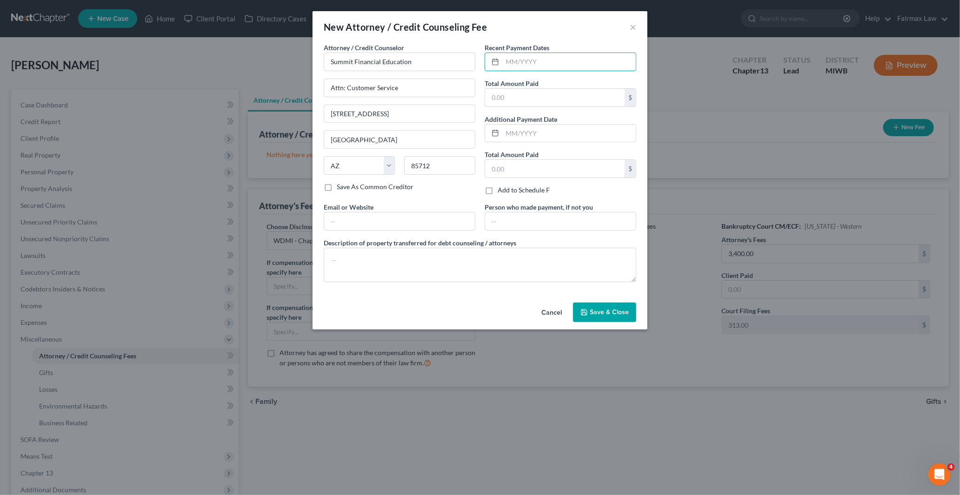
type input "10/2025"
click at [471, 95] on input "text" at bounding box center [555, 98] width 140 height 18
type input "14.95"
click at [471, 322] on button "Save & Close" at bounding box center [604, 313] width 63 height 20
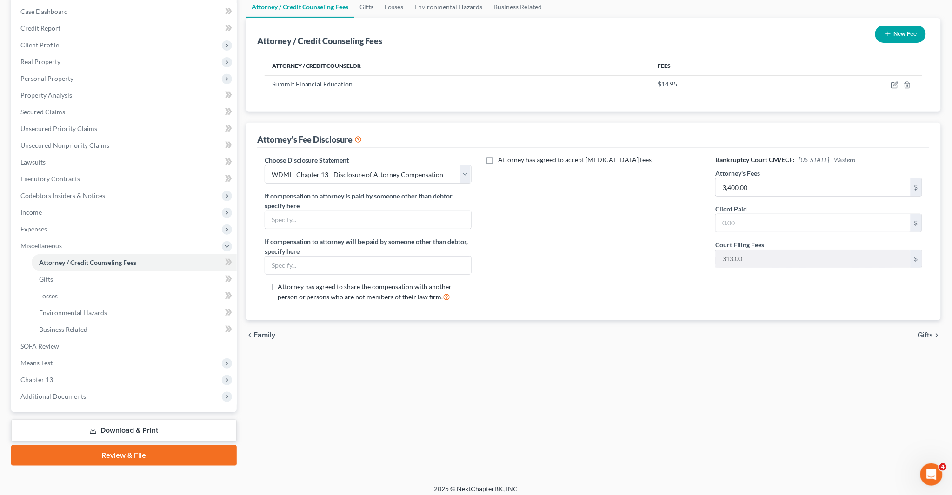
scroll to position [98, 0]
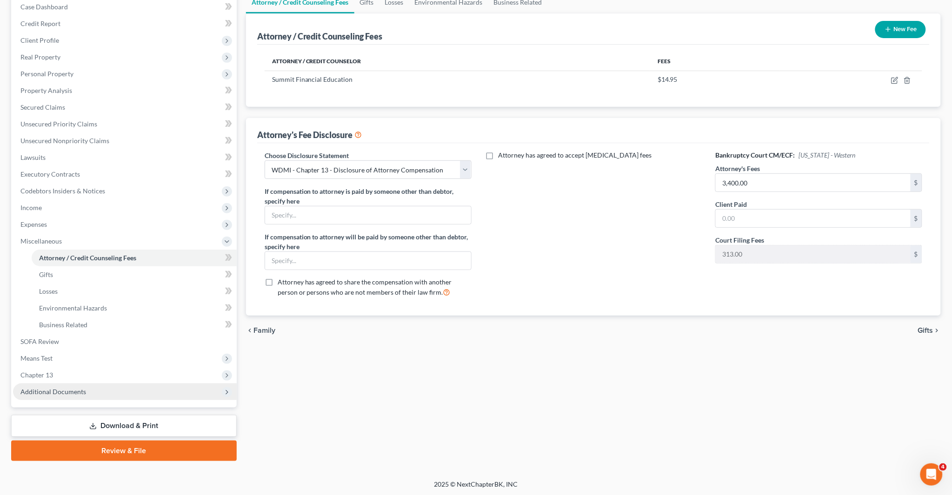
click at [85, 386] on span "Additional Documents" at bounding box center [125, 392] width 224 height 17
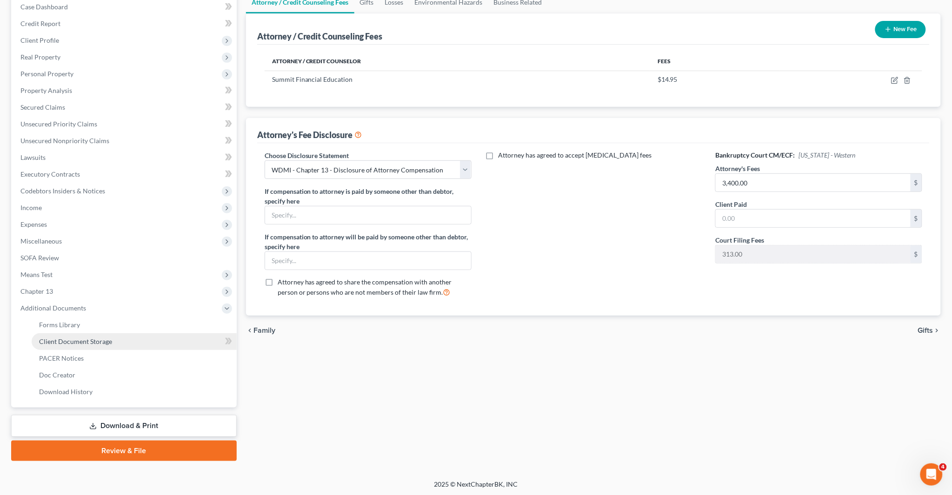
click at [91, 342] on span "Client Document Storage" at bounding box center [75, 342] width 73 height 8
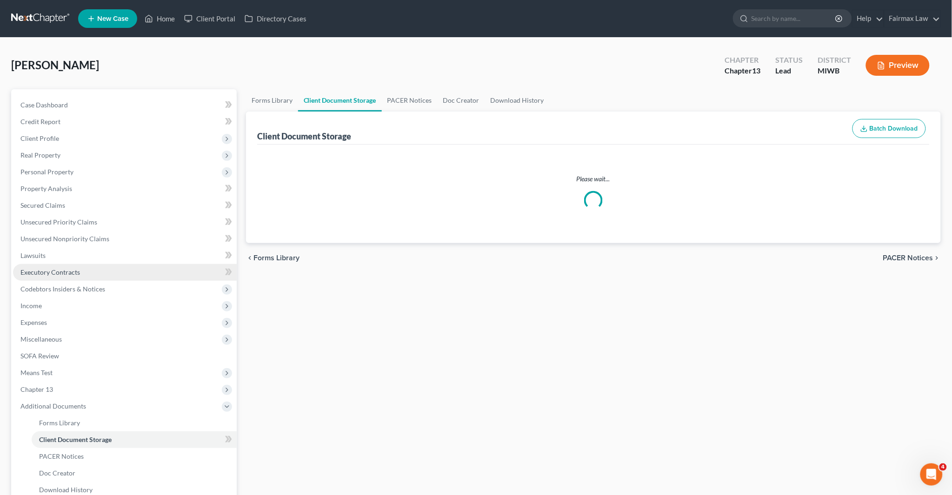
select select "4"
select select "0"
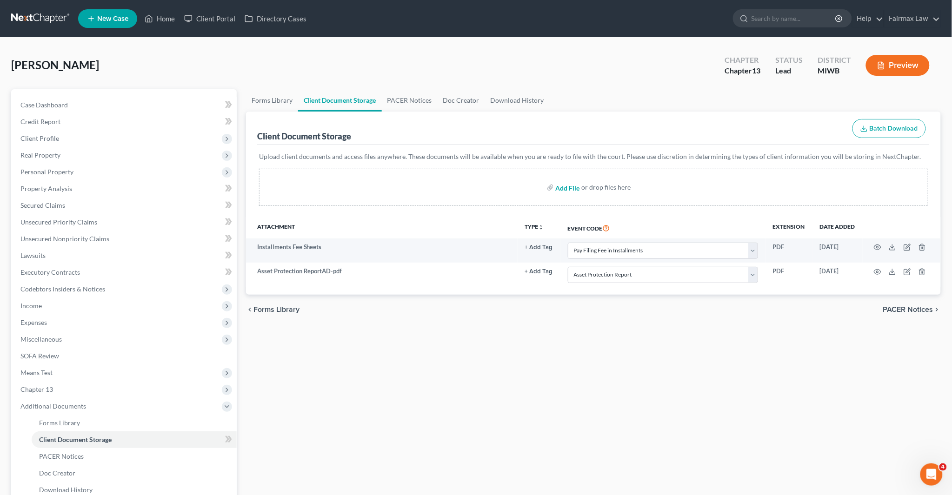
click at [471, 187] on input "file" at bounding box center [567, 187] width 22 height 17
type input "C:\fakepath\CCC.pdf"
select select "4"
select select "0"
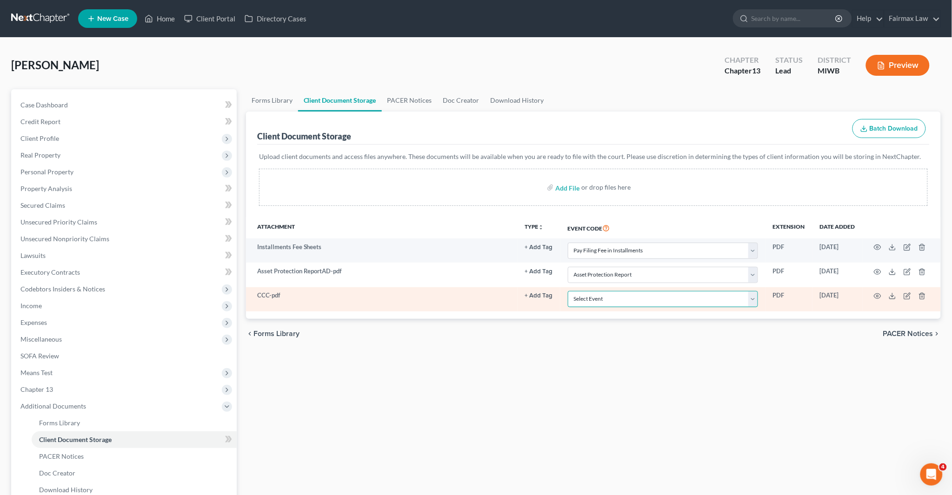
click at [471, 299] on select "Select Event Asset Protection Report Certificate by Credit Counseling Agency (1…" at bounding box center [663, 299] width 190 height 16
select select "1"
click at [471, 291] on select "Select Event Asset Protection Report Certificate by Credit Counseling Agency (1…" at bounding box center [663, 299] width 190 height 16
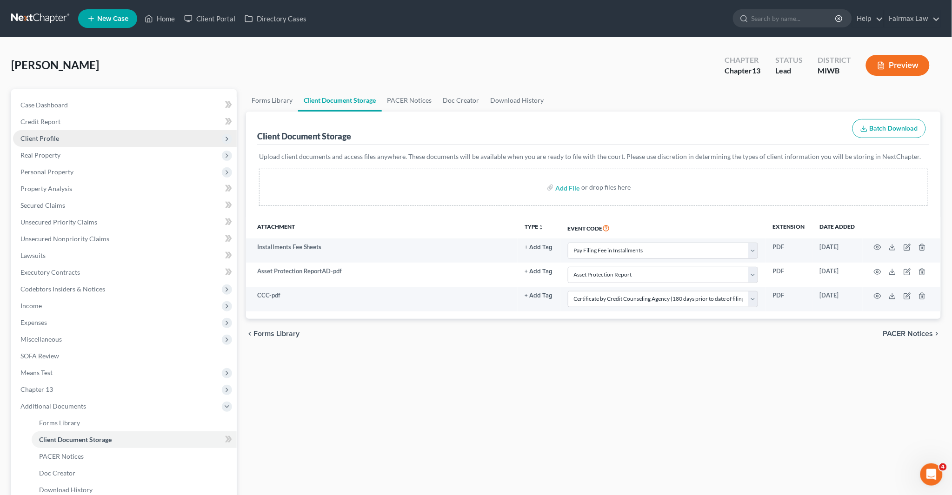
click at [66, 130] on span "Client Profile" at bounding box center [125, 138] width 224 height 17
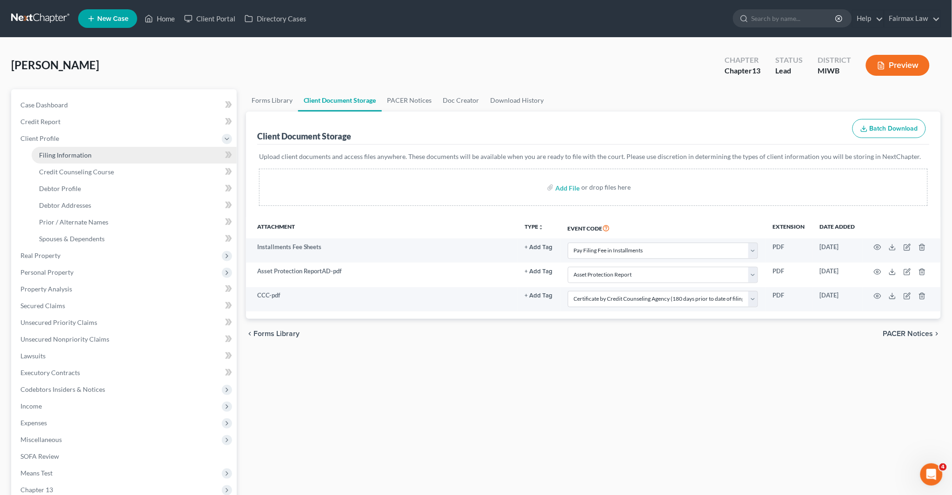
click at [118, 154] on link "Filing Information" at bounding box center [134, 155] width 205 height 17
select select "1"
select select "0"
select select "3"
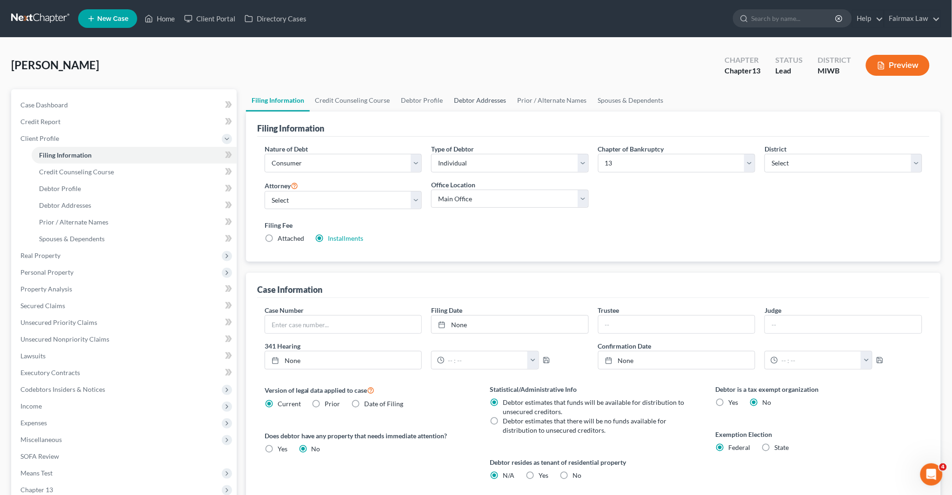
click at [471, 100] on link "Debtor Addresses" at bounding box center [480, 100] width 63 height 22
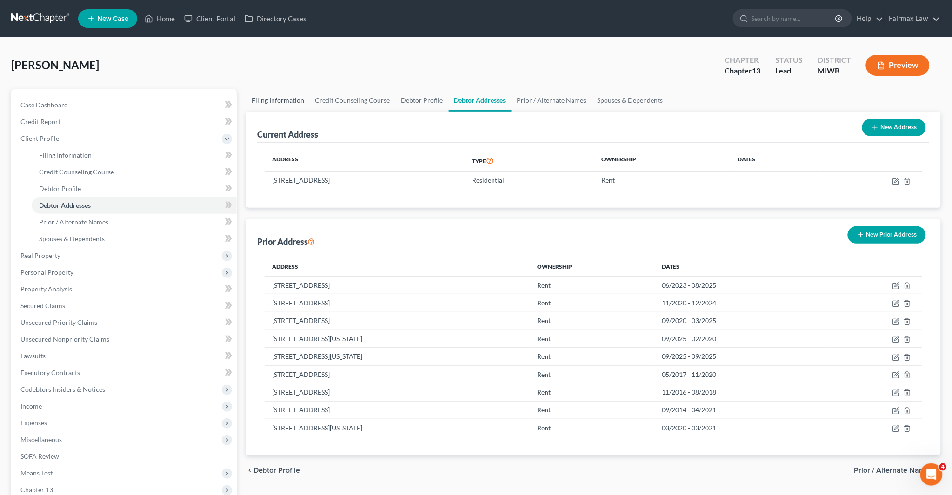
click at [286, 101] on link "Filing Information" at bounding box center [278, 100] width 64 height 22
select select "1"
select select "0"
select select "3"
select select "41"
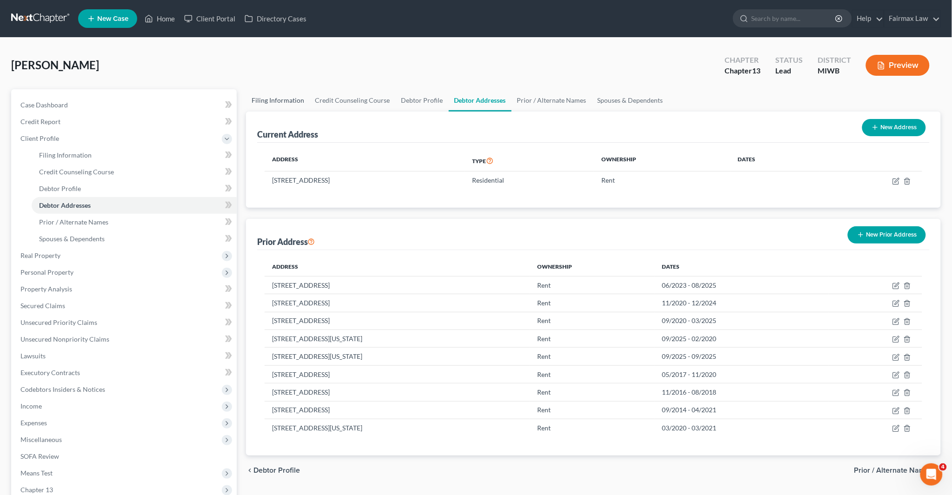
select select "2"
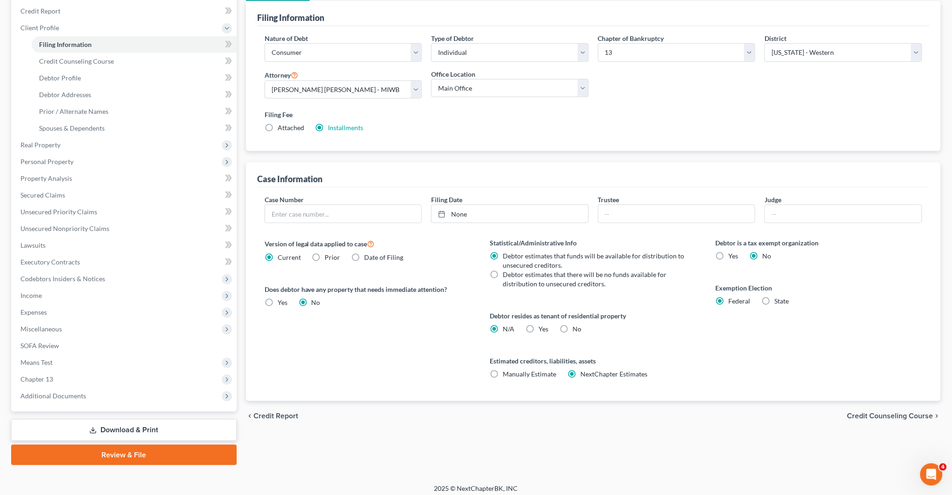
scroll to position [115, 0]
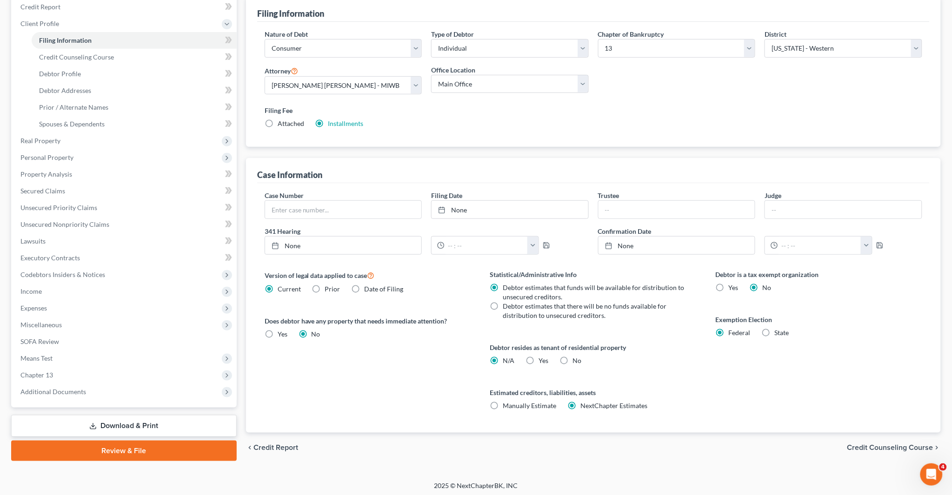
click at [471, 360] on label "Yes Yes" at bounding box center [544, 360] width 10 height 9
click at [471, 360] on input "Yes Yes" at bounding box center [546, 359] width 6 height 6
radio input "true"
radio input "false"
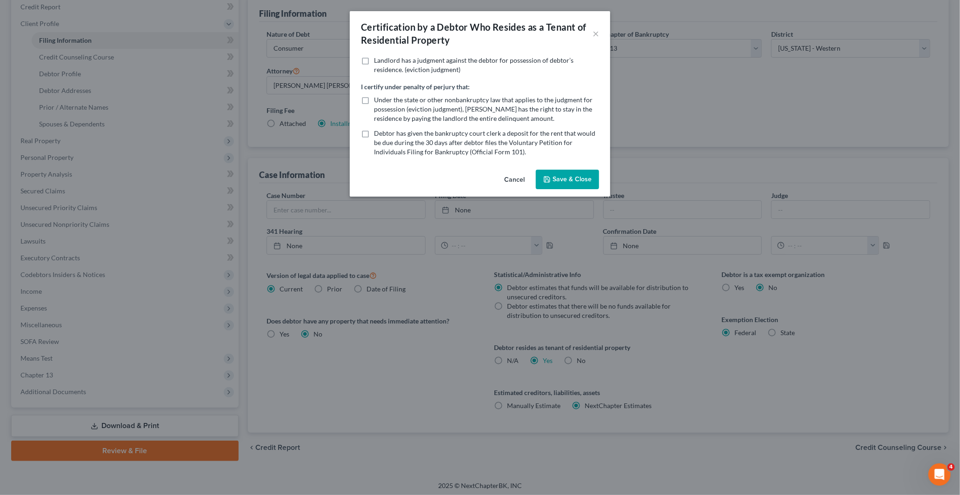
click at [471, 178] on button "Save & Close" at bounding box center [567, 180] width 63 height 20
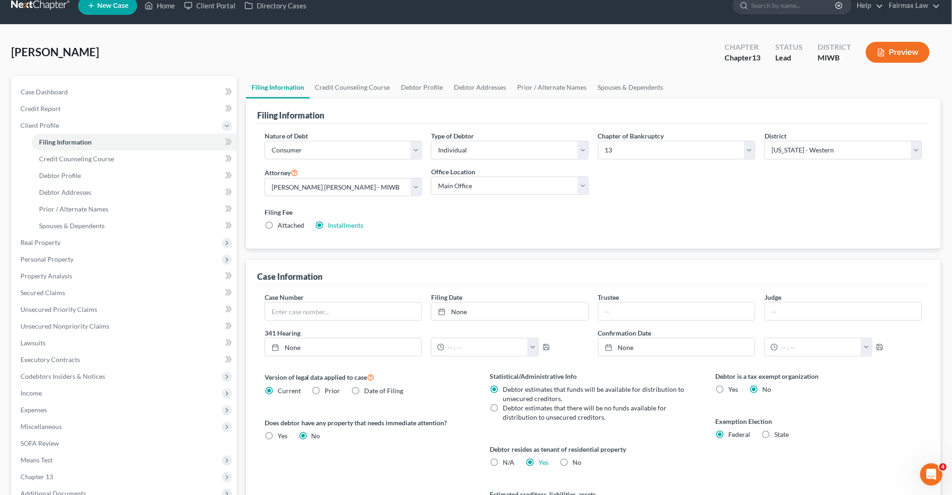
scroll to position [0, 0]
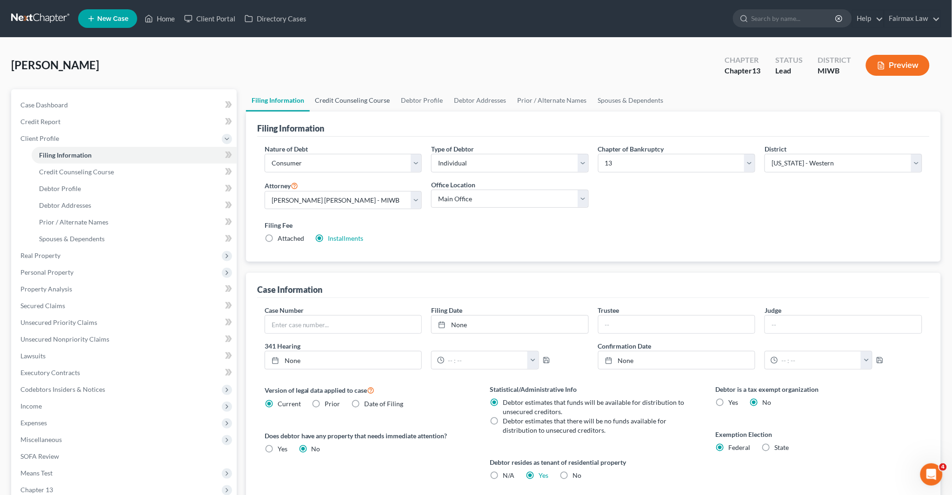
click at [339, 101] on link "Credit Counseling Course" at bounding box center [353, 100] width 86 height 22
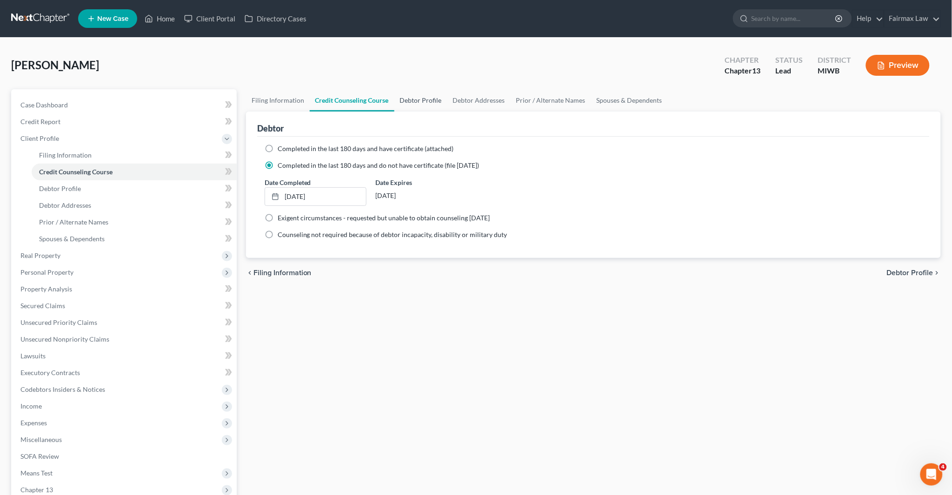
click at [414, 101] on link "Debtor Profile" at bounding box center [420, 100] width 53 height 22
select select "0"
select select "3"
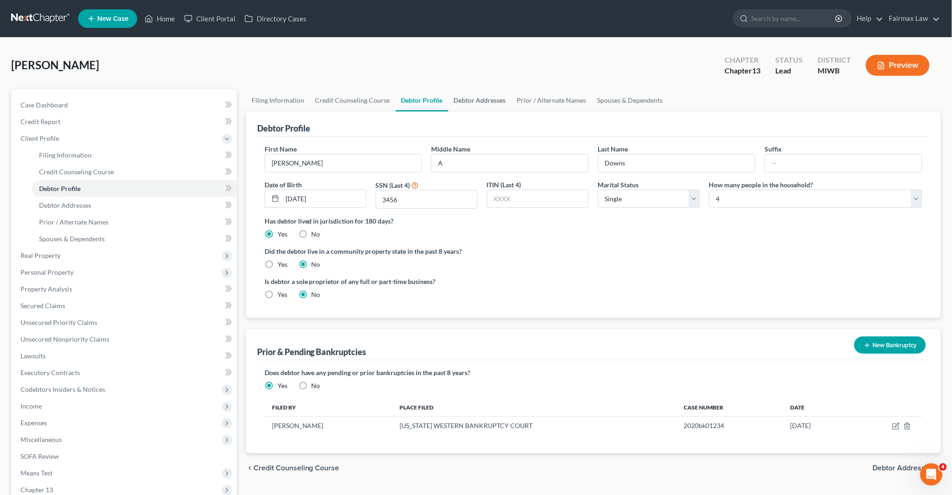
click at [463, 97] on link "Debtor Addresses" at bounding box center [479, 100] width 63 height 22
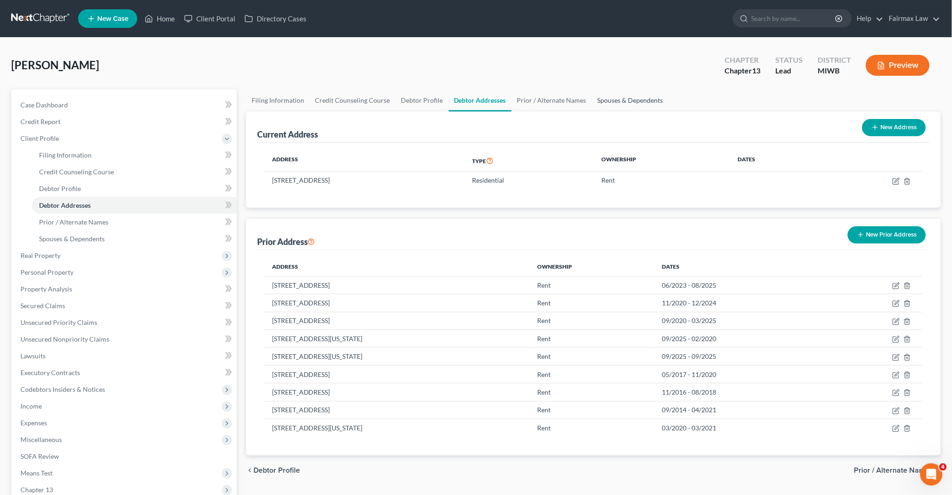
click at [471, 99] on link "Spouses & Dependents" at bounding box center [630, 100] width 77 height 22
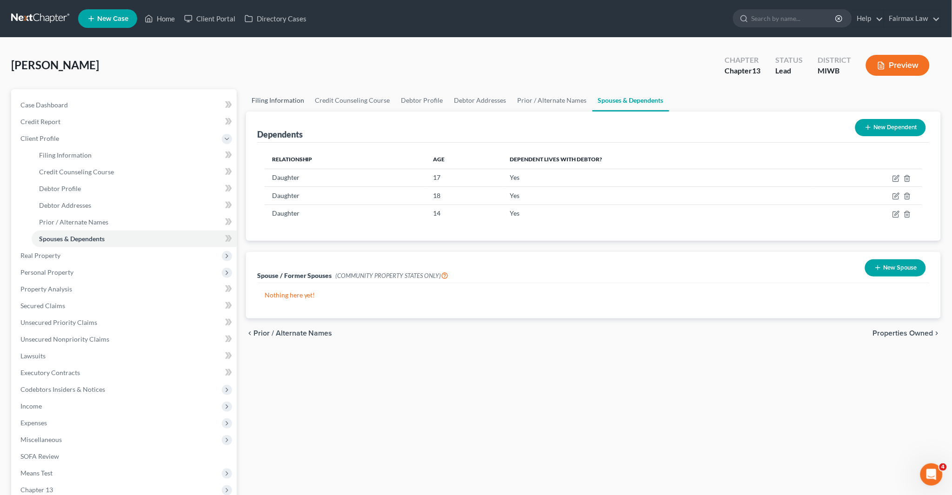
click at [275, 103] on link "Filing Information" at bounding box center [278, 100] width 64 height 22
select select "1"
select select "0"
select select "3"
select select "41"
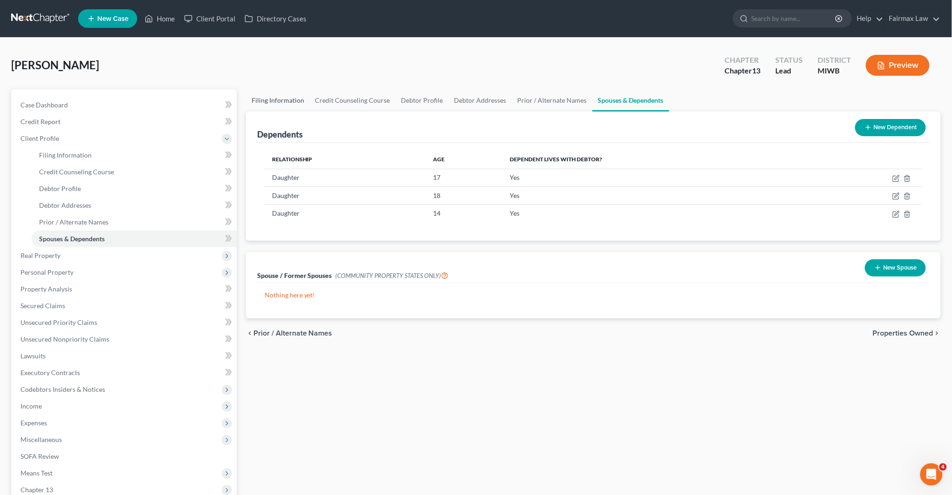
select select "2"
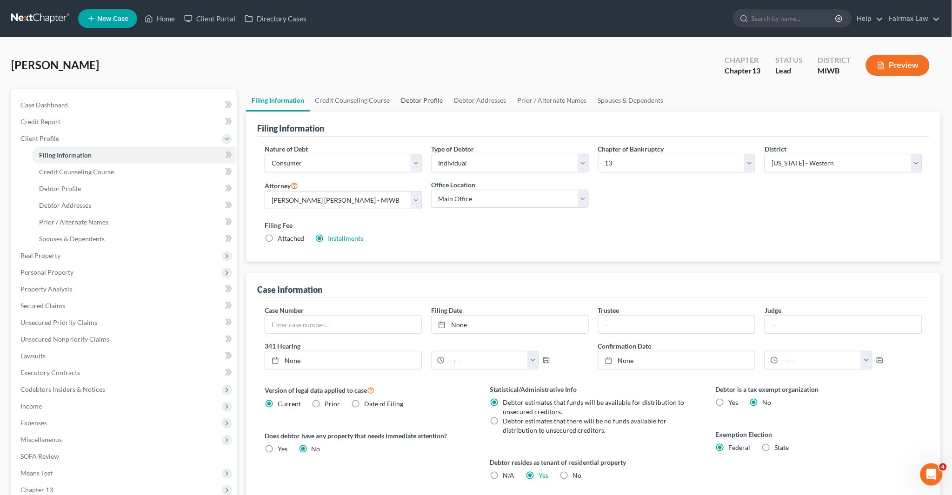
click at [413, 101] on link "Debtor Profile" at bounding box center [422, 100] width 53 height 22
select select "0"
select select "3"
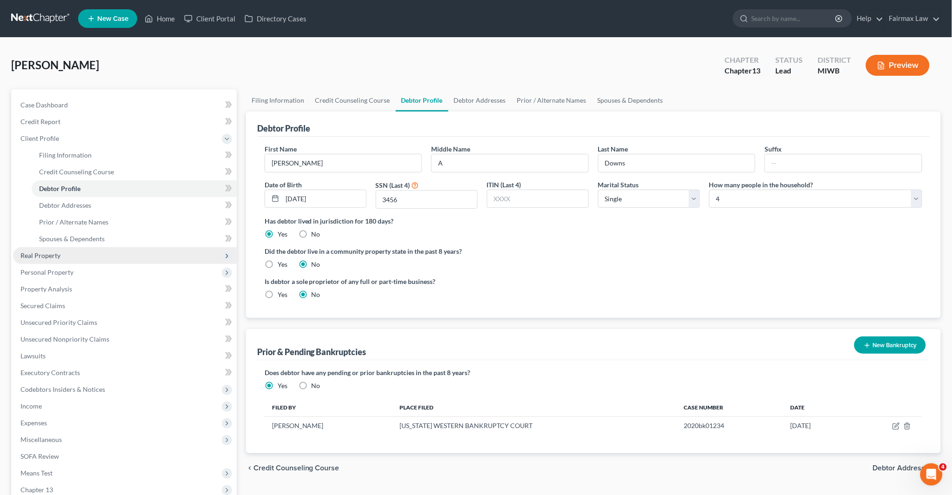
click at [61, 256] on span "Real Property" at bounding box center [125, 255] width 224 height 17
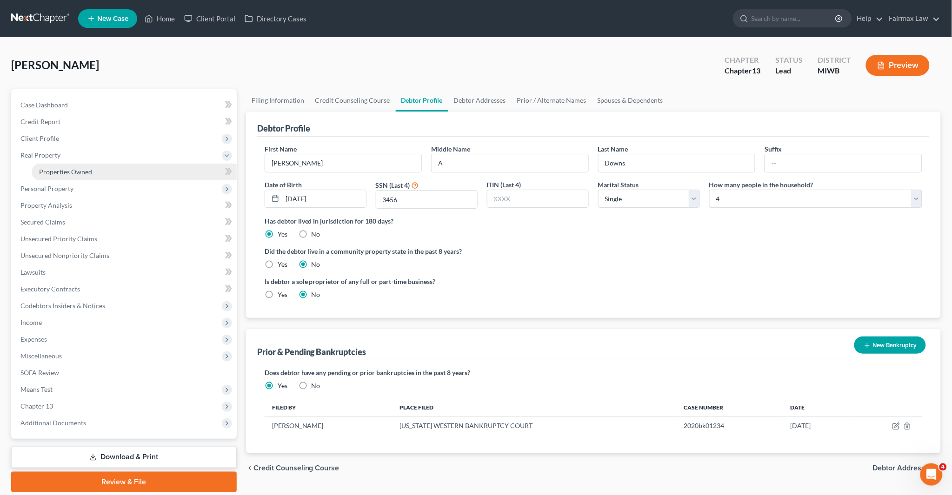
click at [89, 172] on span "Properties Owned" at bounding box center [65, 172] width 53 height 8
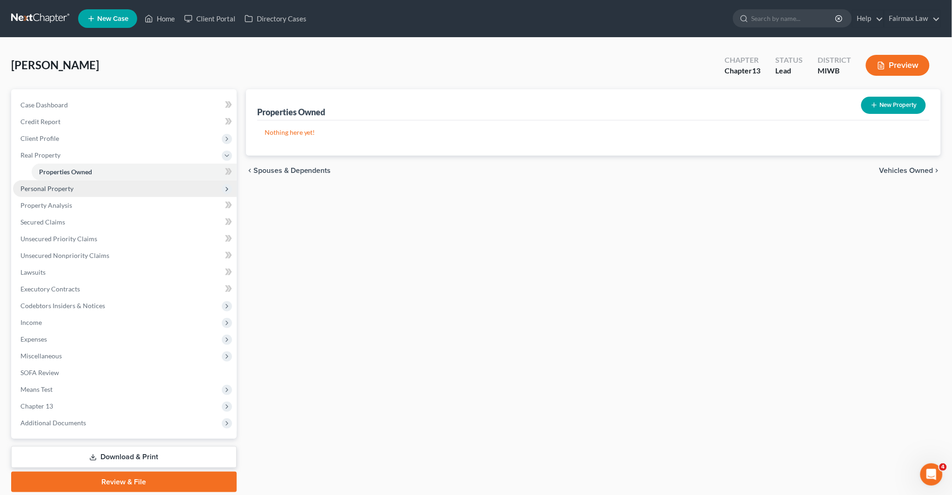
click at [52, 192] on span "Personal Property" at bounding box center [125, 188] width 224 height 17
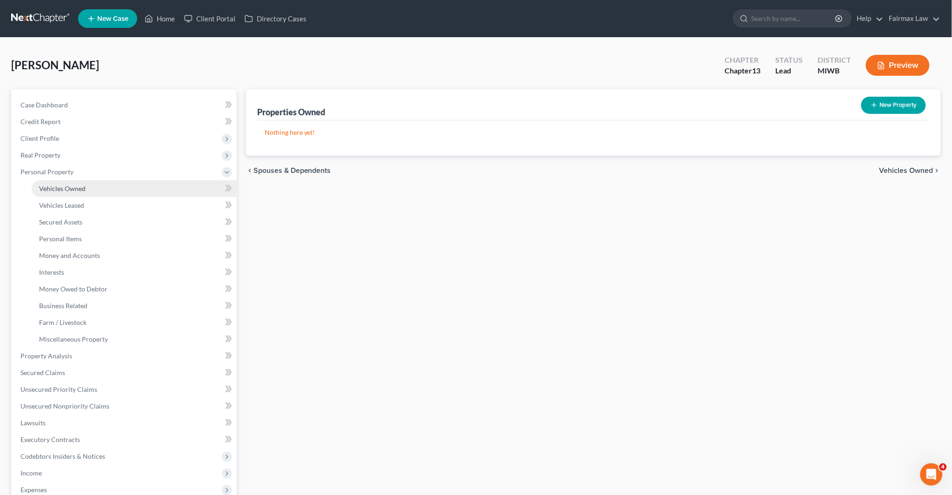
click at [89, 187] on link "Vehicles Owned" at bounding box center [134, 188] width 205 height 17
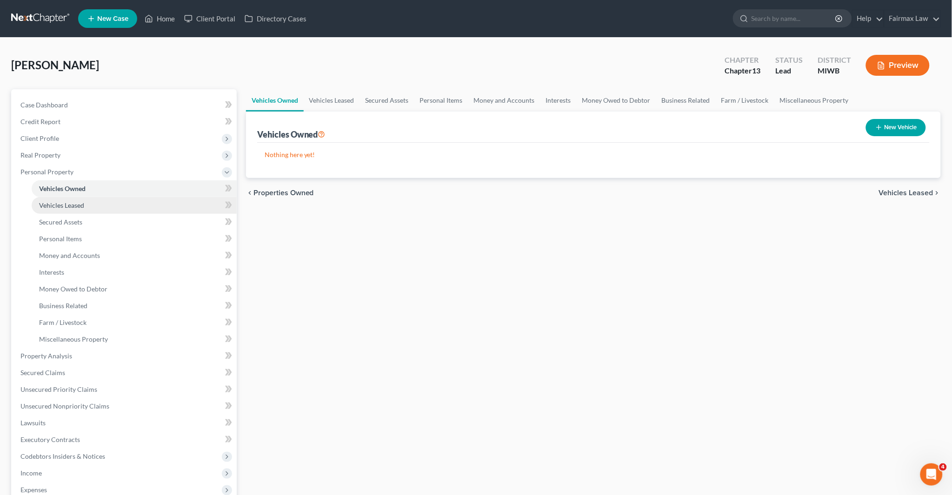
click at [68, 203] on span "Vehicles Leased" at bounding box center [61, 205] width 45 height 8
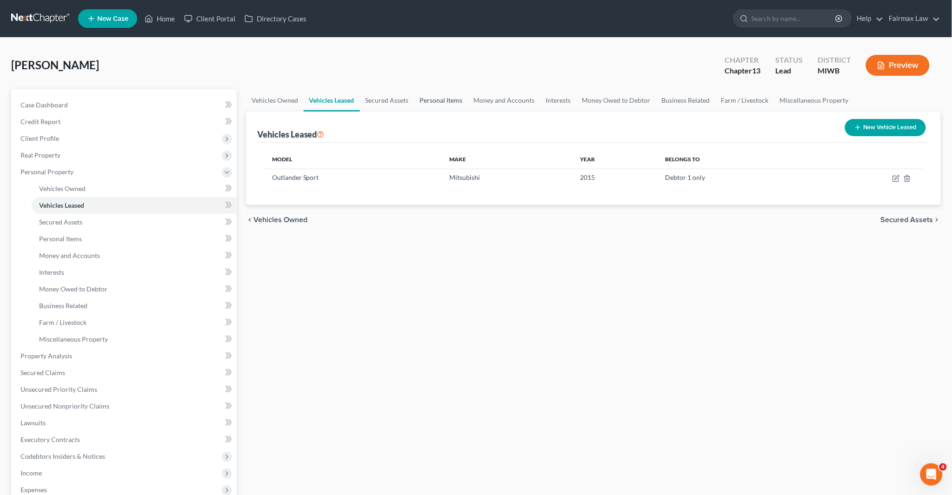
click at [439, 97] on link "Personal Items" at bounding box center [441, 100] width 54 height 22
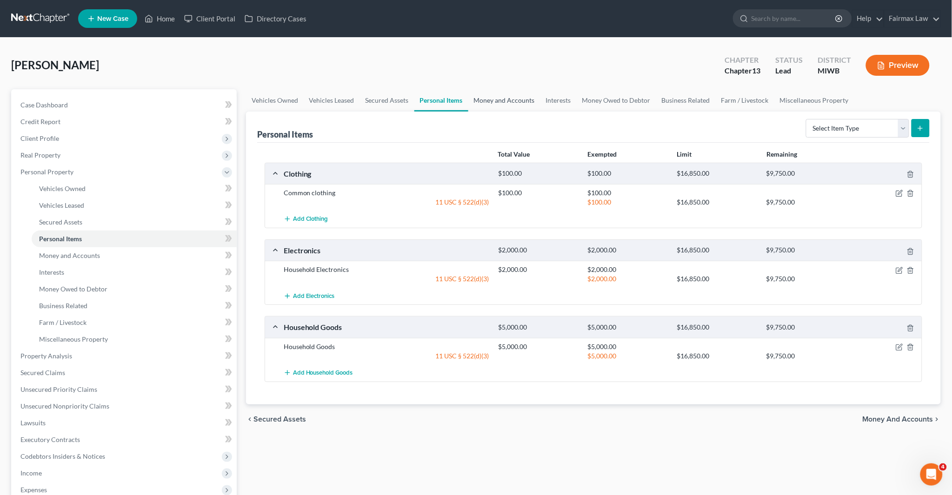
click at [471, 100] on link "Money and Accounts" at bounding box center [504, 100] width 72 height 22
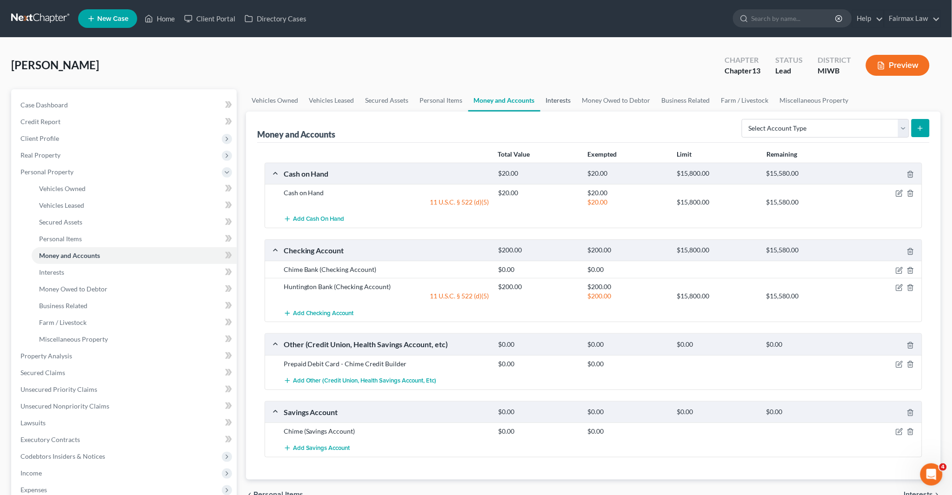
click at [471, 97] on link "Interests" at bounding box center [558, 100] width 36 height 22
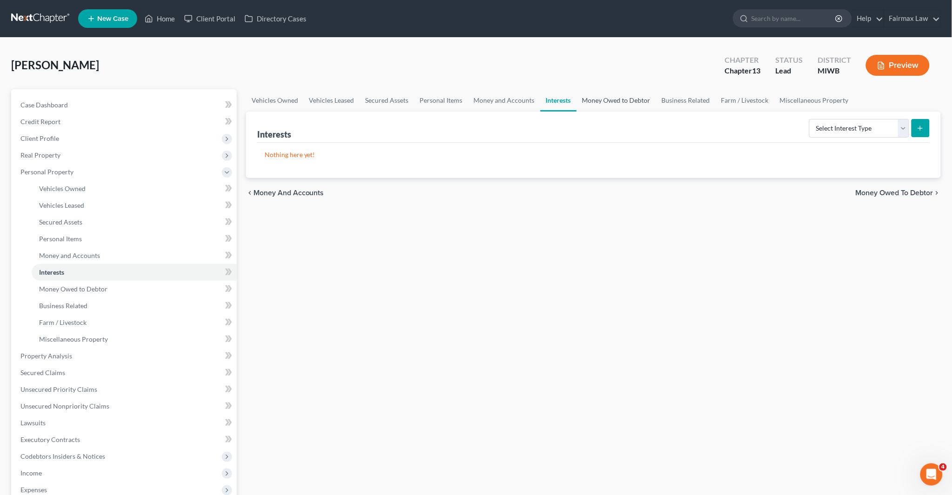
click at [471, 99] on link "Money Owed to Debtor" at bounding box center [617, 100] width 80 height 22
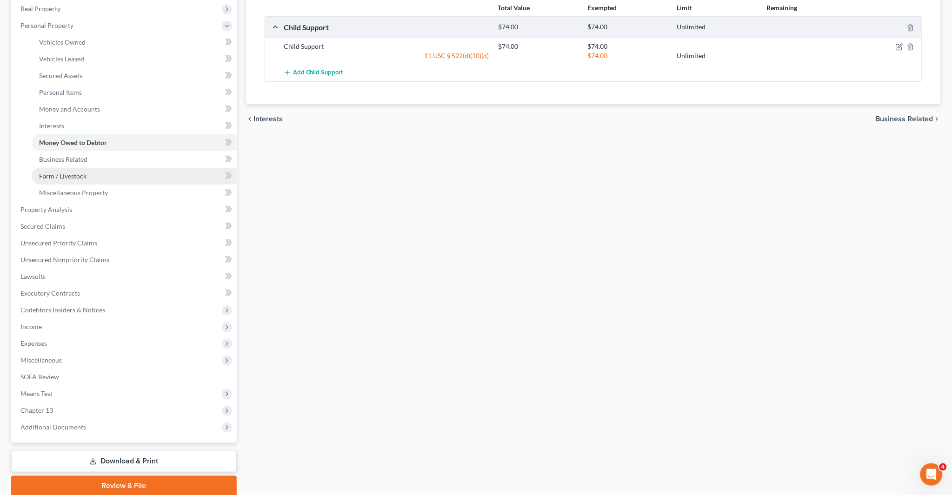
scroll to position [155, 0]
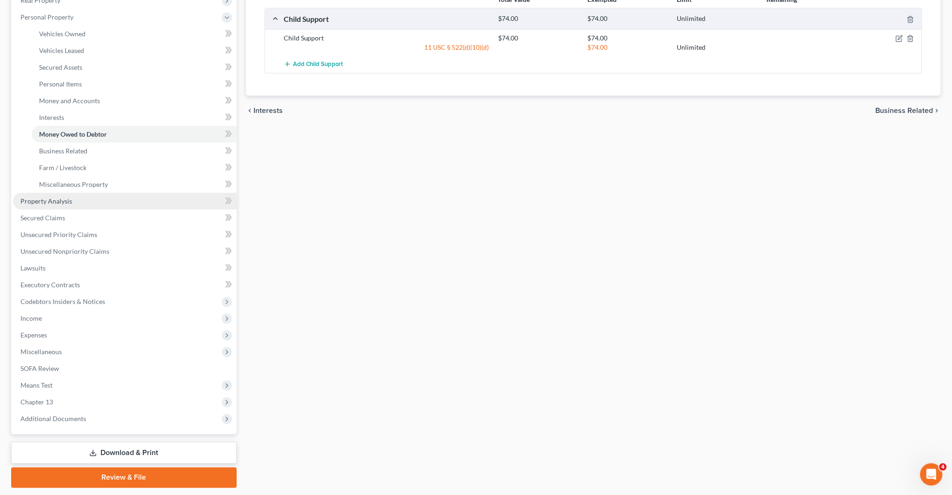
click at [73, 199] on link "Property Analysis" at bounding box center [125, 201] width 224 height 17
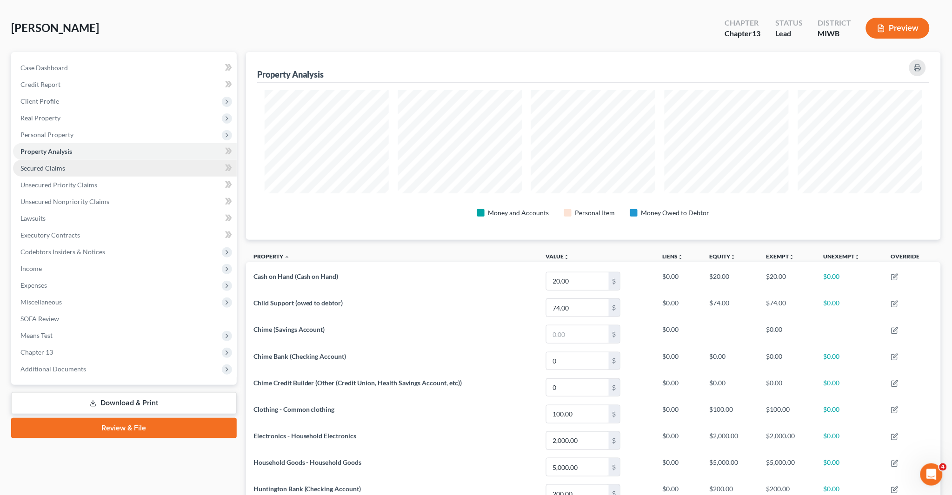
click at [66, 168] on link "Secured Claims" at bounding box center [125, 168] width 224 height 17
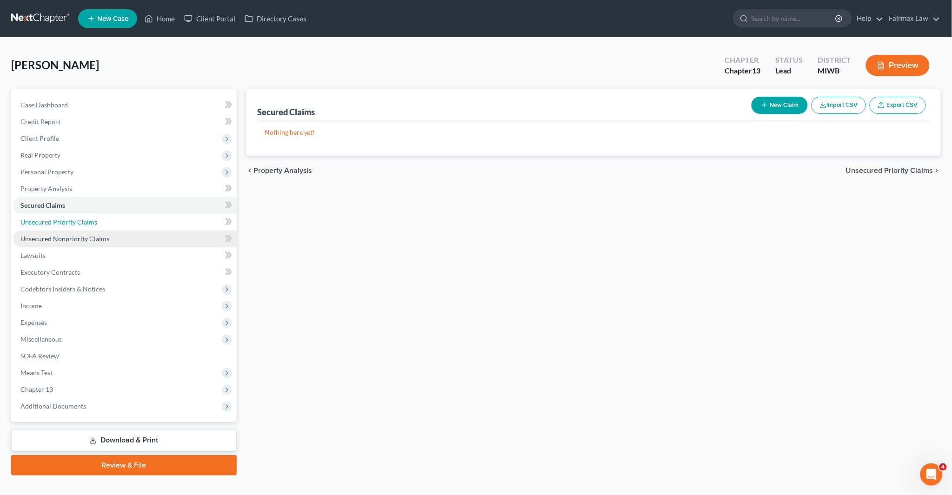
click at [81, 220] on span "Unsecured Priority Claims" at bounding box center [58, 222] width 77 height 8
click at [107, 235] on link "Unsecured Nonpriority Claims" at bounding box center [125, 239] width 224 height 17
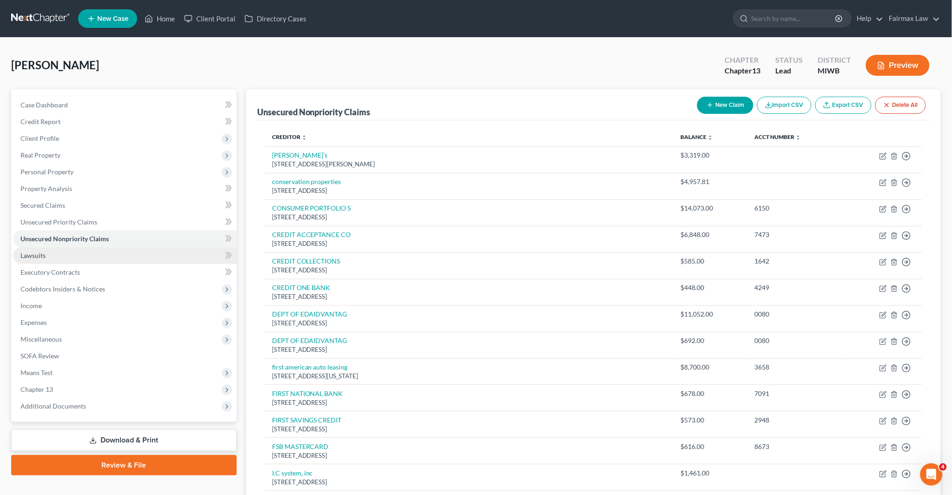
click at [105, 251] on link "Lawsuits" at bounding box center [125, 255] width 224 height 17
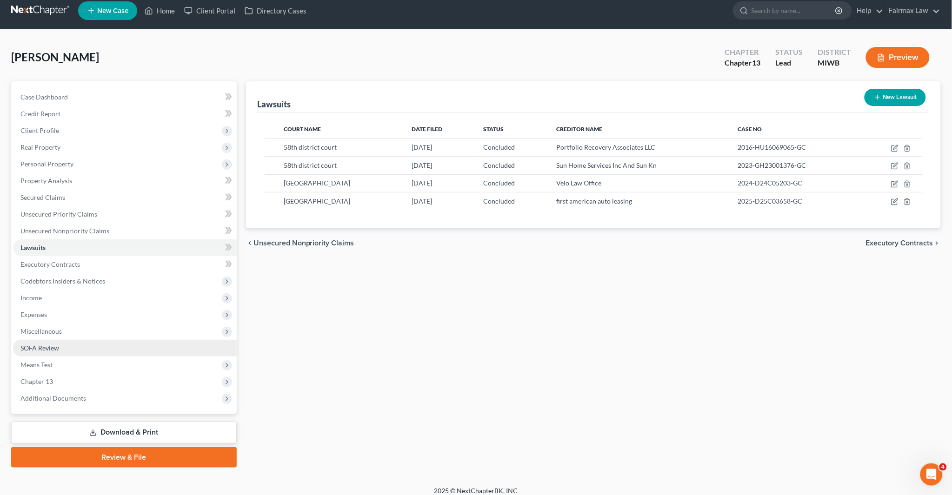
scroll to position [14, 0]
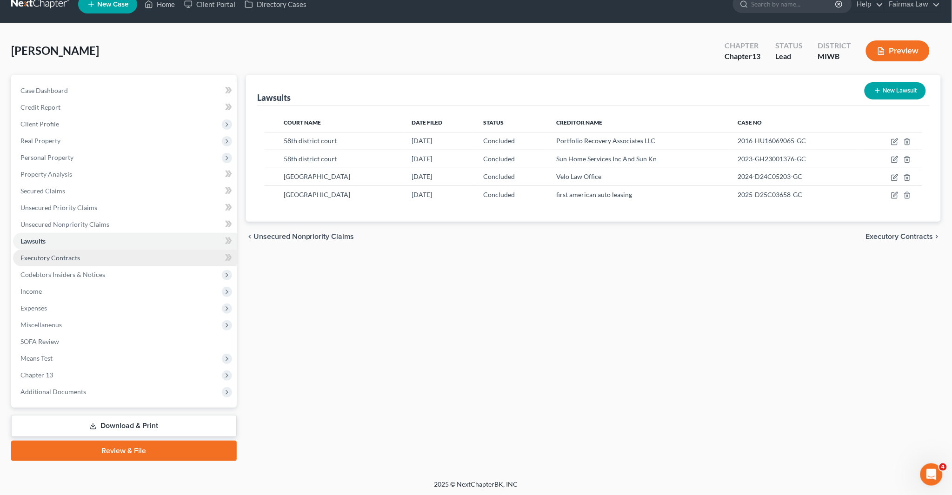
click at [89, 253] on link "Executory Contracts" at bounding box center [125, 258] width 224 height 17
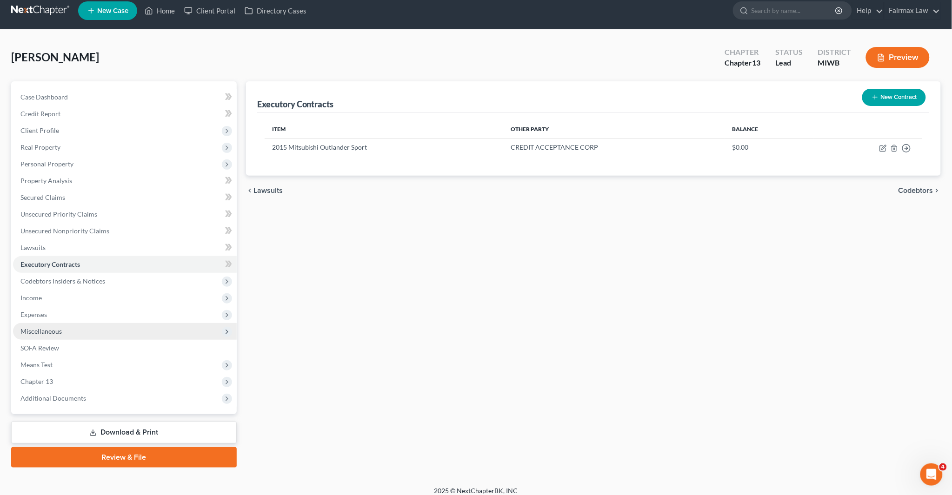
scroll to position [14, 0]
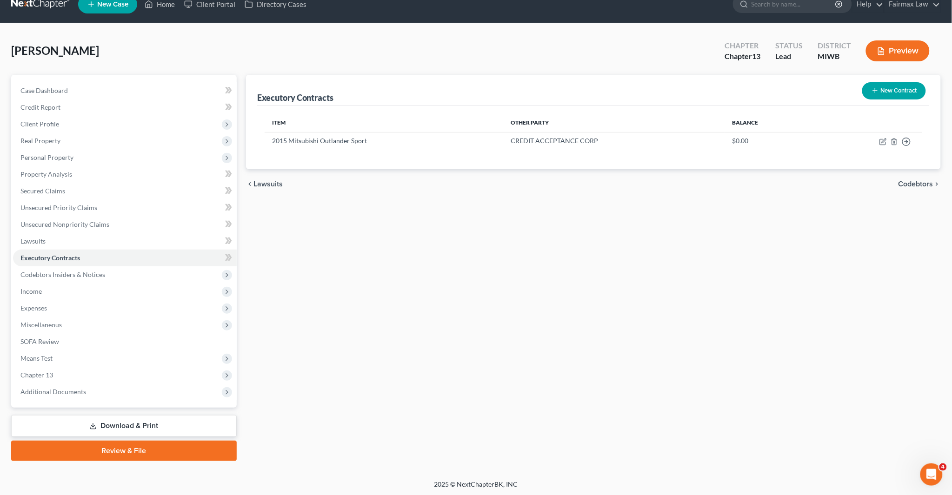
click at [100, 293] on span "Income" at bounding box center [125, 291] width 224 height 17
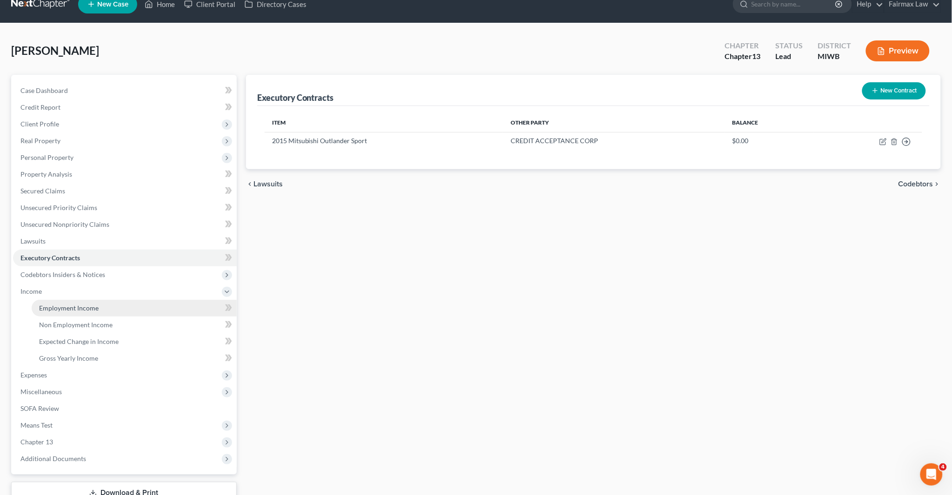
click at [97, 302] on link "Employment Income" at bounding box center [134, 308] width 205 height 17
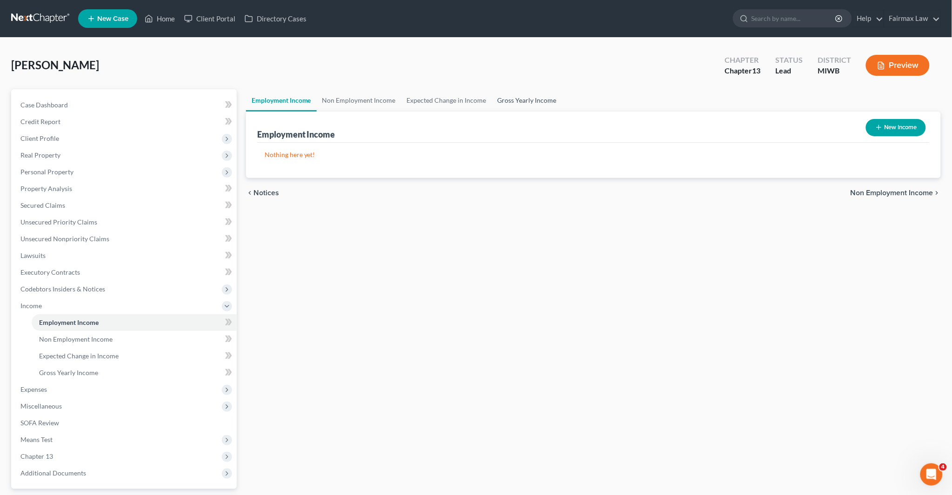
click at [471, 98] on link "Gross Yearly Income" at bounding box center [527, 100] width 70 height 22
